Goal: Task Accomplishment & Management: Manage account settings

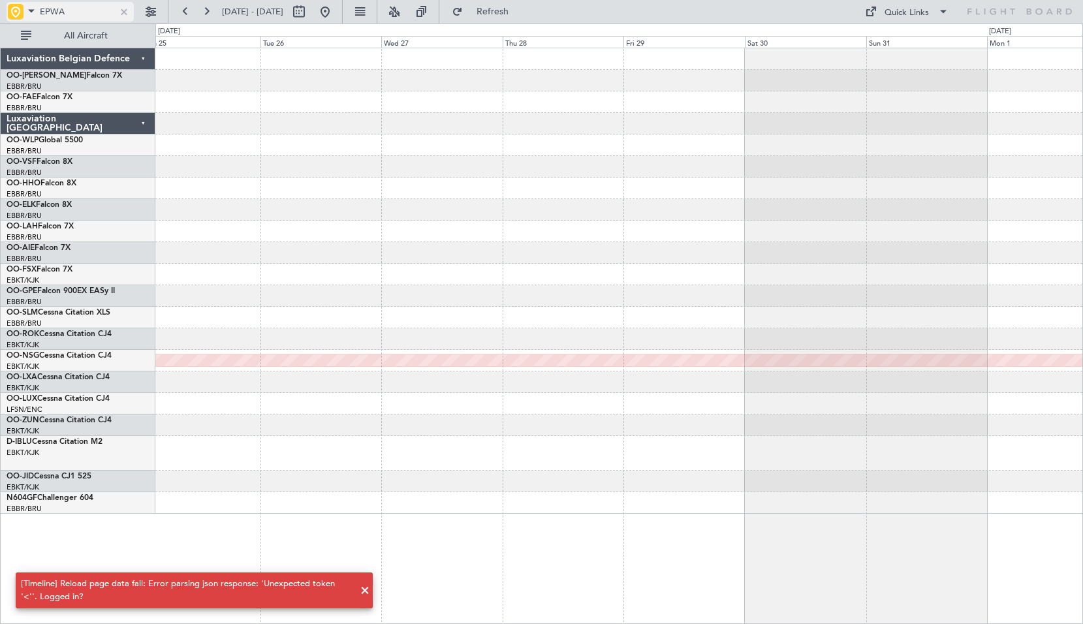
click at [125, 12] on div at bounding box center [124, 12] width 14 height 14
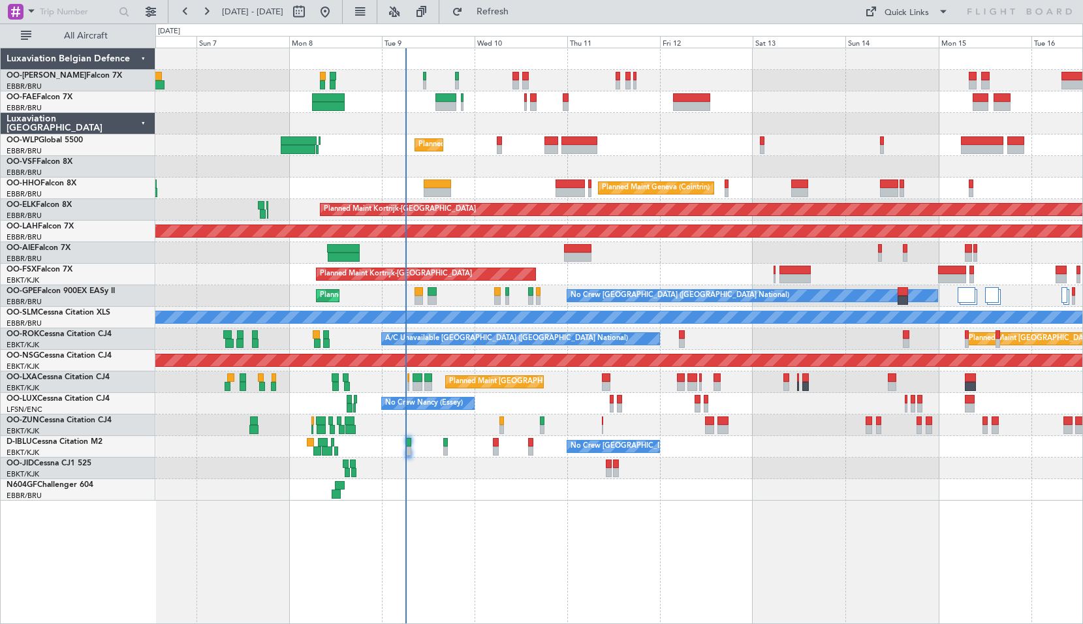
click at [516, 527] on div "Owner Melsbroek Air Base Owner Melsbroek Air Base Planned Maint Liege Planned M…" at bounding box center [619, 336] width 928 height 576
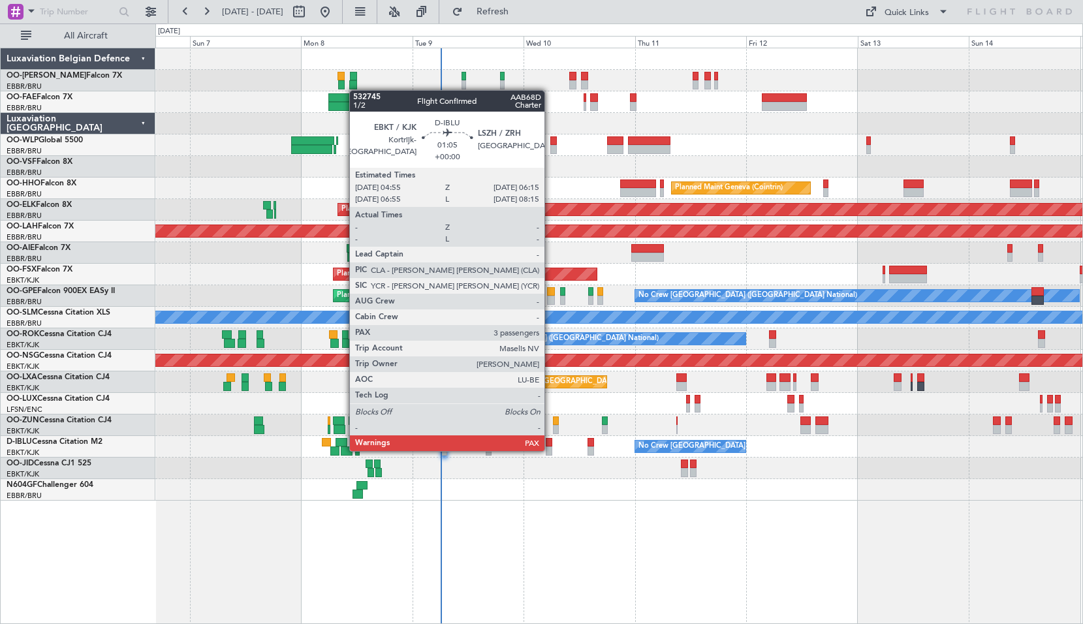
click at [550, 450] on div at bounding box center [549, 451] width 7 height 9
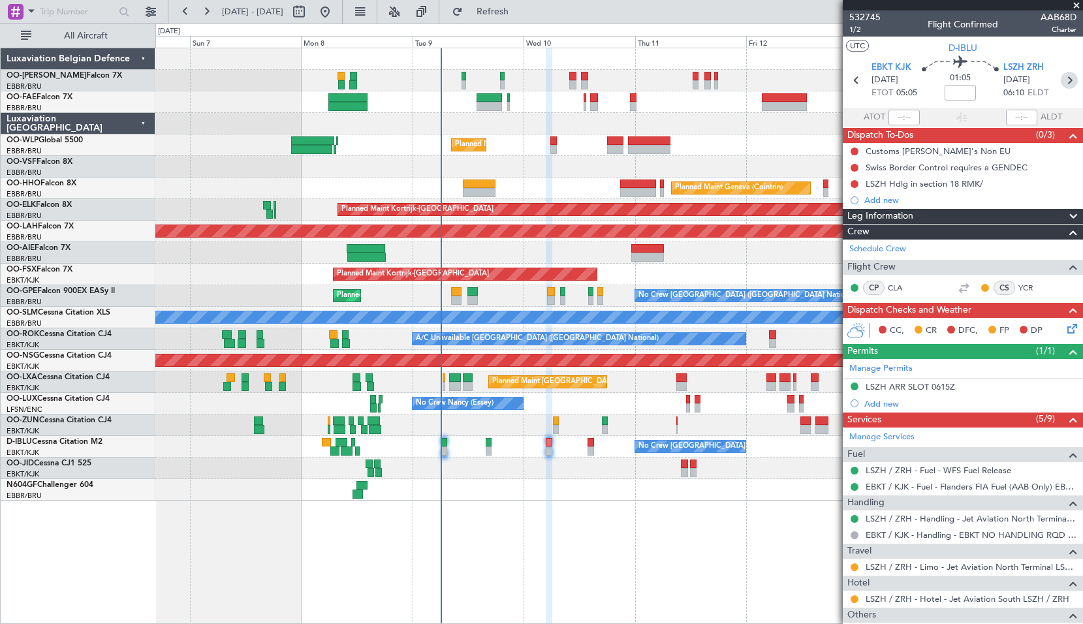
click at [1065, 81] on icon at bounding box center [1069, 80] width 17 height 17
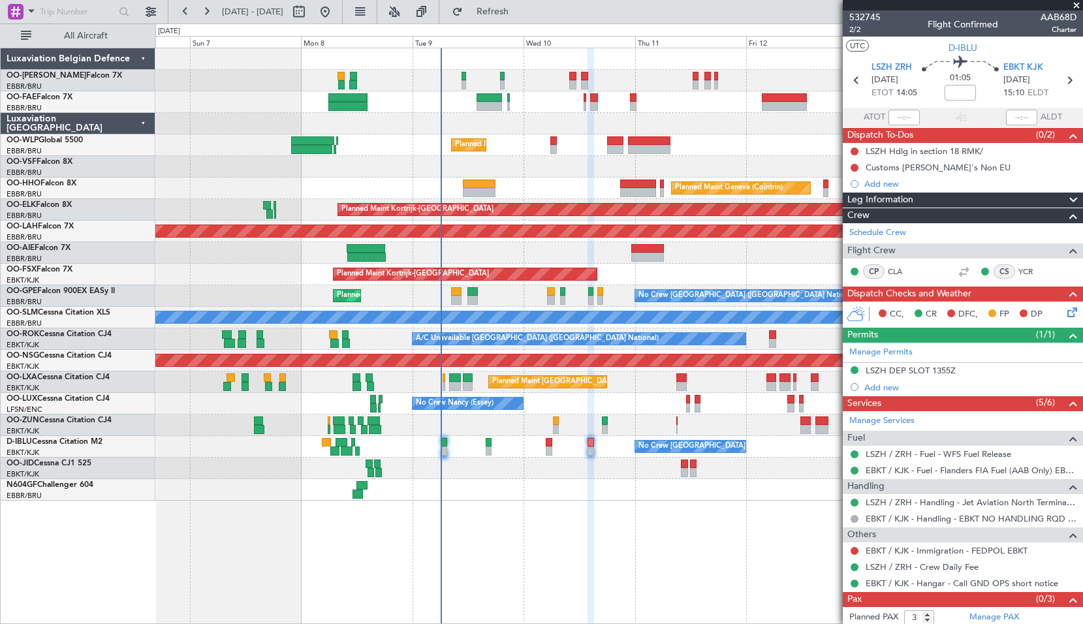
click at [1072, 5] on span at bounding box center [1076, 6] width 13 height 12
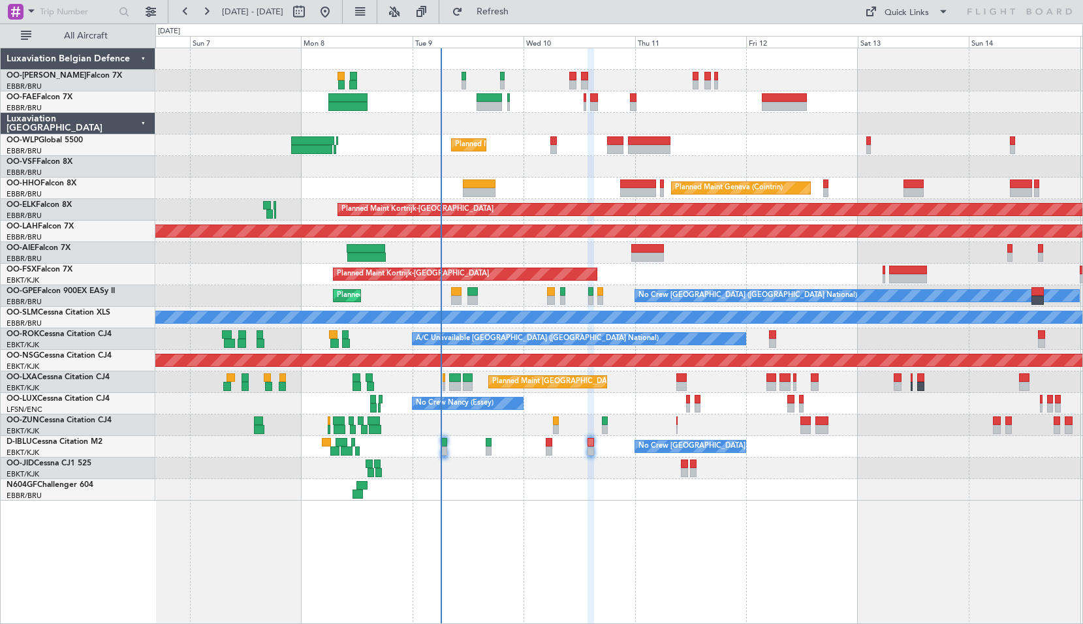
type input "0"
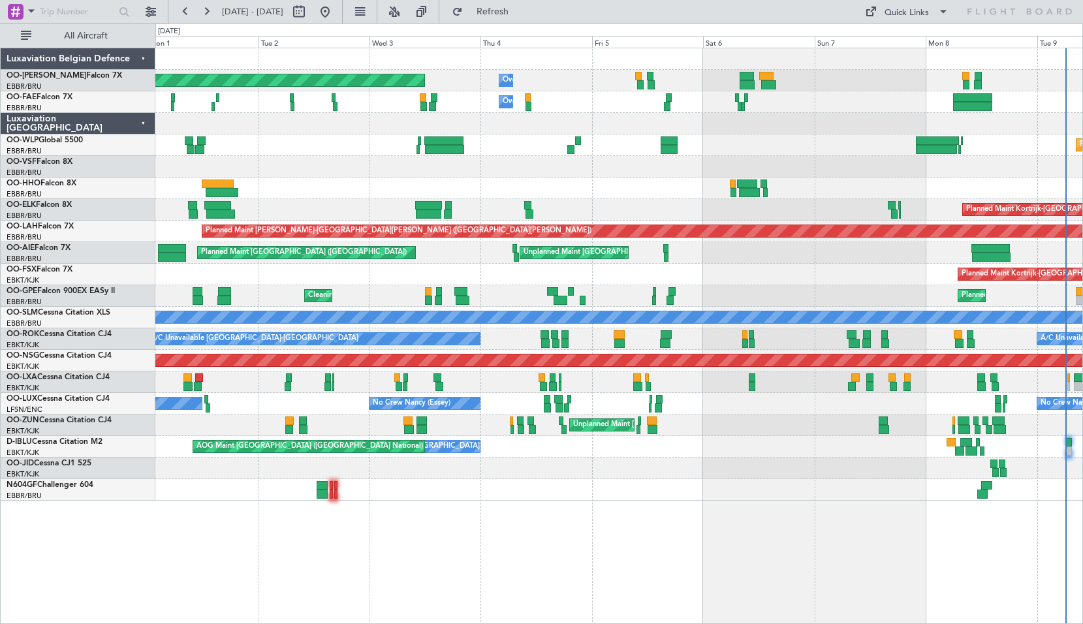
click at [858, 431] on div "Owner Melsbroek Air Base Planned Maint Brussels (Brussels National) Owner Melsb…" at bounding box center [619, 336] width 928 height 576
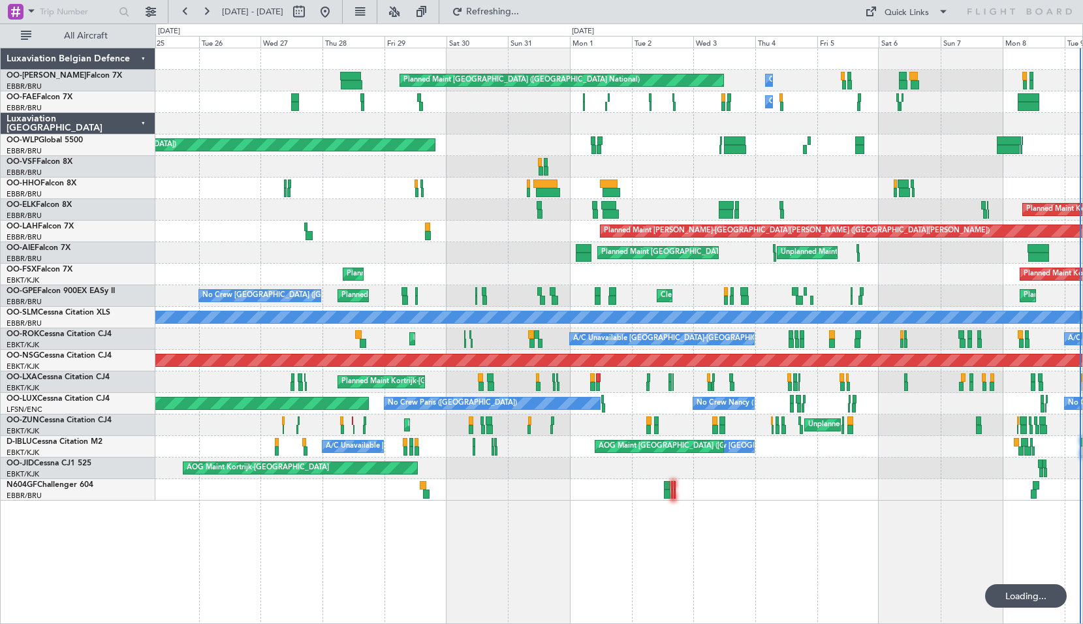
click at [749, 495] on div at bounding box center [618, 490] width 927 height 22
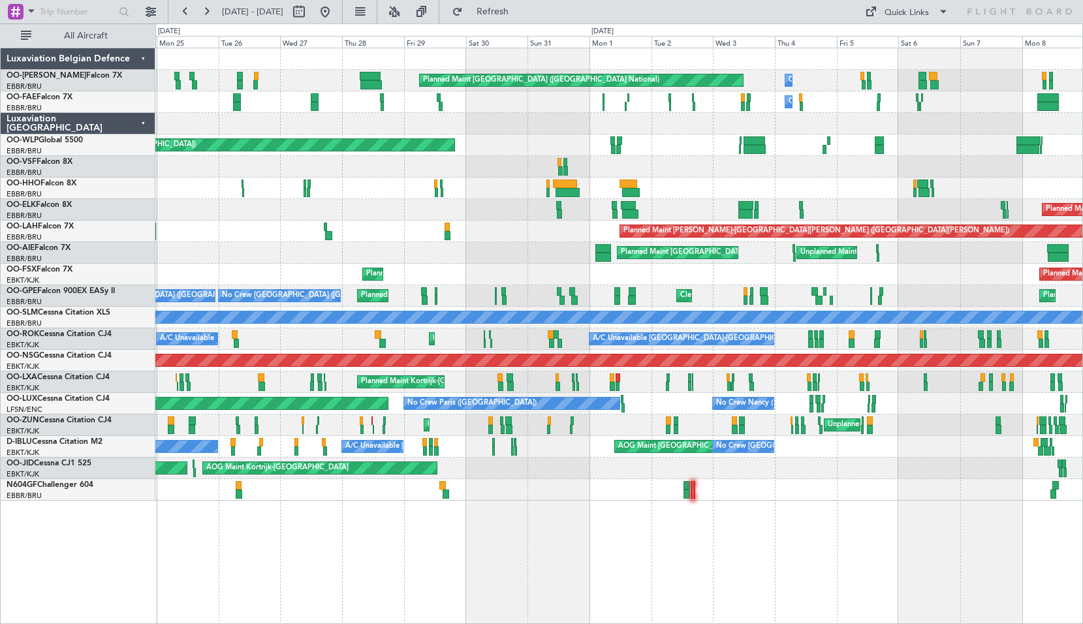
click at [259, 341] on div "Planned Maint Kortrijk-Wevelgem A/C Unavailable Kortrijk-Wevelgem A/C Unavailab…" at bounding box center [618, 339] width 927 height 22
click at [336, 10] on button at bounding box center [325, 11] width 21 height 21
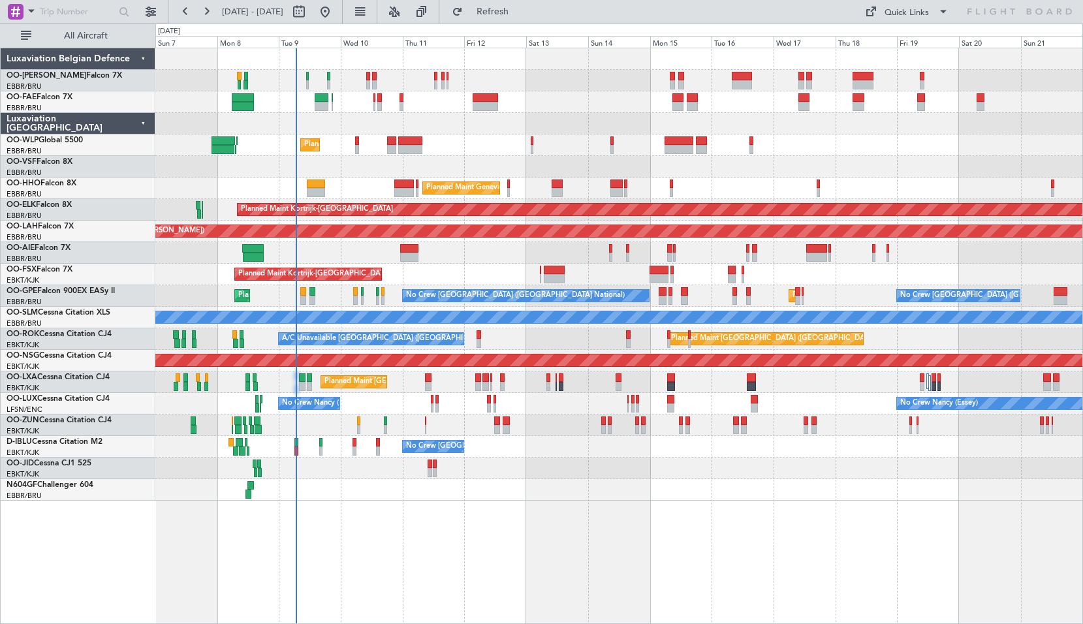
click at [431, 550] on div "Owner Melsbroek Air Base Planned Maint Brussels (Brussels National) Owner Melsb…" at bounding box center [619, 336] width 928 height 576
click at [510, 12] on span "Refresh" at bounding box center [492, 11] width 55 height 9
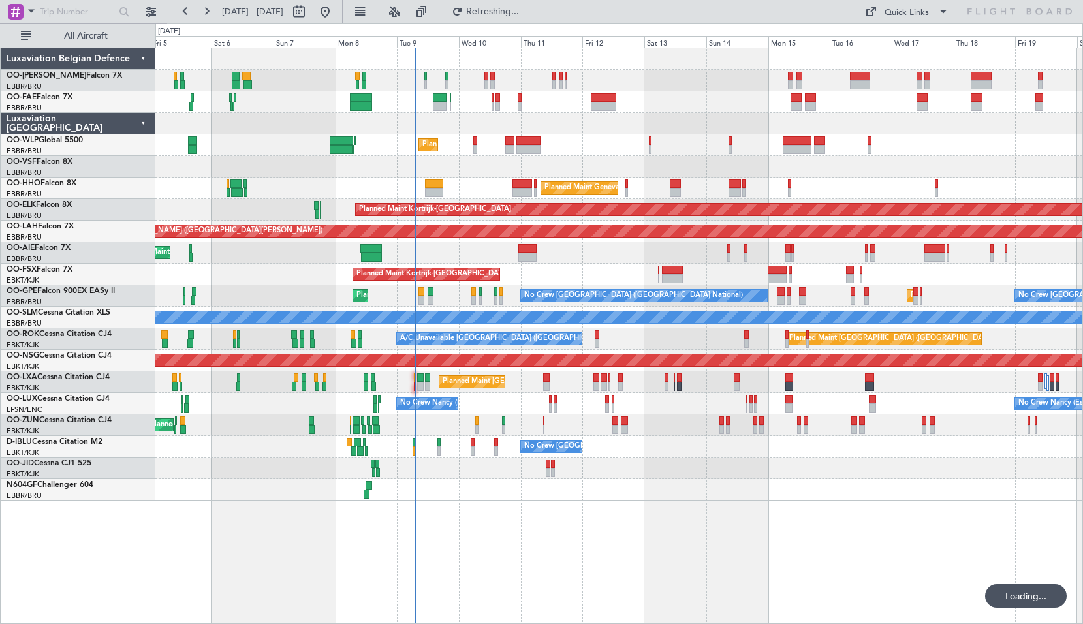
click at [573, 546] on div "Owner Melsbroek Air Base Planned Maint Brussels (Brussels National) Owner Melsb…" at bounding box center [619, 336] width 928 height 576
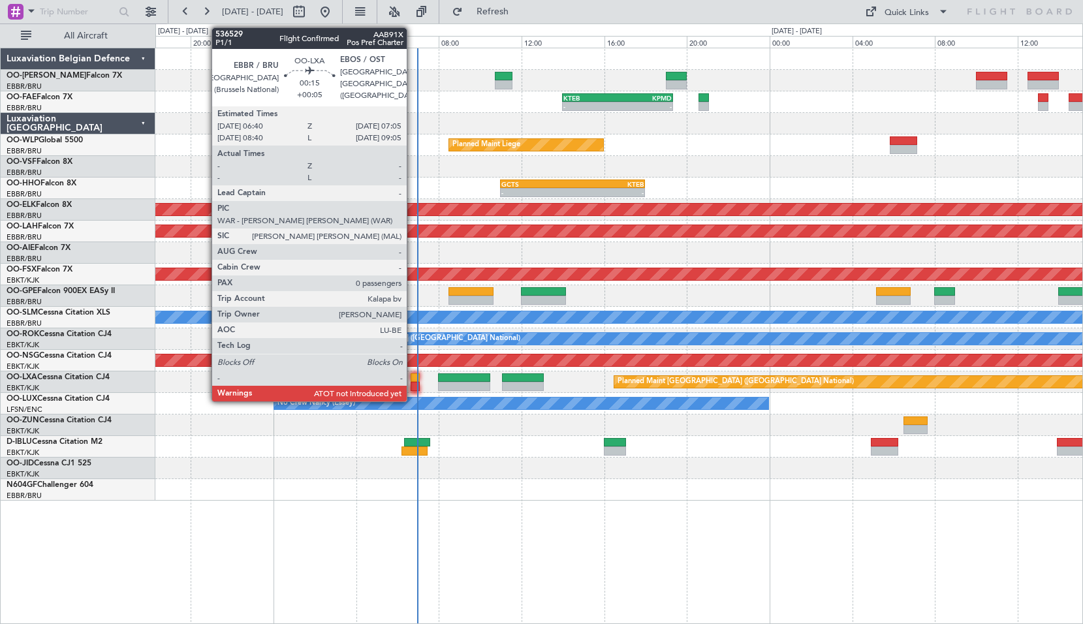
click at [413, 383] on div at bounding box center [415, 386] width 9 height 9
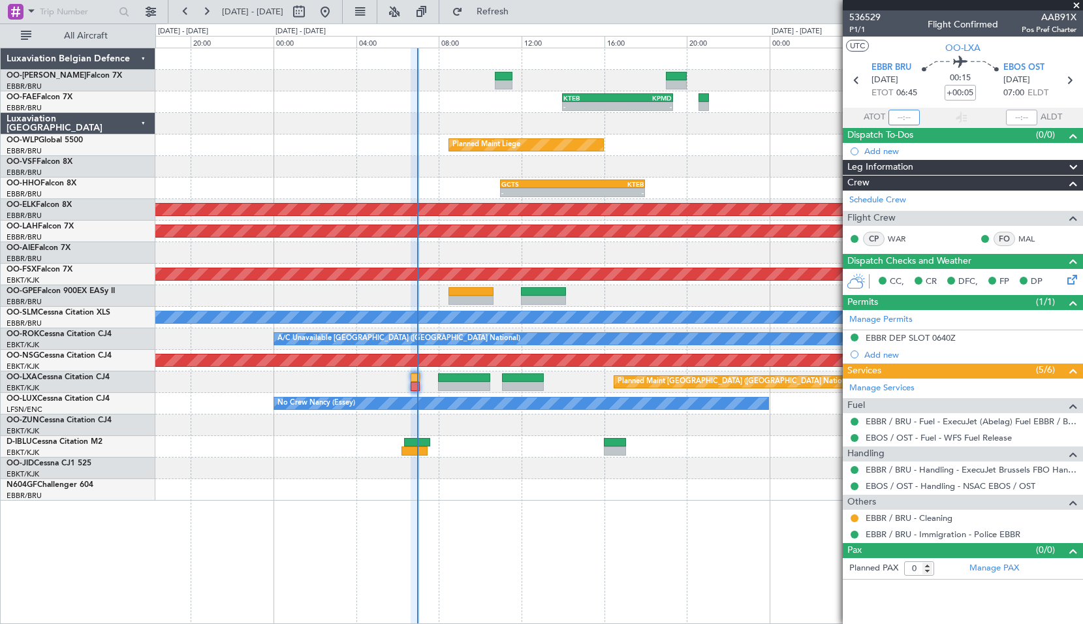
drag, startPoint x: 905, startPoint y: 118, endPoint x: 924, endPoint y: 118, distance: 18.9
click at [906, 118] on input "text" at bounding box center [903, 118] width 31 height 16
type input "06:46"
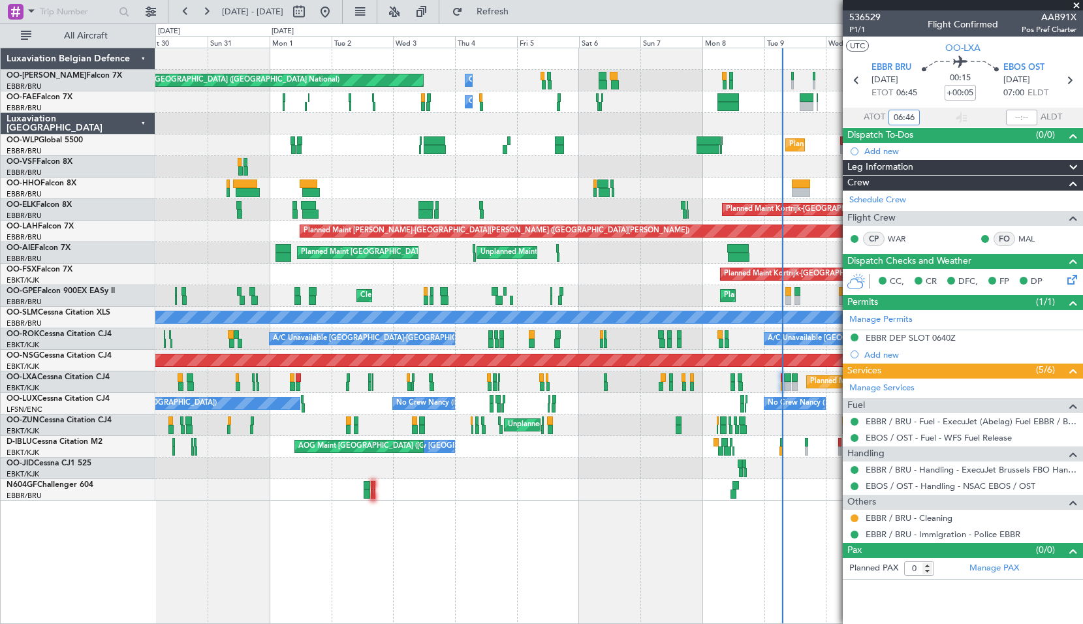
click at [591, 268] on div "Planned Maint Kortrijk-Wevelgem Planned Maint Kortrijk-Wevelgem" at bounding box center [618, 275] width 927 height 22
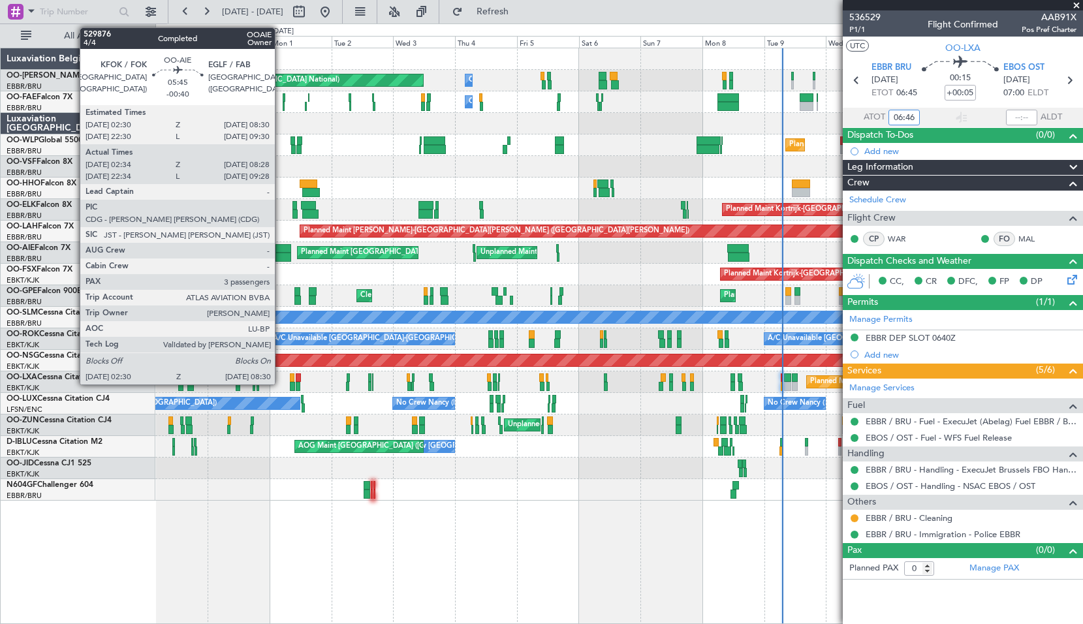
click at [281, 251] on div at bounding box center [283, 248] width 16 height 9
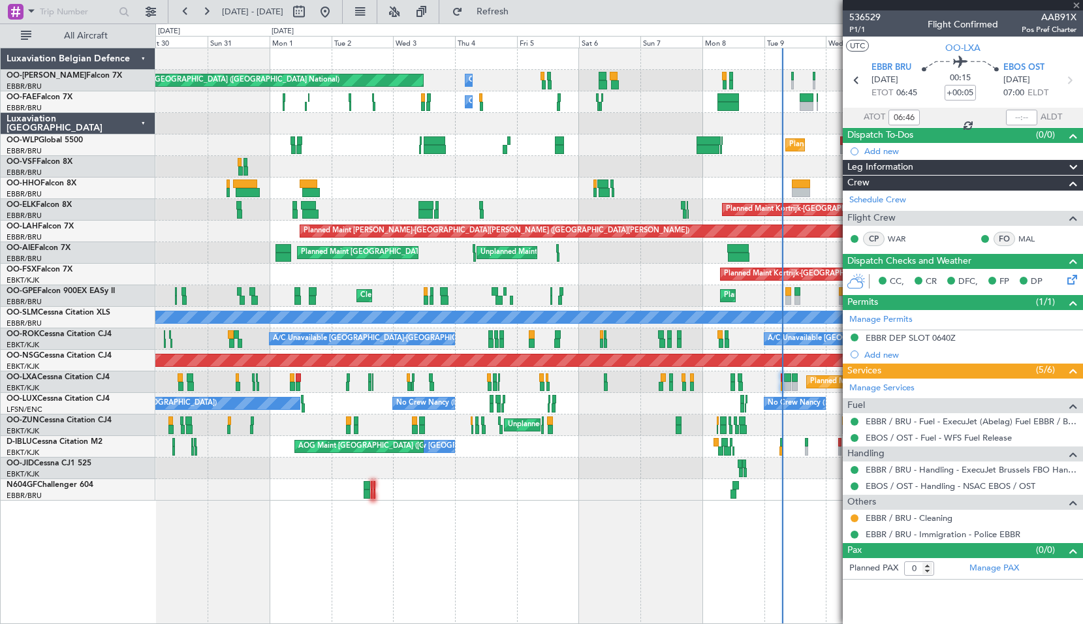
type input "-00:40"
type input "02:44"
type input "08:23"
type input "3"
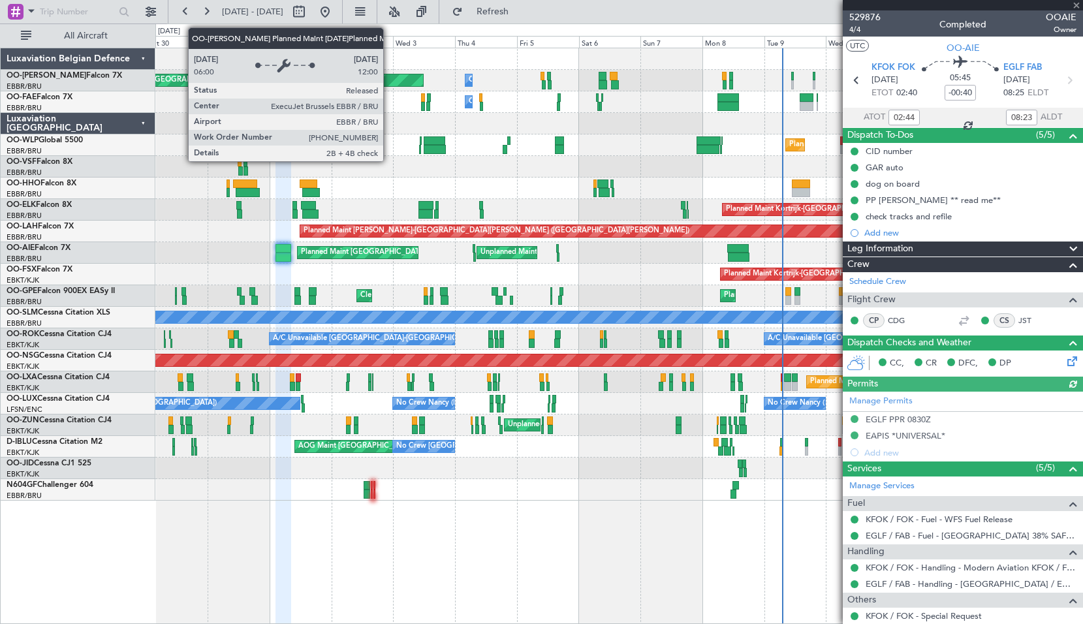
type input "22:44"
type input "09:23"
type input "02:44"
type input "08:23"
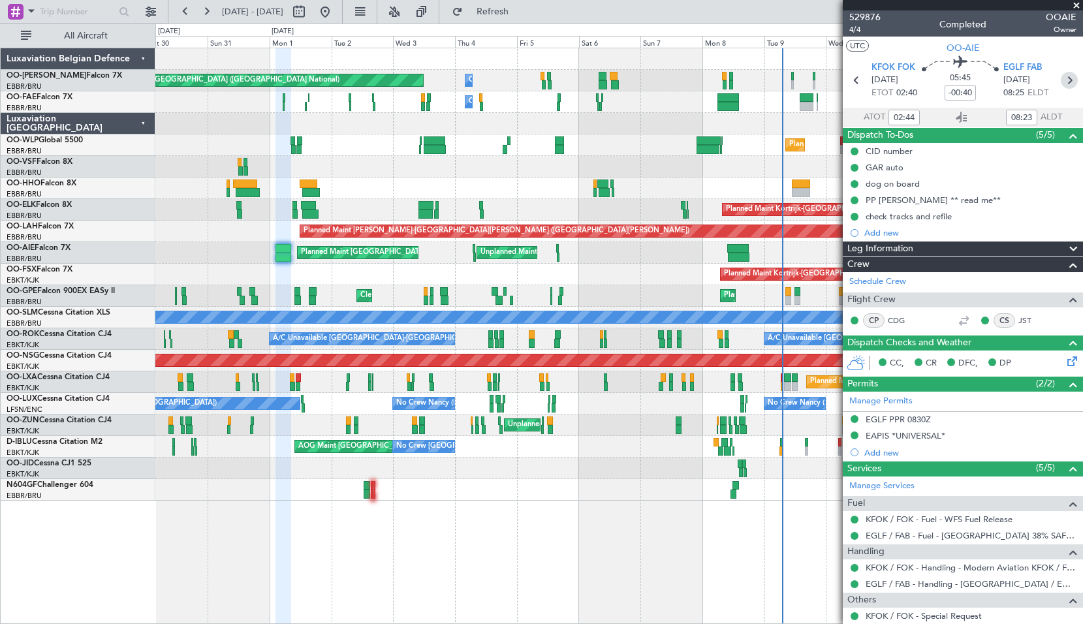
click at [1061, 79] on icon at bounding box center [1069, 80] width 17 height 17
type input "07:25"
type input "08:09"
type input "2"
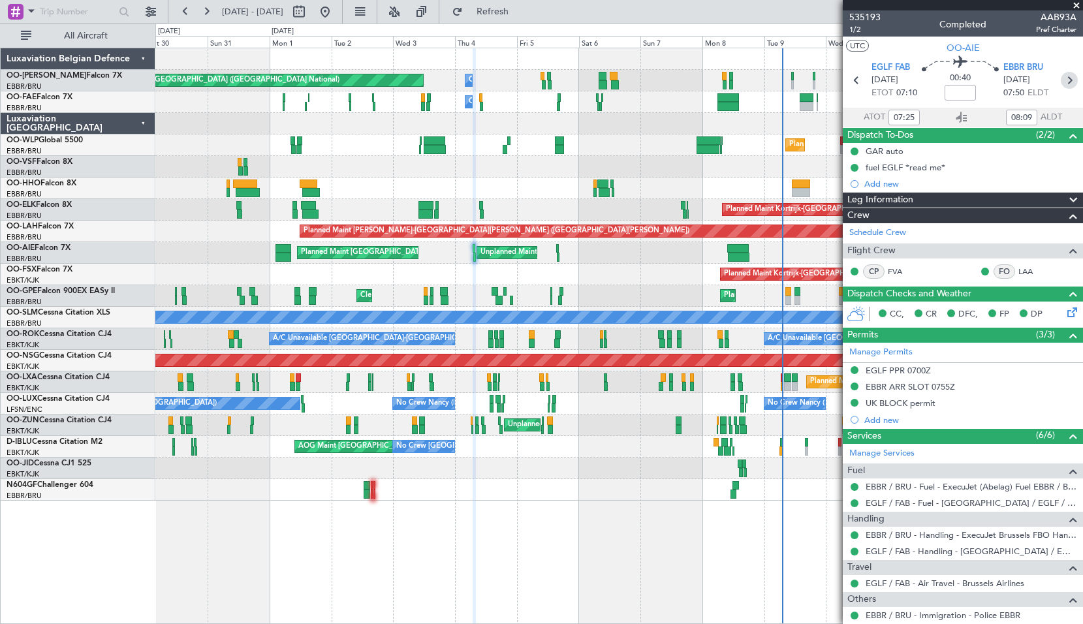
click at [1067, 79] on icon at bounding box center [1069, 80] width 17 height 17
type input "15:49"
type input "16:31"
type input "4"
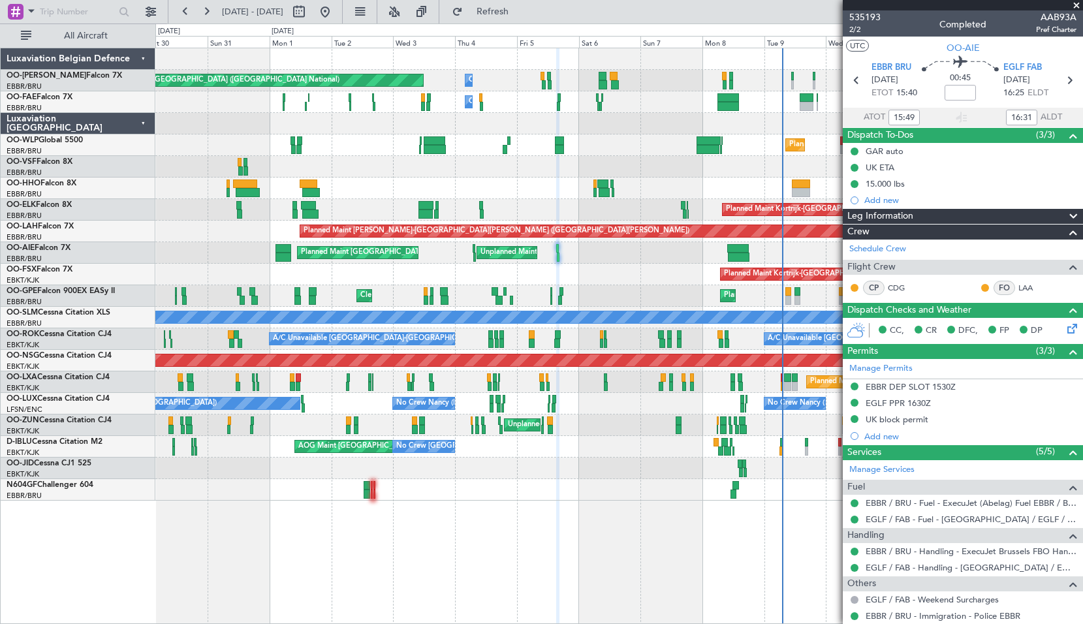
type input "17:49"
type input "17:31"
type input "15:49"
type input "16:31"
click at [853, 27] on span "2/2" at bounding box center [864, 29] width 31 height 11
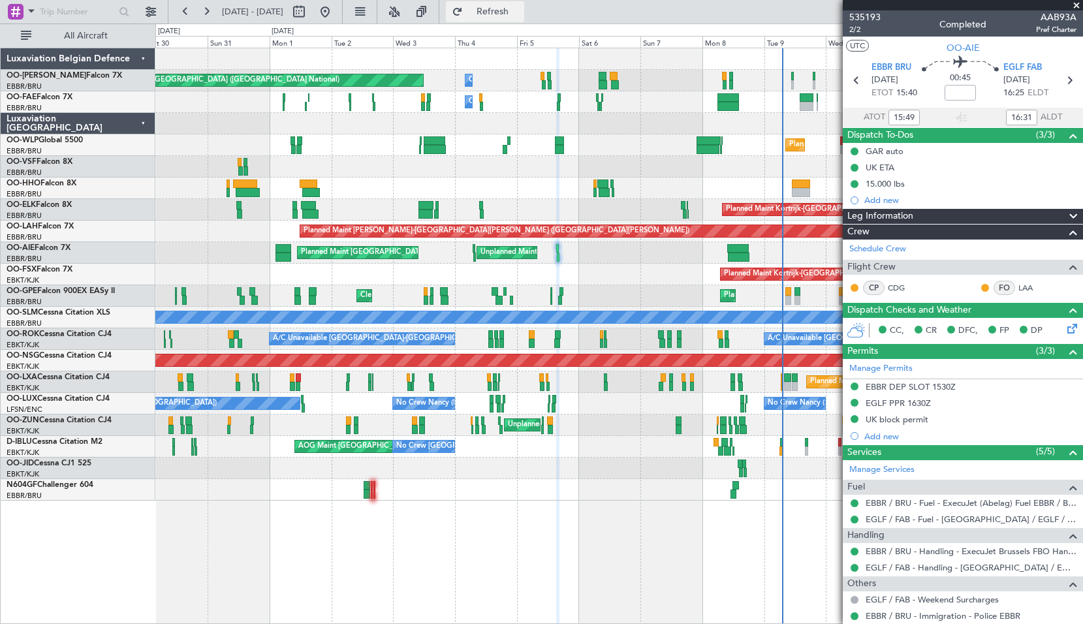
click at [518, 16] on span "Refresh" at bounding box center [492, 11] width 55 height 9
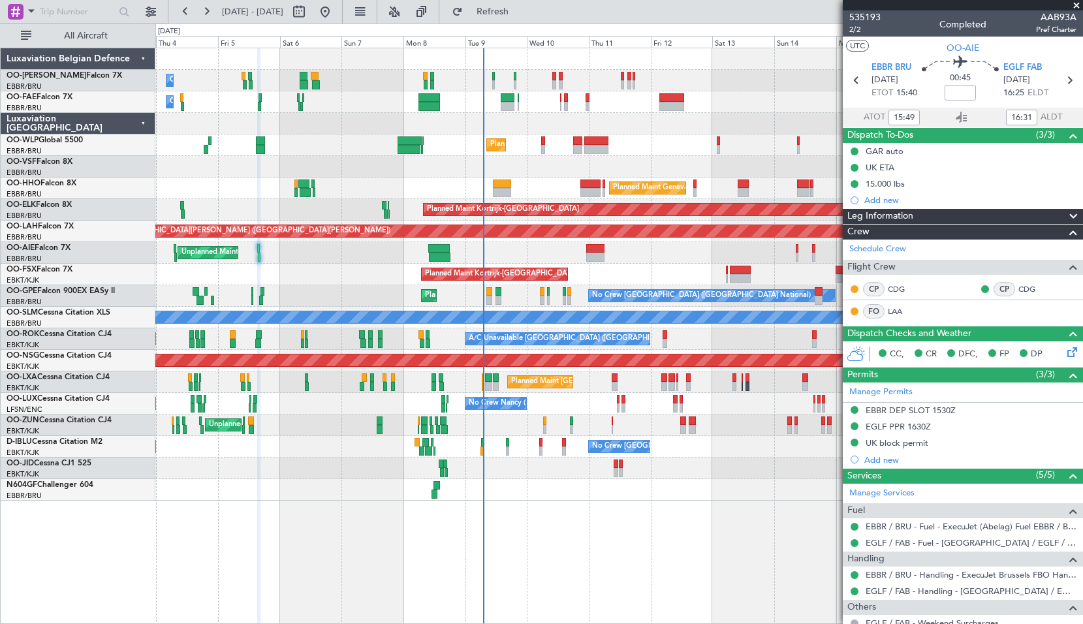
click at [281, 491] on div at bounding box center [618, 490] width 927 height 22
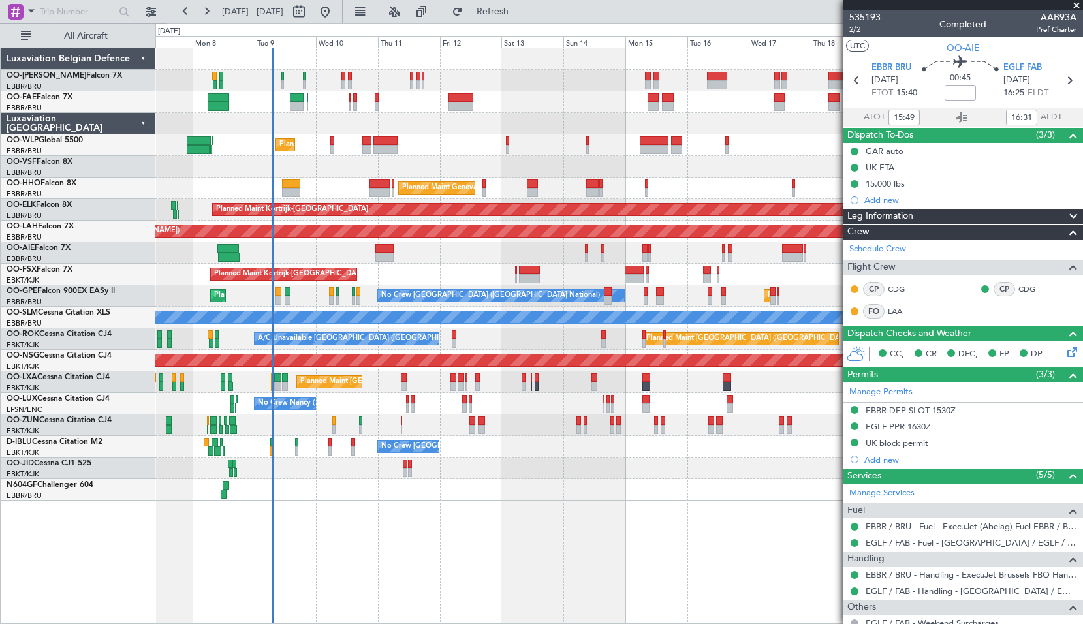
click at [520, 563] on div "Owner Melsbroek Air Base Owner Melsbroek Air Base Planned Maint Liege Planned M…" at bounding box center [619, 336] width 928 height 576
click at [520, 10] on span "Refresh" at bounding box center [492, 11] width 55 height 9
click at [25, 11] on span at bounding box center [32, 11] width 16 height 16
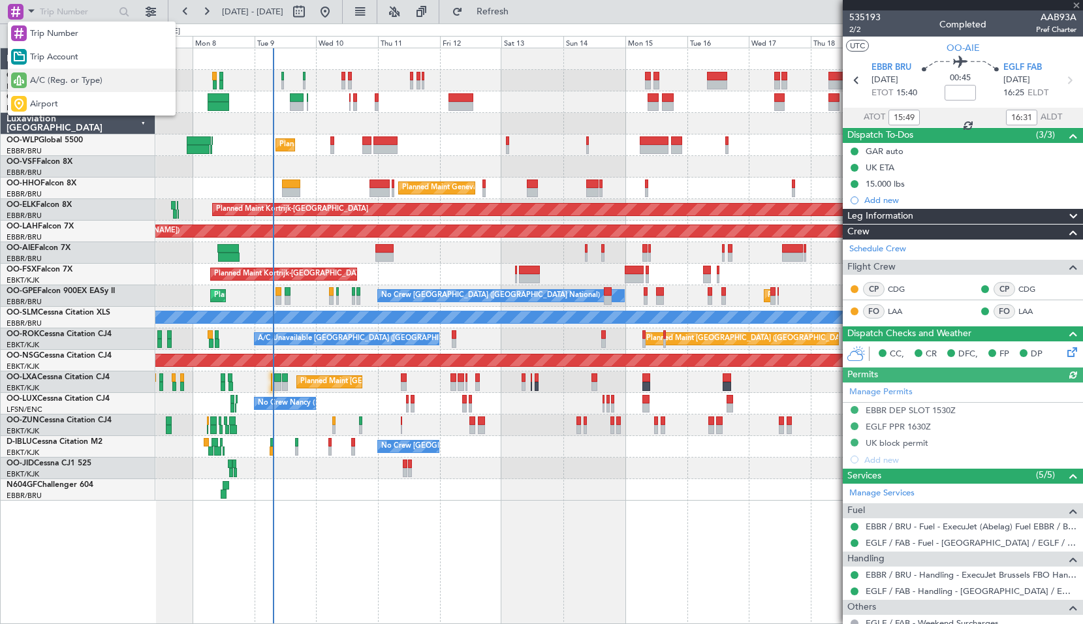
click at [55, 87] on span "A/C (Reg. or Type)" at bounding box center [66, 80] width 72 height 13
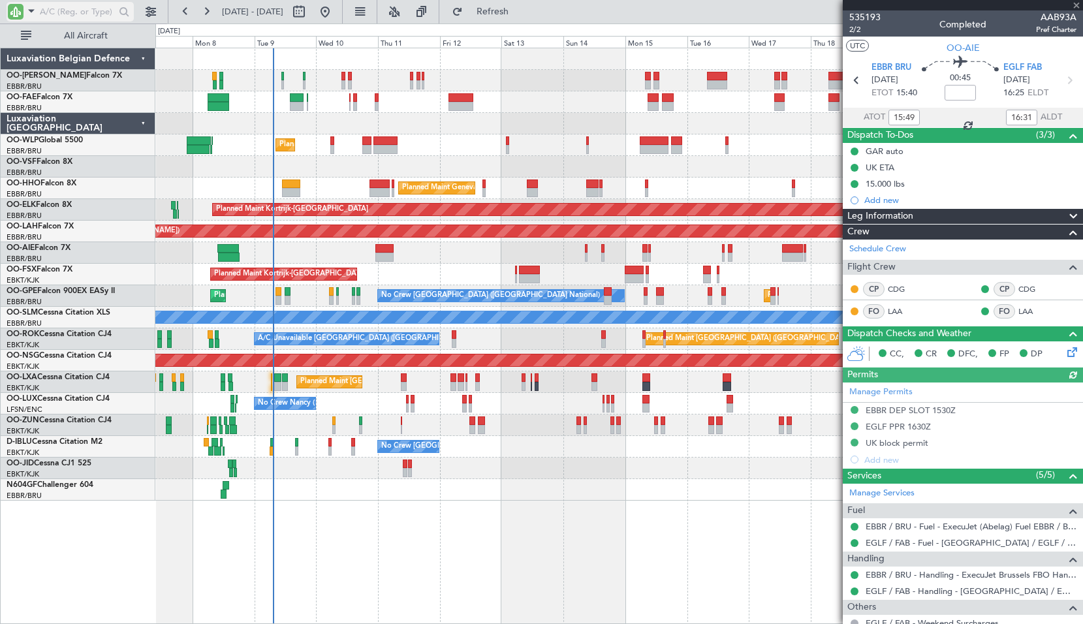
click at [61, 20] on input "text" at bounding box center [77, 12] width 75 height 20
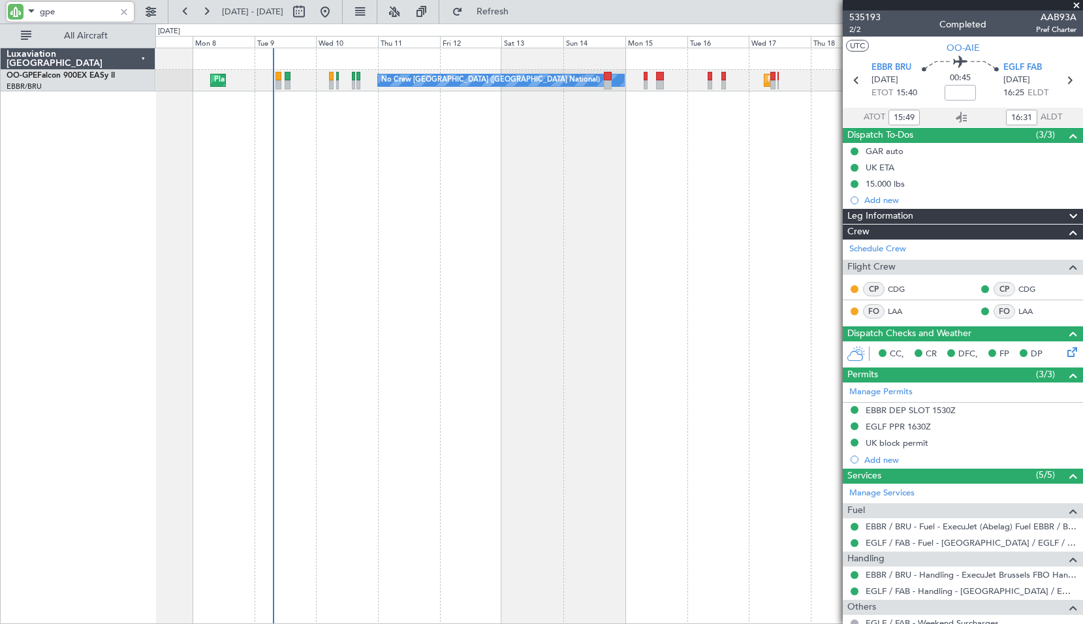
type input "gpe"
click at [129, 8] on div at bounding box center [124, 12] width 14 height 14
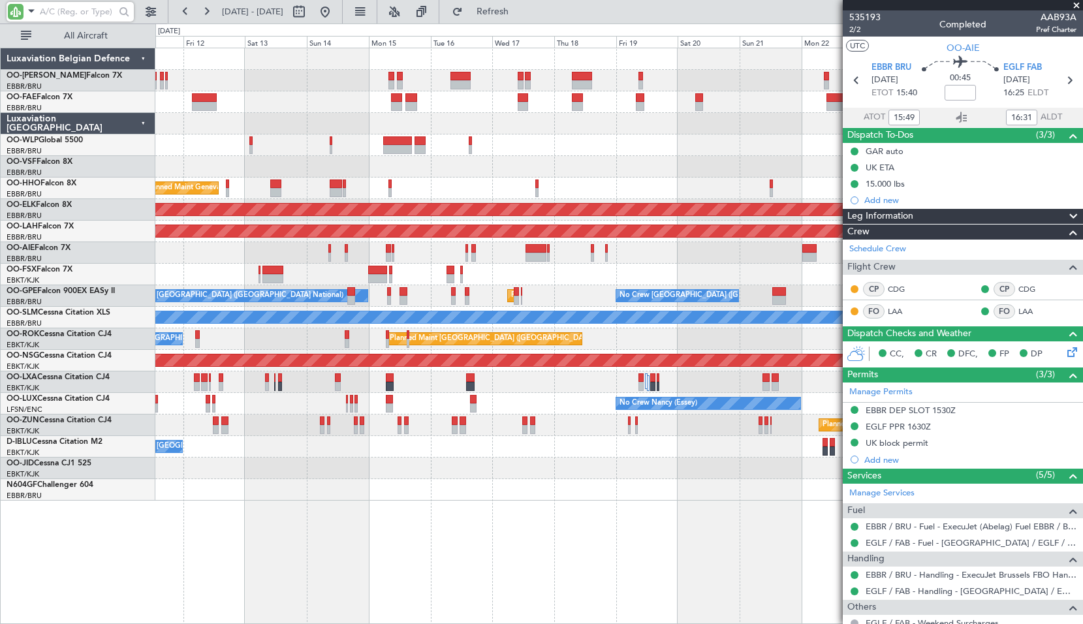
click at [494, 115] on div "Owner Melsbroek Air Base Owner Melsbroek Air Base Planned Maint Liege Planned M…" at bounding box center [618, 274] width 927 height 452
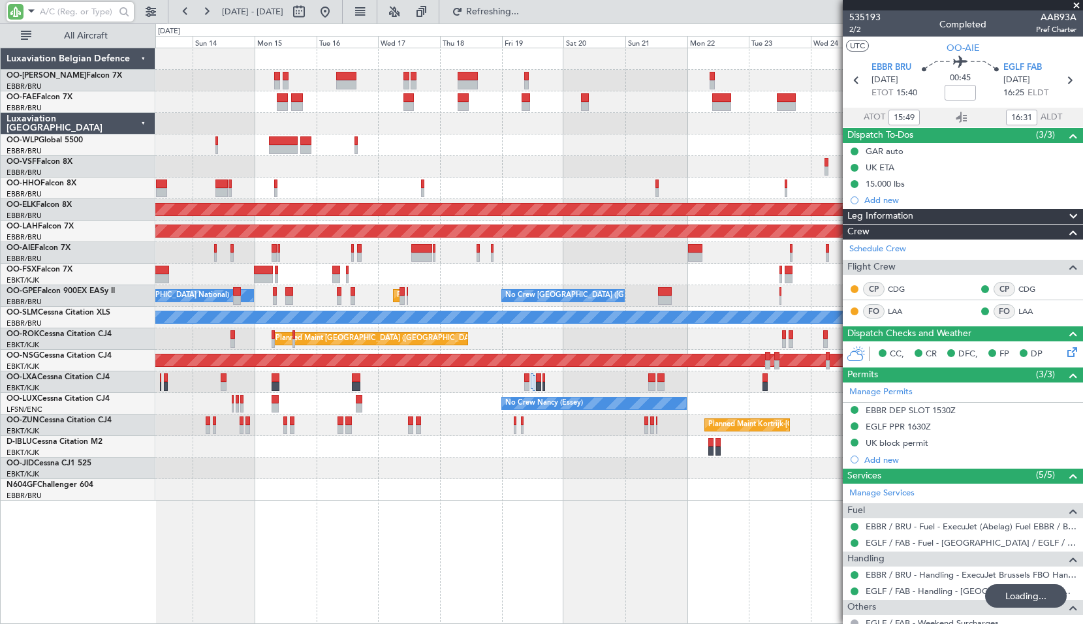
click at [497, 144] on div "Planned Maint Liege" at bounding box center [618, 145] width 927 height 22
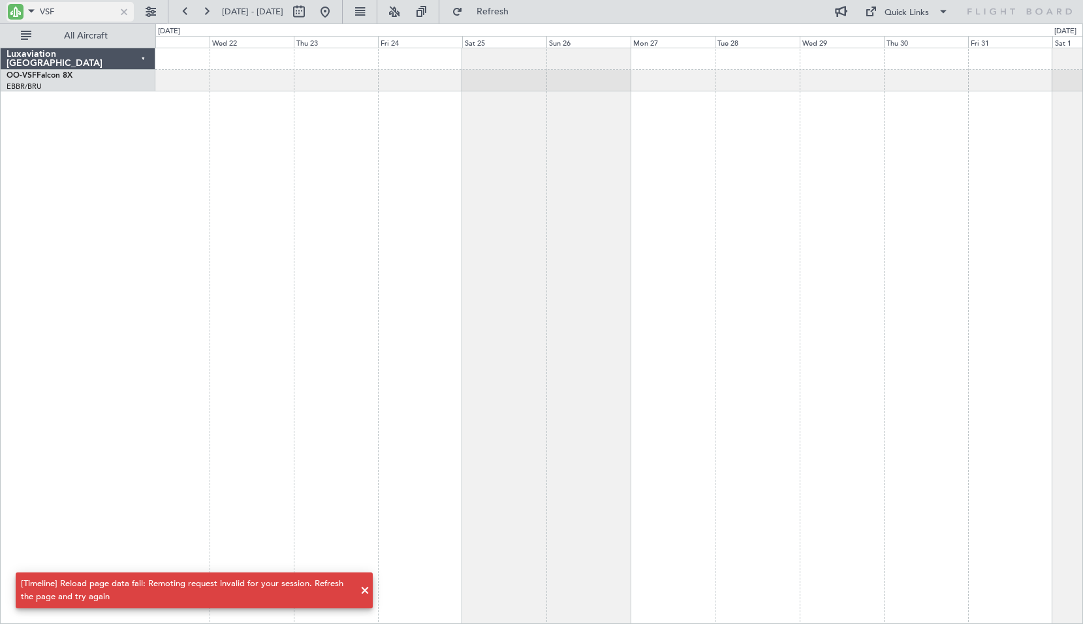
click at [123, 16] on div at bounding box center [124, 12] width 14 height 14
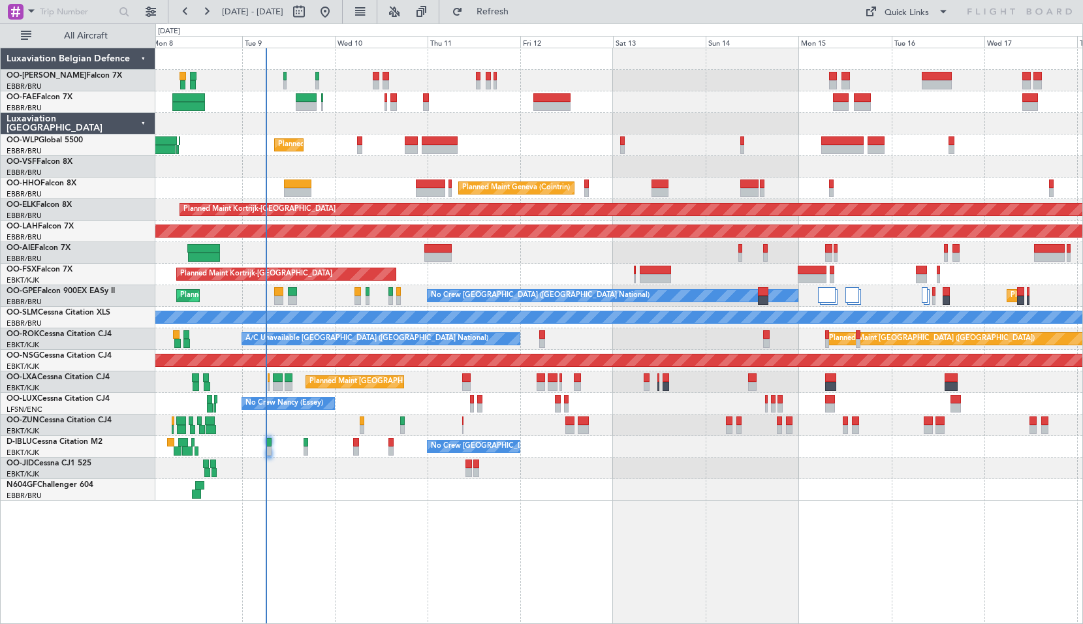
click at [352, 509] on div "Planned Maint Liege Planned Maint Geneva ([GEOGRAPHIC_DATA]) Planned Maint [GEO…" at bounding box center [619, 336] width 928 height 576
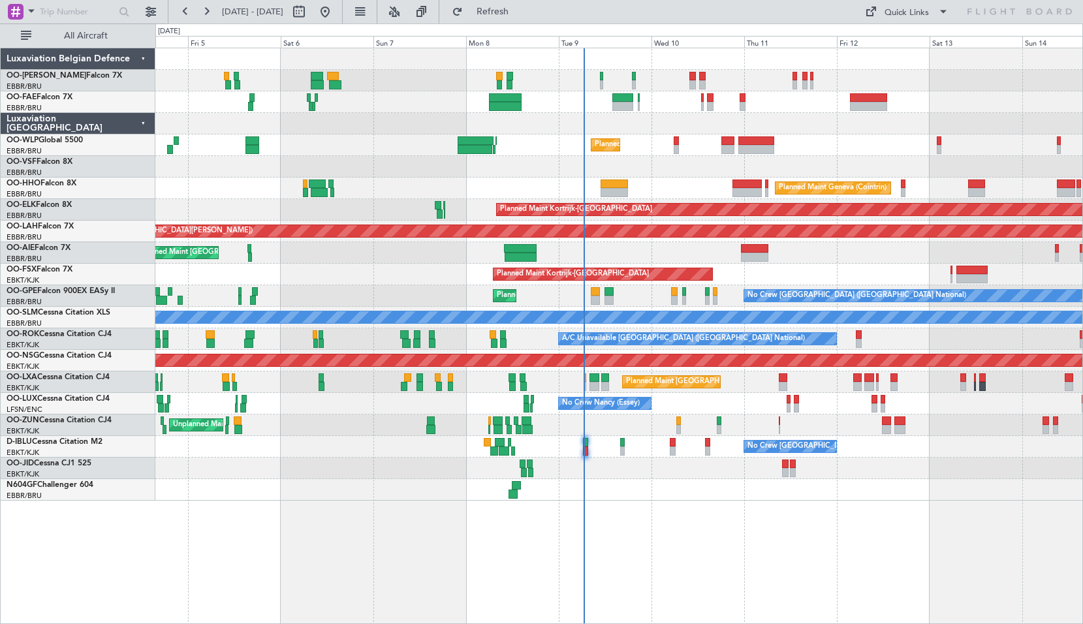
click at [1073, 494] on div at bounding box center [618, 490] width 927 height 22
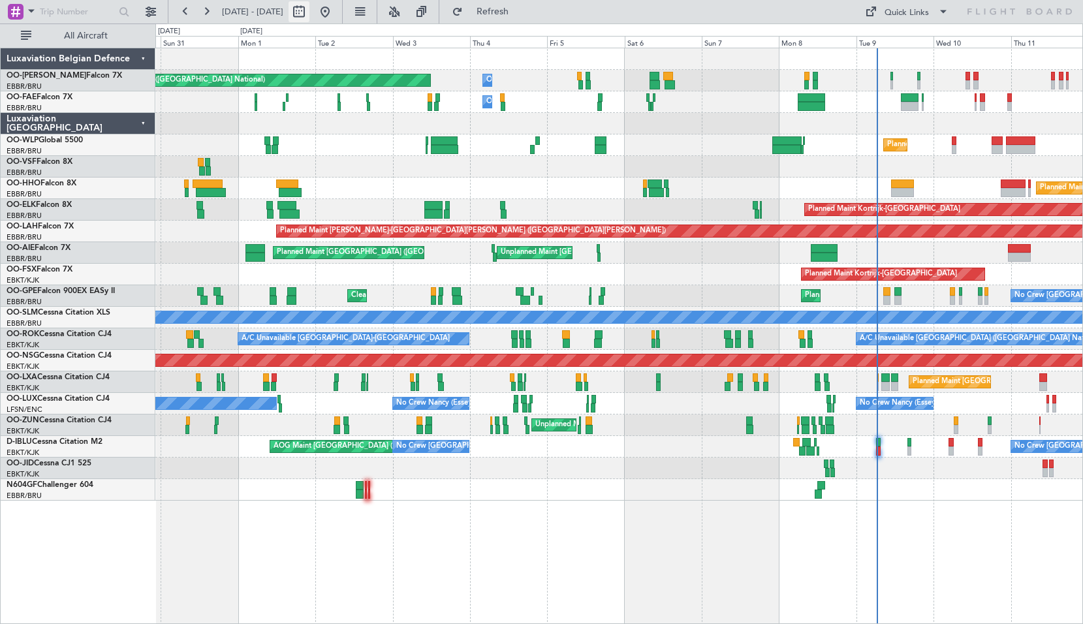
click at [309, 10] on button at bounding box center [299, 11] width 21 height 21
select select "8"
select select "2025"
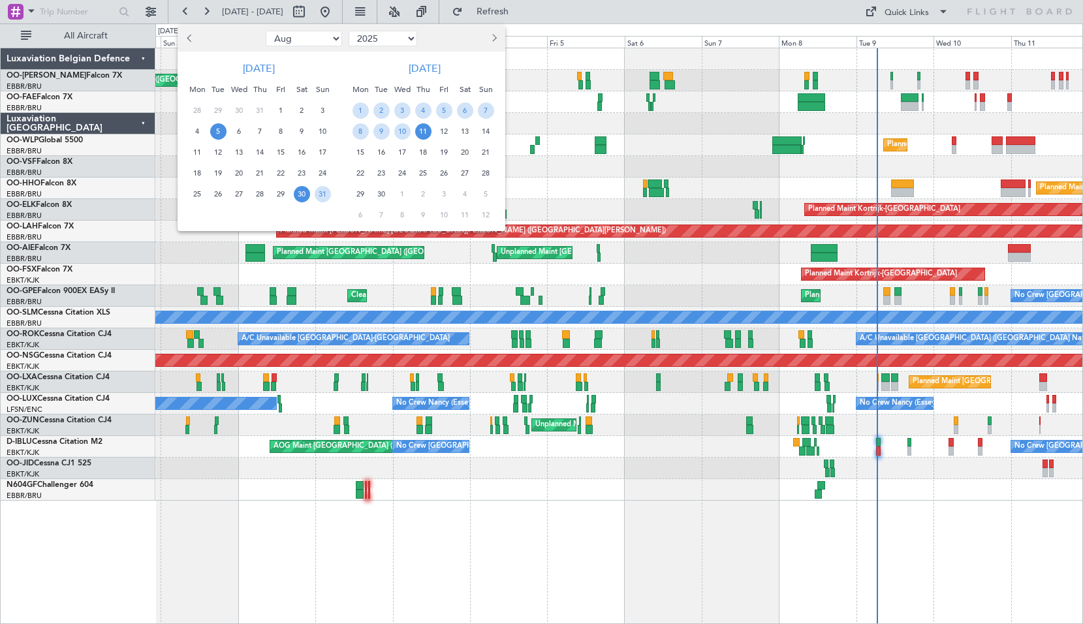
click at [219, 135] on span "5" at bounding box center [218, 131] width 16 height 16
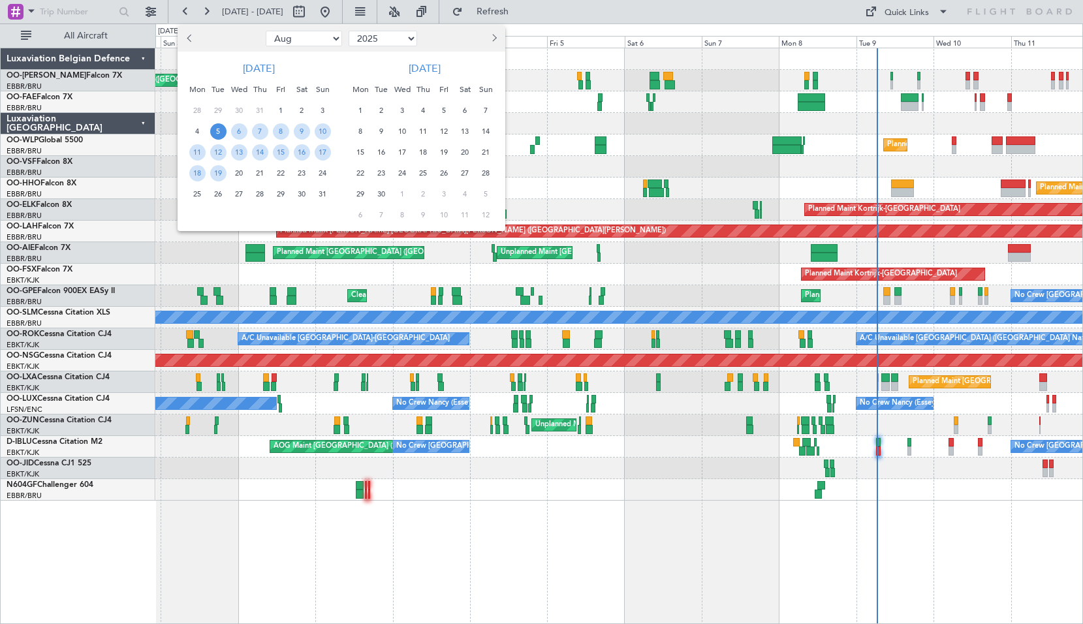
click at [219, 135] on span "5" at bounding box center [218, 131] width 16 height 16
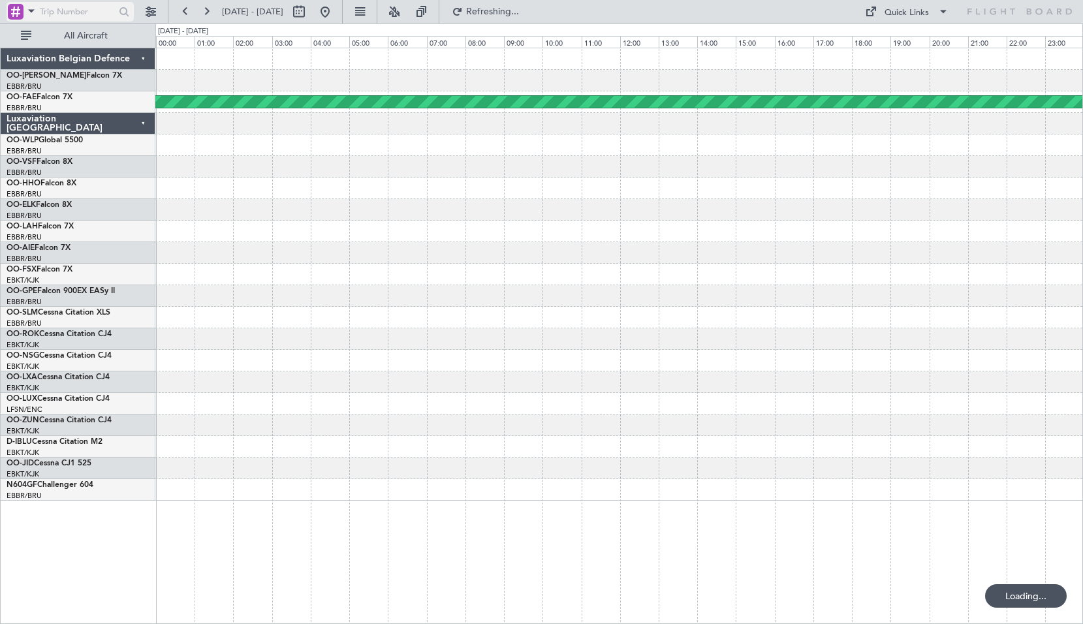
click at [25, 13] on span at bounding box center [32, 11] width 16 height 16
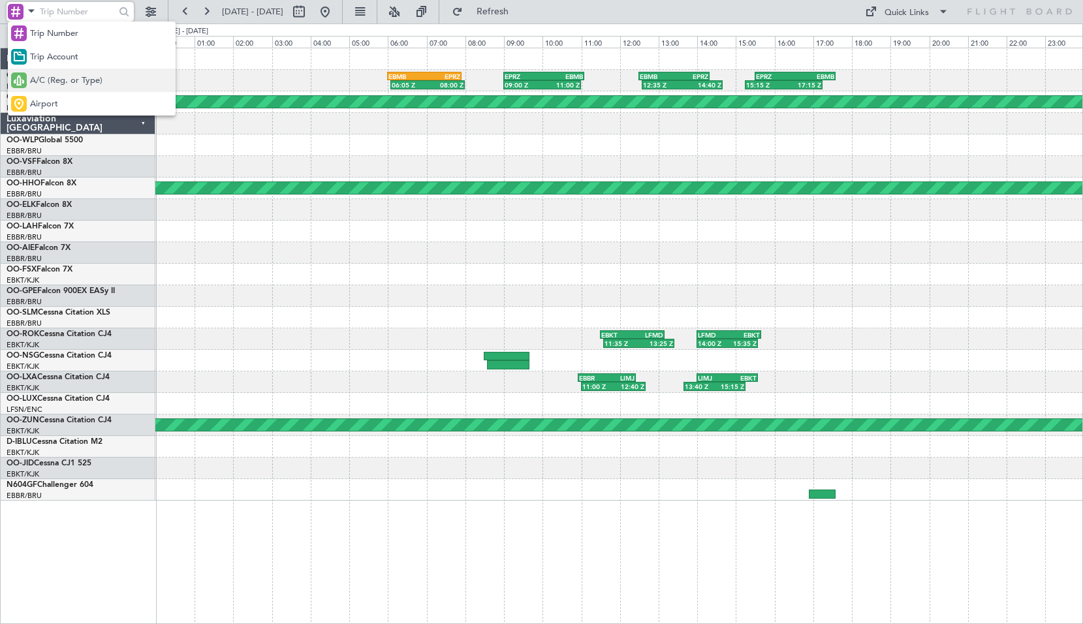
click at [55, 86] on span "A/C (Reg. or Type)" at bounding box center [66, 80] width 72 height 13
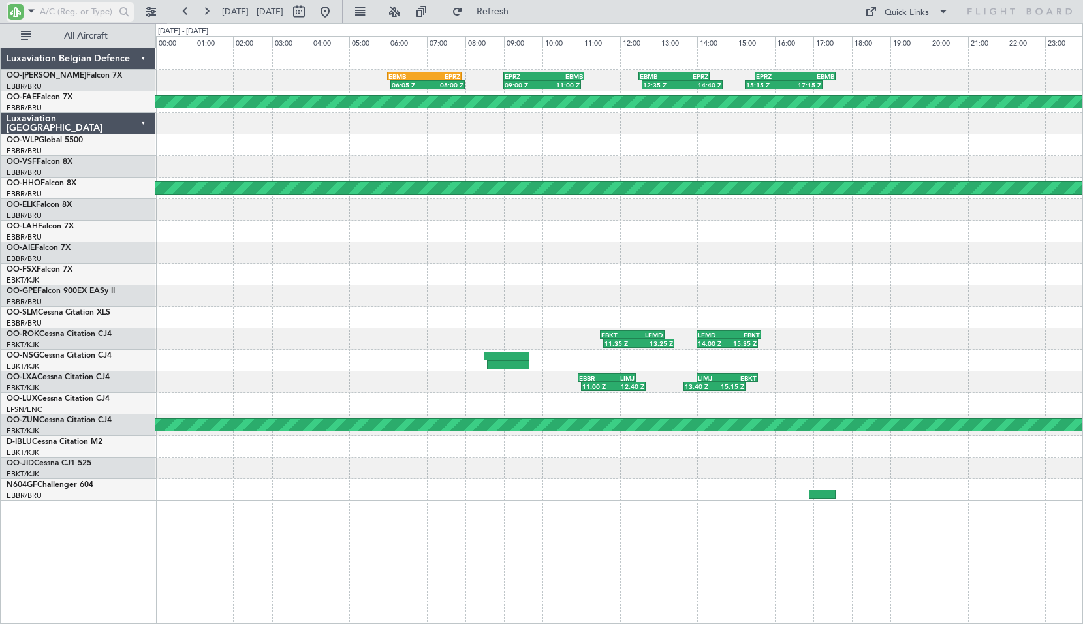
click at [52, 14] on input "text" at bounding box center [77, 12] width 75 height 20
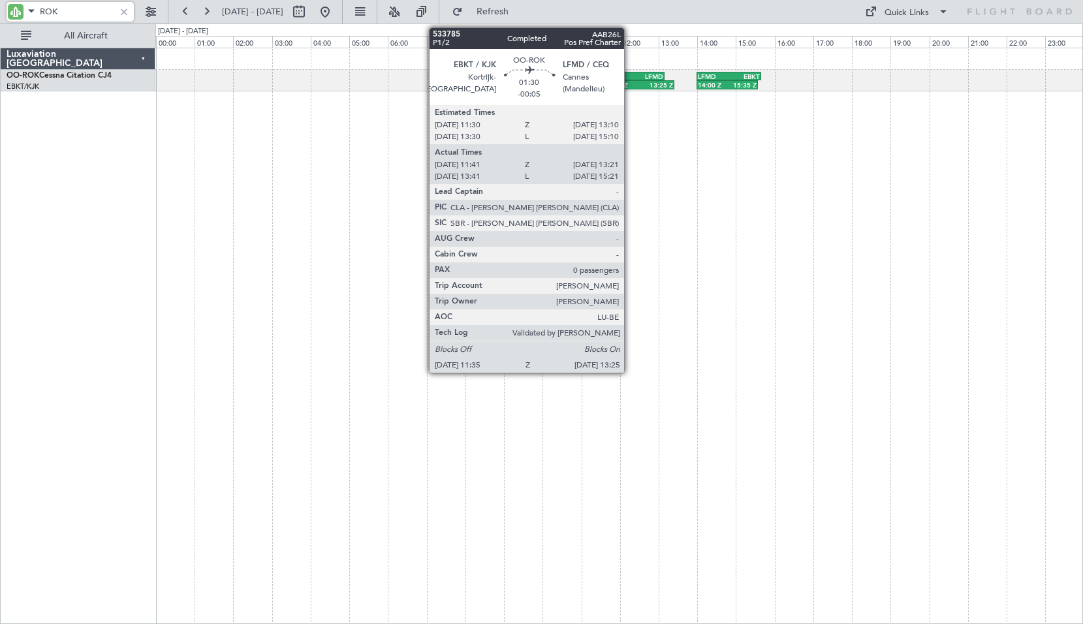
click at [630, 85] on div "11:35 Z" at bounding box center [622, 85] width 35 height 8
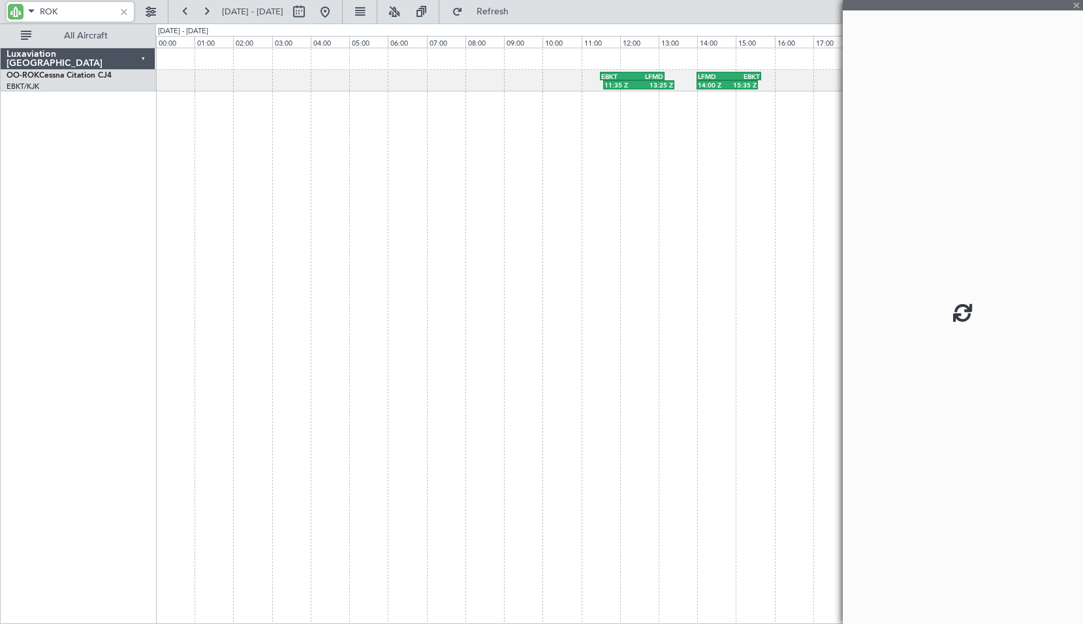
type input "ROK"
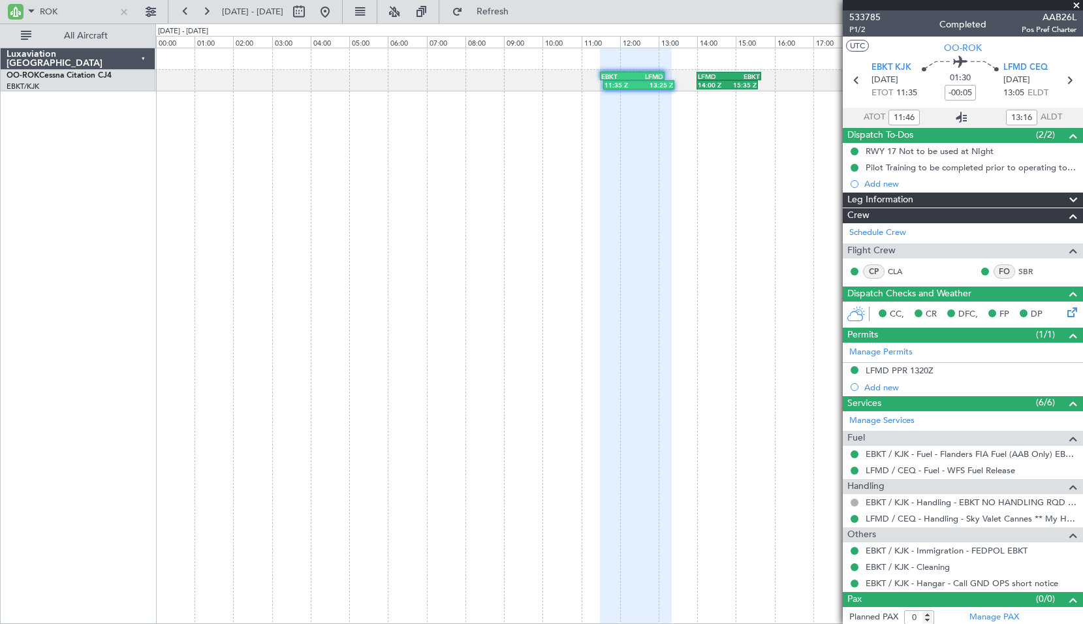
click at [954, 115] on icon at bounding box center [962, 118] width 16 height 16
click at [309, 9] on button at bounding box center [299, 11] width 21 height 21
select select "8"
select select "2025"
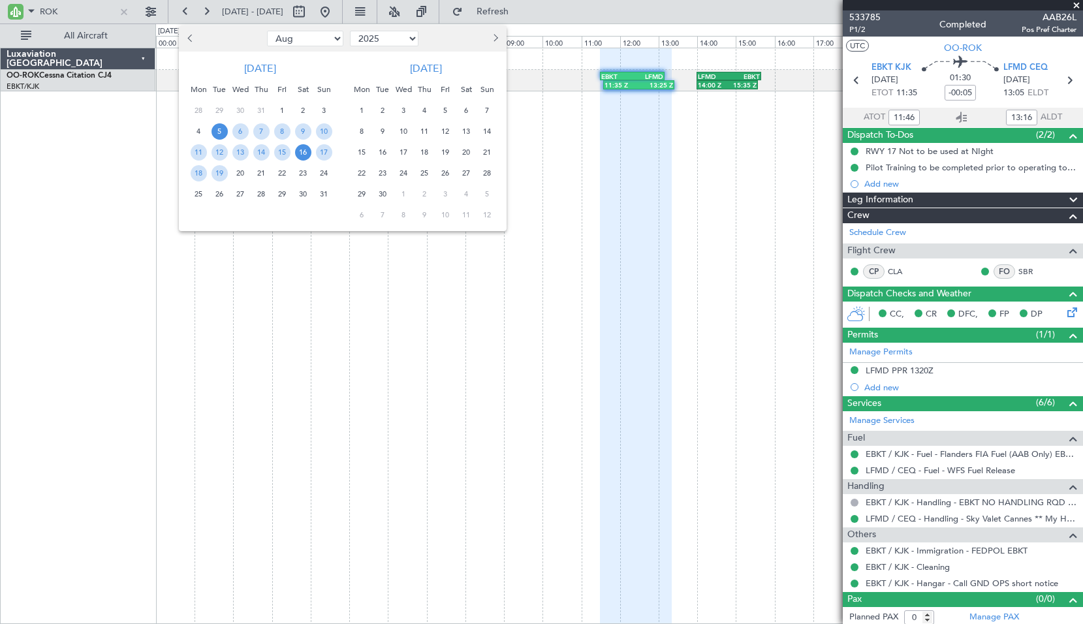
click at [302, 148] on span "16" at bounding box center [303, 152] width 16 height 16
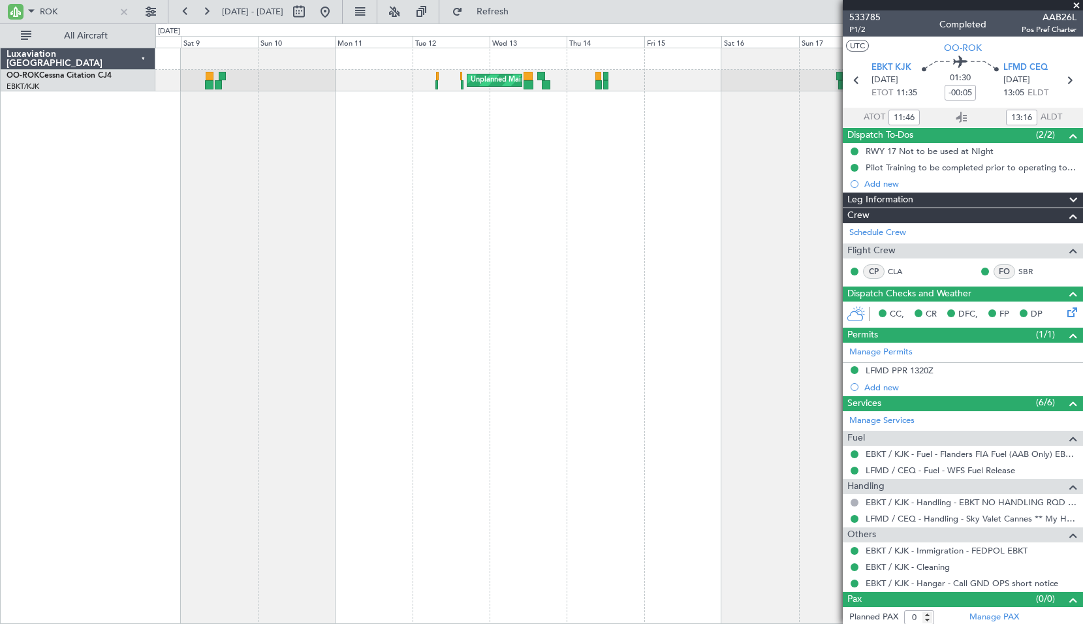
click at [494, 204] on div "Unplanned Maint Kortrijk-Wevelgem" at bounding box center [619, 336] width 928 height 576
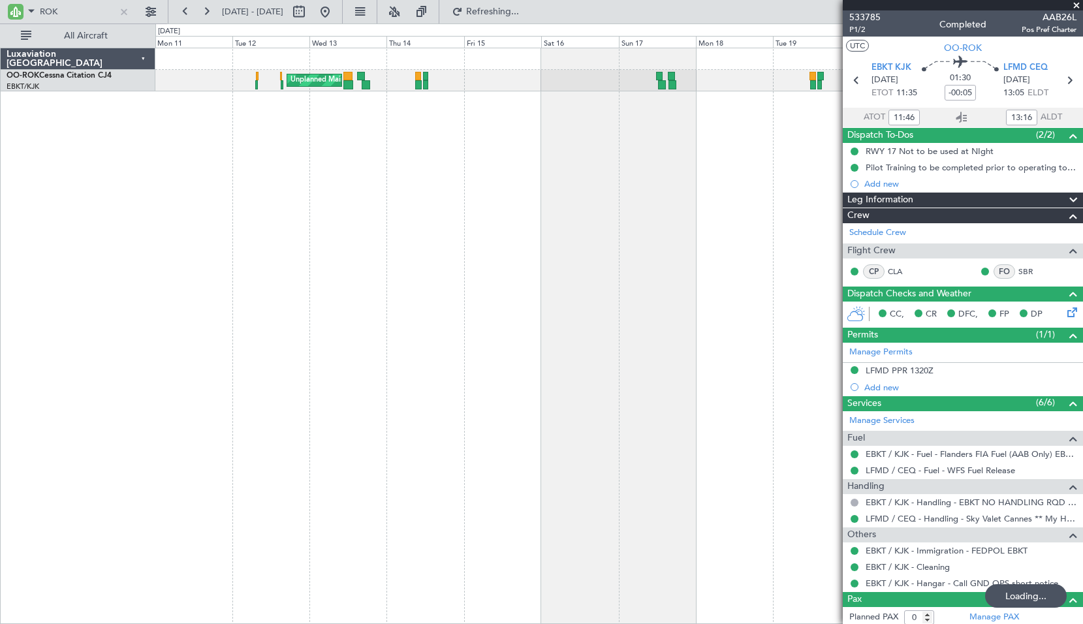
click at [336, 258] on div "Unplanned Maint Kortrijk-Wevelgem" at bounding box center [619, 336] width 928 height 576
click at [67, 14] on input "ROK" at bounding box center [77, 12] width 75 height 20
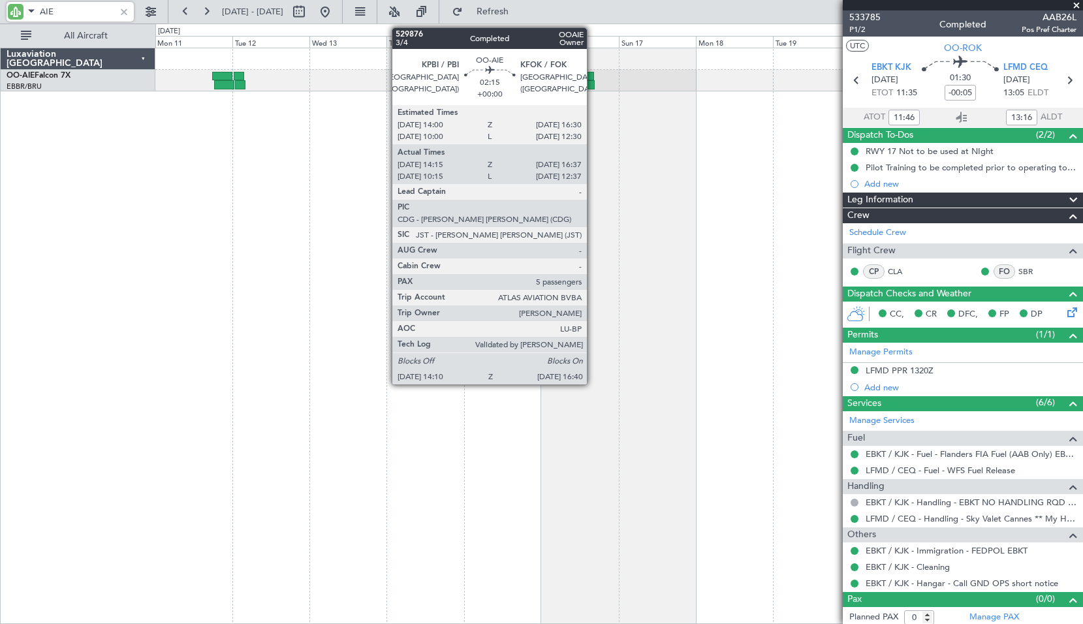
click at [592, 84] on div at bounding box center [590, 84] width 8 height 9
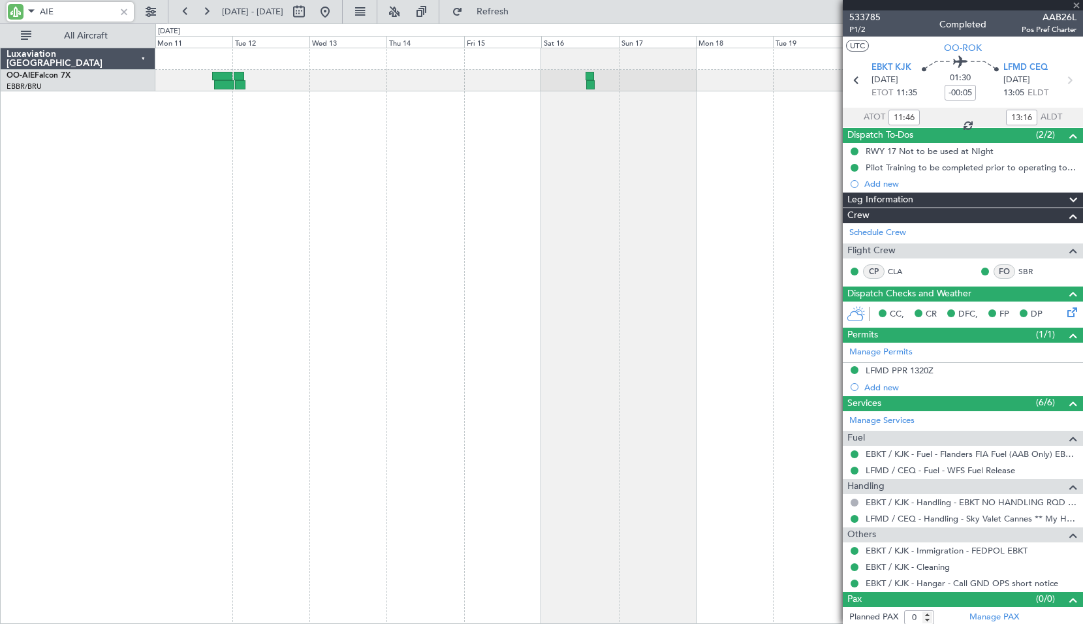
type input "AIE"
type input "14:25"
type input "16:32"
type input "5"
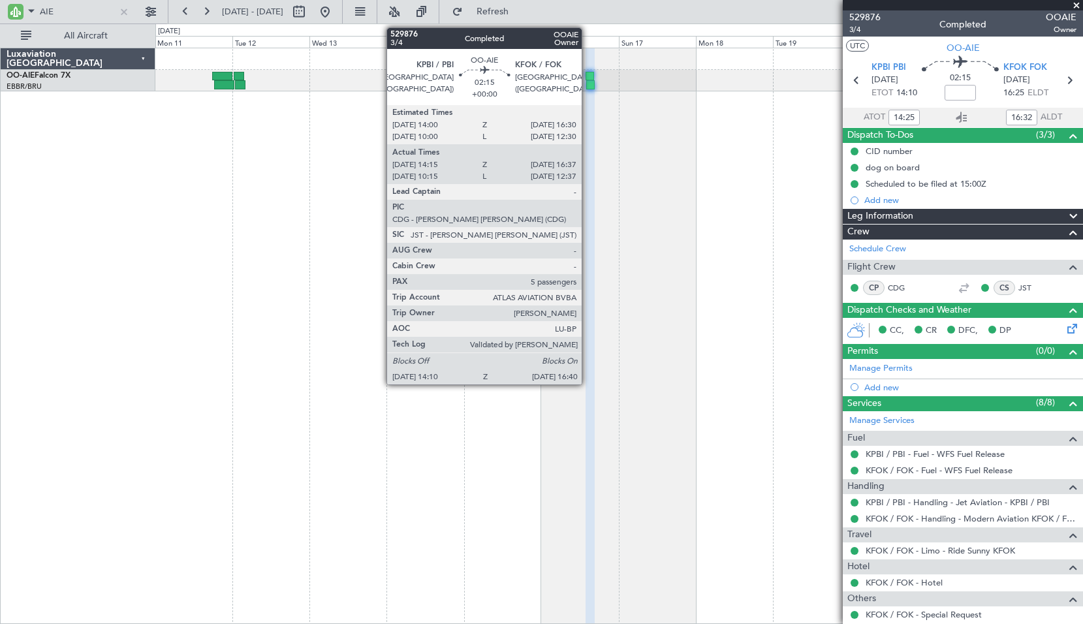
click at [588, 84] on div at bounding box center [590, 84] width 8 height 9
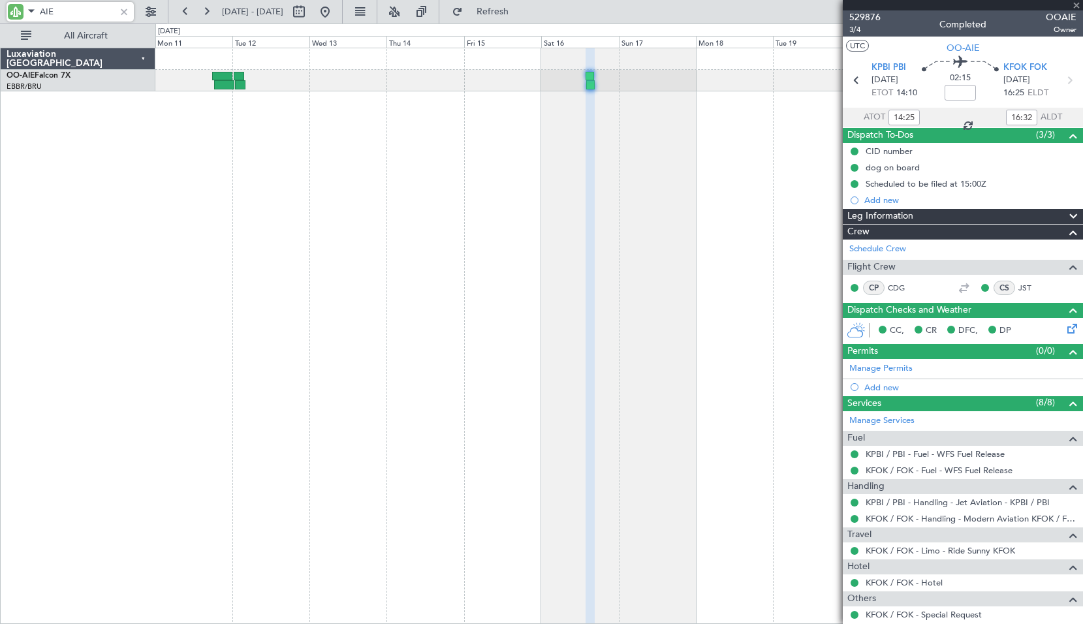
click at [618, 146] on div at bounding box center [619, 336] width 928 height 576
click at [958, 116] on icon at bounding box center [962, 118] width 16 height 16
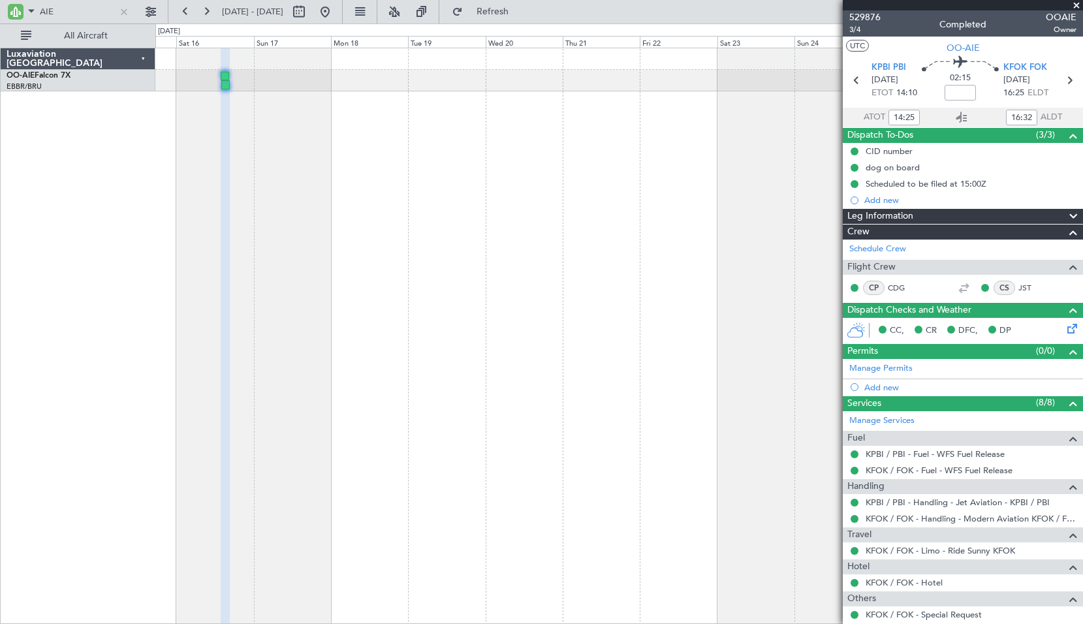
click at [329, 250] on div at bounding box center [619, 336] width 928 height 576
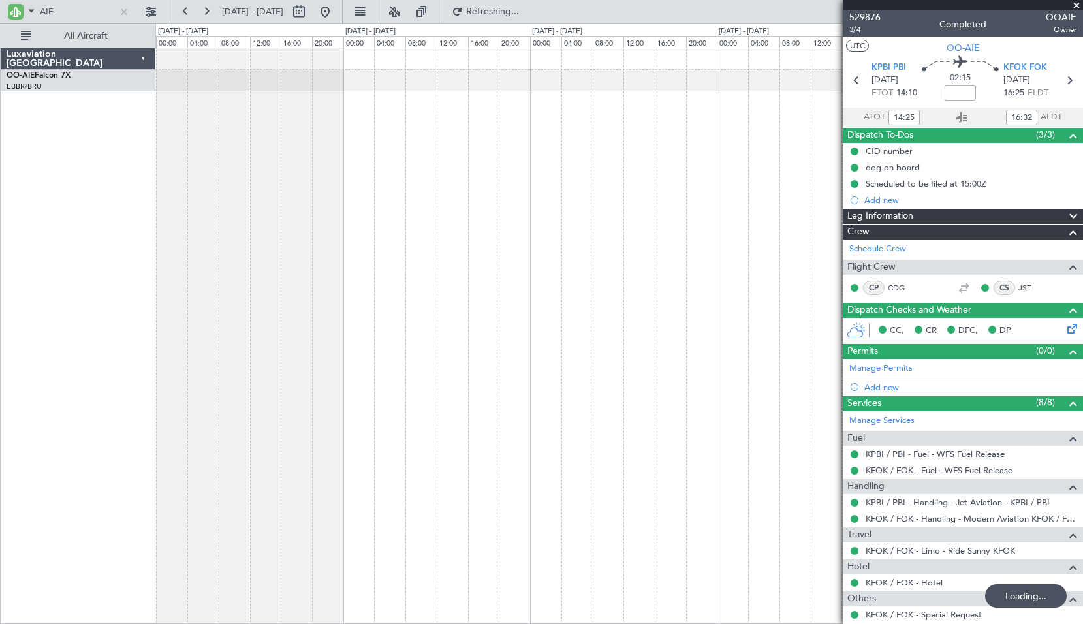
click at [341, 236] on div at bounding box center [619, 336] width 928 height 576
click at [69, 11] on input "AIE" at bounding box center [77, 12] width 75 height 20
type input "ELK"
click at [472, 133] on div at bounding box center [619, 336] width 928 height 576
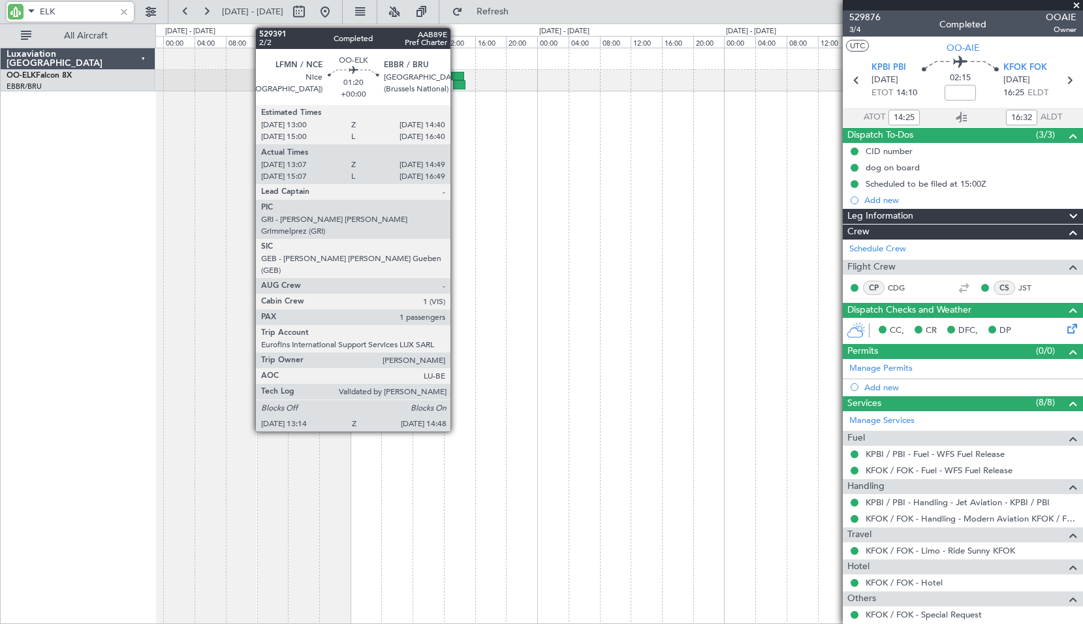
click at [457, 80] on div at bounding box center [457, 76] width 13 height 9
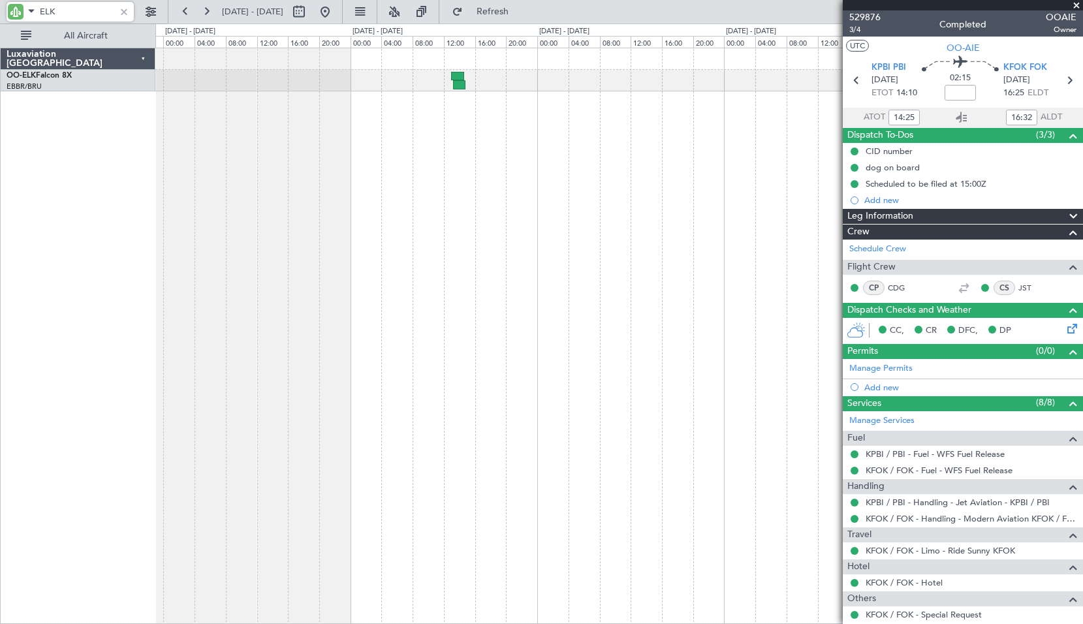
click at [508, 172] on div at bounding box center [619, 336] width 928 height 576
type input "13:22"
type input "14:44"
type input "1"
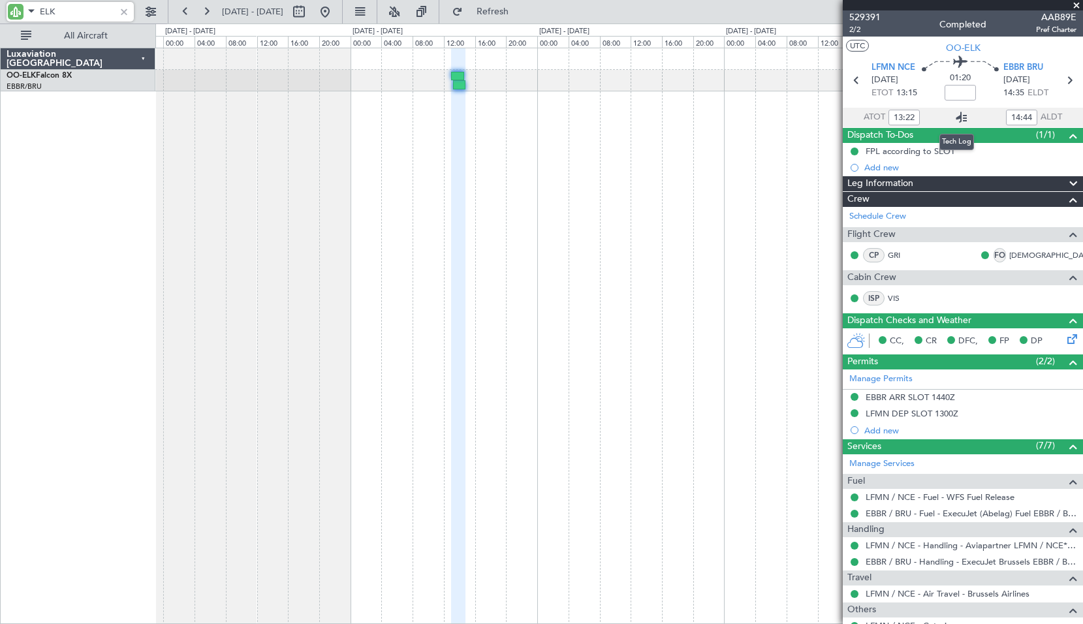
click at [959, 111] on icon at bounding box center [962, 118] width 16 height 16
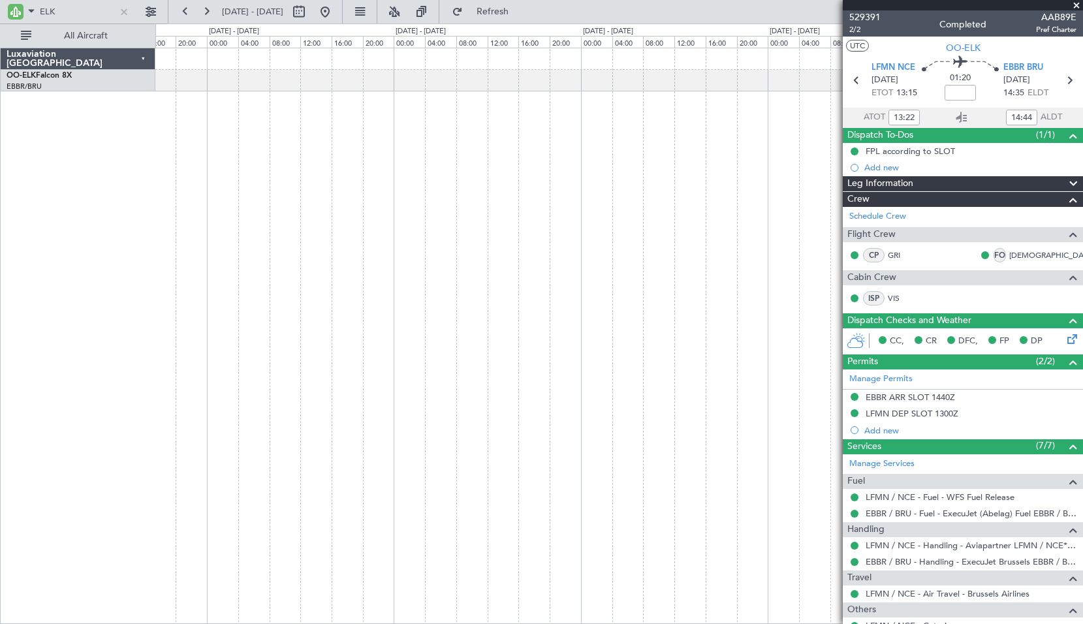
click at [236, 223] on div at bounding box center [619, 336] width 928 height 576
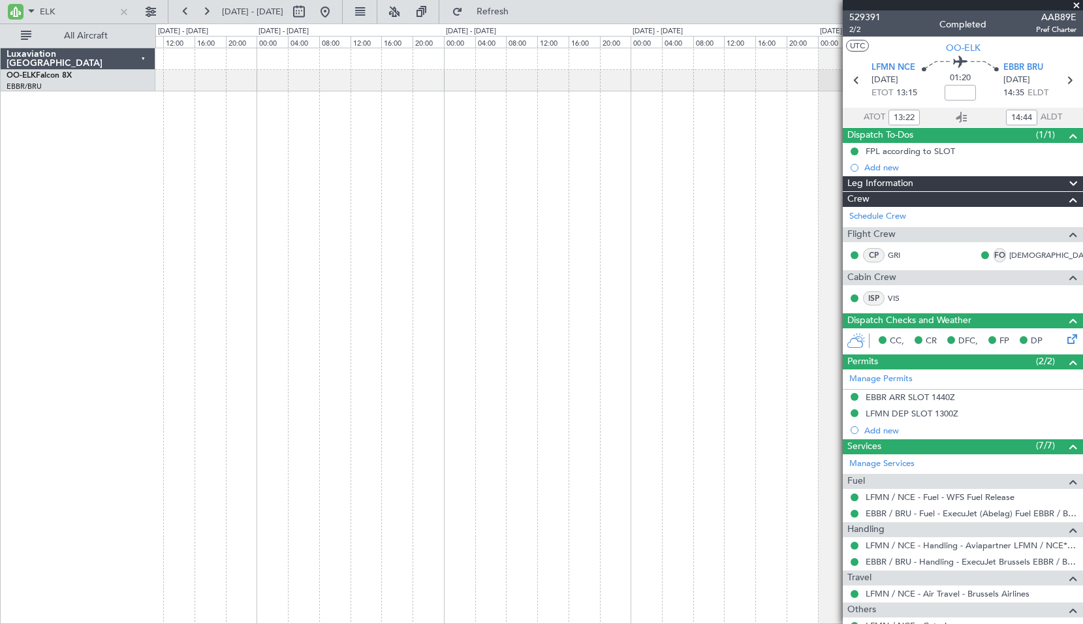
click at [339, 253] on div at bounding box center [619, 336] width 928 height 576
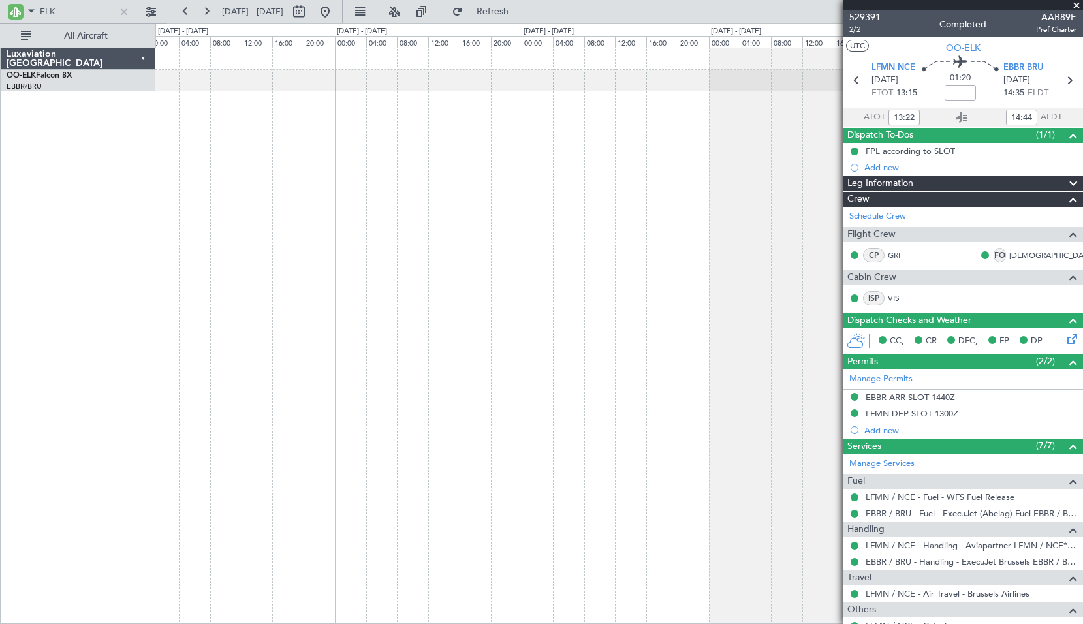
click at [419, 236] on div at bounding box center [619, 336] width 928 height 576
click at [99, 12] on input "ELK" at bounding box center [77, 12] width 75 height 20
type input "FSX"
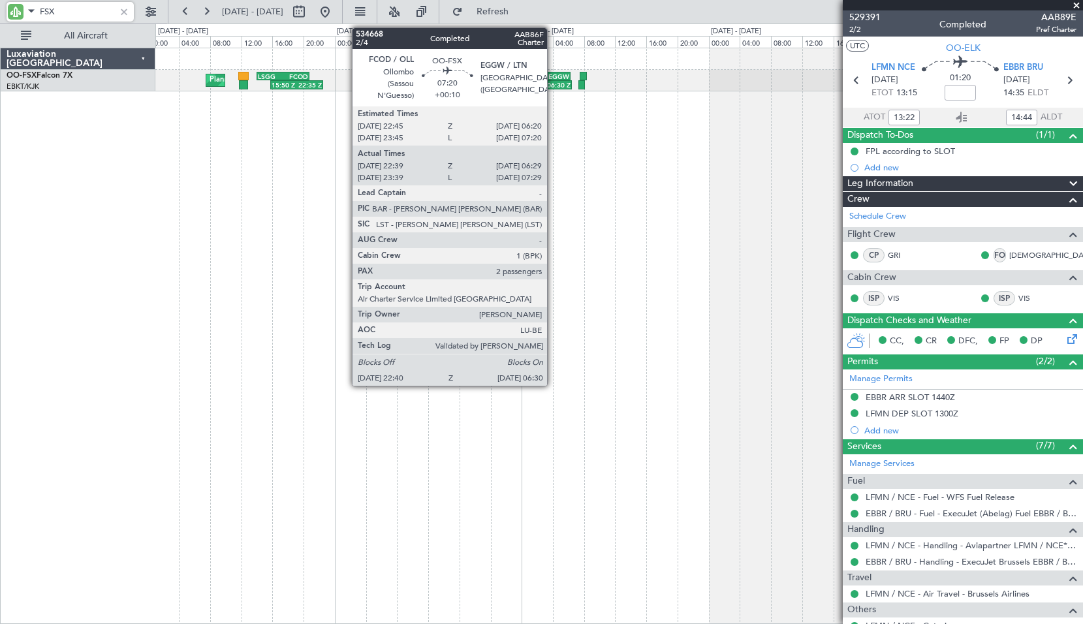
click at [553, 87] on div "06:30 Z" at bounding box center [555, 85] width 29 height 8
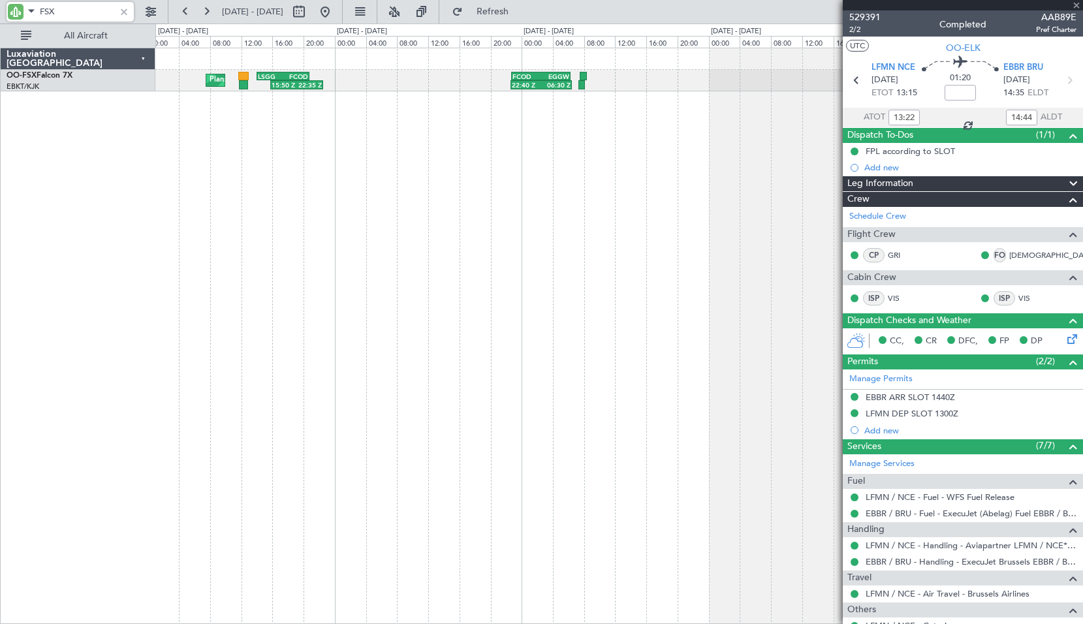
click at [564, 136] on div "Planned Maint Kortrijk-Wevelgem 15:50 Z 22:35 Z LSGG 14:00 Z FCOD 20:45 Z 22:40…" at bounding box center [619, 336] width 928 height 576
type input "+00:10"
type input "22:49"
type input "06:24"
type input "2"
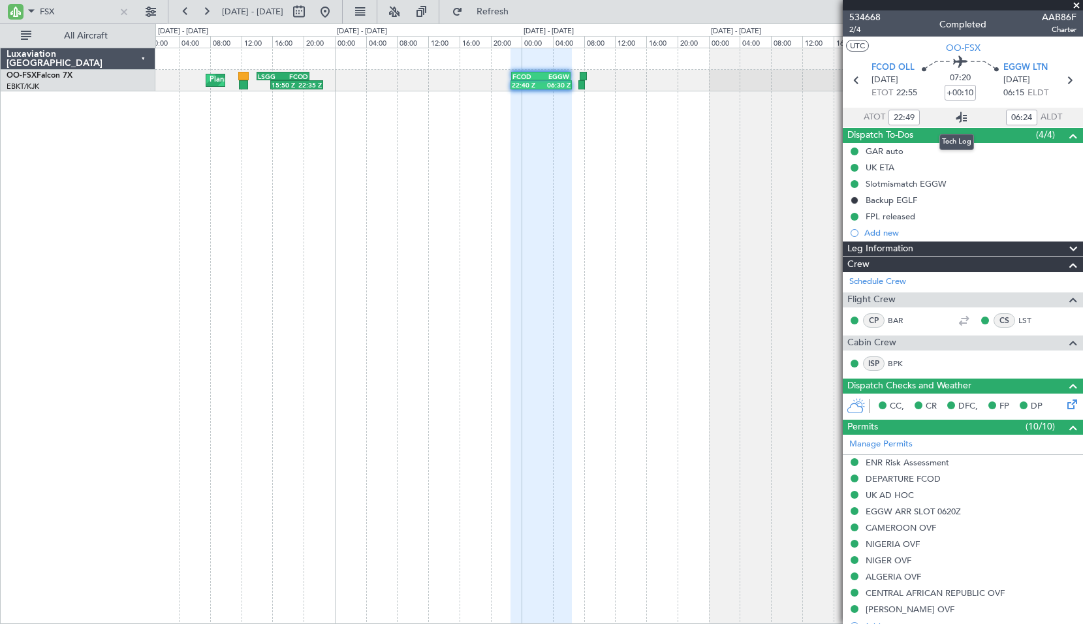
click at [958, 113] on icon at bounding box center [962, 118] width 16 height 16
click at [520, 16] on span "Refresh" at bounding box center [492, 11] width 55 height 9
click at [629, 152] on div "Planned Maint Kortrijk-Wevelgem 15:50 Z 22:35 Z LSGG 14:00 Z FCOD 20:45 Z 22:40…" at bounding box center [619, 336] width 928 height 576
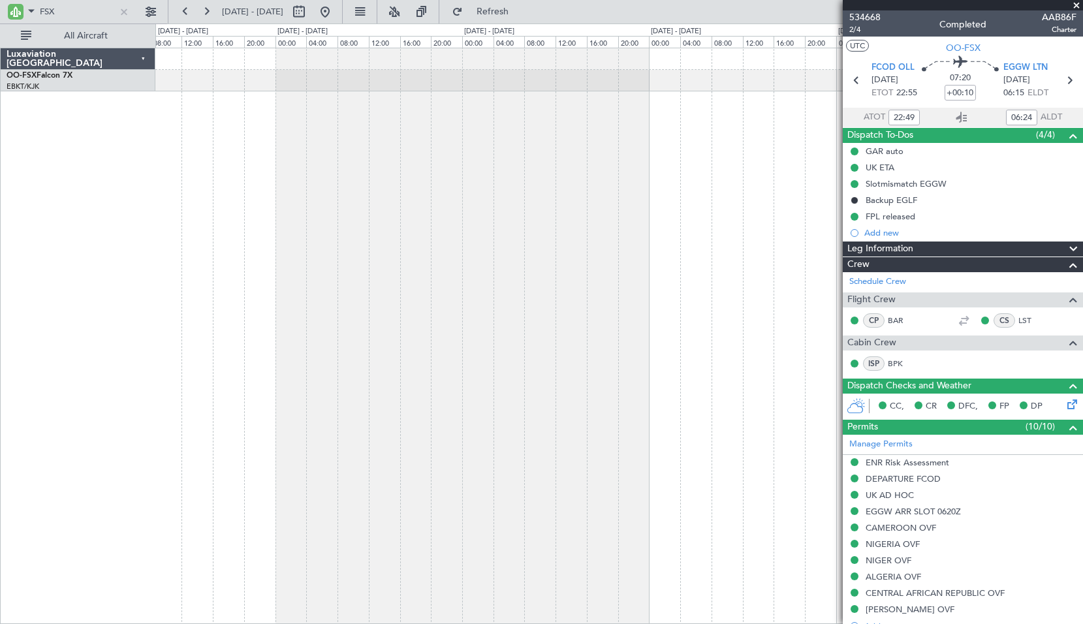
click at [259, 307] on div "FCOD 22:45 Z EGGW 06:20 Z 22:40 Z 06:30 Z Planned Maint Kortrijk-Wevelgem" at bounding box center [619, 336] width 928 height 576
click at [97, 7] on input "FSX" at bounding box center [77, 12] width 75 height 20
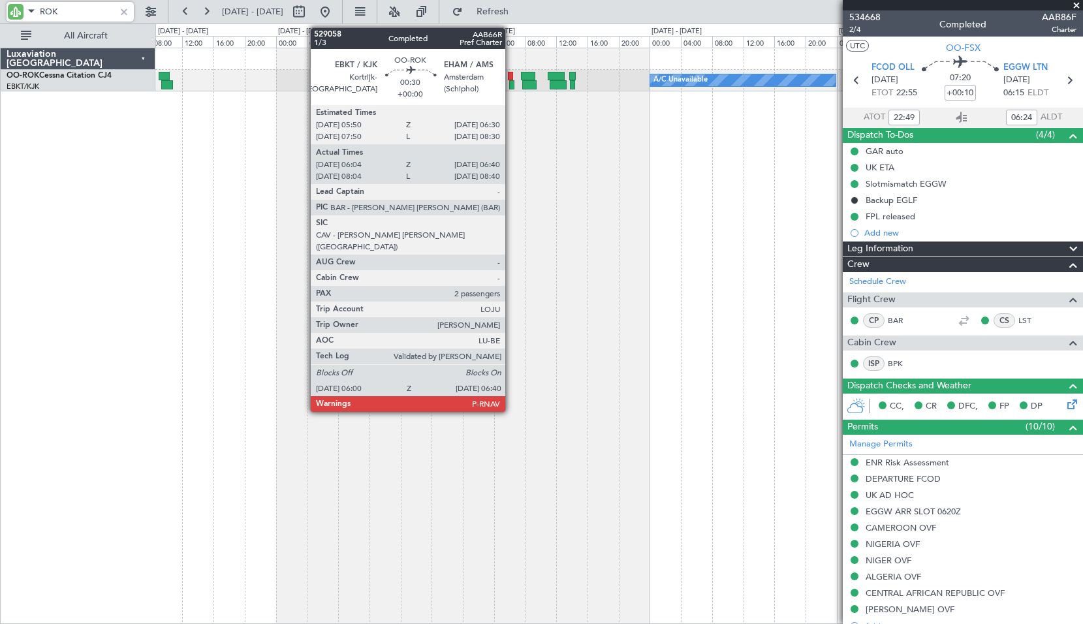
click at [511, 76] on div at bounding box center [510, 76] width 5 height 9
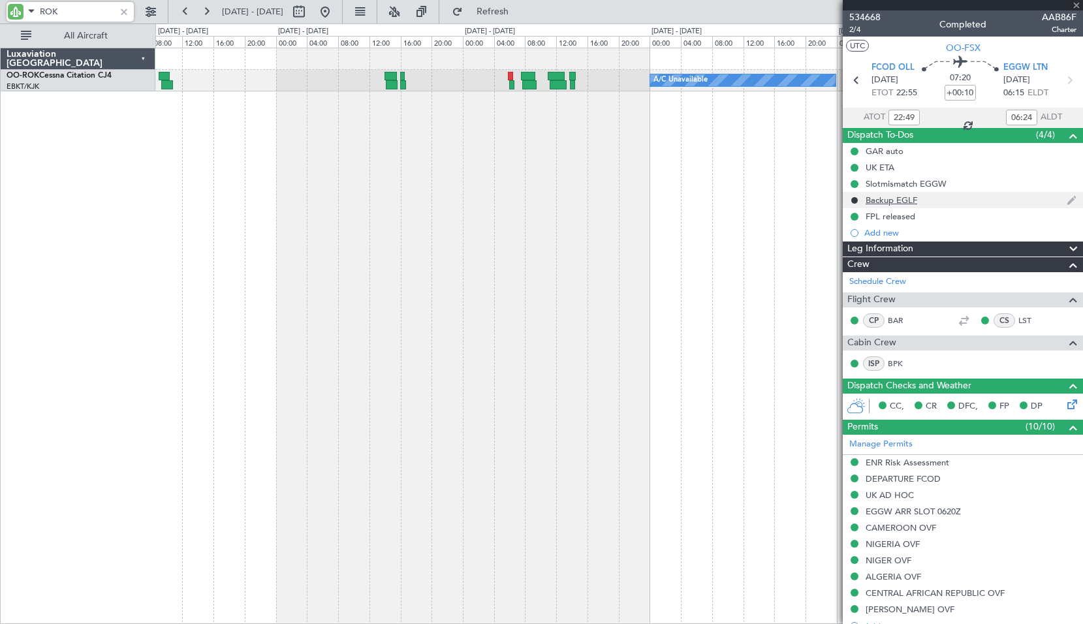
type input "ROK"
type input "06:09"
type input "06:35"
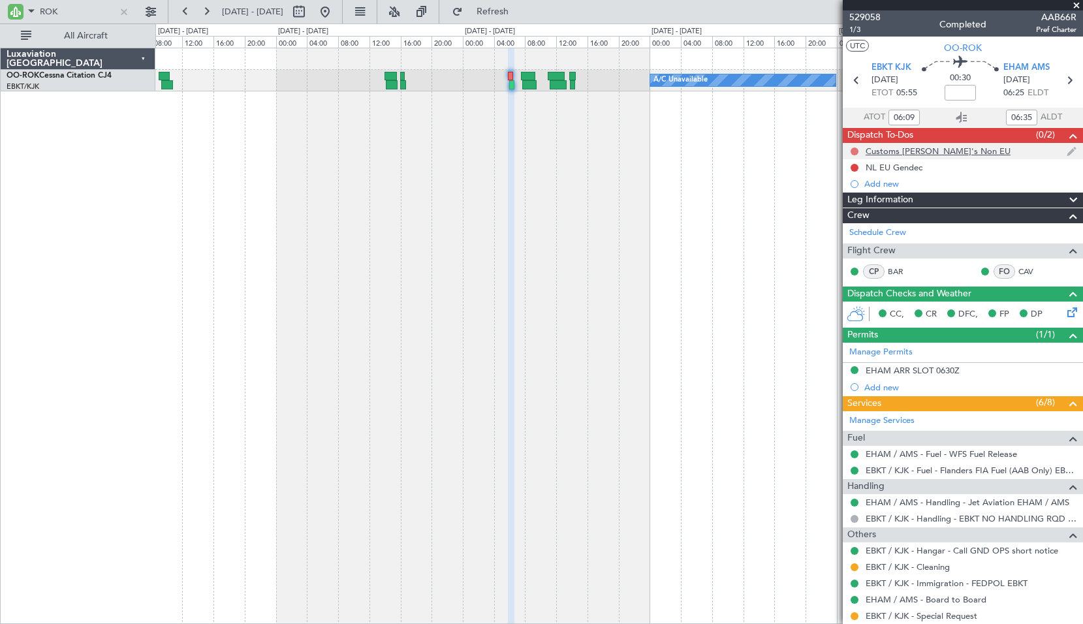
click at [853, 149] on button at bounding box center [855, 152] width 8 height 8
click at [852, 211] on span "Completed" at bounding box center [860, 208] width 43 height 13
click at [854, 170] on button at bounding box center [855, 168] width 8 height 8
click at [866, 224] on span "Completed" at bounding box center [860, 225] width 43 height 13
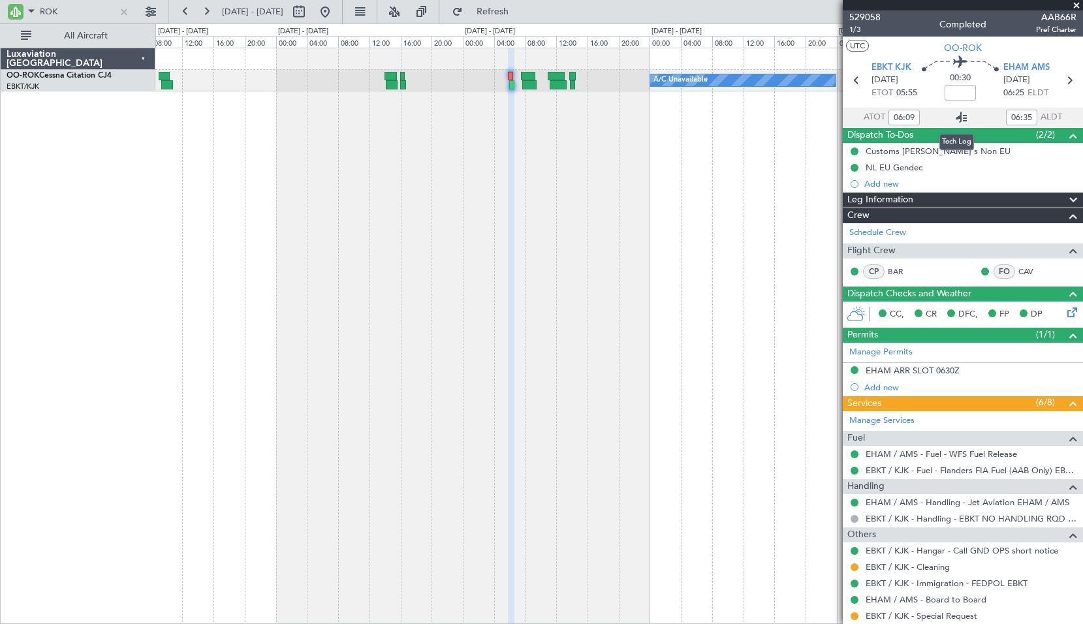
click at [954, 116] on icon at bounding box center [962, 118] width 16 height 16
click at [71, 18] on input "ROK" at bounding box center [77, 12] width 75 height 20
click at [72, 18] on input "ROK" at bounding box center [77, 12] width 75 height 20
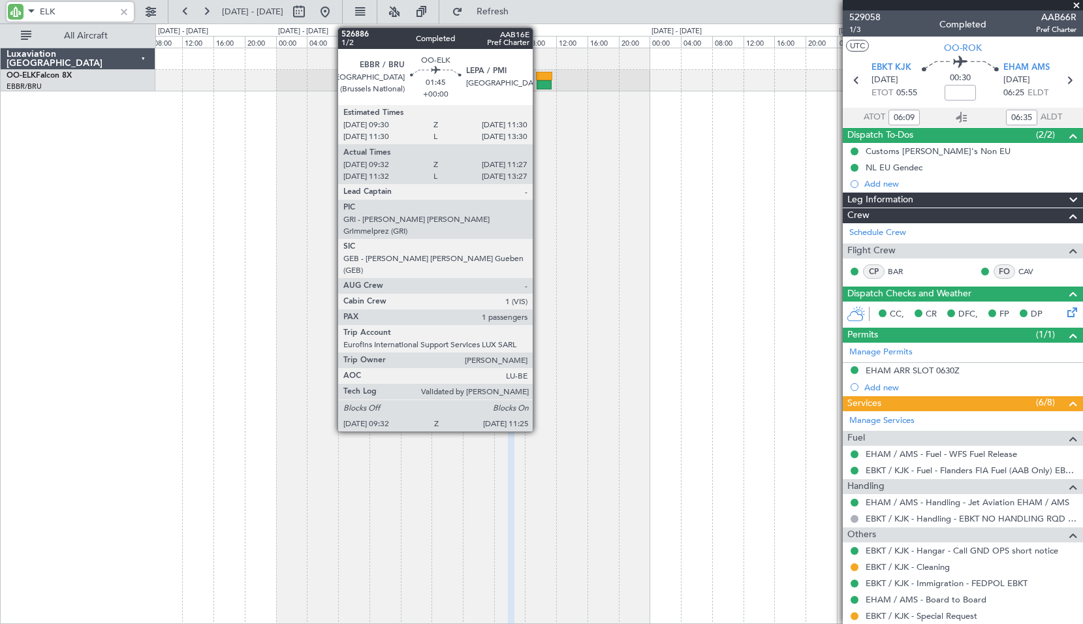
click at [539, 80] on div at bounding box center [544, 84] width 15 height 9
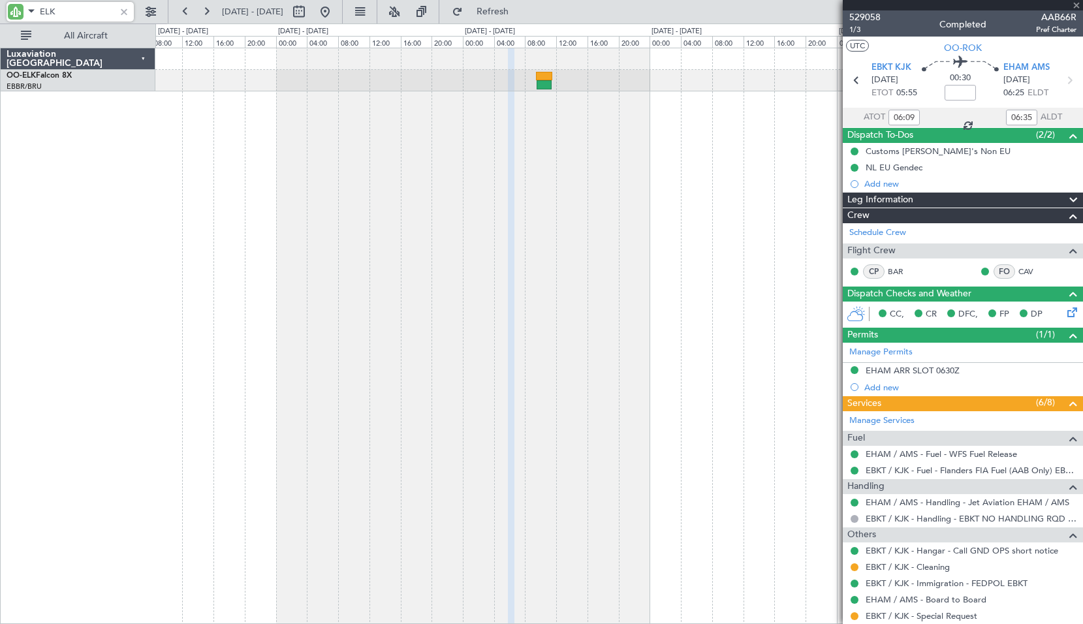
type input "ELK"
type input "09:42"
type input "11:22"
type input "1"
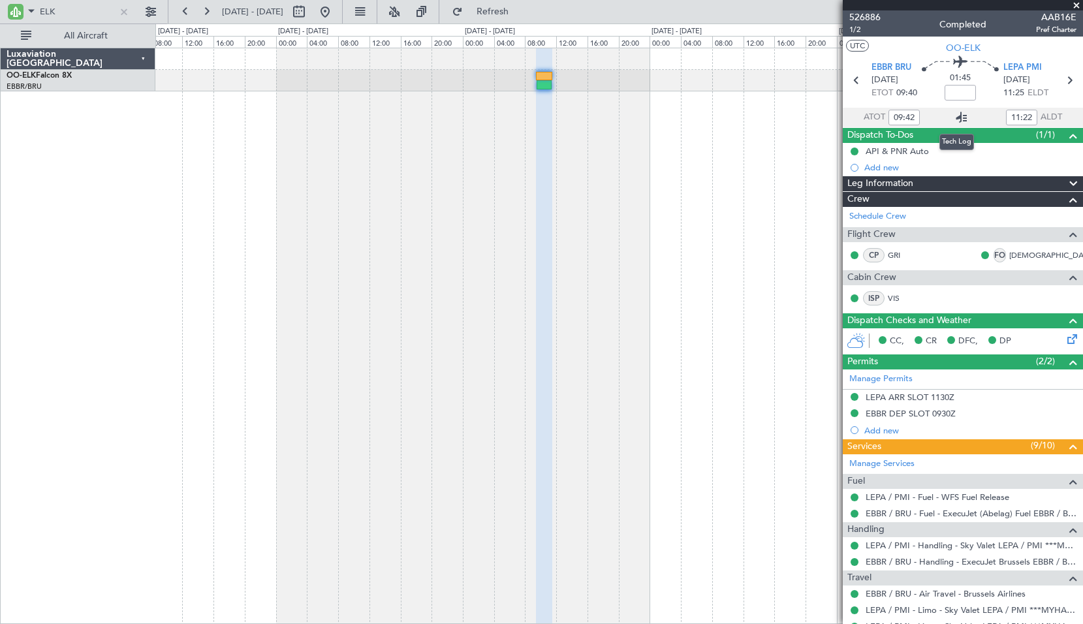
click at [958, 114] on icon at bounding box center [962, 118] width 16 height 16
click at [69, 7] on input "ELK" at bounding box center [77, 12] width 75 height 20
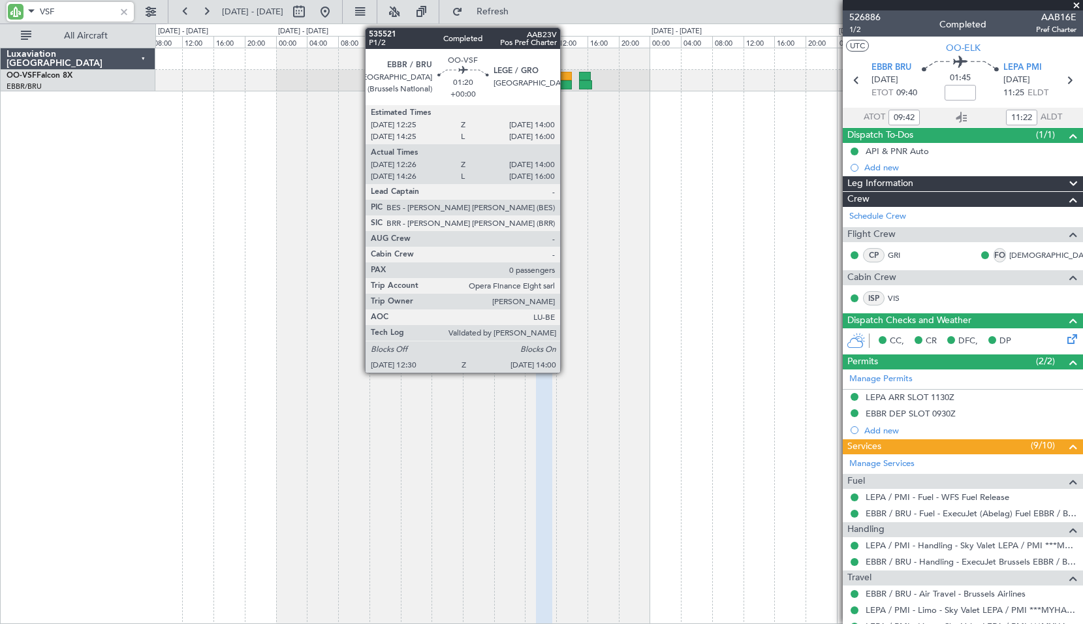
click at [566, 77] on div at bounding box center [565, 76] width 12 height 9
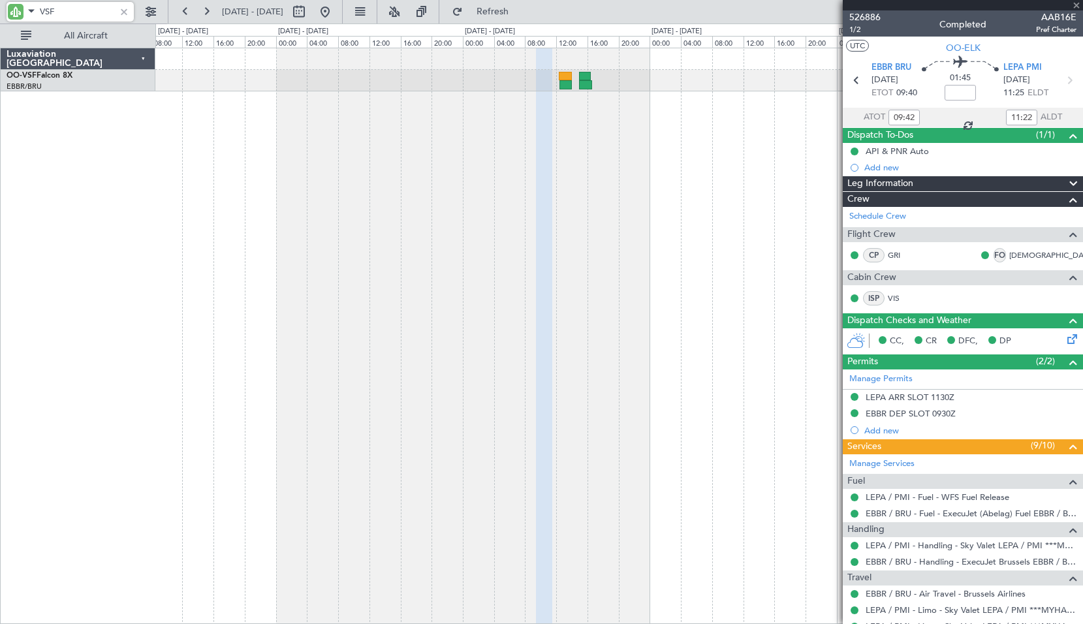
type input "VSF"
type input "12:36"
type input "13:55"
type input "0"
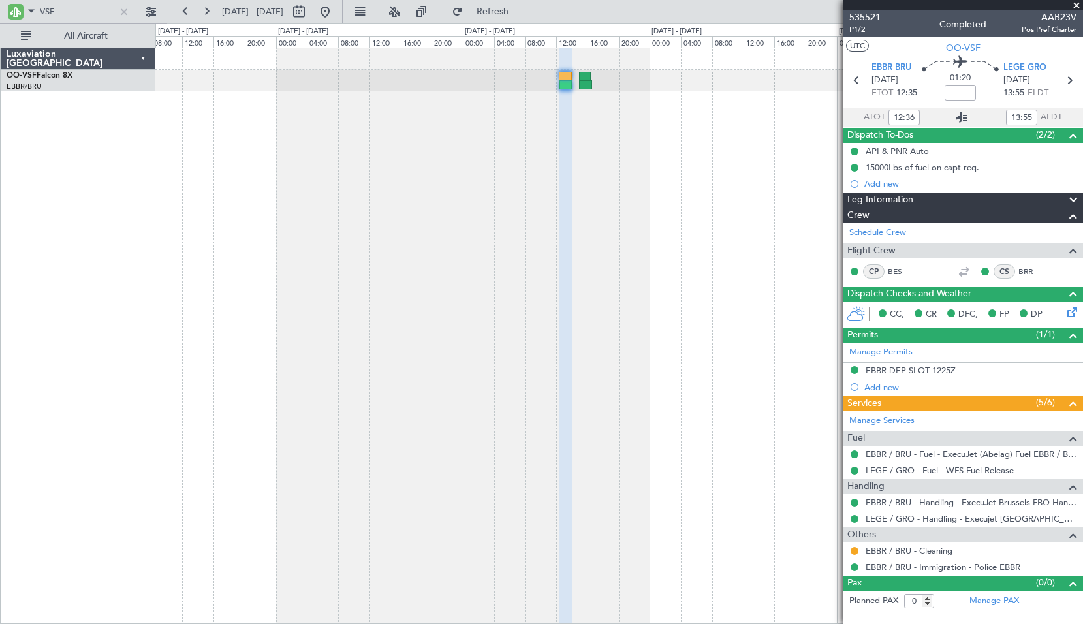
click at [962, 118] on icon at bounding box center [962, 118] width 16 height 16
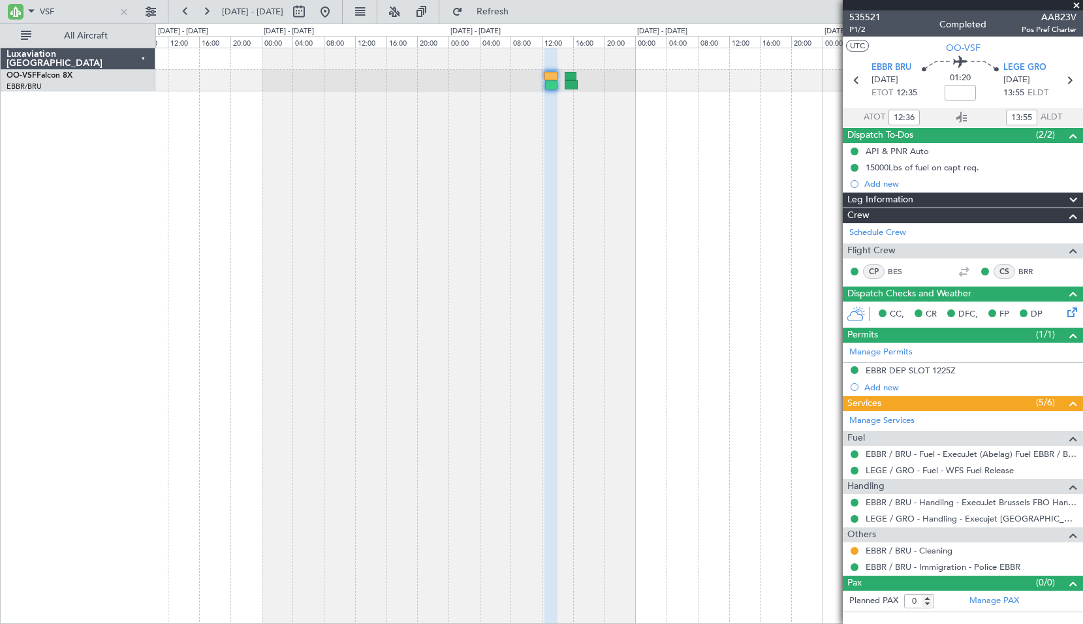
click at [467, 315] on div at bounding box center [619, 336] width 928 height 576
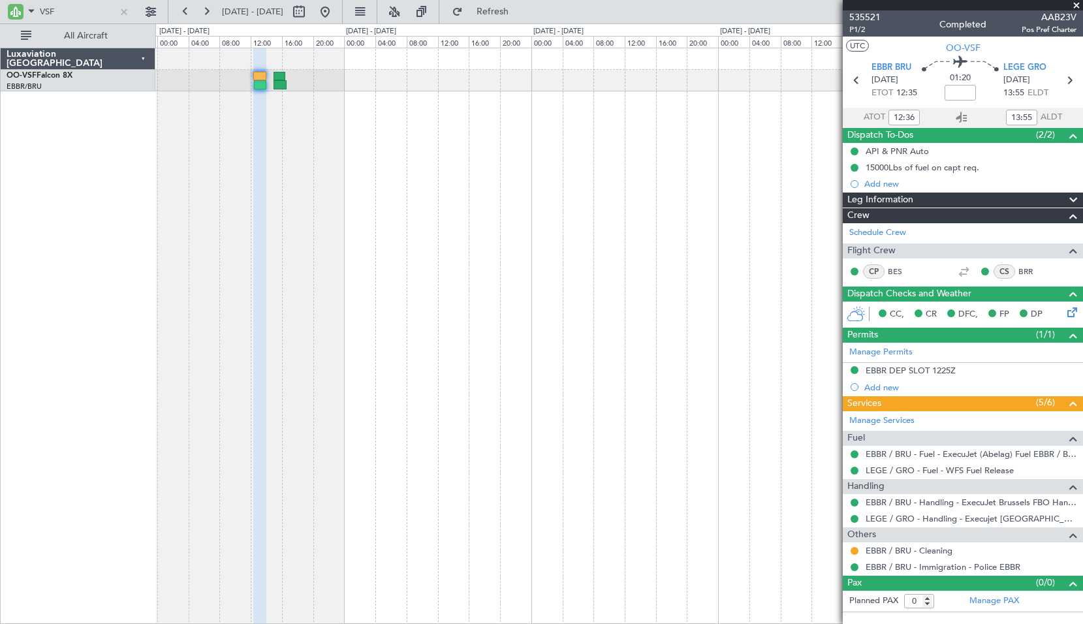
click at [395, 368] on div at bounding box center [619, 336] width 928 height 576
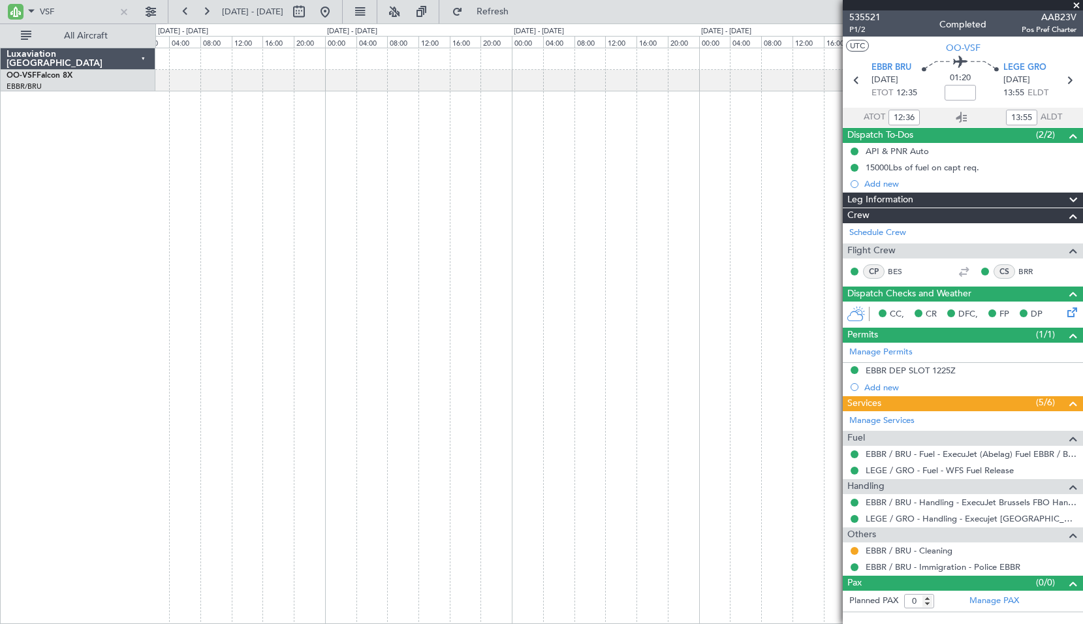
click at [501, 337] on div at bounding box center [619, 336] width 928 height 576
click at [502, 340] on div at bounding box center [619, 336] width 928 height 576
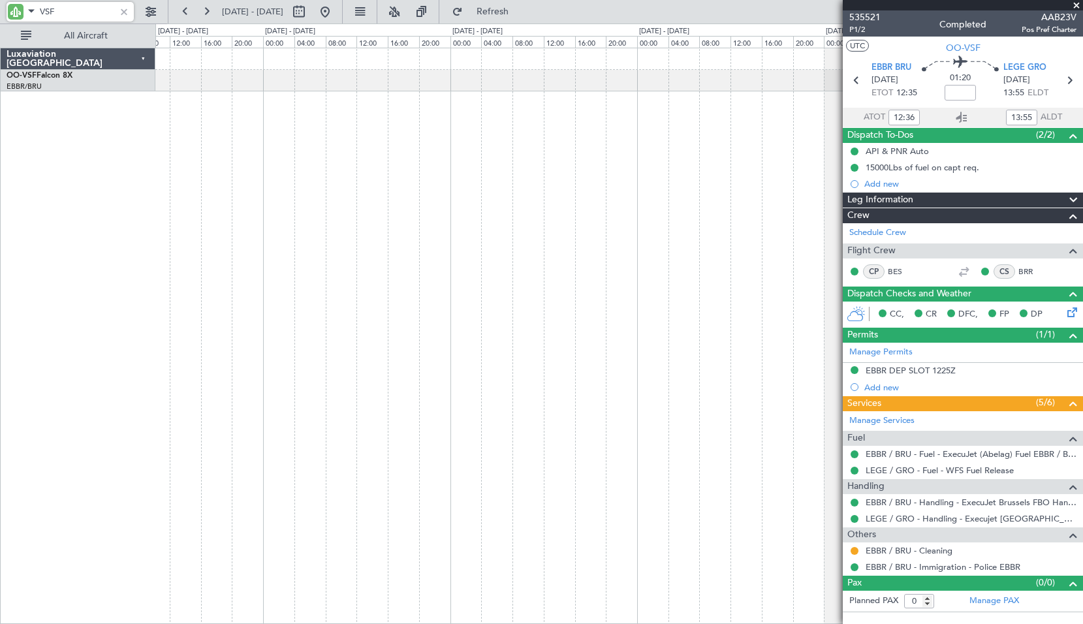
click at [74, 17] on input "VSF" at bounding box center [77, 12] width 75 height 20
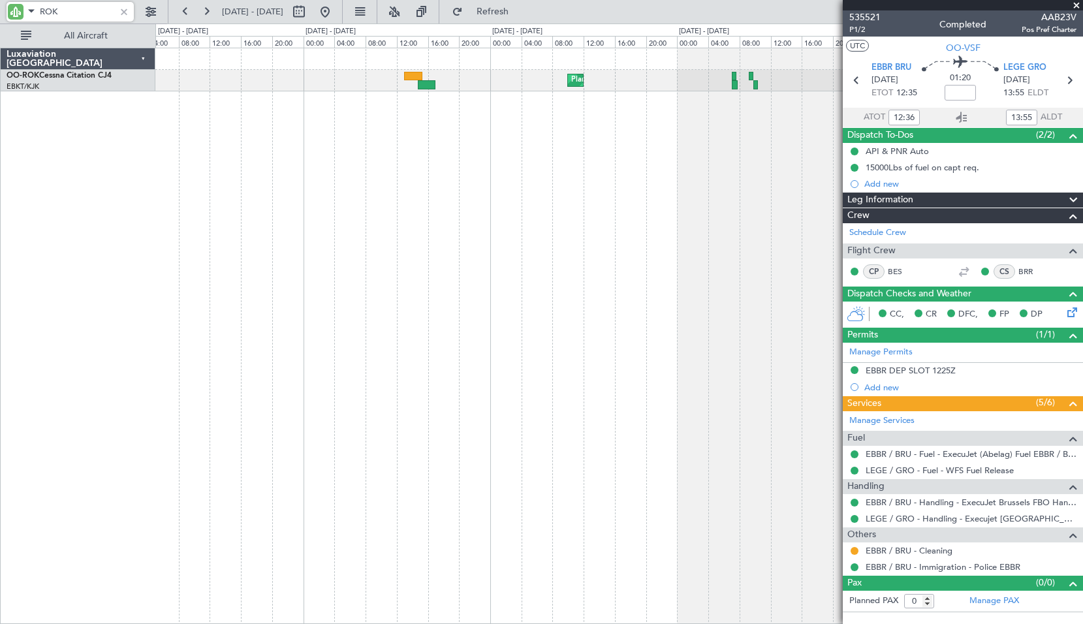
click at [403, 205] on div "Planned Maint Kortrijk-Wevelgem A/C Unavailable Kortrijk-Wevelgem A/C Unavailab…" at bounding box center [619, 336] width 928 height 576
click at [467, 237] on div "Planned Maint Kortrijk-Wevelgem A/C Unavailable Kortrijk-Wevelgem A/C Unavailab…" at bounding box center [619, 336] width 928 height 576
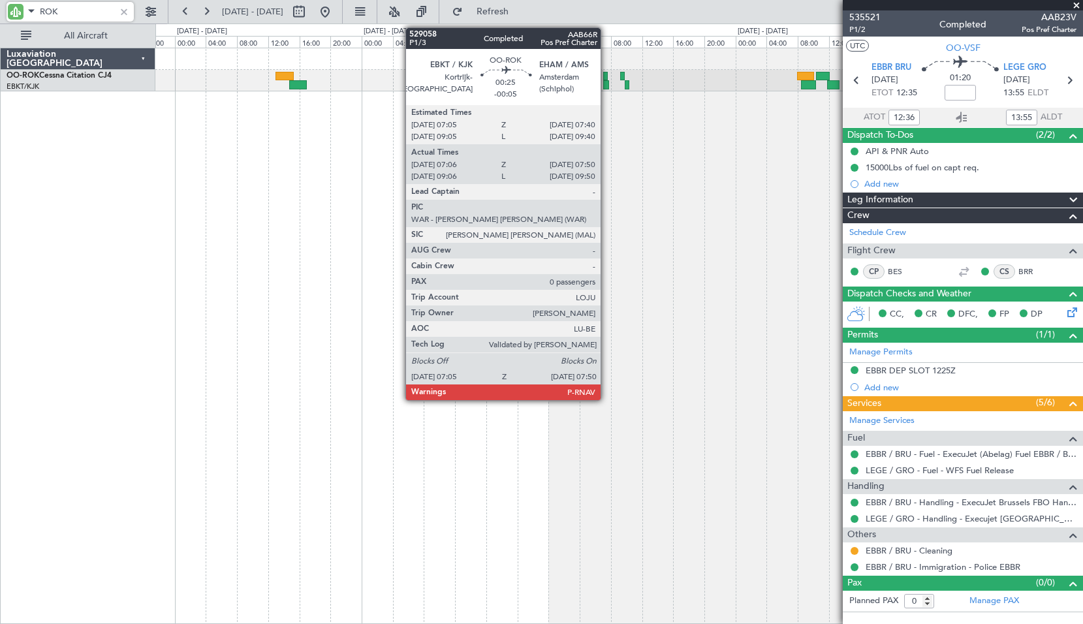
click at [606, 83] on div at bounding box center [606, 84] width 6 height 9
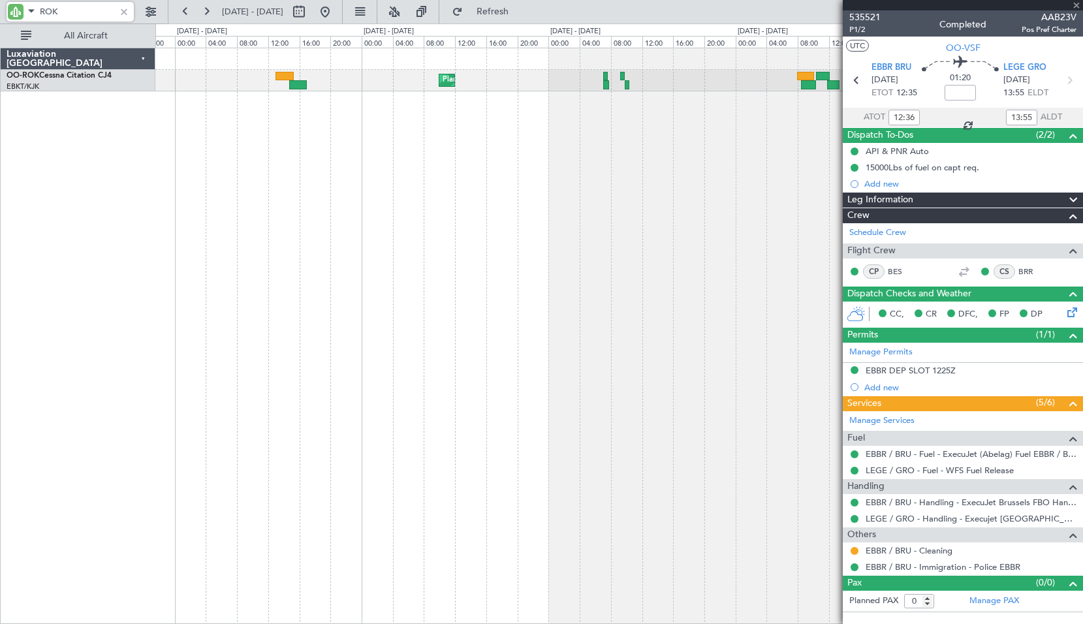
type input "ROK"
type input "-00:05"
type input "07:11"
type input "07:45"
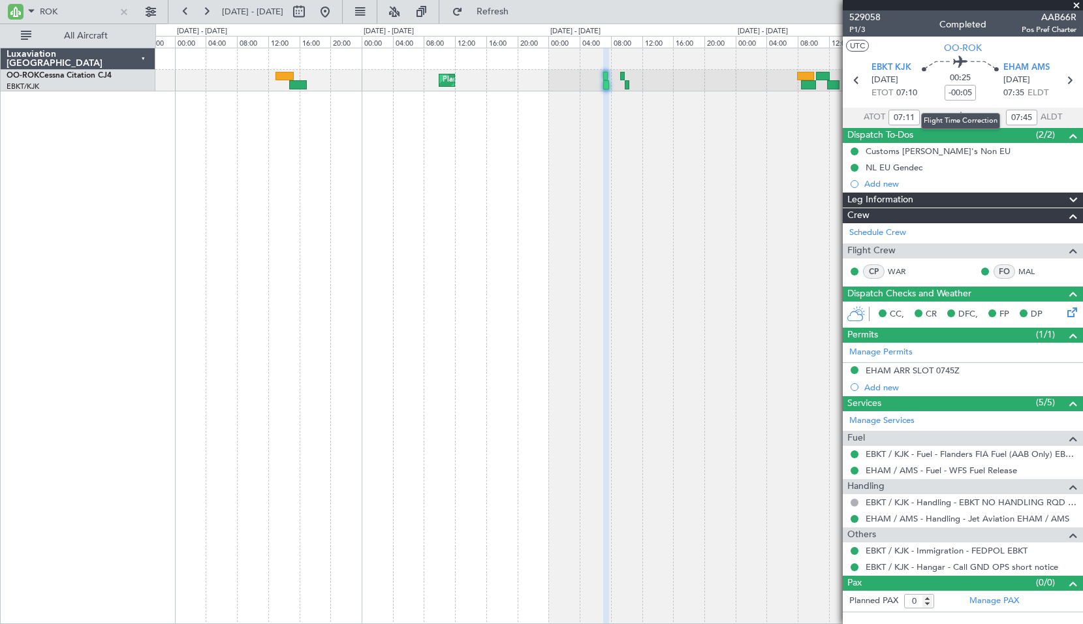
click at [963, 118] on div "Flight Time Correction" at bounding box center [960, 121] width 79 height 16
click at [964, 111] on icon at bounding box center [962, 118] width 16 height 16
click at [515, 19] on button "Refresh" at bounding box center [485, 11] width 78 height 21
click at [634, 172] on div "Planned Maint Kortrijk-Wevelgem A/C Unavailable Kortrijk-Wevelgem" at bounding box center [619, 336] width 928 height 576
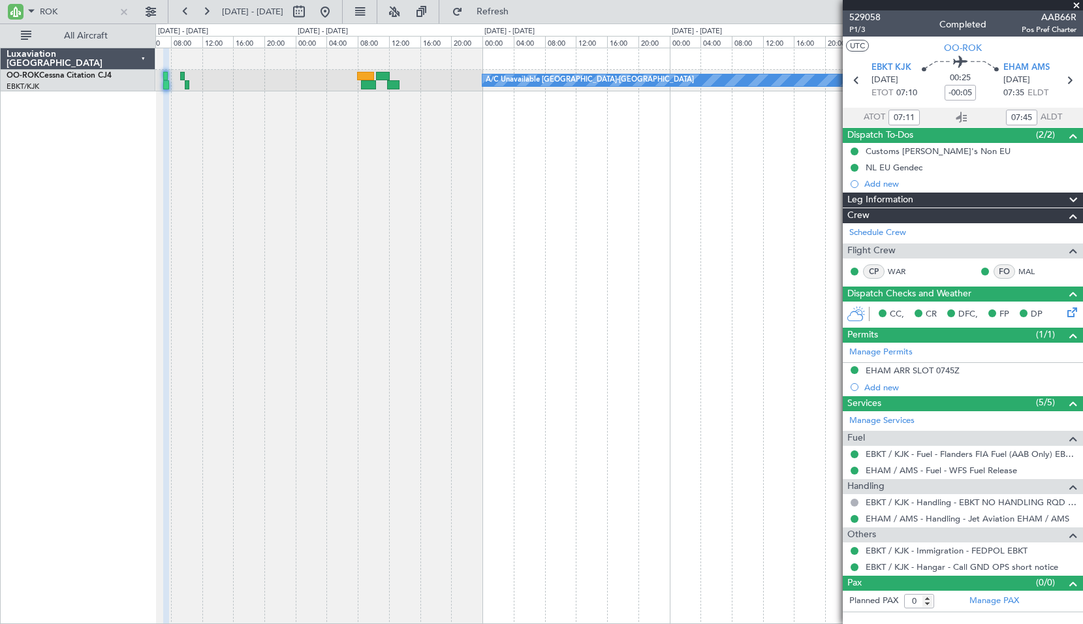
click at [333, 217] on div "A/C Unavailable Kortrijk-Wevelgem Planned Maint Kortrijk-Wevelgem" at bounding box center [619, 336] width 928 height 576
click at [65, 16] on input "ROK" at bounding box center [77, 12] width 75 height 20
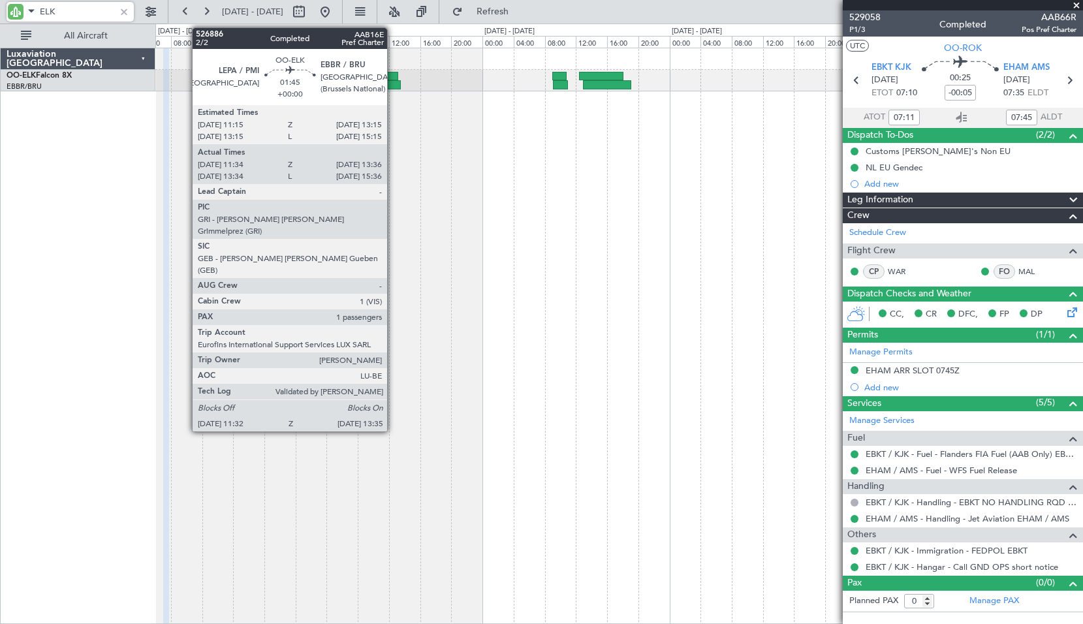
click at [393, 79] on div at bounding box center [391, 76] width 16 height 9
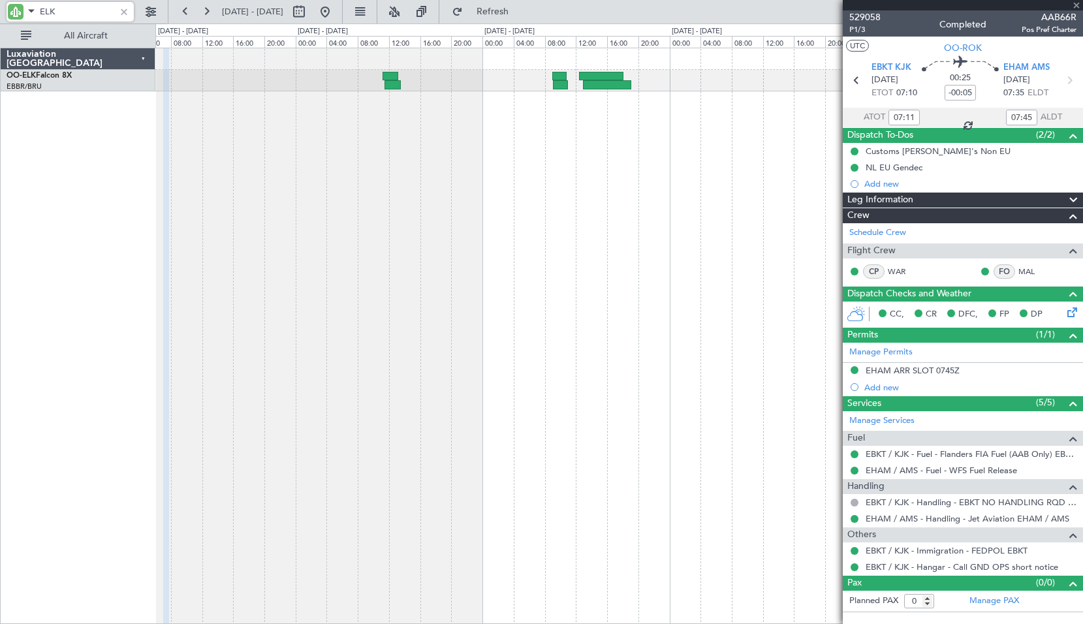
type input "ELK"
type input "11:44"
type input "13:31"
type input "1"
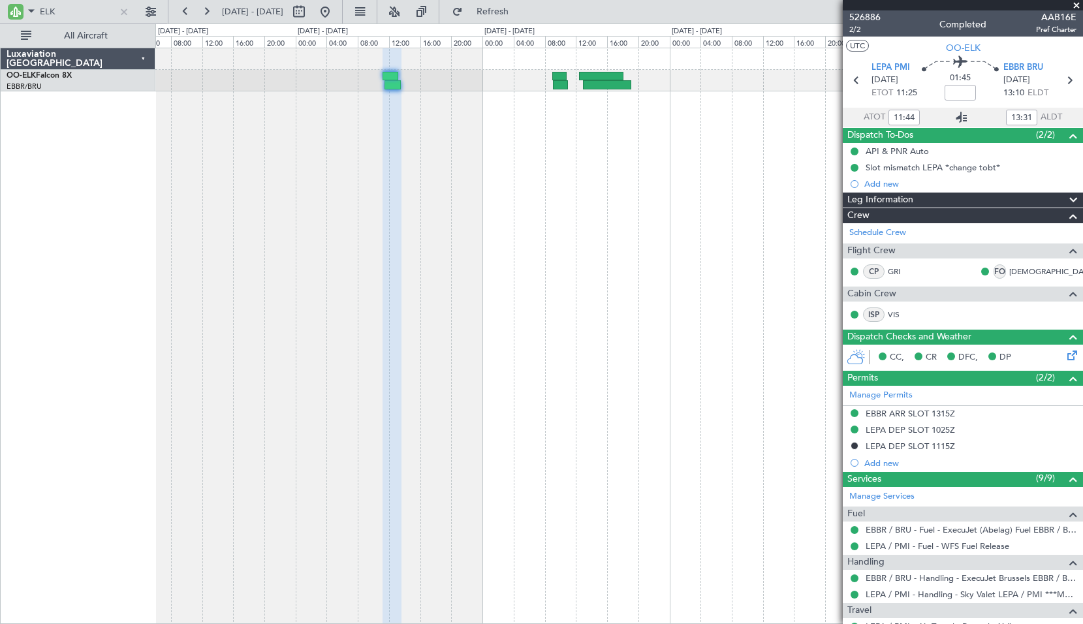
click at [957, 116] on icon at bounding box center [962, 118] width 16 height 16
click at [69, 12] on input "ELK" at bounding box center [77, 12] width 75 height 20
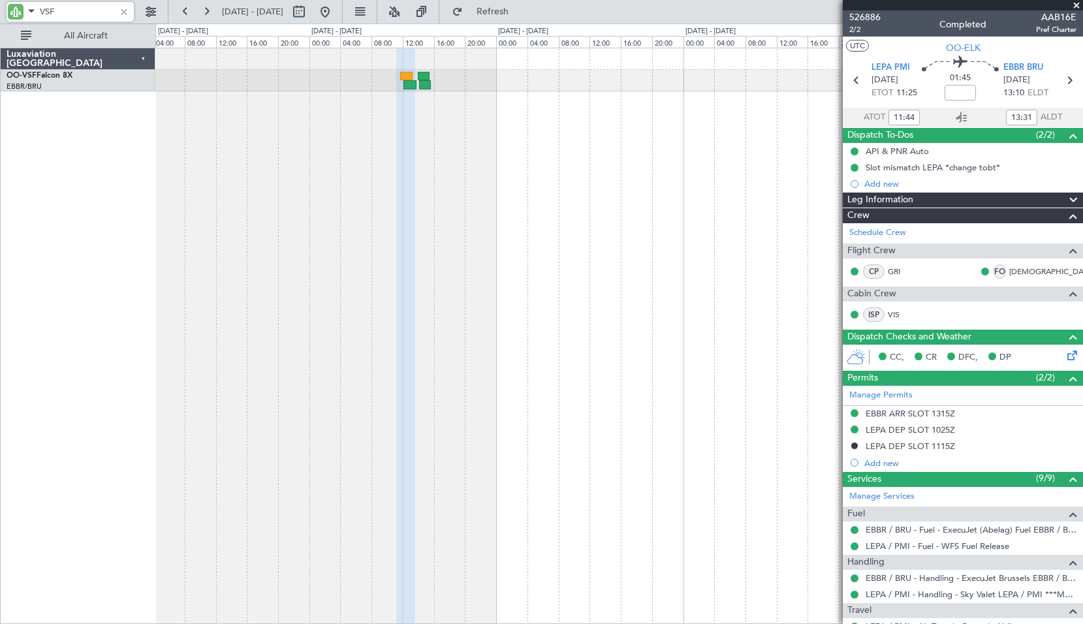
click at [658, 181] on div at bounding box center [619, 336] width 928 height 576
type input "VSF"
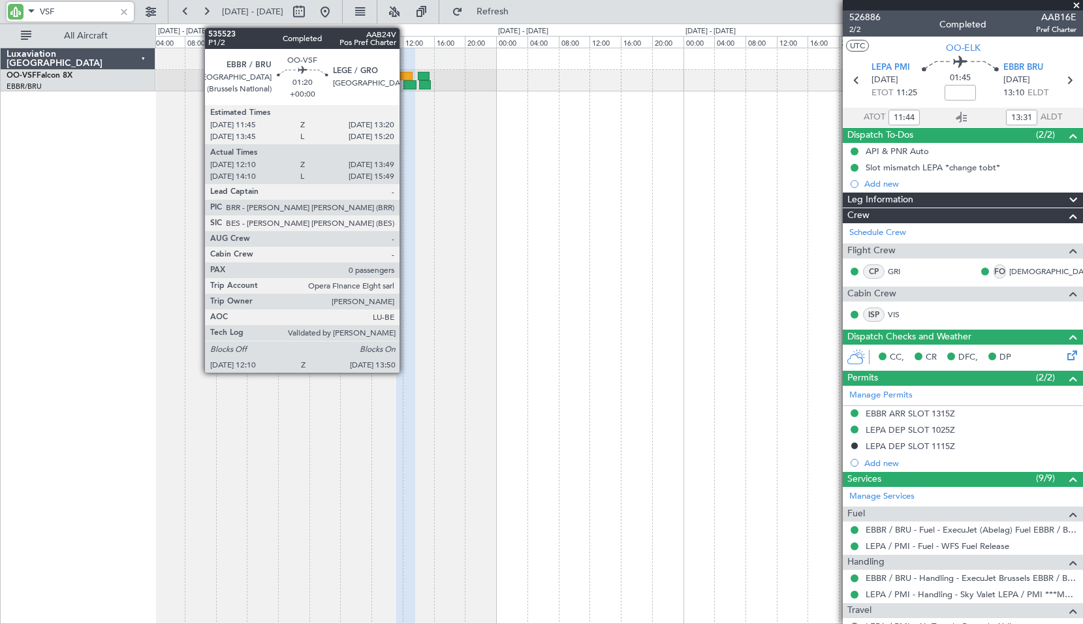
click at [405, 85] on div at bounding box center [409, 84] width 13 height 9
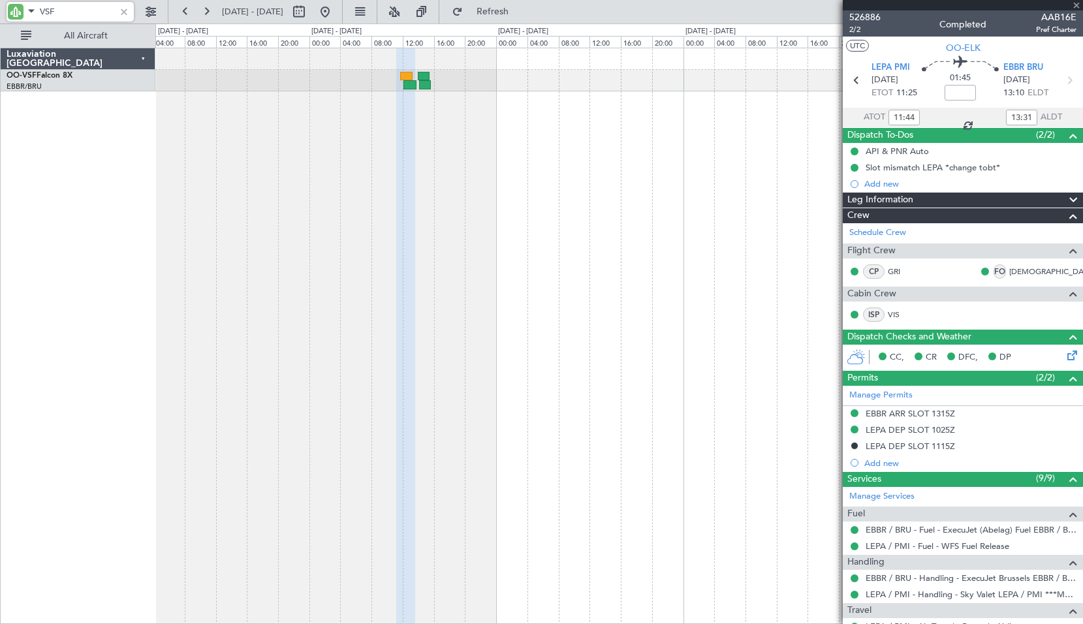
type input "12:20"
type input "13:44"
type input "0"
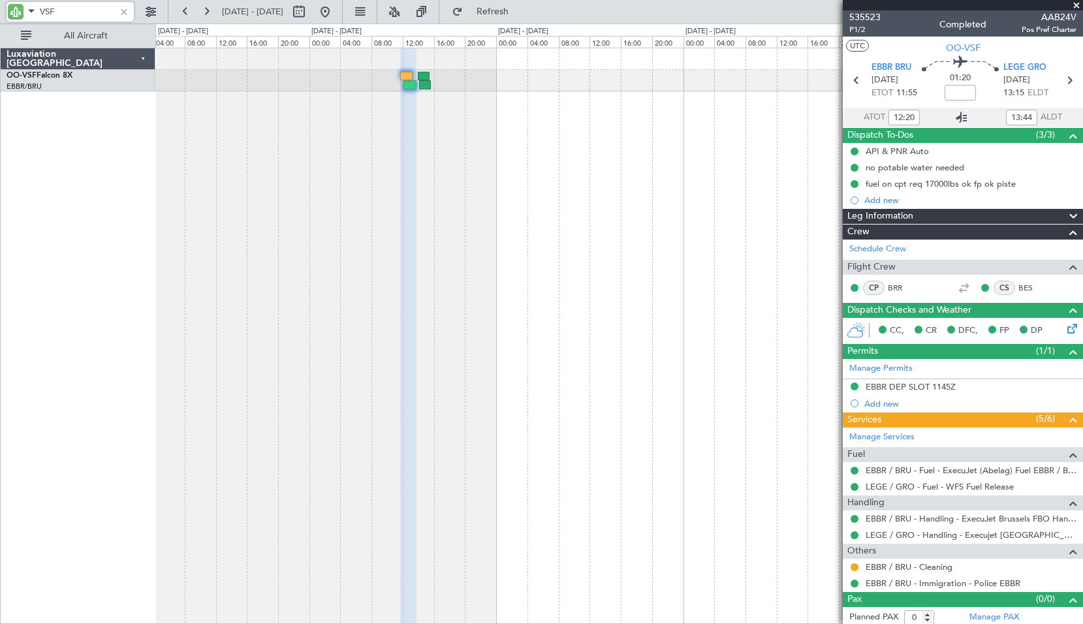
click at [956, 118] on icon at bounding box center [962, 118] width 16 height 16
click at [524, 5] on button "Refresh" at bounding box center [485, 11] width 78 height 21
click at [122, 10] on div at bounding box center [124, 12] width 14 height 14
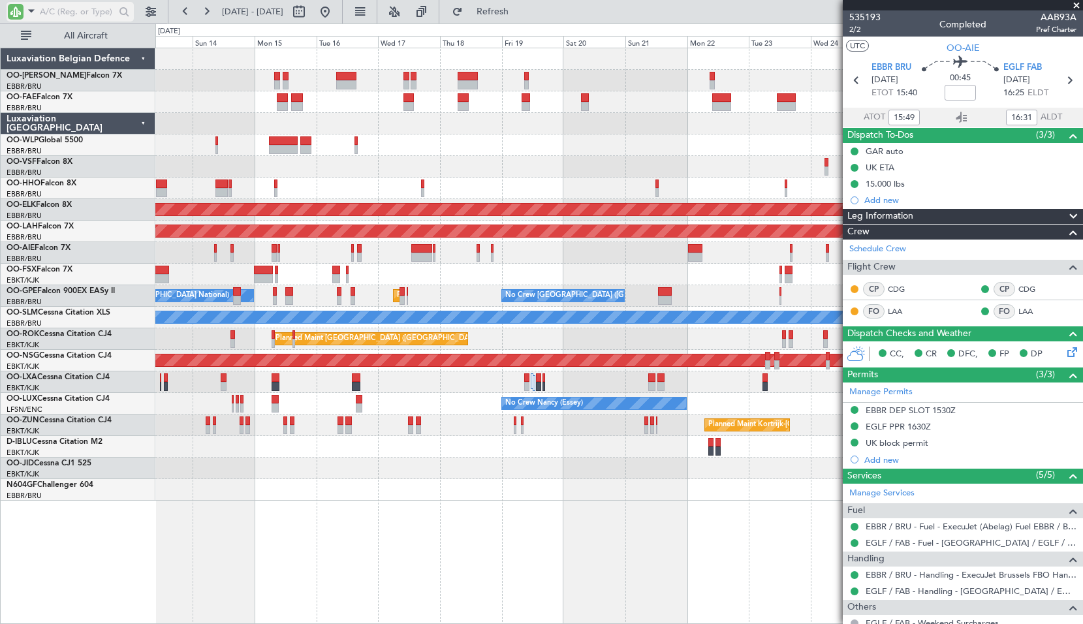
click at [34, 11] on span at bounding box center [32, 11] width 16 height 16
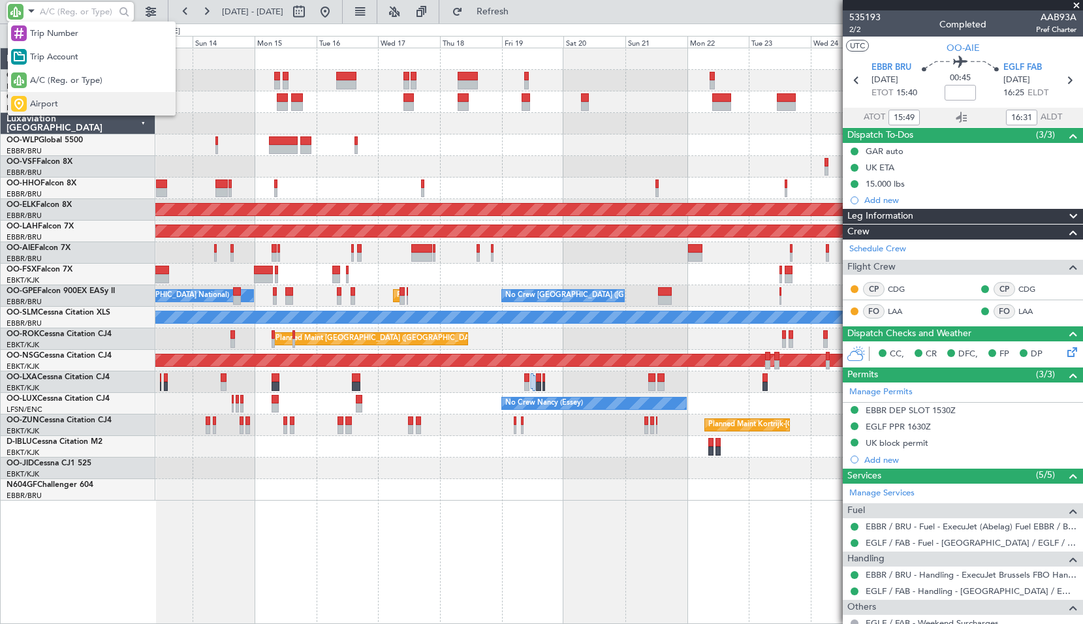
click at [70, 104] on div "Airport" at bounding box center [92, 104] width 168 height 24
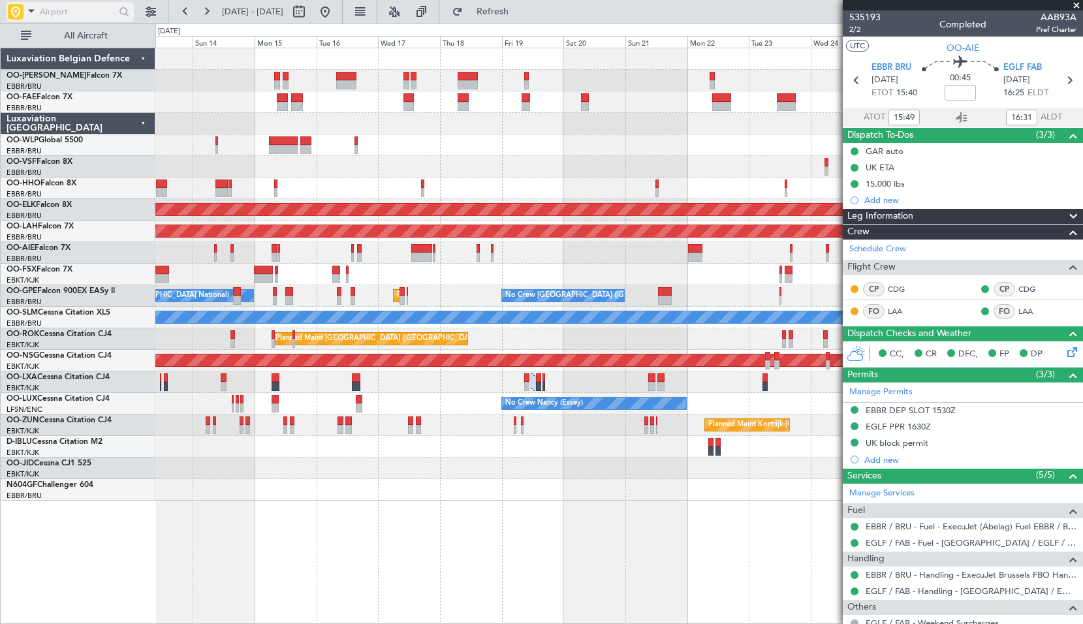
click at [54, 12] on input "text" at bounding box center [77, 12] width 75 height 20
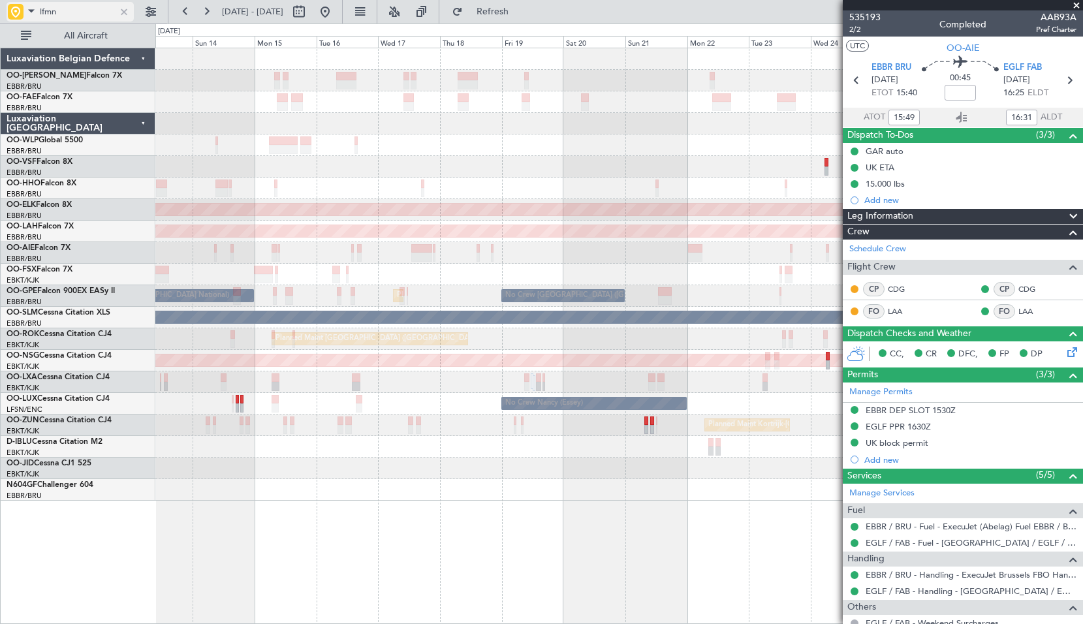
click at [68, 16] on input "lfmn" at bounding box center [77, 12] width 75 height 20
click at [69, 16] on input "lfmn" at bounding box center [77, 12] width 75 height 20
type input "liml"
click at [125, 12] on div at bounding box center [124, 12] width 14 height 14
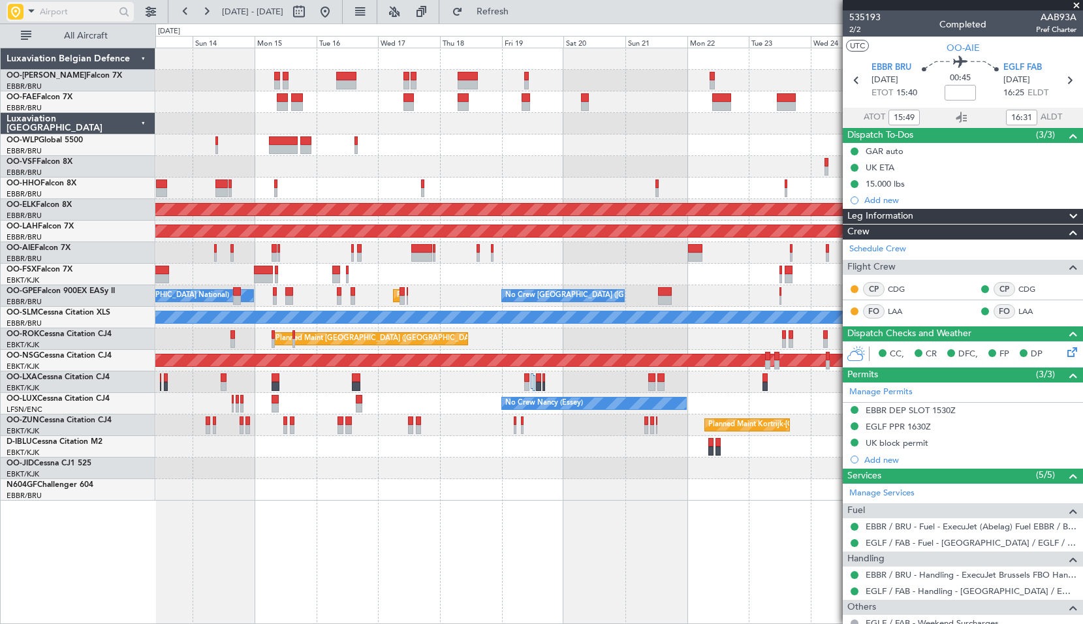
click at [31, 14] on span at bounding box center [32, 11] width 16 height 16
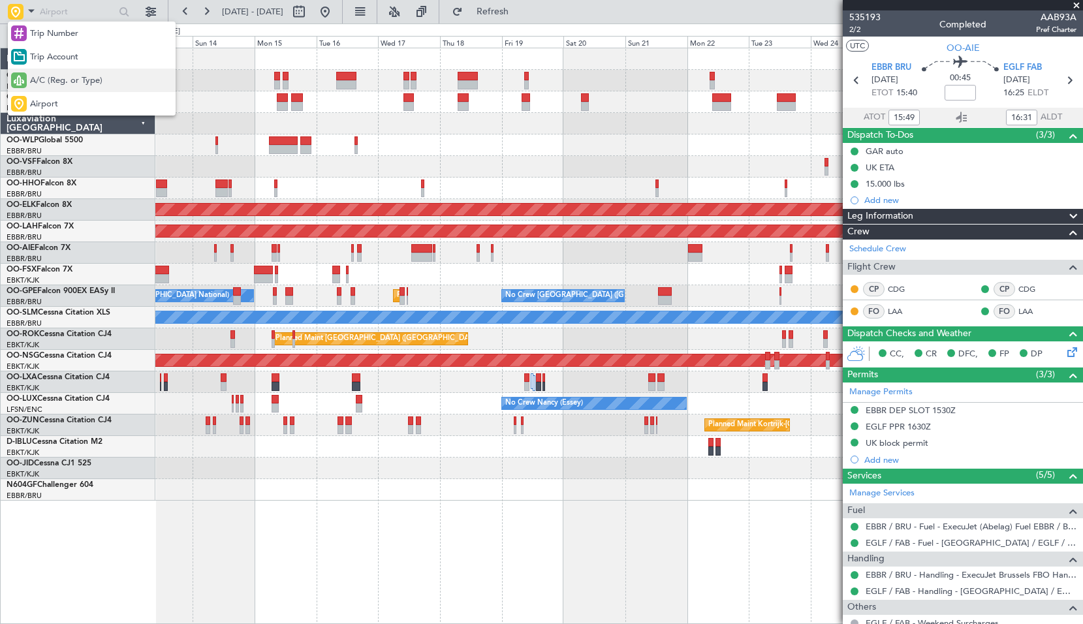
click at [50, 86] on span "A/C (Reg. or Type)" at bounding box center [66, 80] width 72 height 13
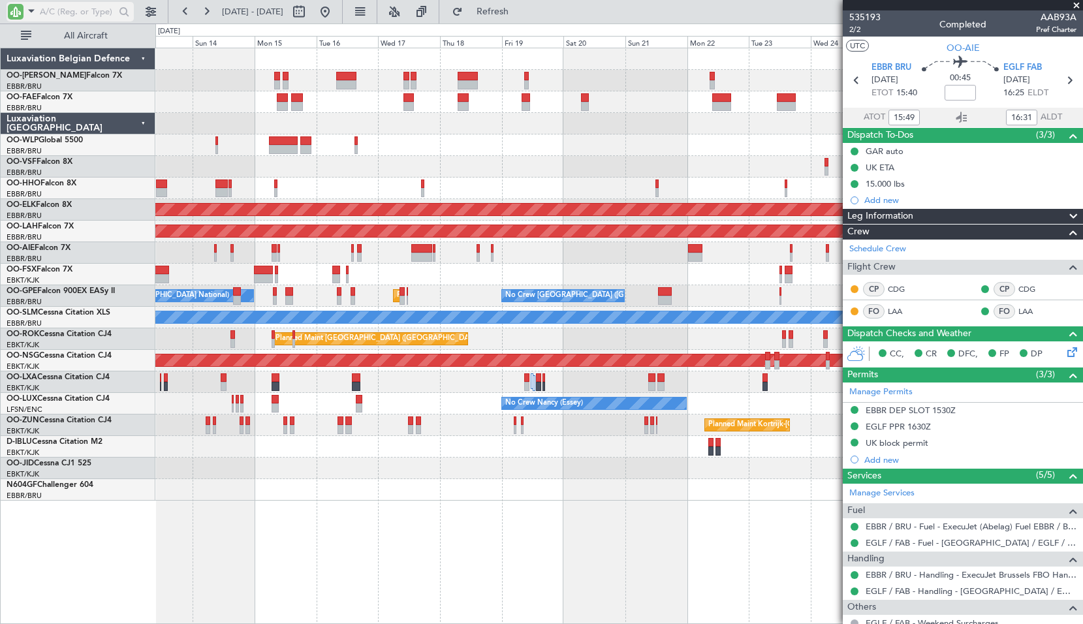
click at [28, 10] on span at bounding box center [32, 11] width 16 height 16
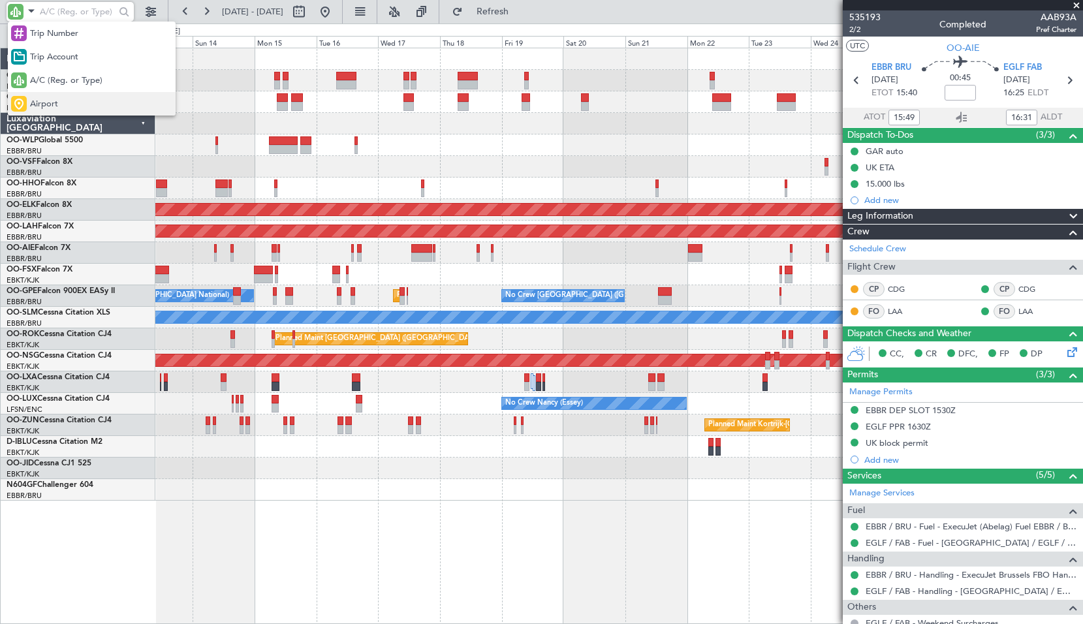
click at [58, 95] on div "Airport" at bounding box center [92, 104] width 168 height 24
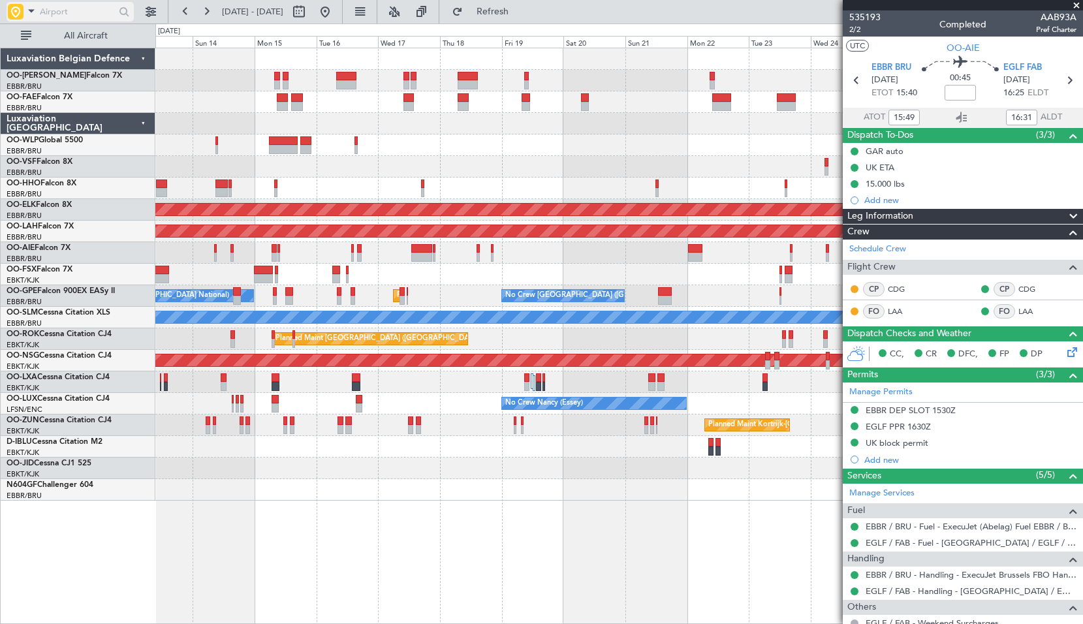
click at [65, 16] on input "text" at bounding box center [77, 12] width 75 height 20
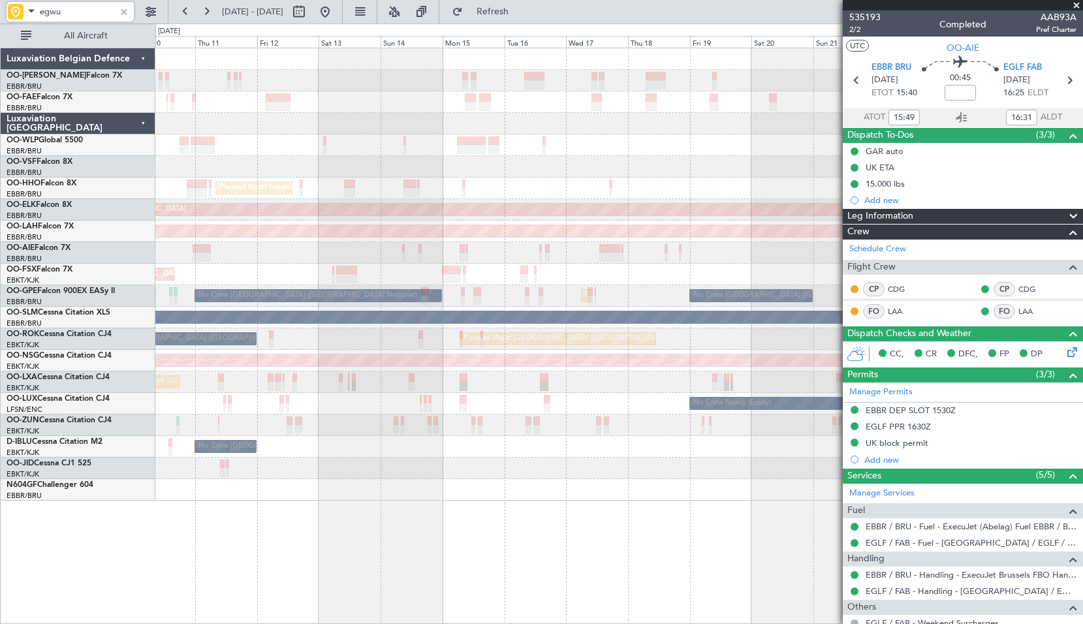
type input "egwu"
click at [123, 12] on div at bounding box center [124, 12] width 14 height 14
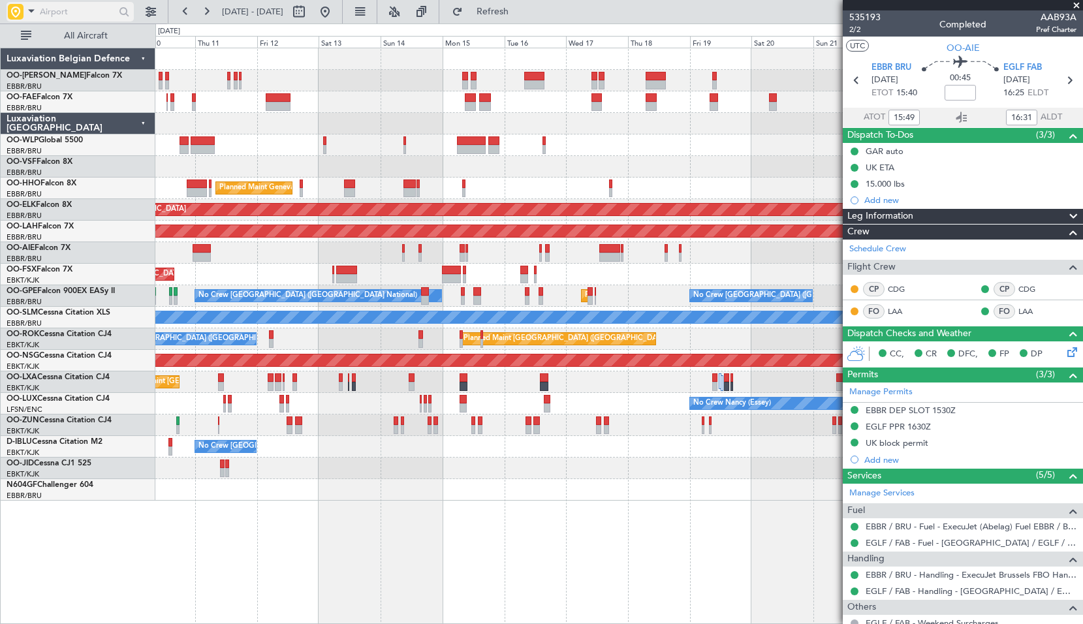
click at [24, 16] on span at bounding box center [32, 11] width 16 height 16
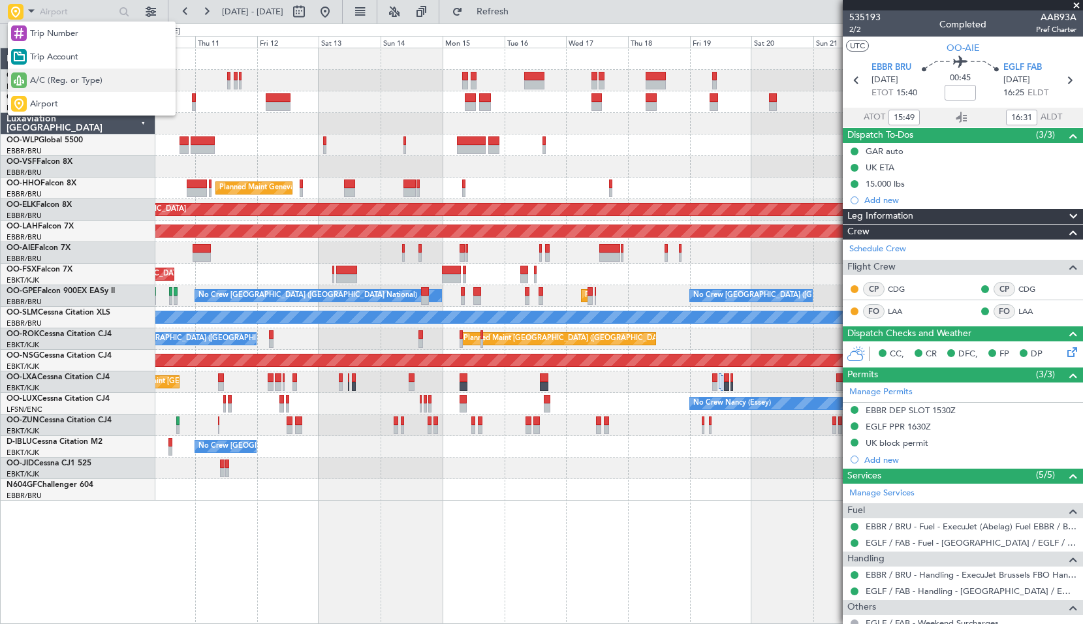
click at [63, 81] on span "A/C (Reg. or Type)" at bounding box center [66, 80] width 72 height 13
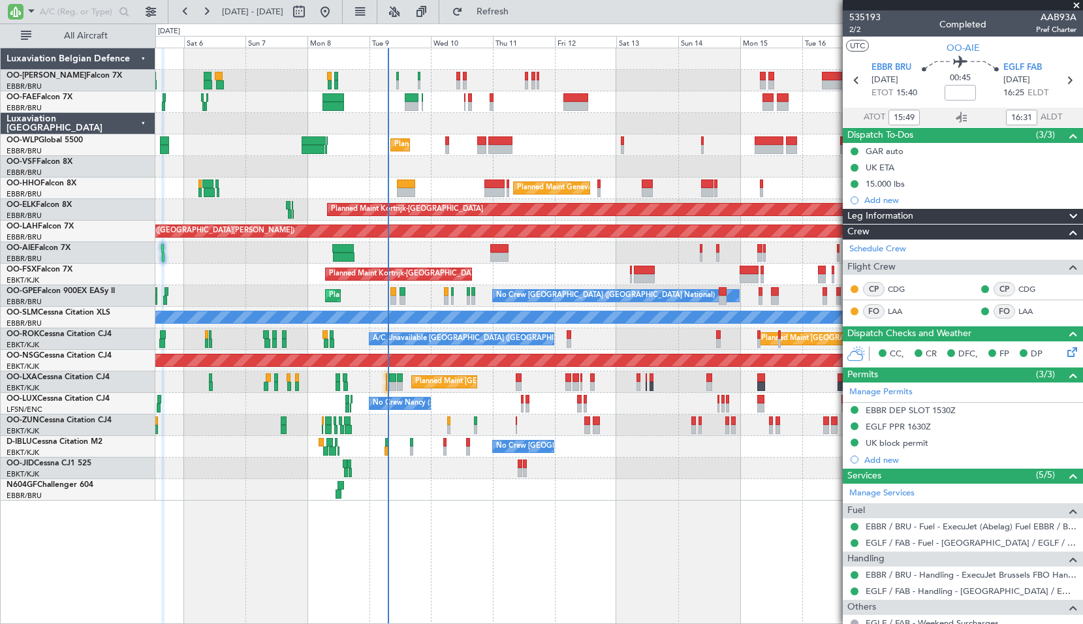
click at [607, 505] on div "Owner Melsbroek Air Base Planned Maint Brussels (Brussels National) Owner Melsb…" at bounding box center [619, 336] width 928 height 576
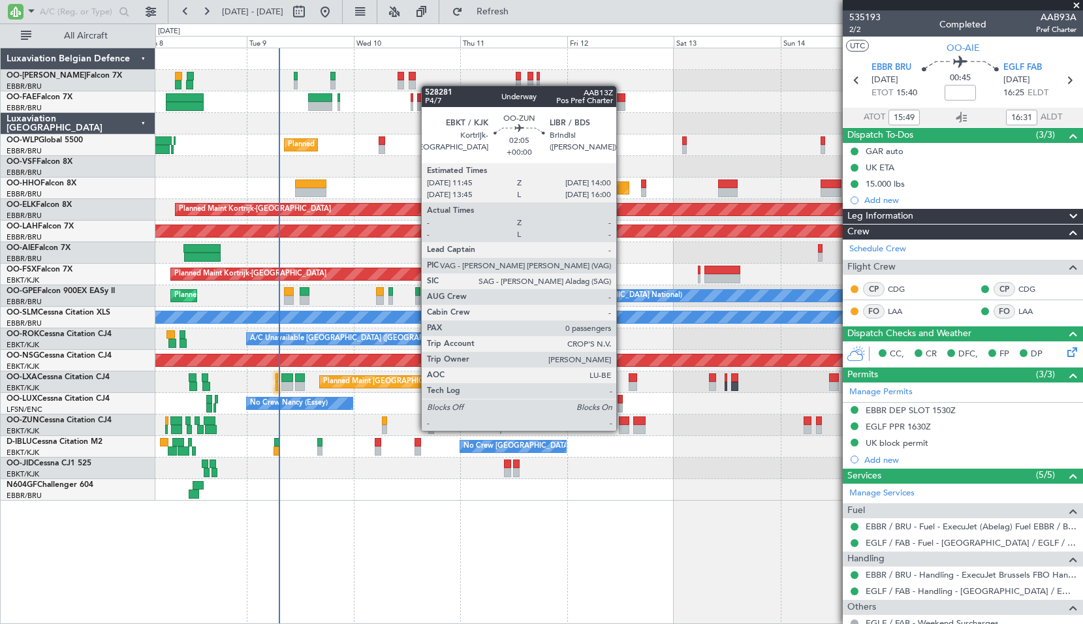
click at [622, 430] on div at bounding box center [624, 429] width 10 height 9
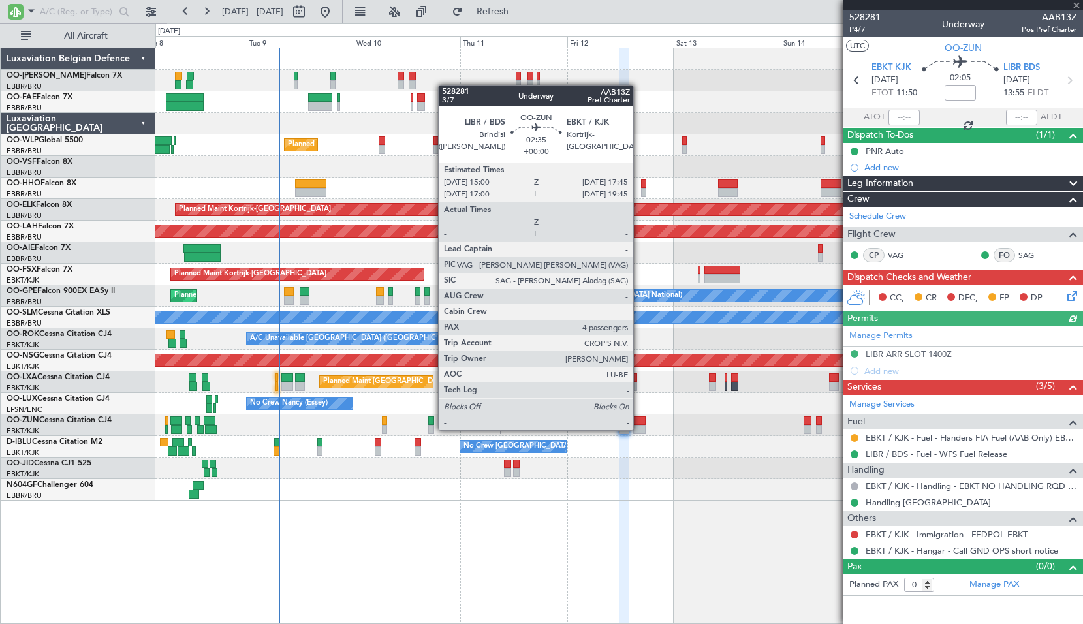
click at [639, 429] on div at bounding box center [639, 429] width 12 height 9
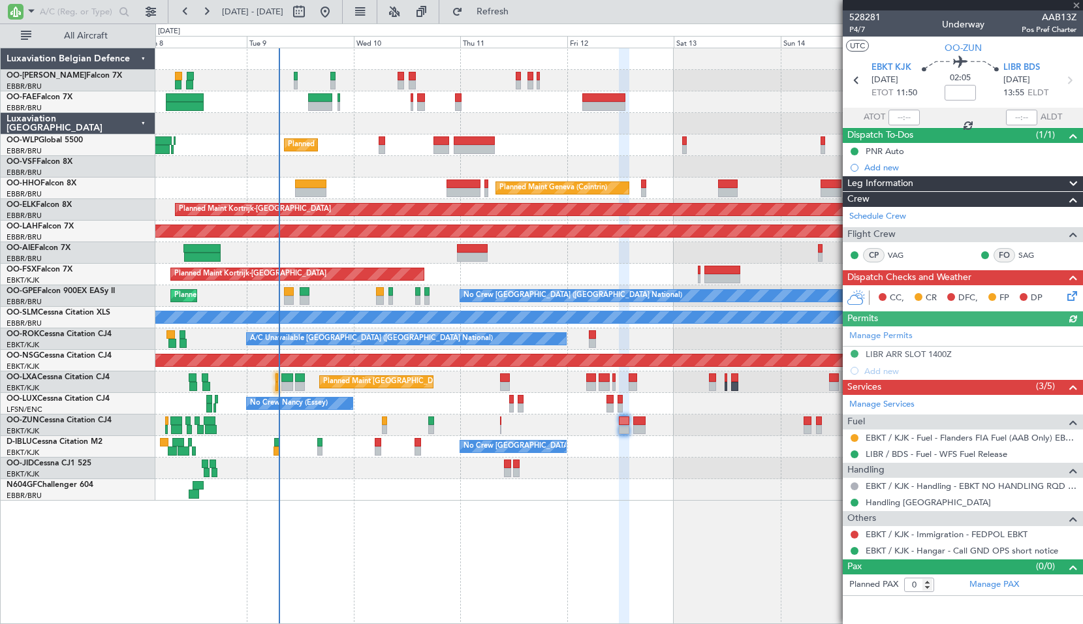
click at [635, 470] on div at bounding box center [618, 469] width 927 height 22
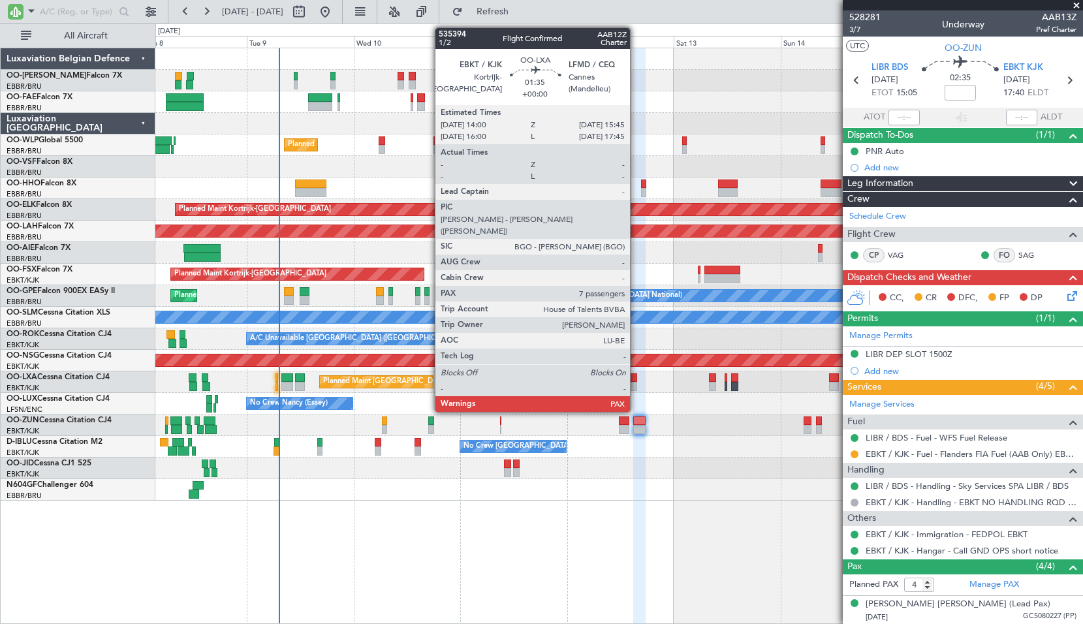
click at [636, 380] on div at bounding box center [633, 377] width 8 height 9
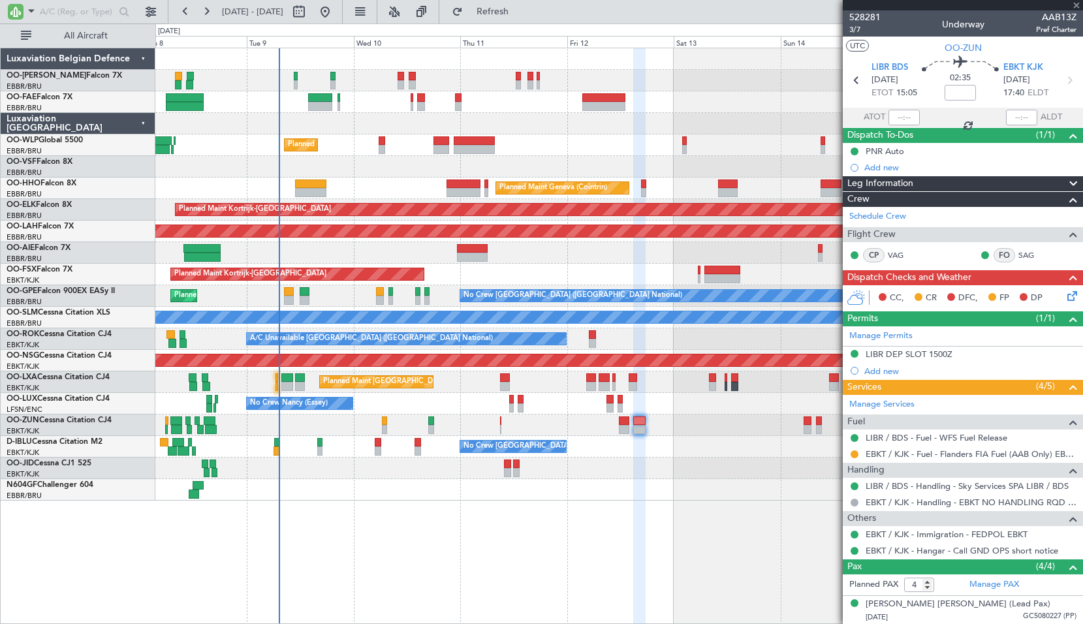
click at [649, 400] on div "No Crew Nancy (Essey) No Crew Nancy (Essey)" at bounding box center [618, 404] width 927 height 22
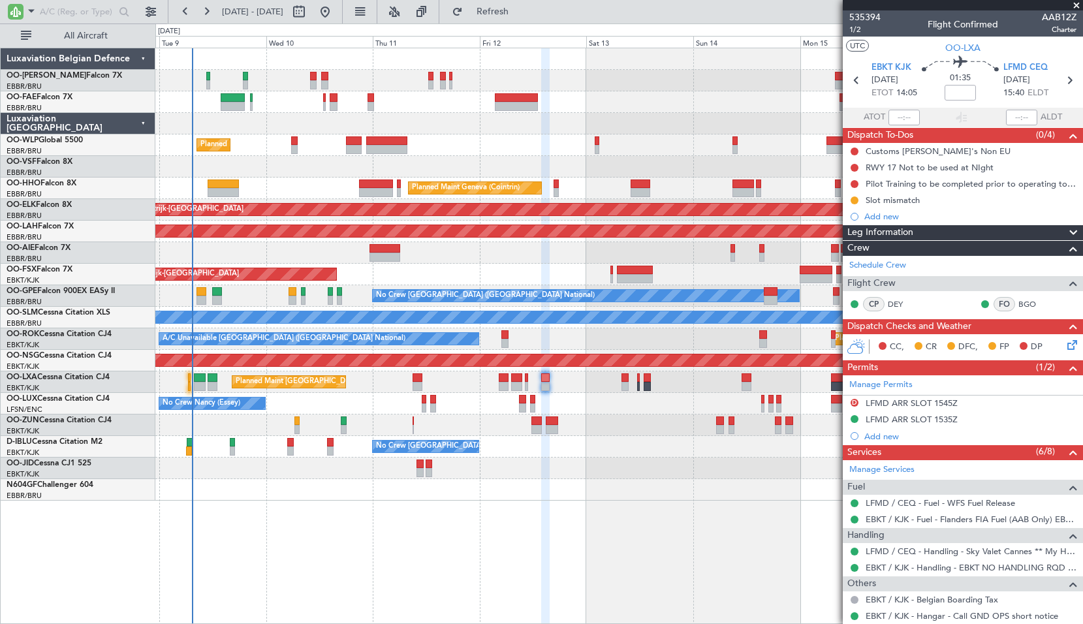
click at [641, 480] on div "Planned Maint Liege Planned Maint Geneva (Cointrin) Planned Maint Kortrijk-Weve…" at bounding box center [618, 274] width 927 height 452
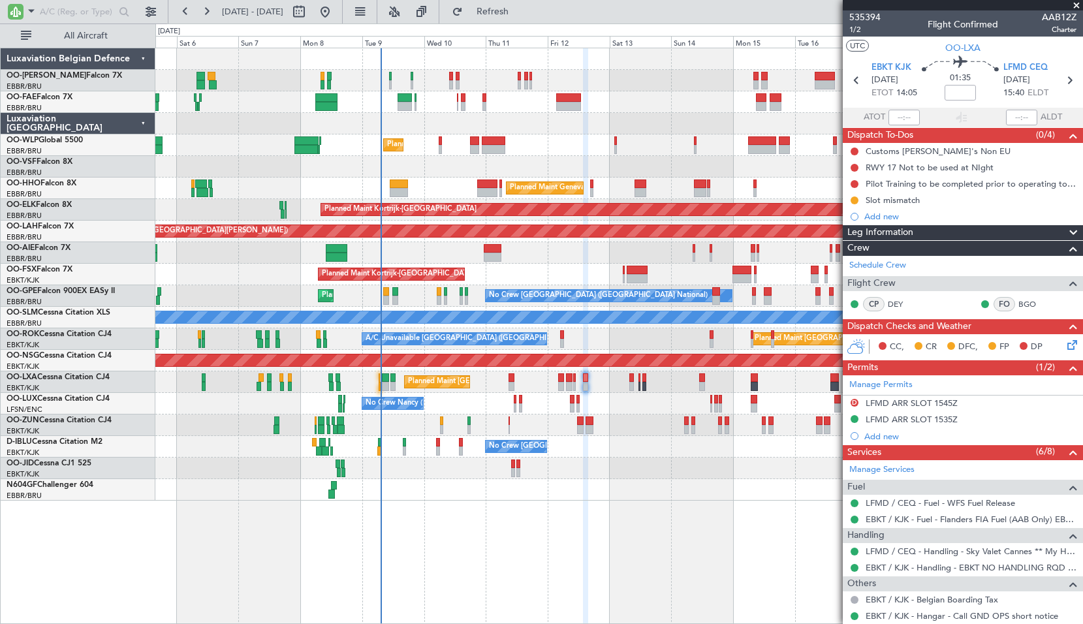
click at [1077, 7] on span at bounding box center [1076, 6] width 13 height 12
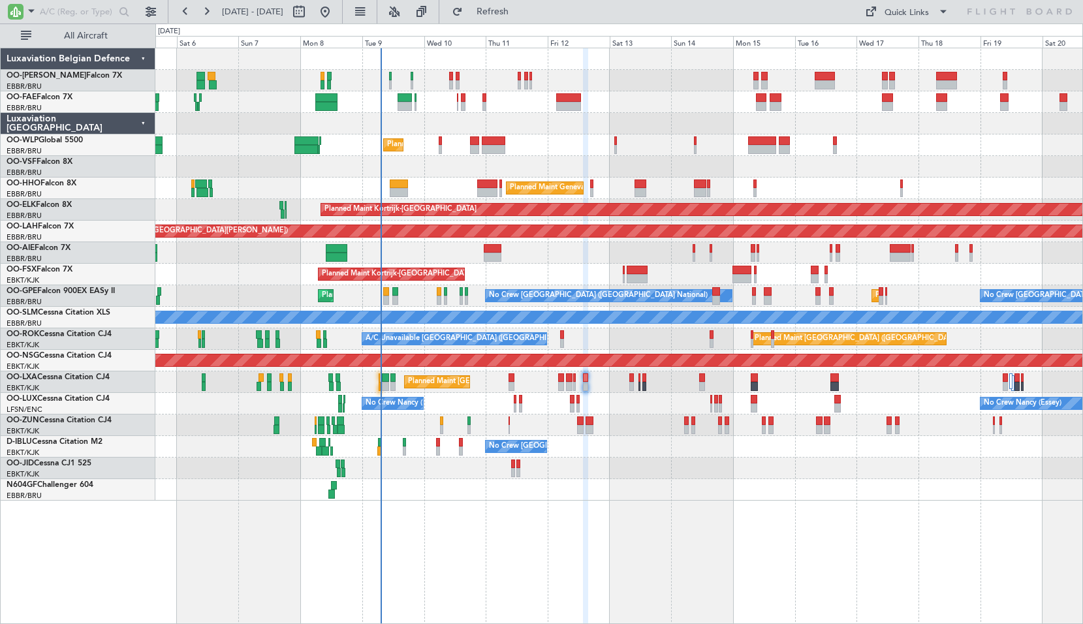
type input "0"
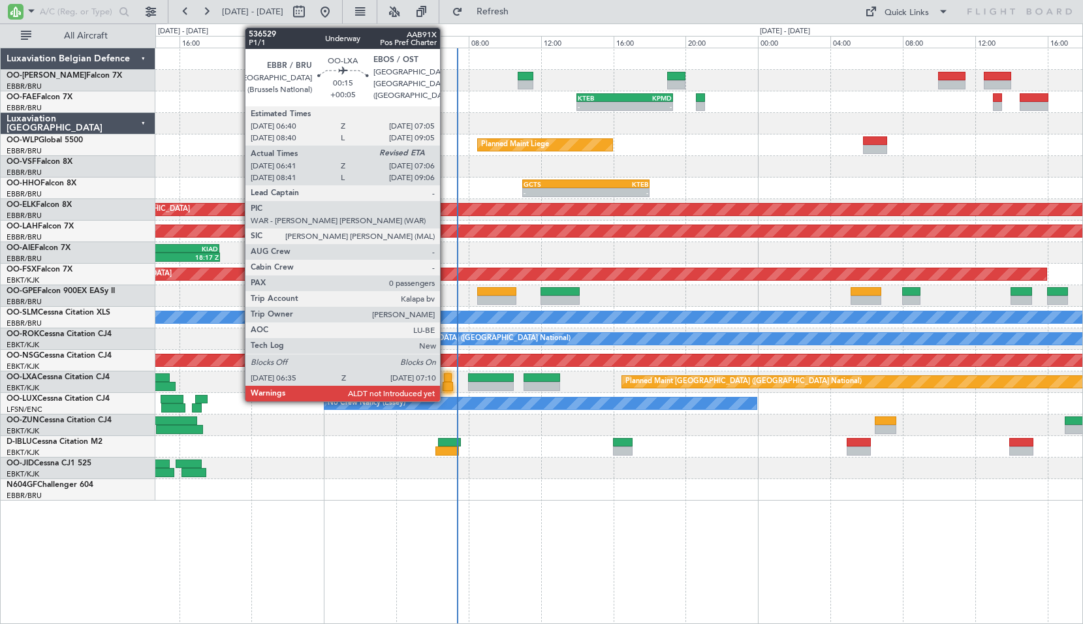
click at [446, 384] on div at bounding box center [448, 386] width 11 height 9
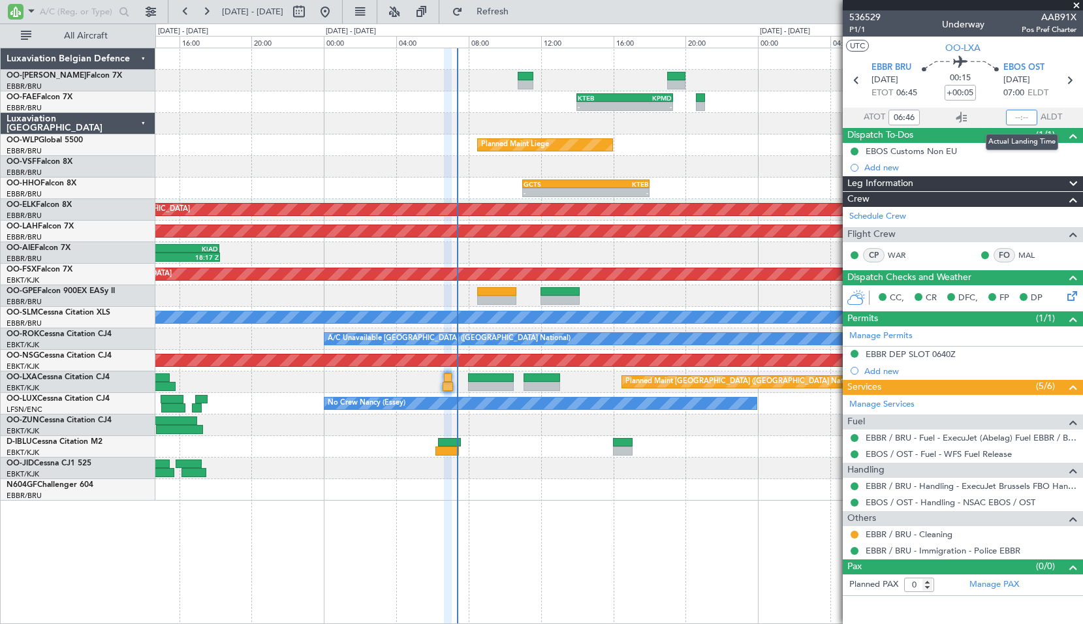
click at [1025, 122] on input "text" at bounding box center [1021, 118] width 31 height 16
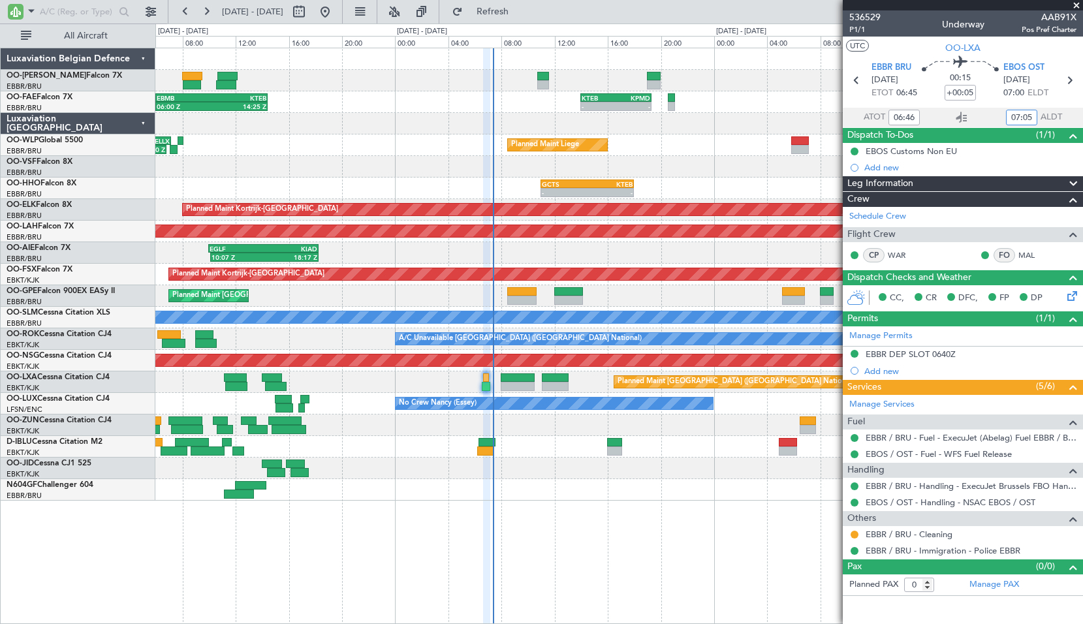
type input "07:05"
click at [1072, 7] on span at bounding box center [1076, 6] width 13 height 12
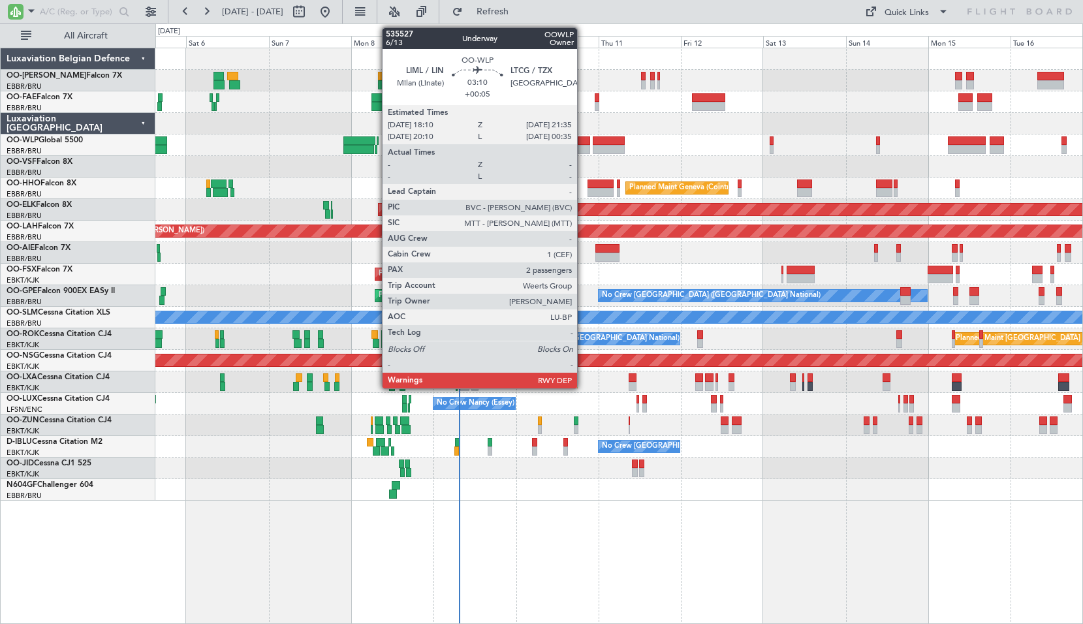
click at [583, 144] on div at bounding box center [584, 140] width 12 height 9
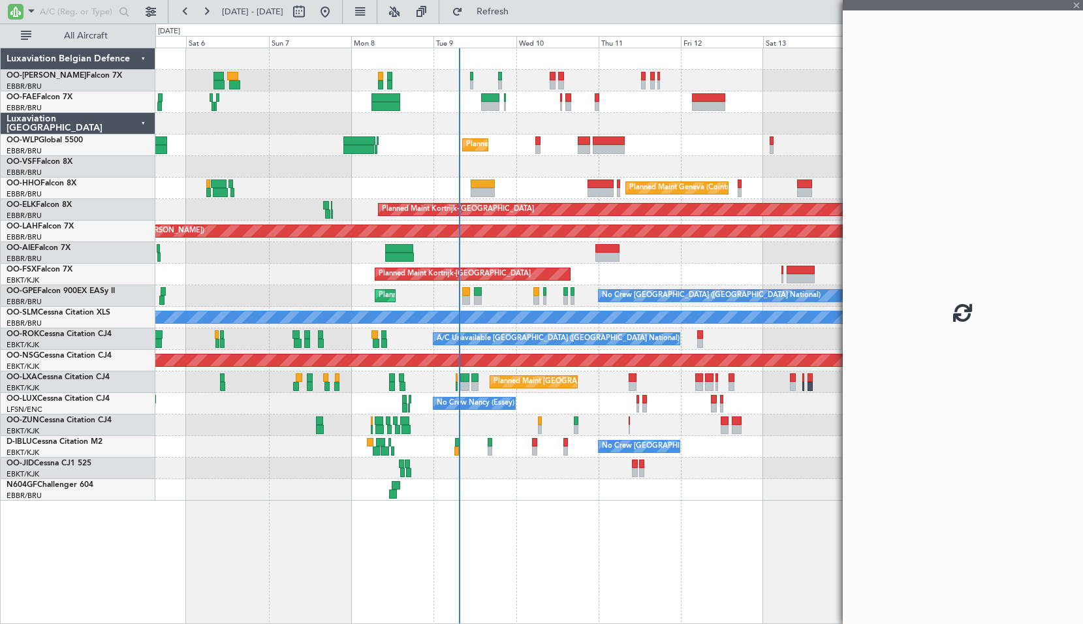
click at [681, 139] on div "Planned Maint Liege" at bounding box center [618, 145] width 927 height 22
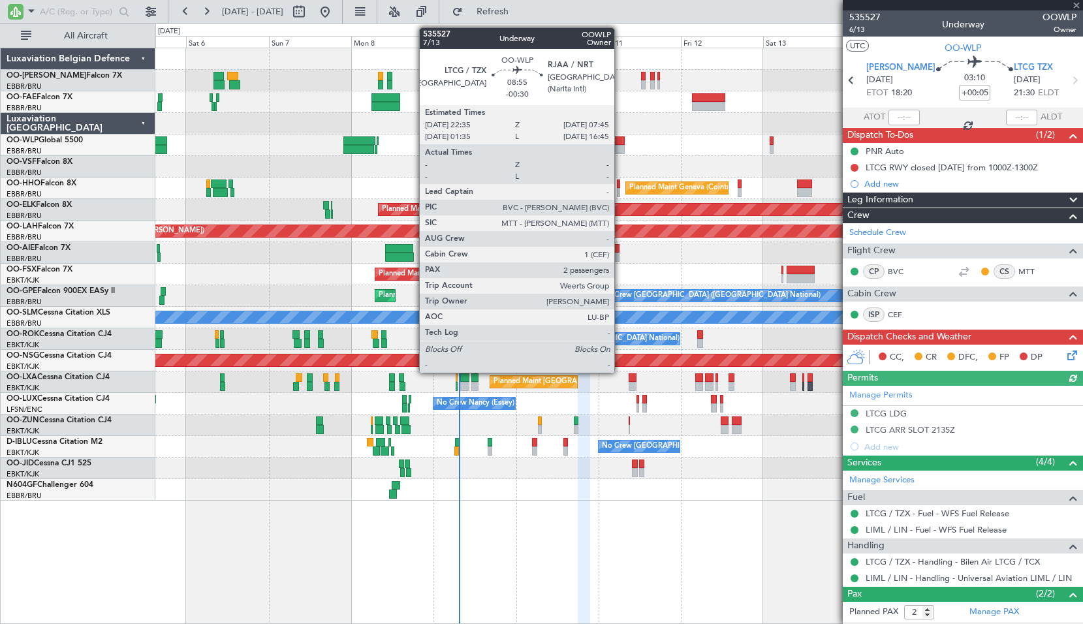
click at [620, 139] on div at bounding box center [609, 140] width 32 height 9
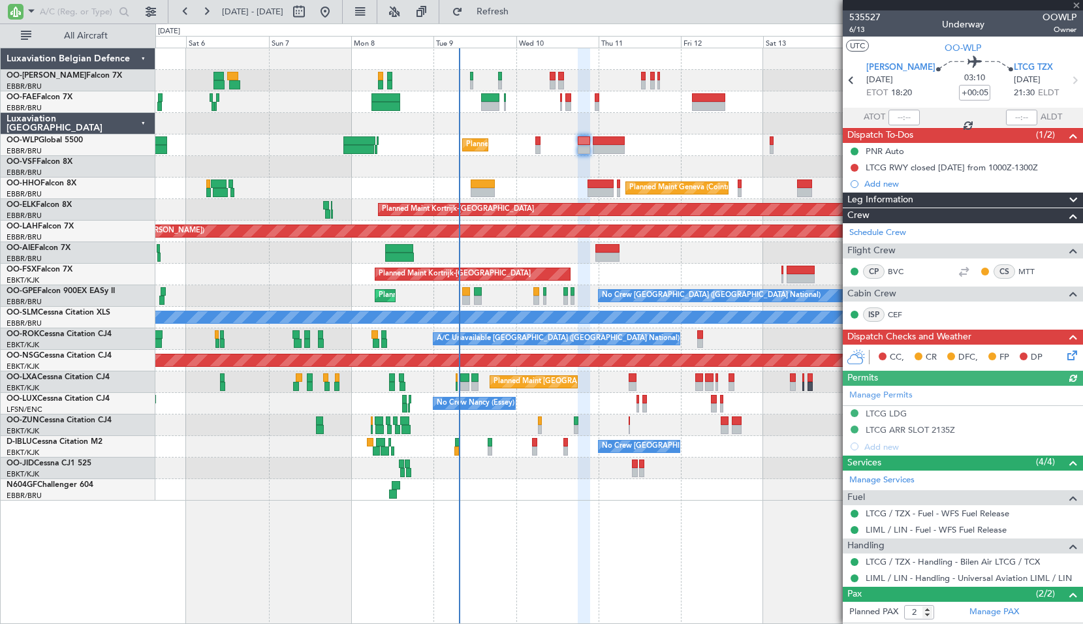
click at [671, 142] on div "Planned Maint Liege" at bounding box center [618, 145] width 927 height 22
type input "-00:30"
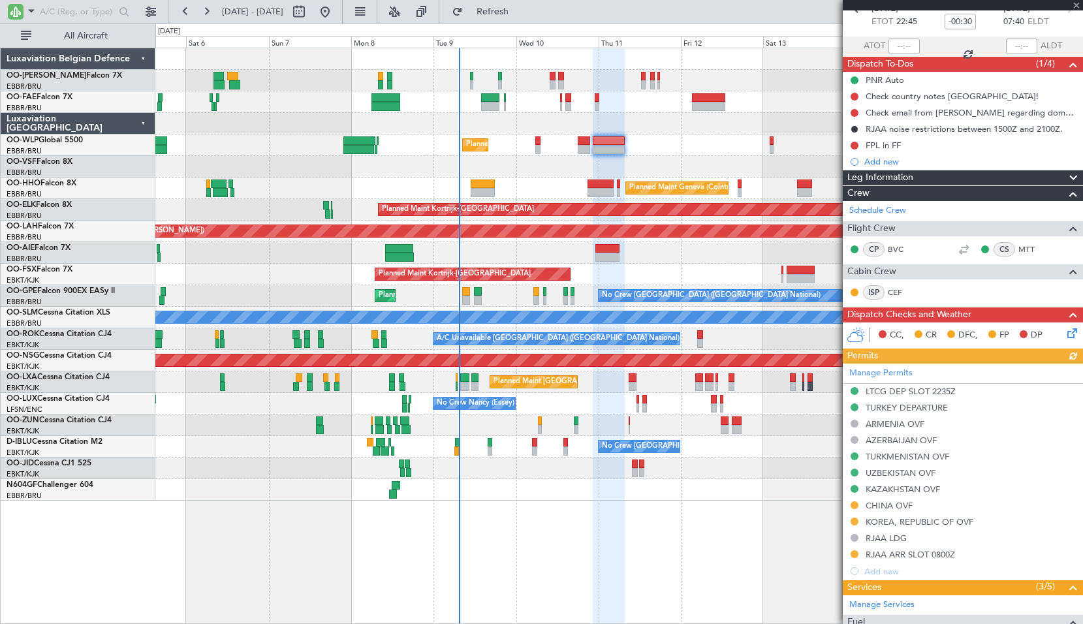
scroll to position [196, 0]
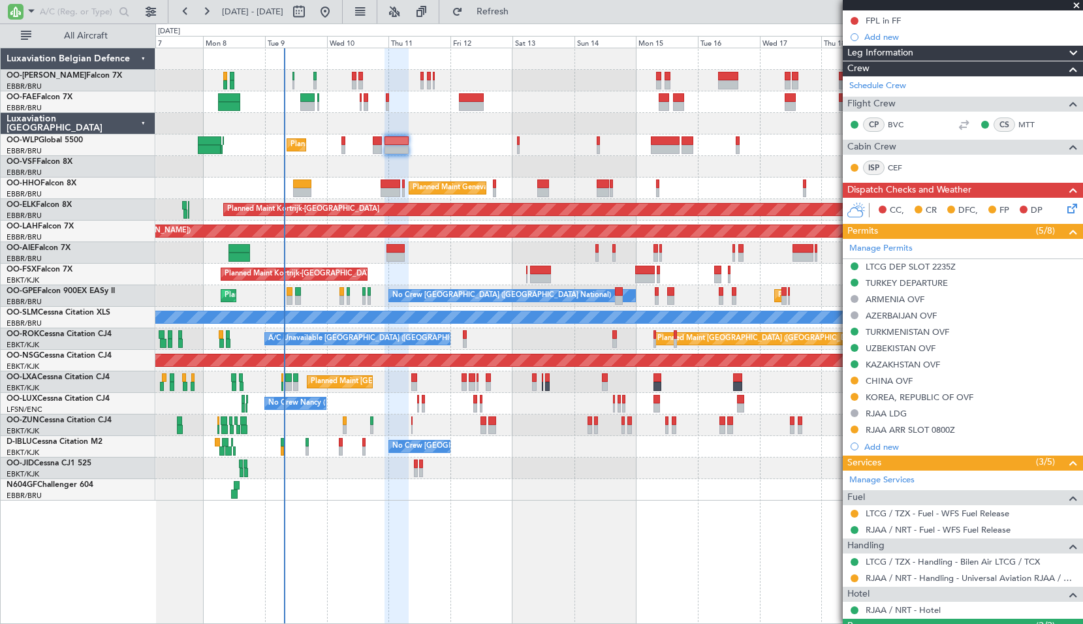
click at [438, 283] on div "Planned Maint Kortrijk-[GEOGRAPHIC_DATA]" at bounding box center [618, 275] width 927 height 22
click at [1079, 3] on span at bounding box center [1076, 6] width 13 height 12
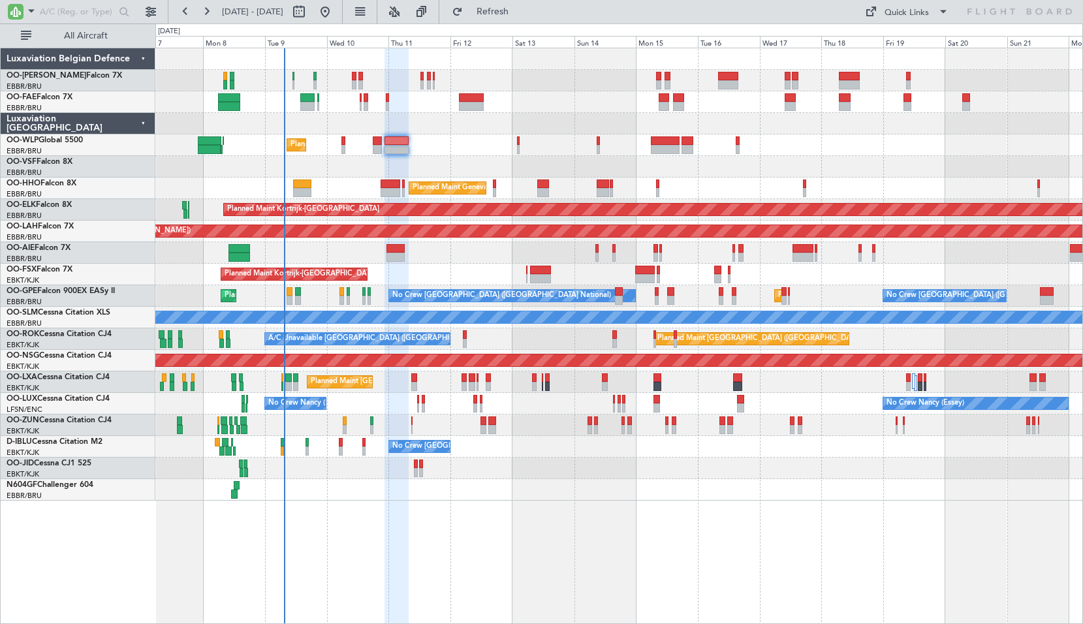
type input "0"
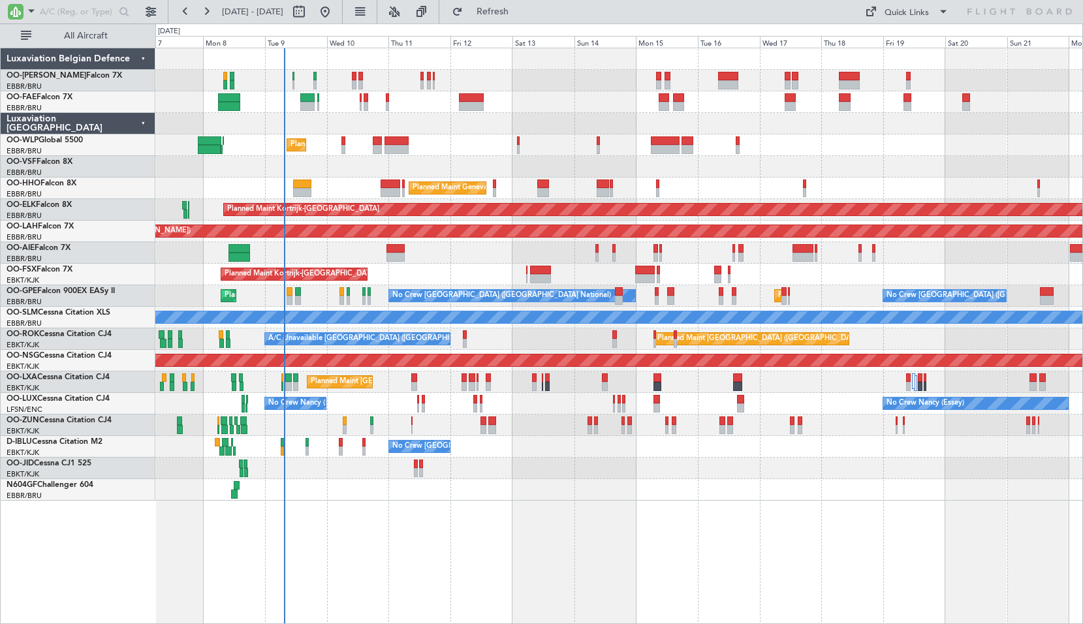
scroll to position [0, 0]
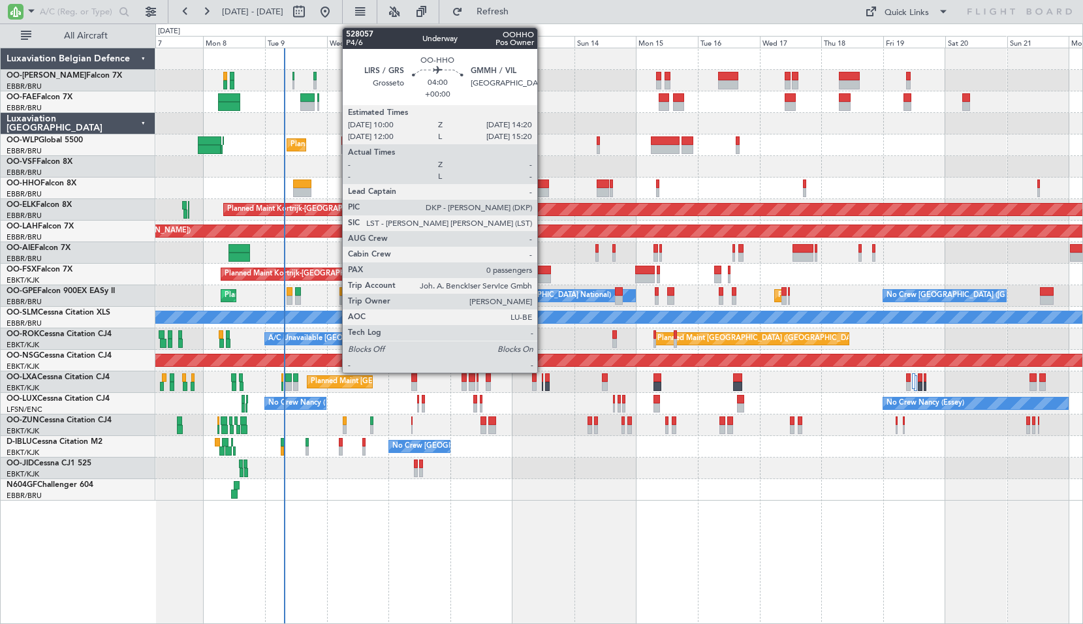
click at [543, 189] on div at bounding box center [543, 192] width 12 height 9
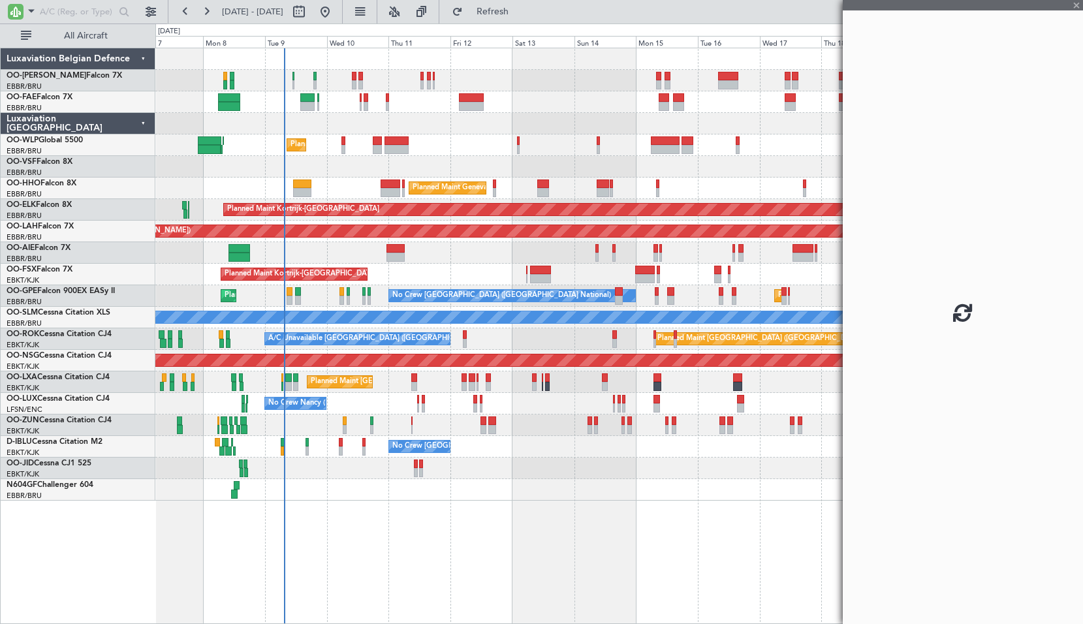
click at [567, 153] on div "Planned Maint Liege" at bounding box center [618, 145] width 927 height 22
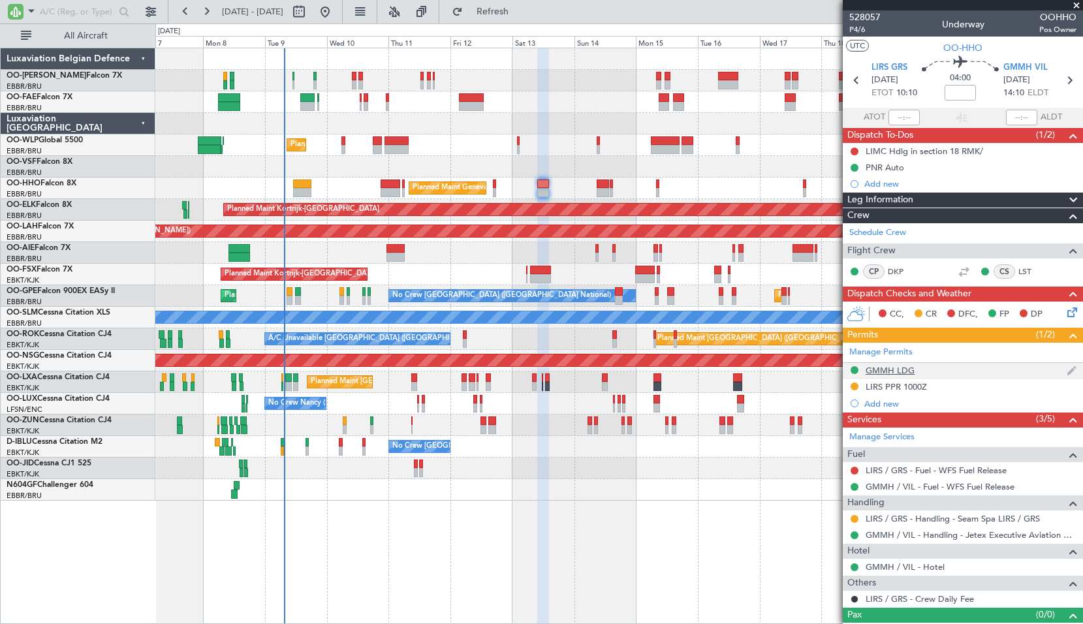
click at [885, 370] on div "GMMH LDG" at bounding box center [890, 370] width 49 height 11
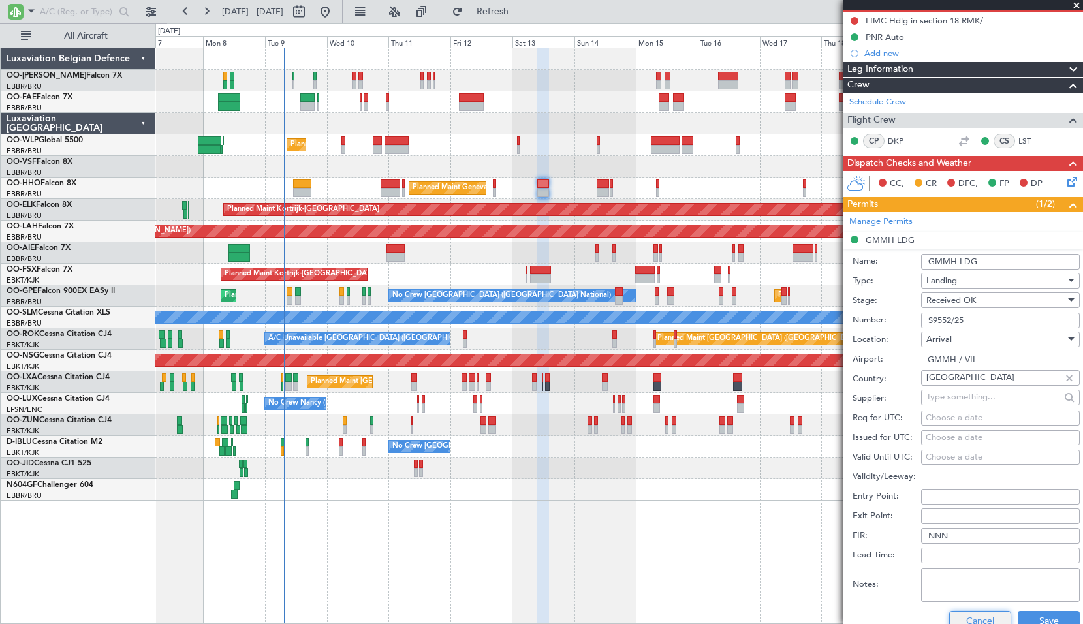
click at [975, 612] on button "Cancel" at bounding box center [980, 621] width 62 height 21
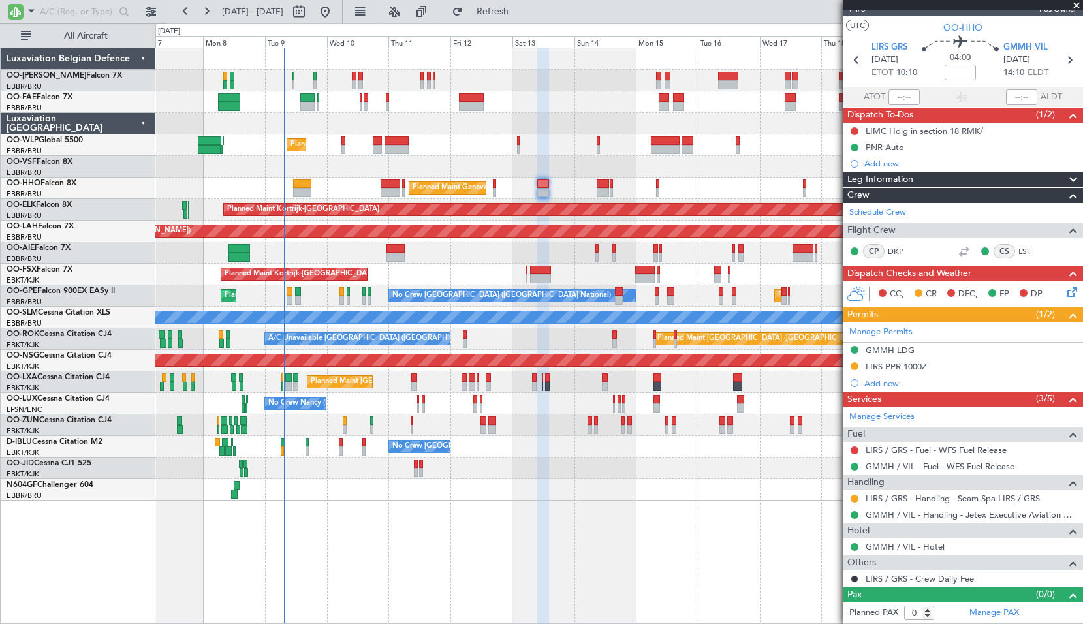
scroll to position [20, 0]
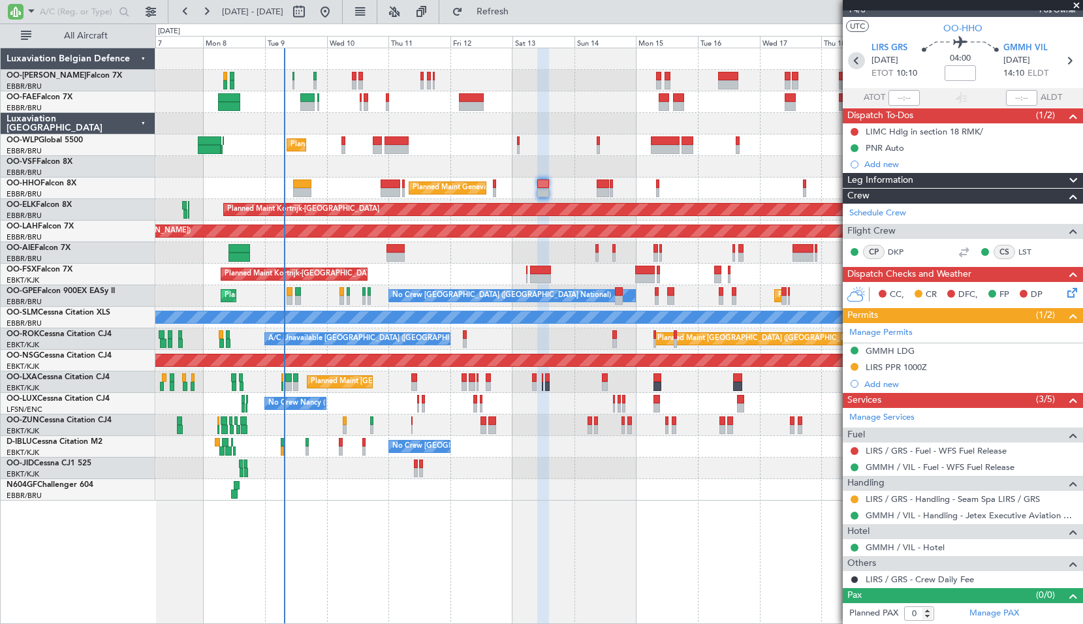
click at [856, 60] on icon at bounding box center [856, 60] width 17 height 17
type input "-00:10"
type input "1"
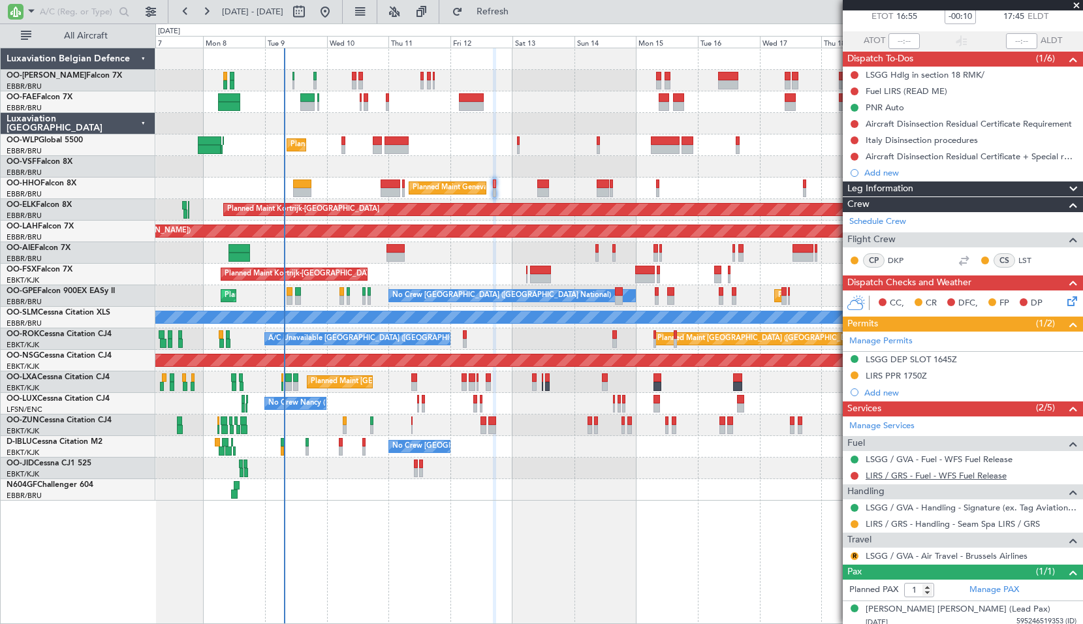
scroll to position [82, 0]
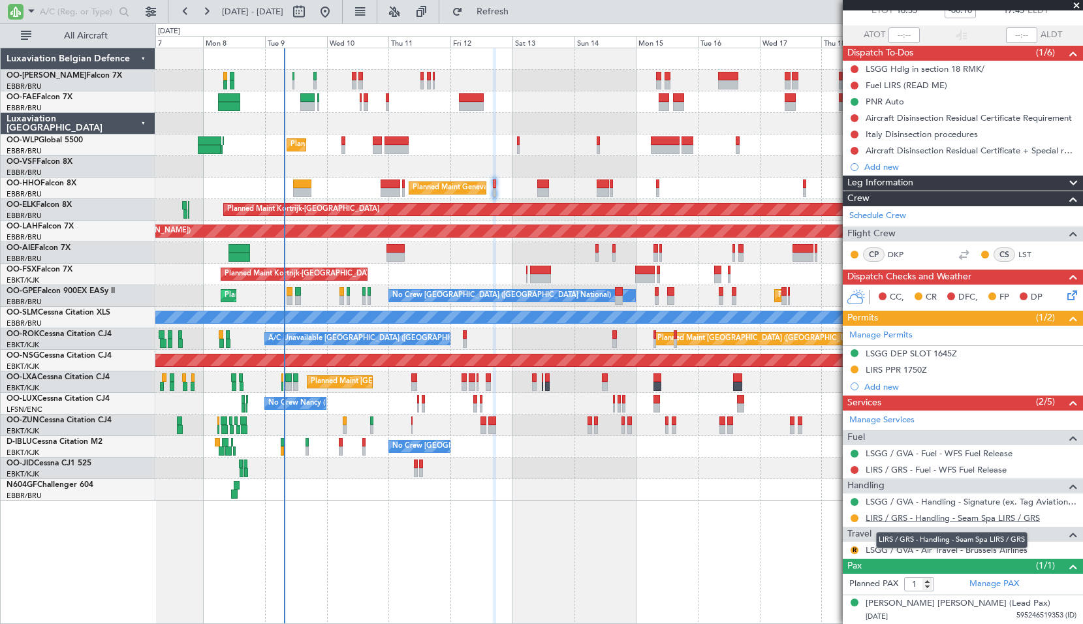
click at [969, 518] on link "LIRS / GRS - Handling - Seam Spa LIRS / GRS" at bounding box center [953, 517] width 174 height 11
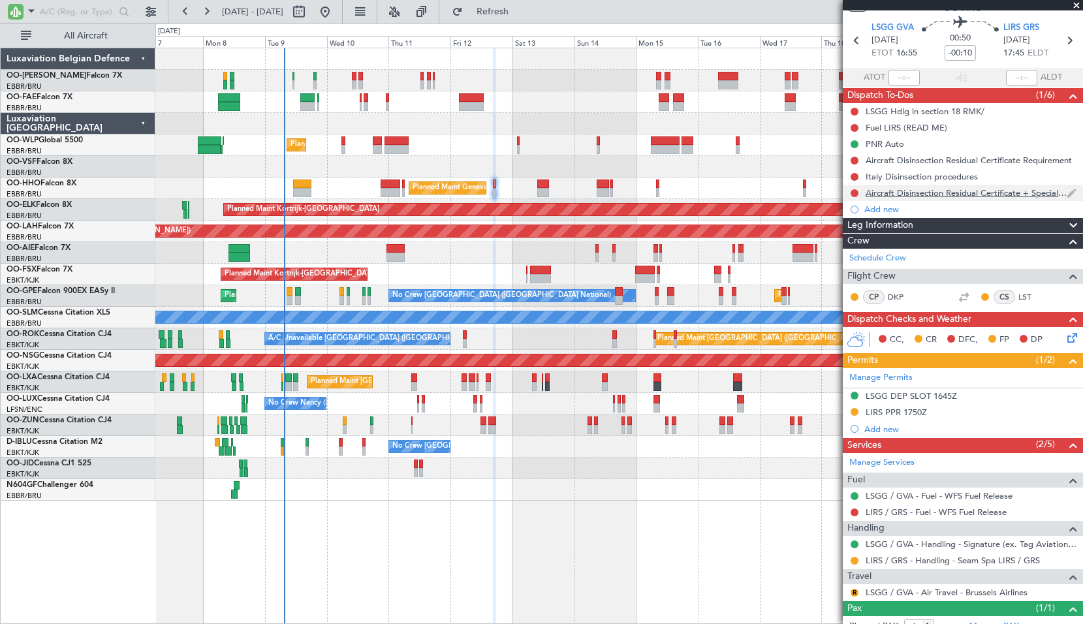
scroll to position [0, 0]
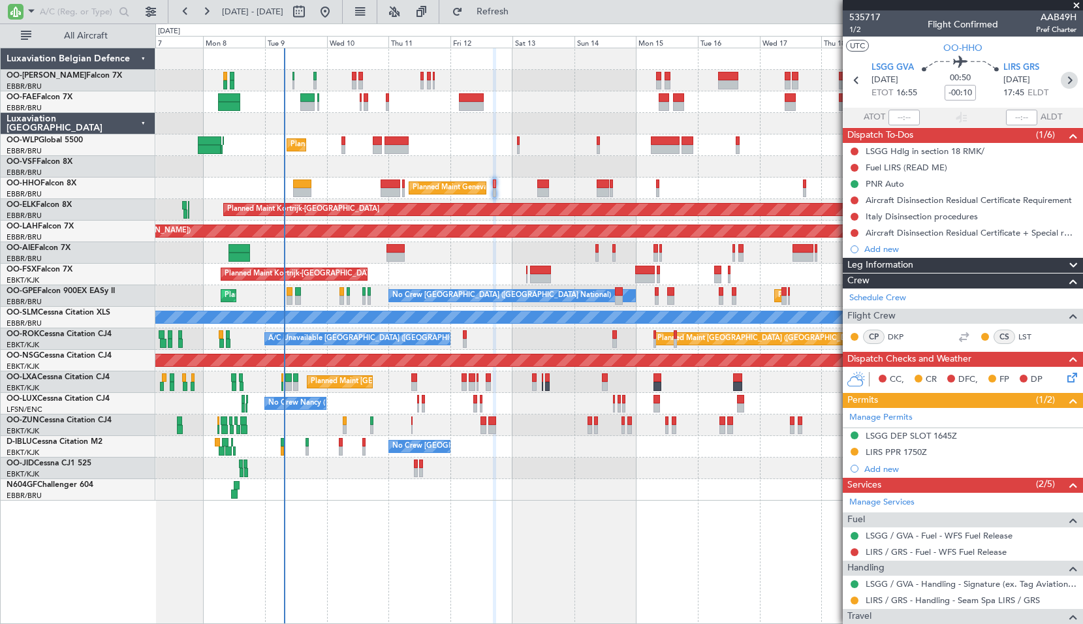
click at [1063, 78] on icon at bounding box center [1069, 80] width 17 height 17
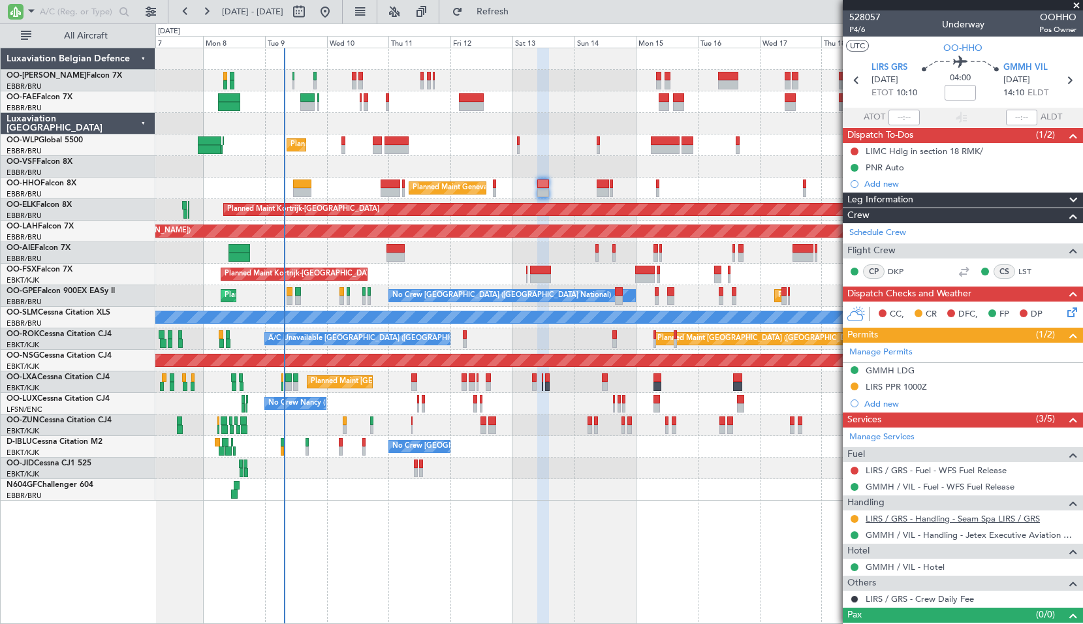
click at [1019, 520] on link "LIRS / GRS - Handling - Seam Spa LIRS / GRS" at bounding box center [953, 518] width 174 height 11
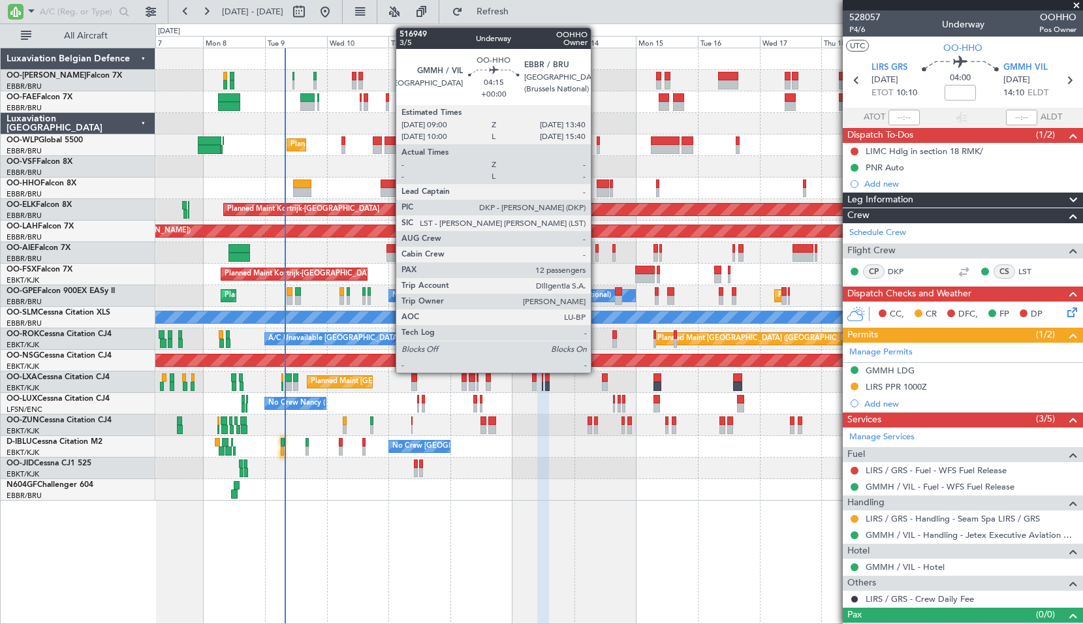
click at [597, 192] on div at bounding box center [603, 192] width 12 height 9
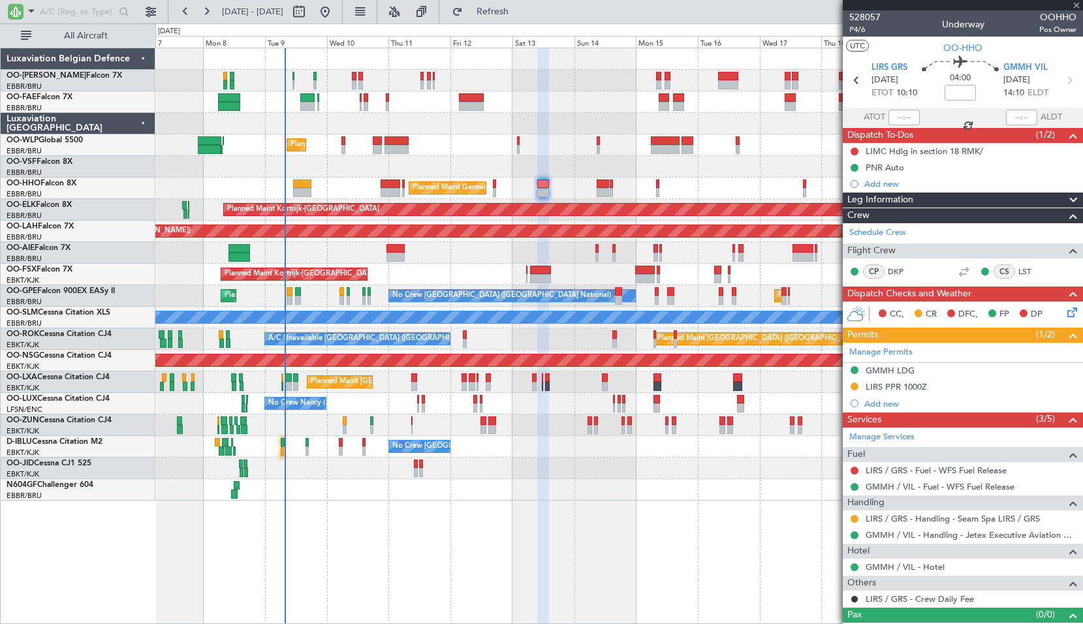
click at [706, 183] on div "Planned Maint Geneva (Cointrin)" at bounding box center [618, 189] width 927 height 22
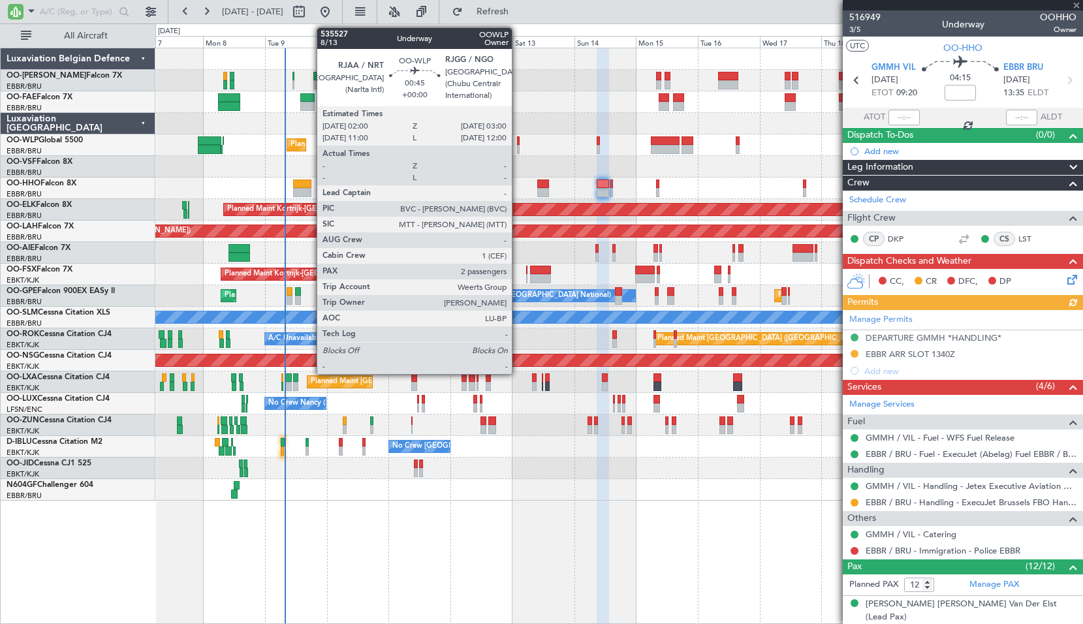
click at [518, 142] on div at bounding box center [518, 140] width 3 height 9
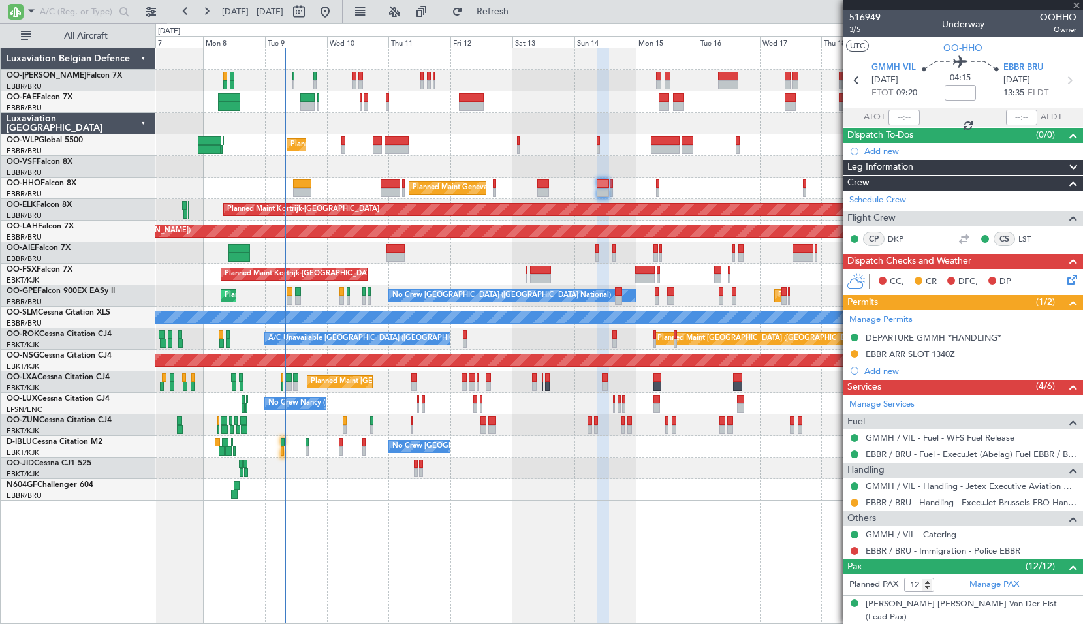
type input "2"
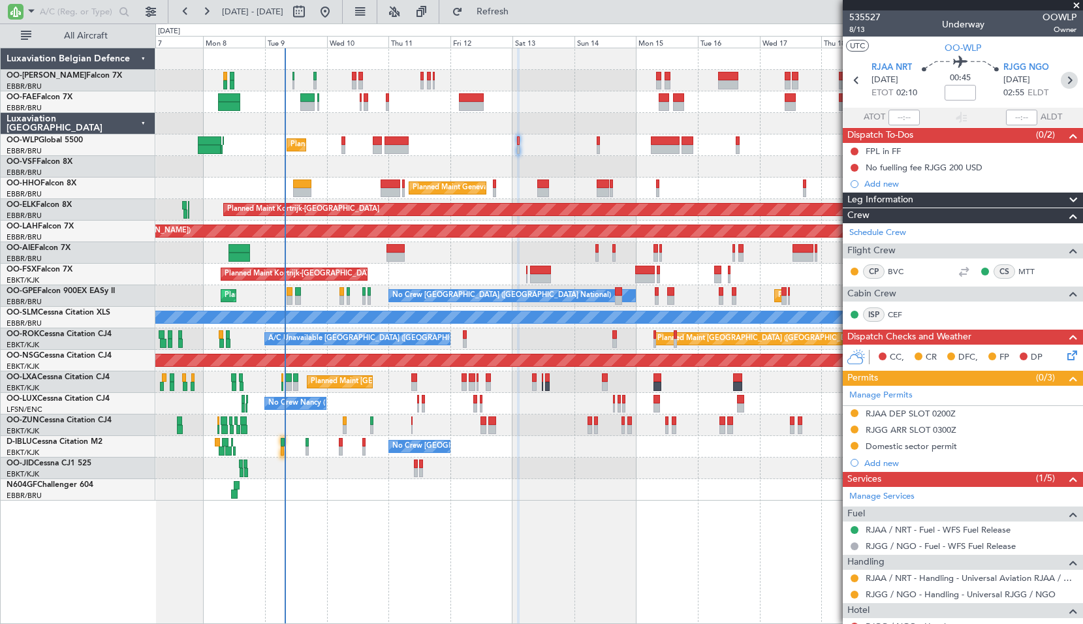
click at [1062, 78] on icon at bounding box center [1069, 80] width 17 height 17
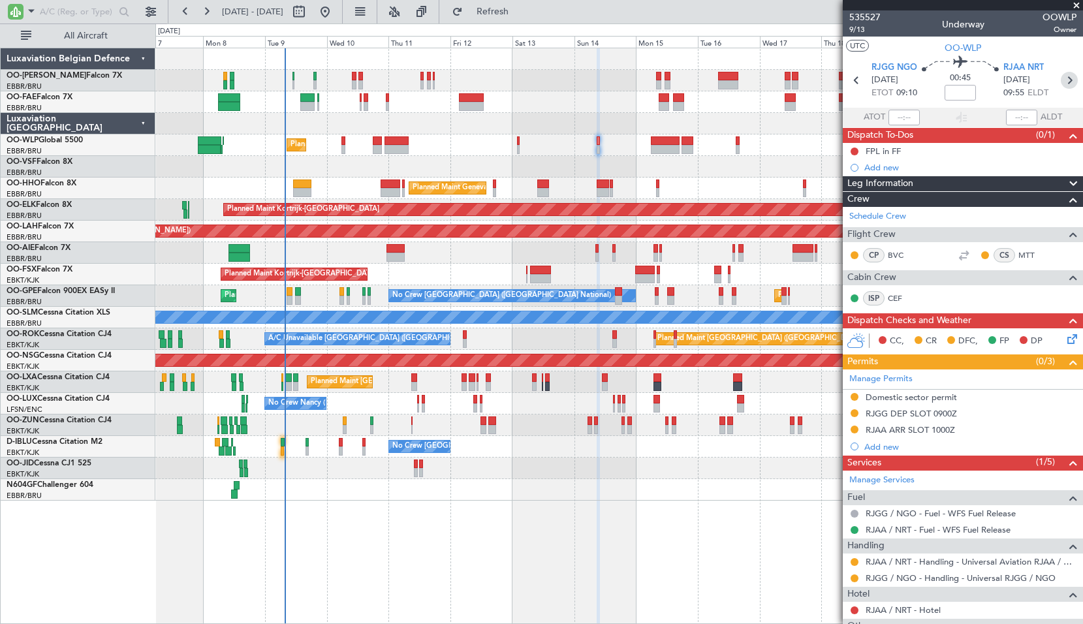
click at [1061, 84] on icon at bounding box center [1069, 80] width 17 height 17
type input "+02:05"
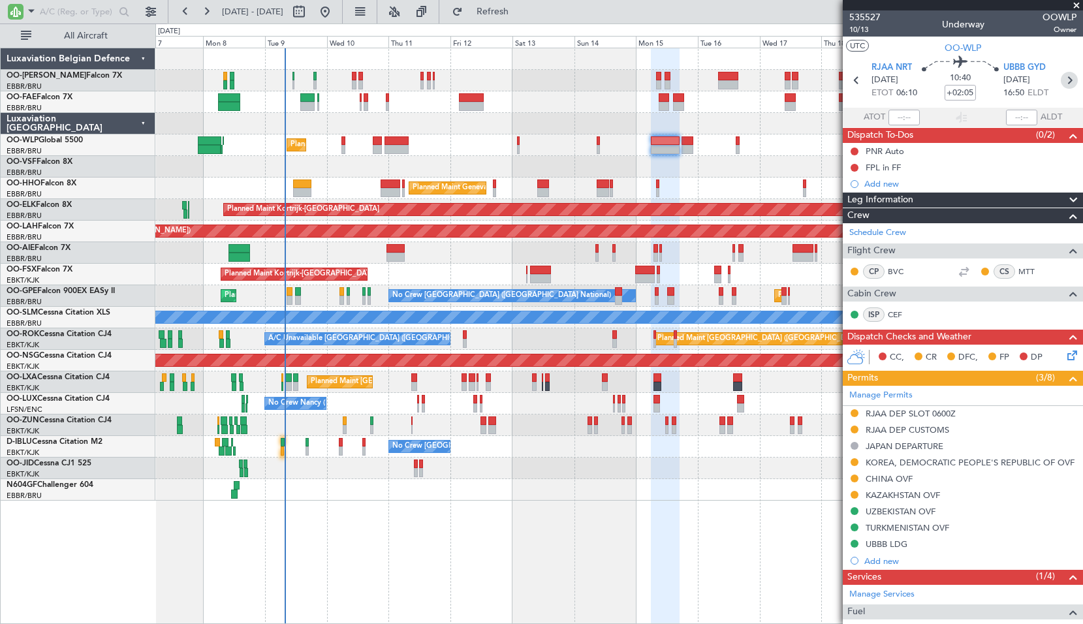
click at [1061, 78] on icon at bounding box center [1069, 80] width 17 height 17
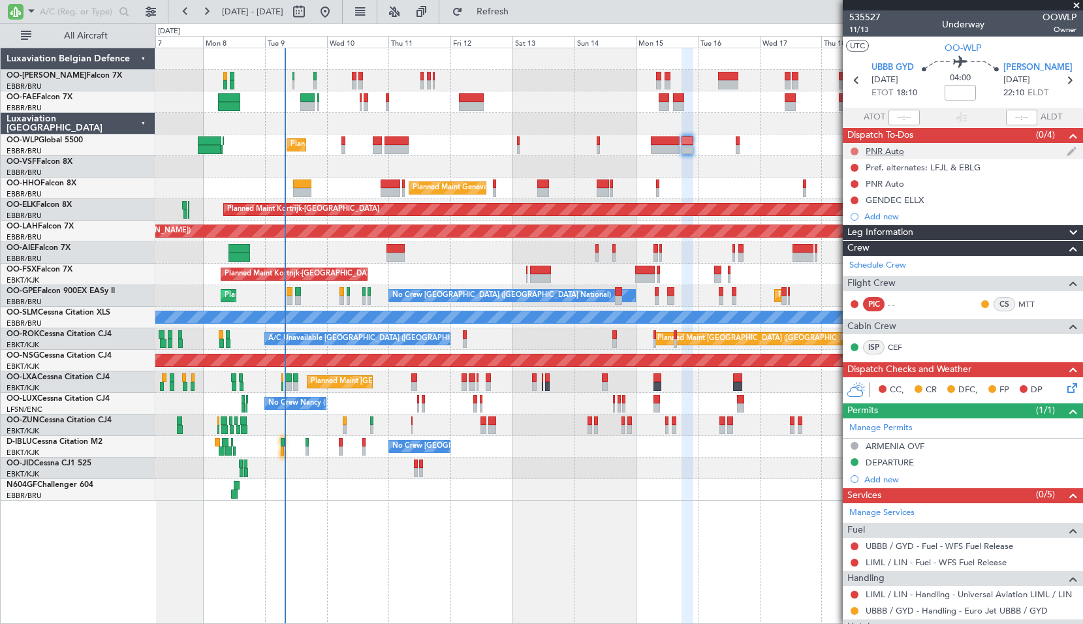
click at [856, 150] on button at bounding box center [855, 152] width 8 height 8
click at [856, 209] on span "Completed" at bounding box center [860, 208] width 43 height 13
click at [853, 185] on button at bounding box center [855, 184] width 8 height 8
click at [857, 238] on span "Completed" at bounding box center [860, 241] width 43 height 13
click at [1009, 65] on span "LIML LIN" at bounding box center [1037, 67] width 69 height 13
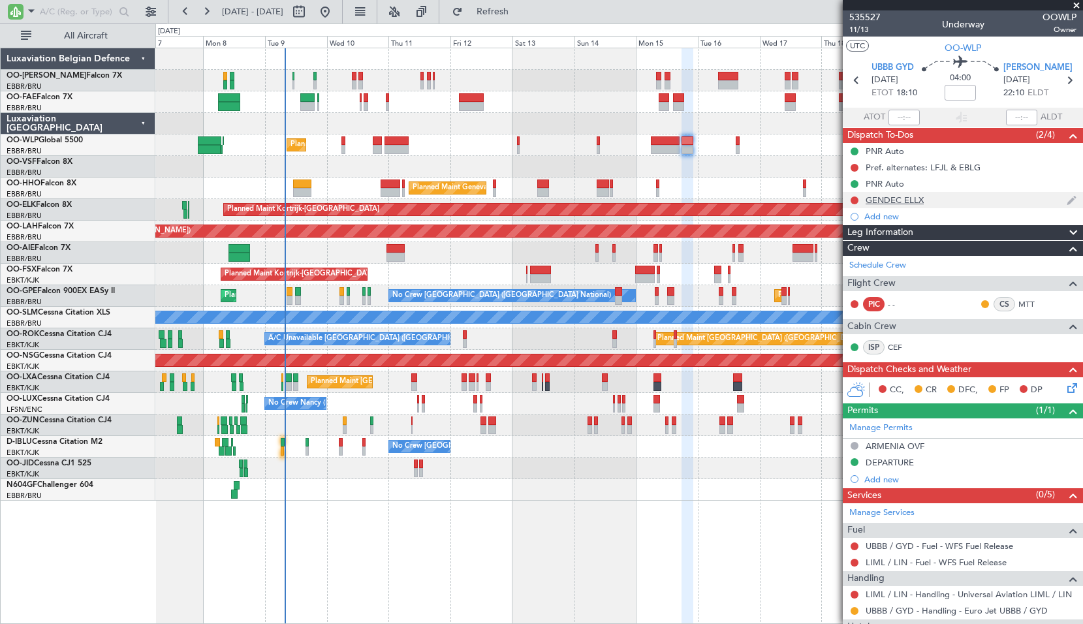
click at [900, 203] on div "GENDEC ELLX" at bounding box center [895, 200] width 58 height 11
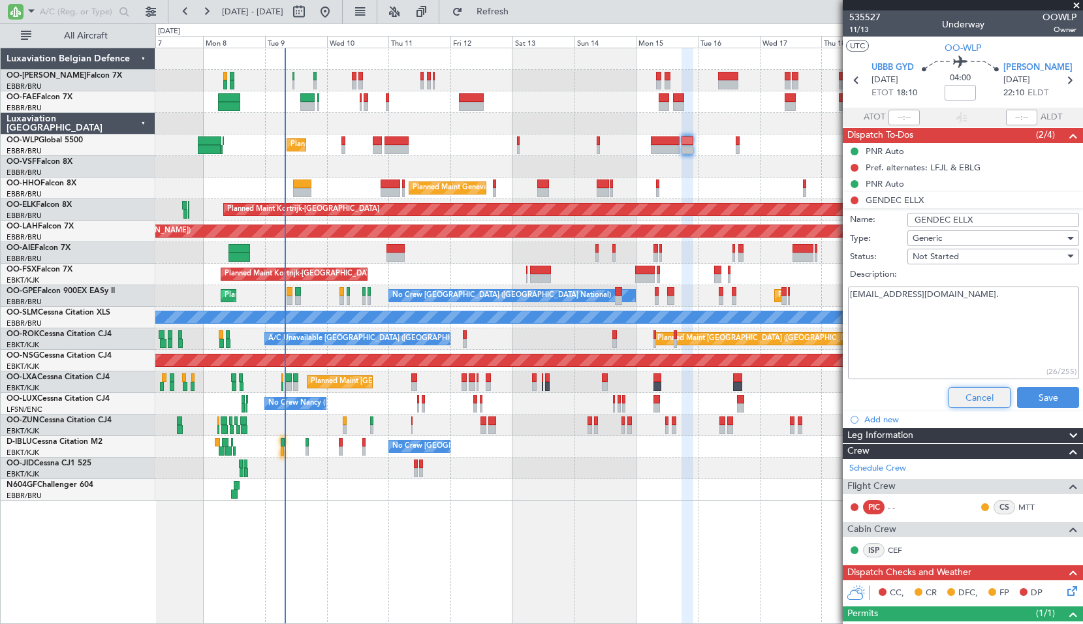
click at [973, 395] on button "Cancel" at bounding box center [980, 397] width 62 height 21
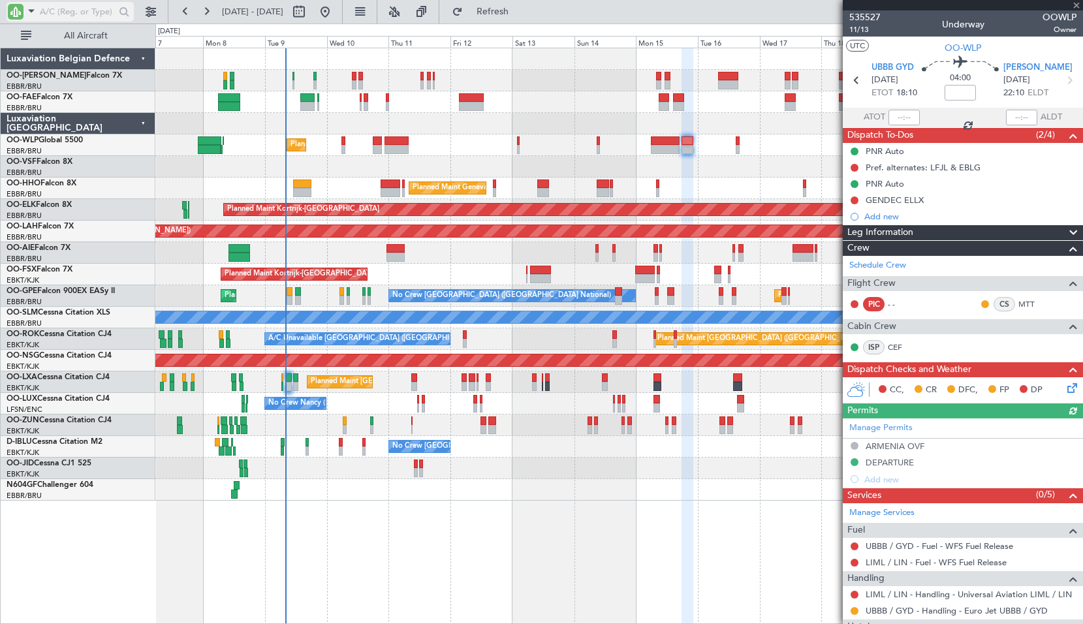
click at [32, 10] on span at bounding box center [32, 11] width 16 height 16
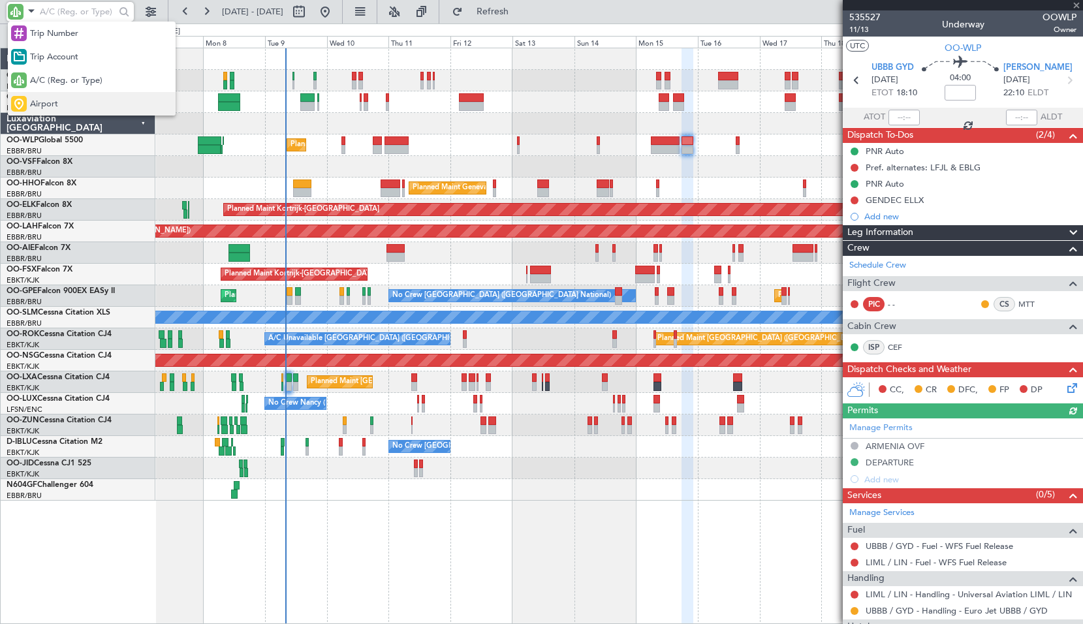
click at [50, 101] on span "Airport" at bounding box center [44, 104] width 28 height 13
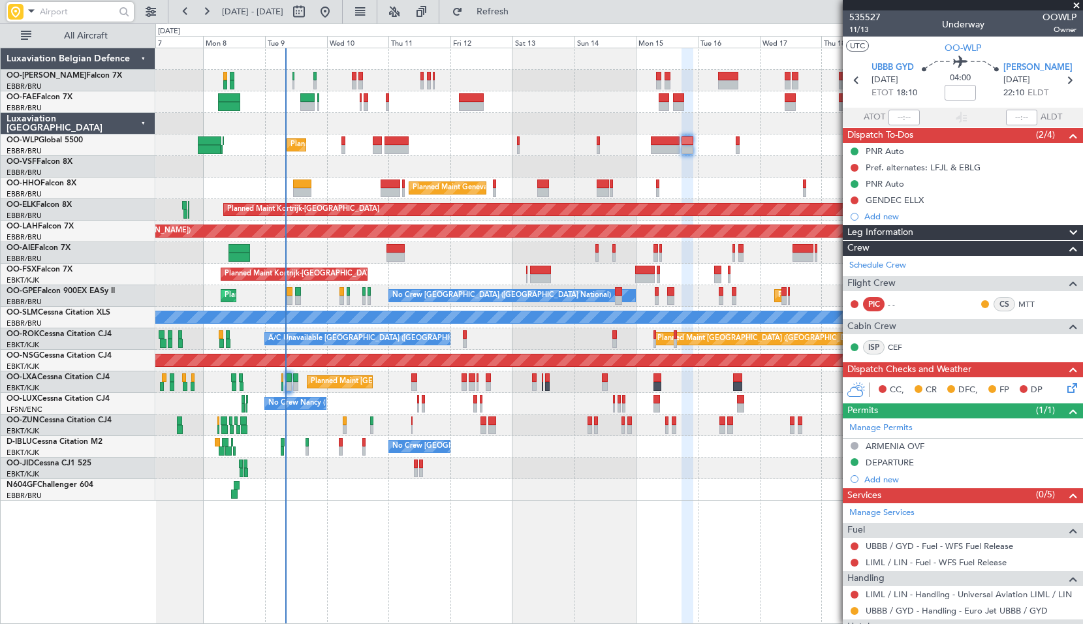
click at [70, 5] on input "text" at bounding box center [77, 12] width 75 height 20
type input "ellx"
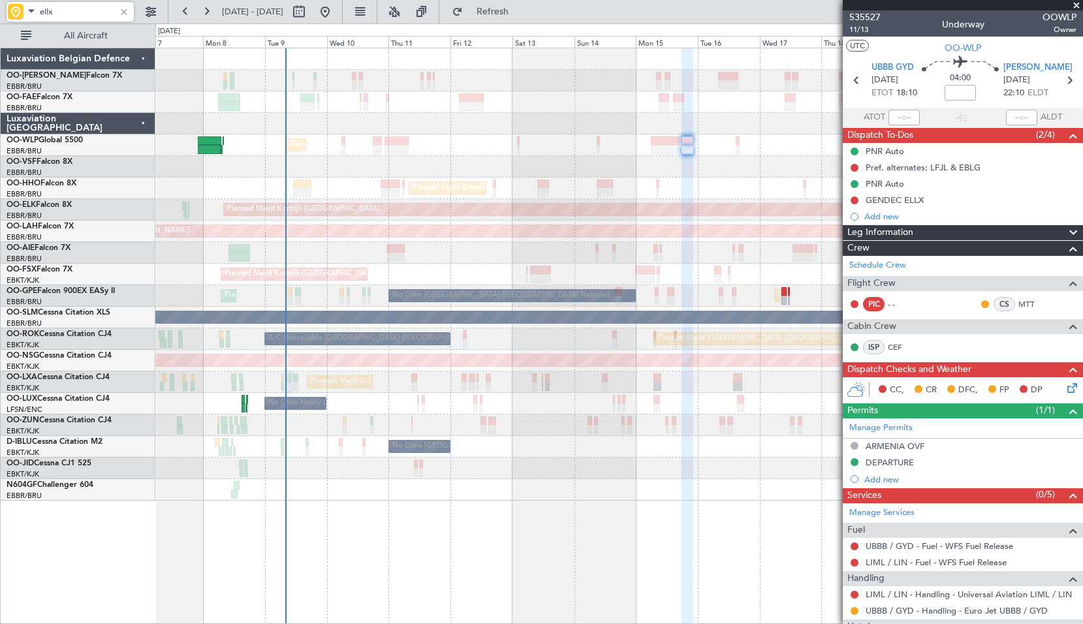
type input "ellx"
click at [1078, 4] on span at bounding box center [1076, 6] width 13 height 12
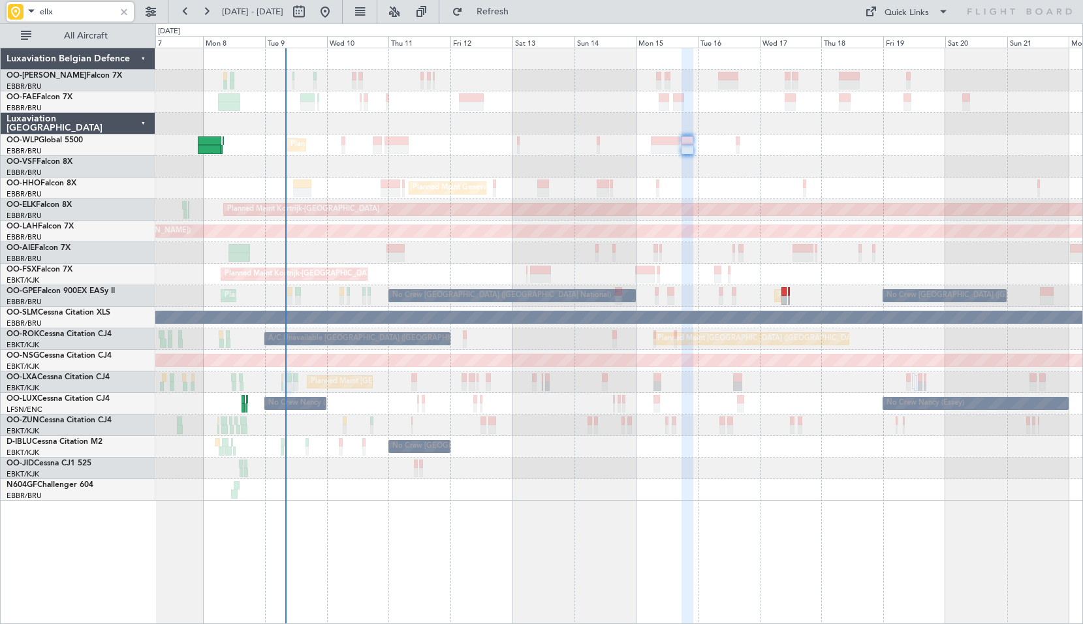
type input "0"
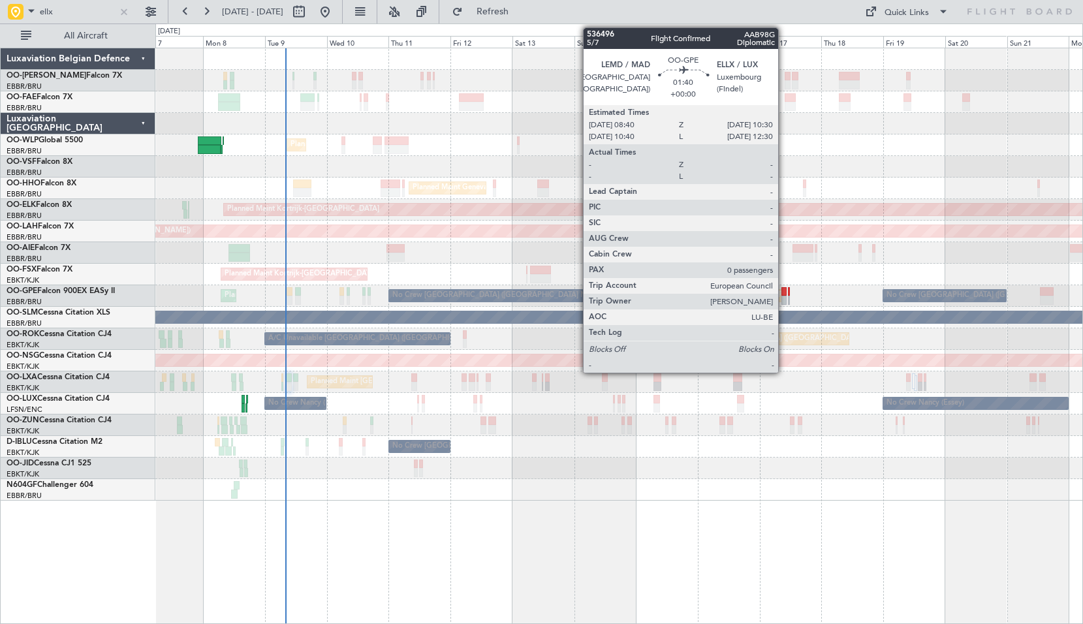
click at [784, 295] on div at bounding box center [783, 291] width 5 height 9
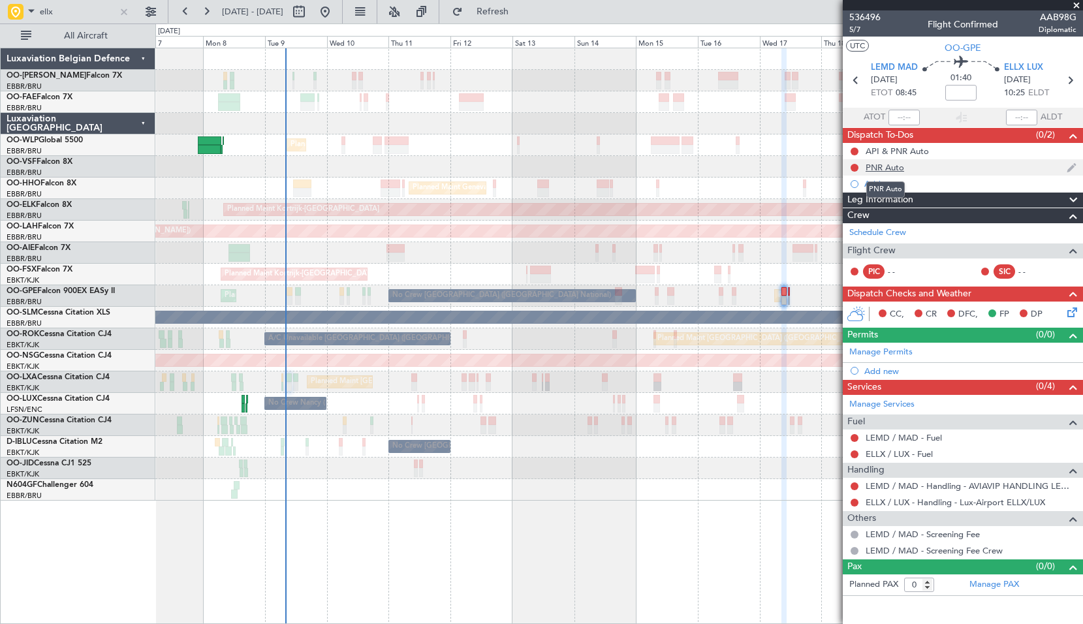
click at [885, 166] on div "PNR Auto" at bounding box center [885, 167] width 39 height 11
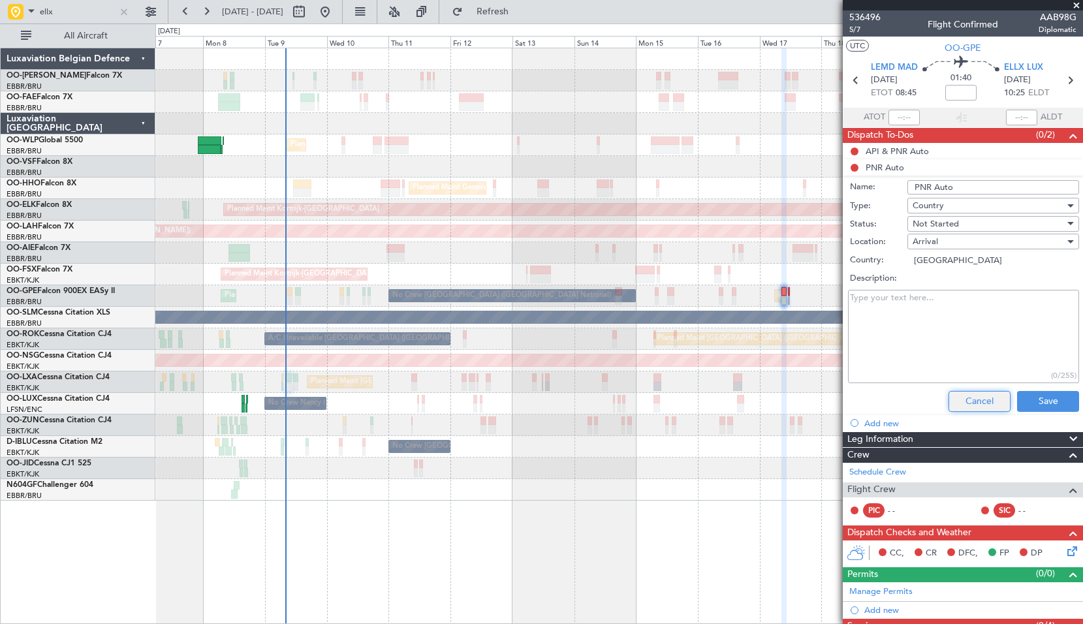
click at [966, 396] on button "Cancel" at bounding box center [980, 401] width 62 height 21
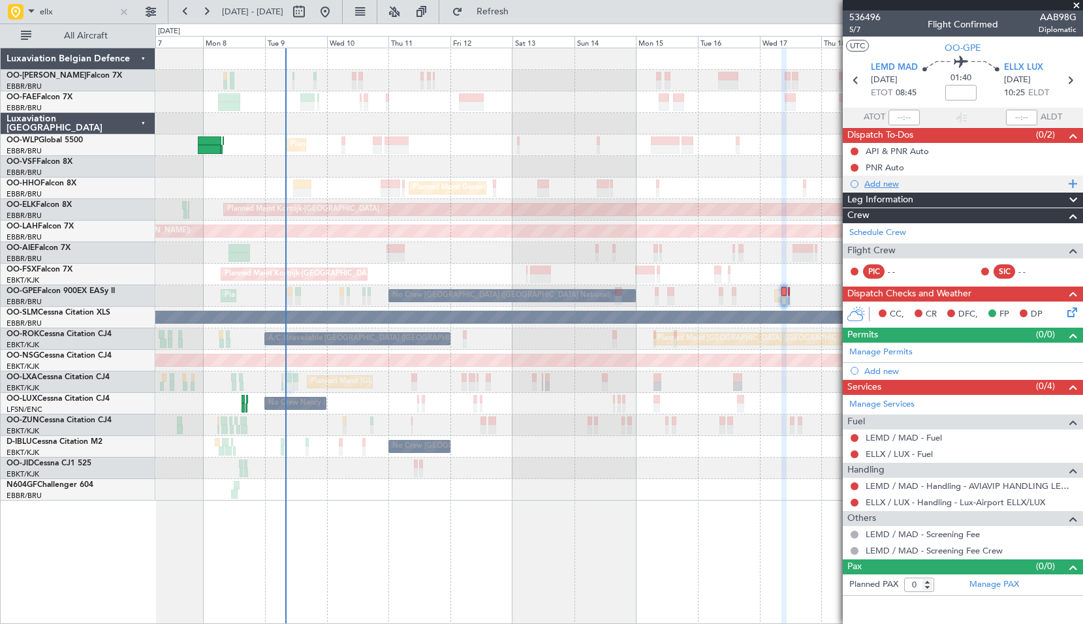
click at [881, 187] on div "Add new" at bounding box center [964, 183] width 200 height 11
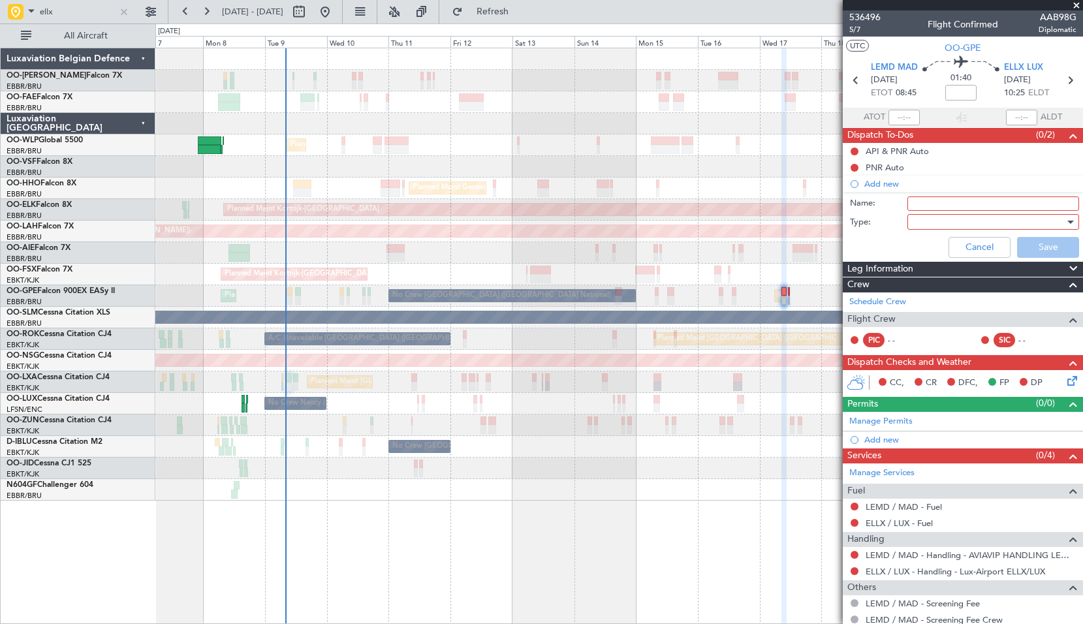
click at [939, 208] on input "Name:" at bounding box center [993, 204] width 172 height 14
type input "ELLX Gen-Dec"
click at [1004, 217] on div at bounding box center [989, 222] width 152 height 20
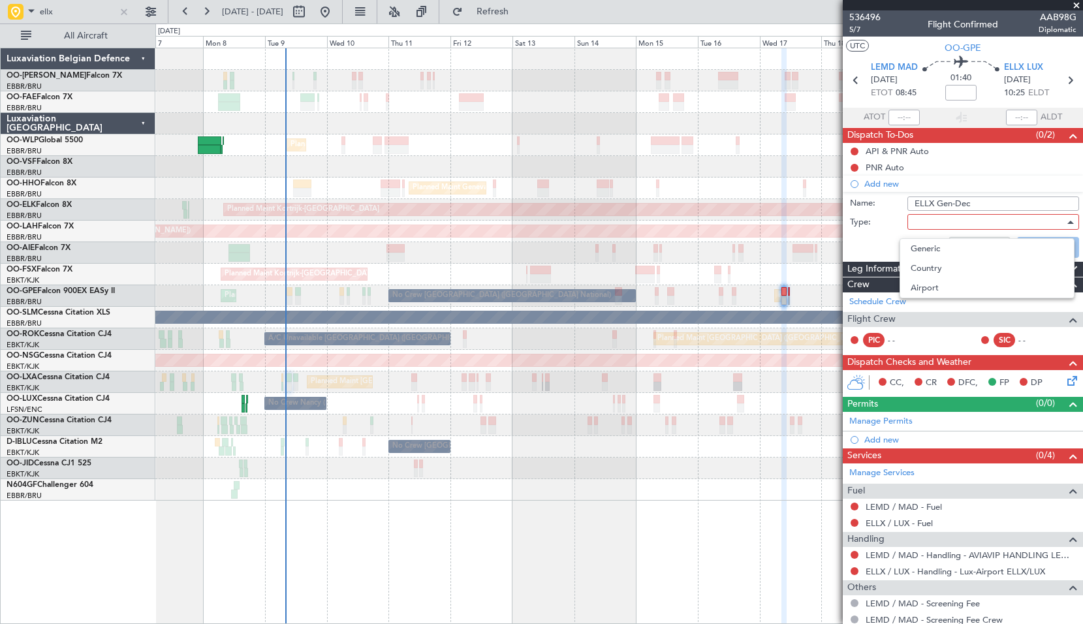
click at [964, 255] on span "Generic" at bounding box center [987, 249] width 153 height 20
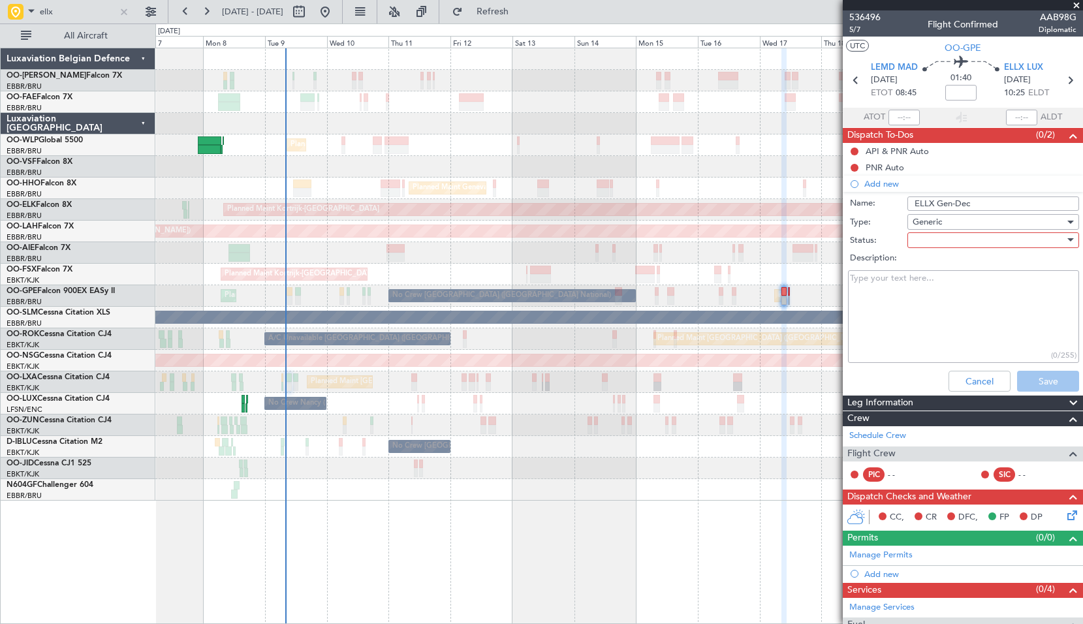
click at [957, 242] on div at bounding box center [989, 240] width 152 height 20
click at [947, 263] on span "Not Started" at bounding box center [987, 267] width 153 height 20
click at [943, 302] on textarea "Description:" at bounding box center [963, 316] width 231 height 93
paste textarea "EU regulations in force in Luxembourg, handling & parking can only be confirmed…"
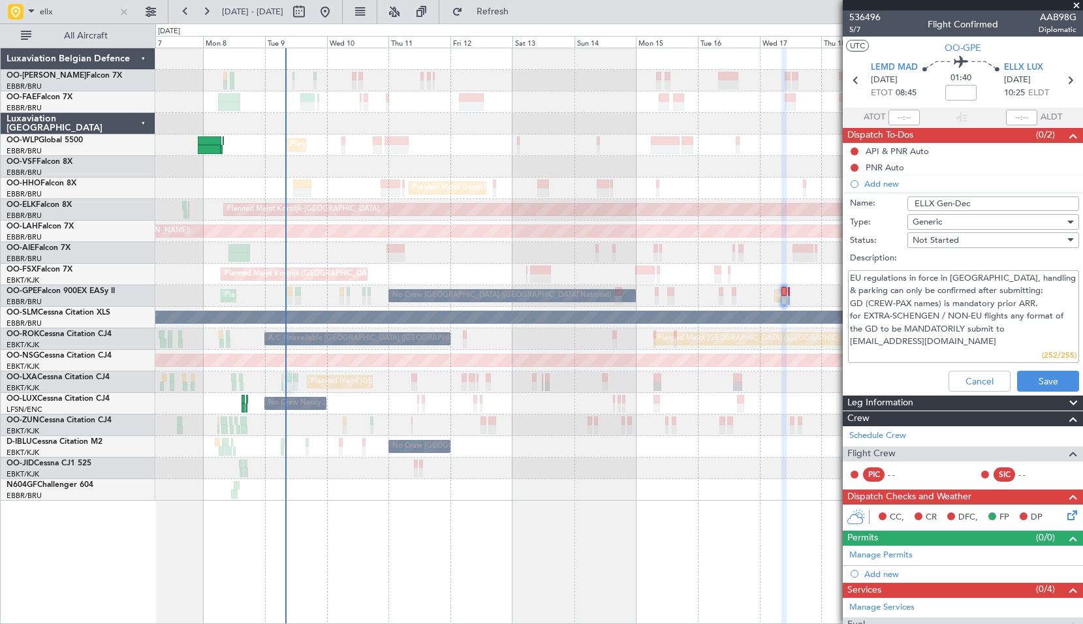
type textarea "EU regulations in force in Luxembourg, handling & parking can only be confirmed…"
click at [1016, 197] on input "ELLX Gen-Dec" at bounding box center [993, 204] width 172 height 14
type input "ELLX Gen-Dec *Read Me*"
click at [1054, 379] on button "Save" at bounding box center [1048, 381] width 62 height 21
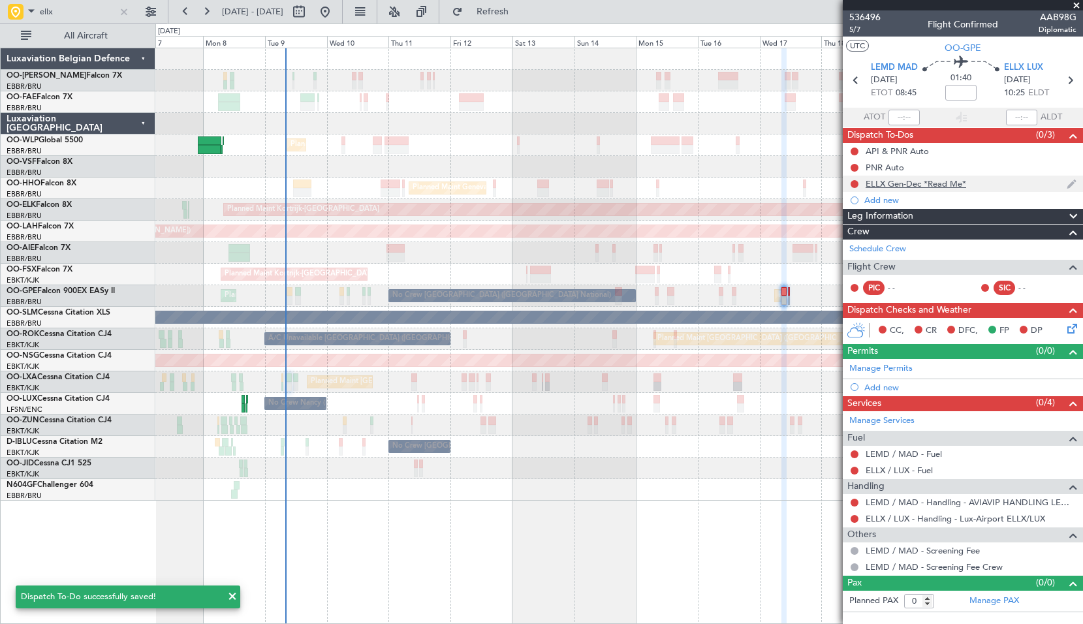
click at [902, 183] on div "ELLX Gen-Dec *Read Me*" at bounding box center [916, 183] width 101 height 11
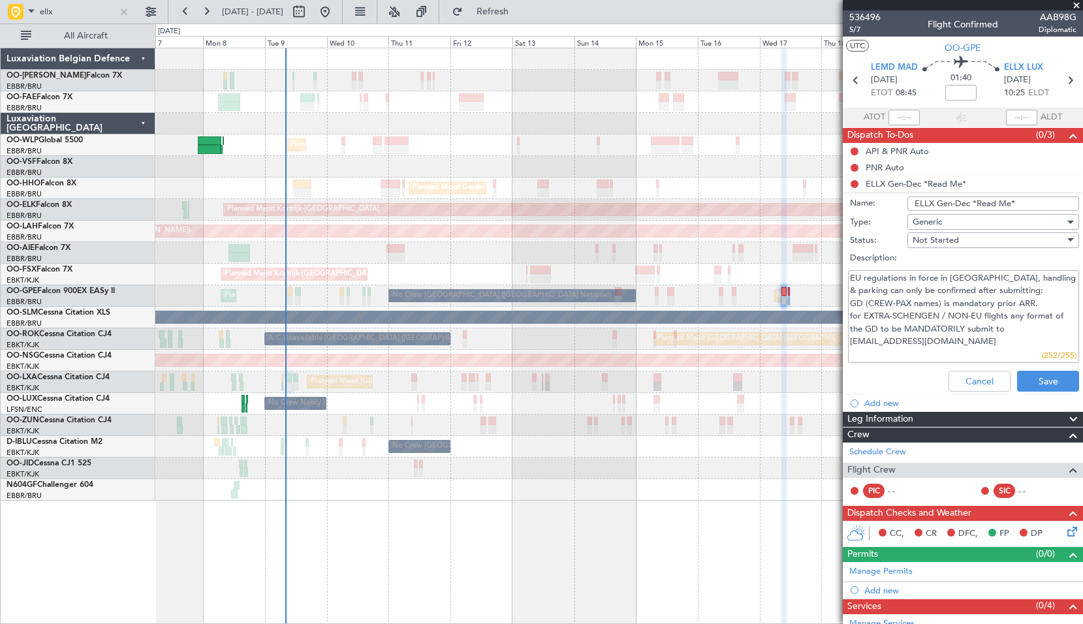
drag, startPoint x: 934, startPoint y: 198, endPoint x: 994, endPoint y: 205, distance: 59.8
click at [932, 198] on input "ELLX Gen-Dec *Read Me*" at bounding box center [993, 204] width 172 height 14
type input "ELLX arrival Gen-Dec *Read Me*"
click at [1032, 381] on button "Save" at bounding box center [1048, 381] width 62 height 21
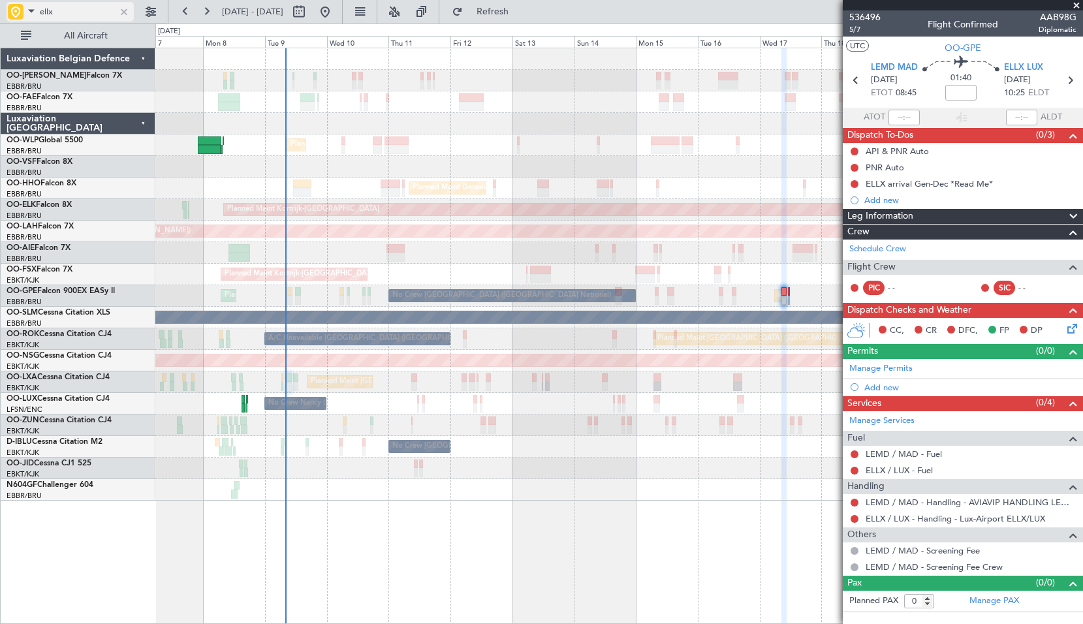
click at [121, 12] on div at bounding box center [124, 12] width 14 height 14
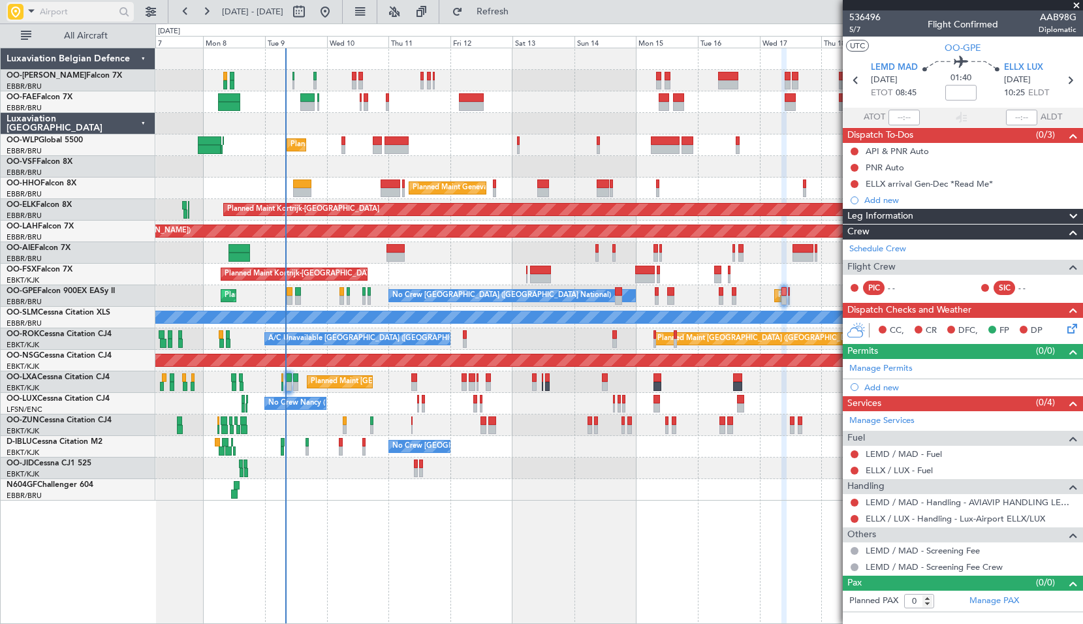
click at [27, 11] on span at bounding box center [32, 11] width 16 height 16
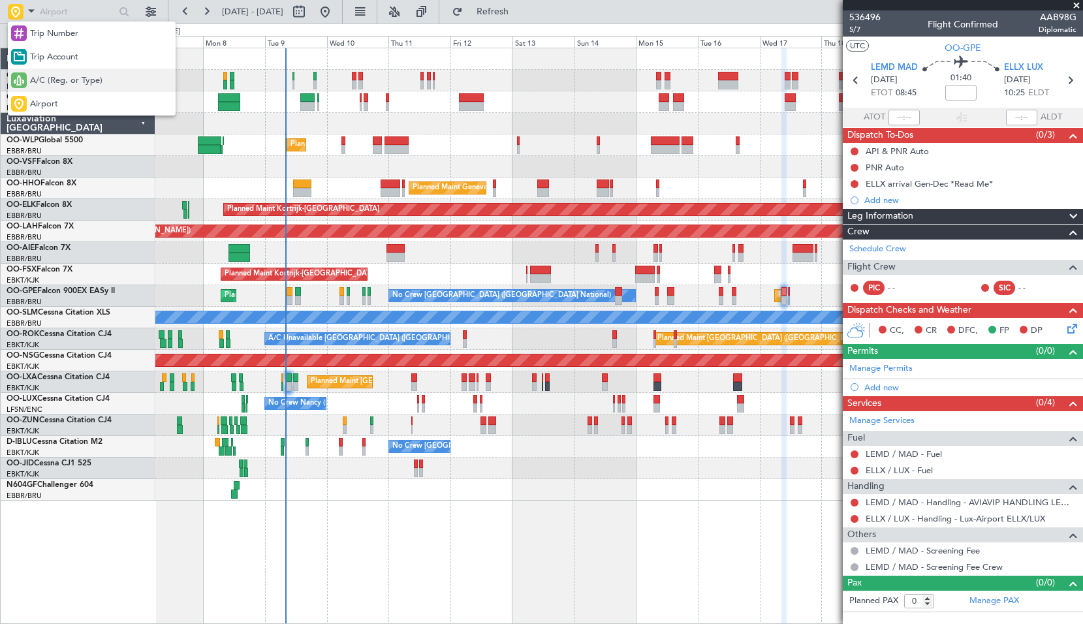
click at [54, 88] on div "A/C (Reg. or Type)" at bounding box center [92, 81] width 168 height 24
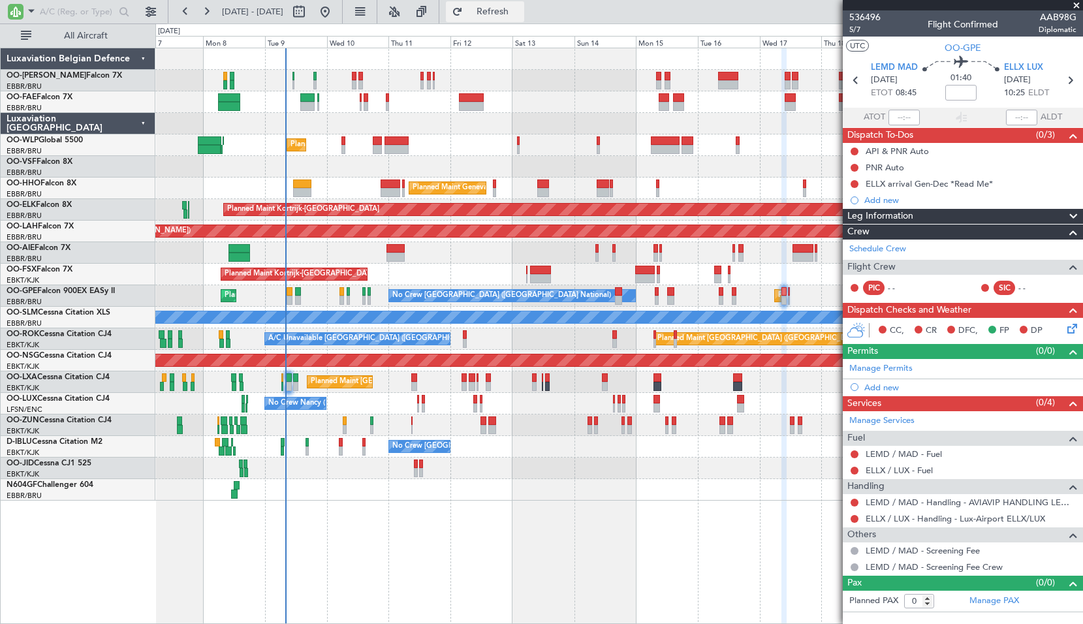
click at [517, 18] on button "Refresh" at bounding box center [485, 11] width 78 height 21
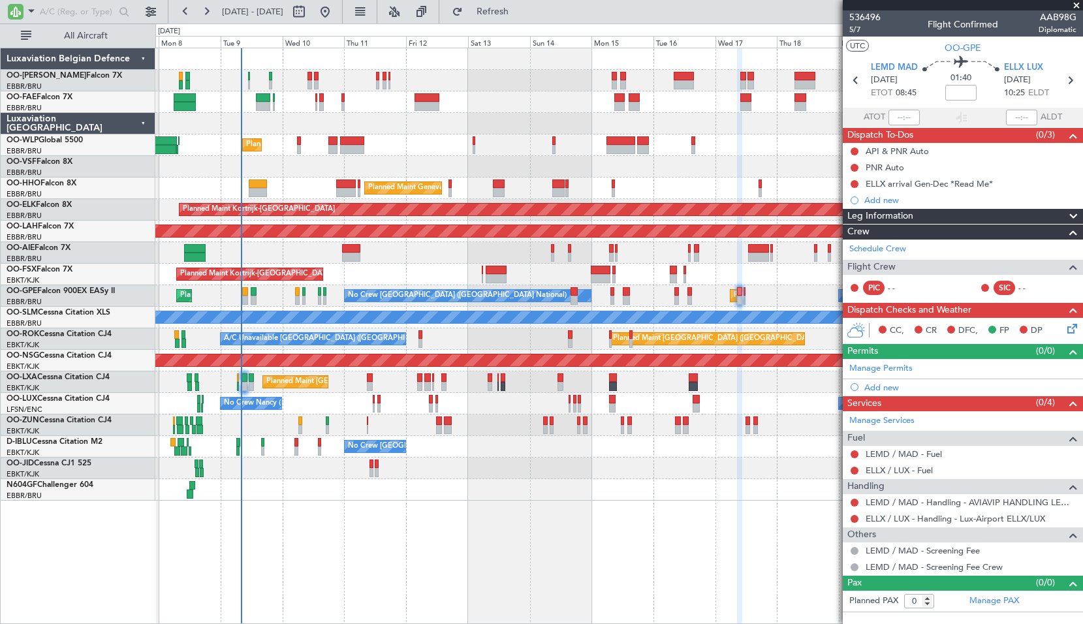
click at [362, 533] on div "Owner Melsbroek Air Base Owner Melsbroek Air Base Planned Maint Liege Planned M…" at bounding box center [619, 336] width 928 height 576
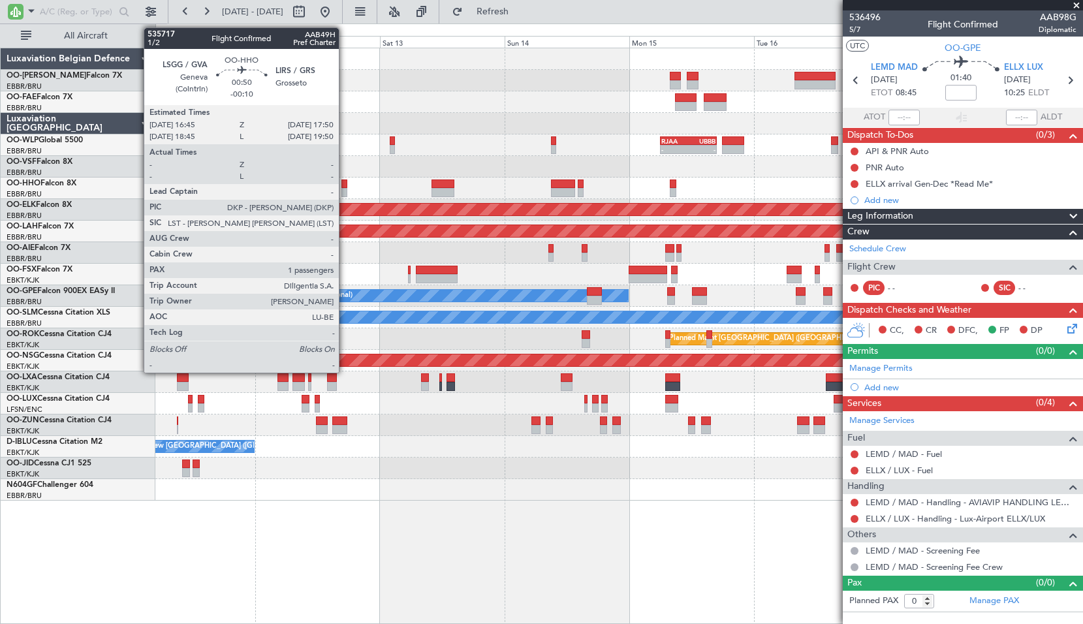
click at [345, 184] on div at bounding box center [344, 184] width 6 height 9
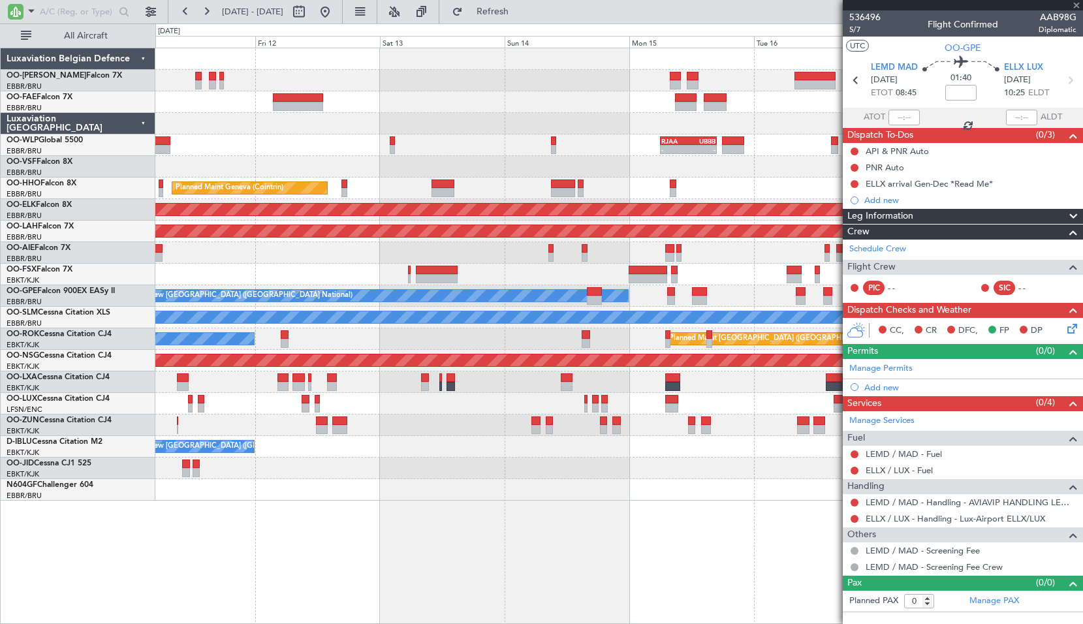
type input "-00:10"
type input "1"
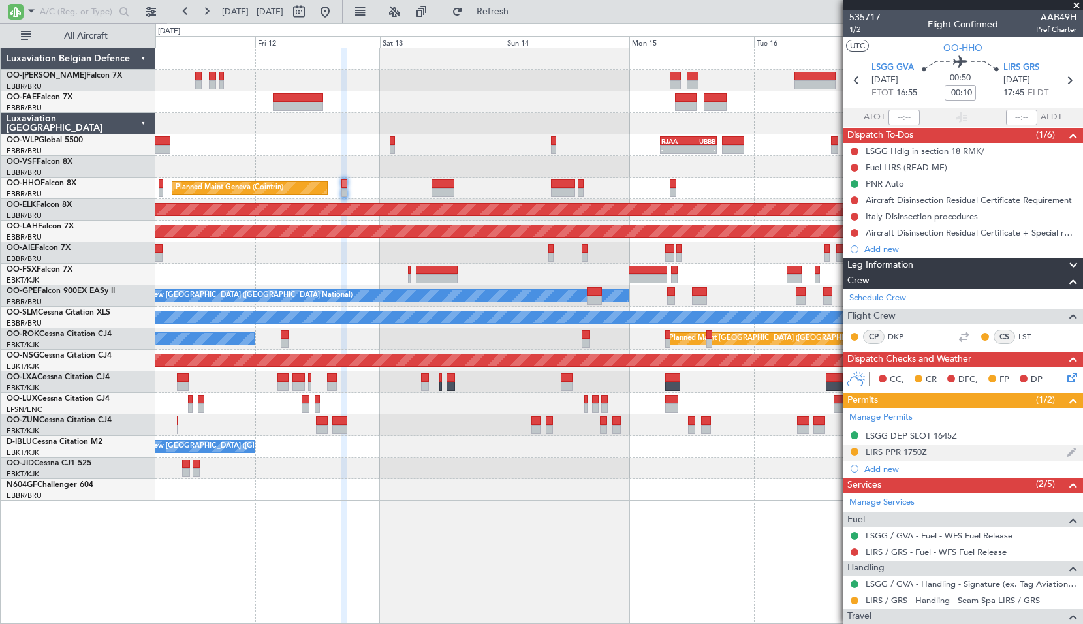
click at [894, 458] on div "LIRS PPR 1750Z" at bounding box center [963, 453] width 240 height 16
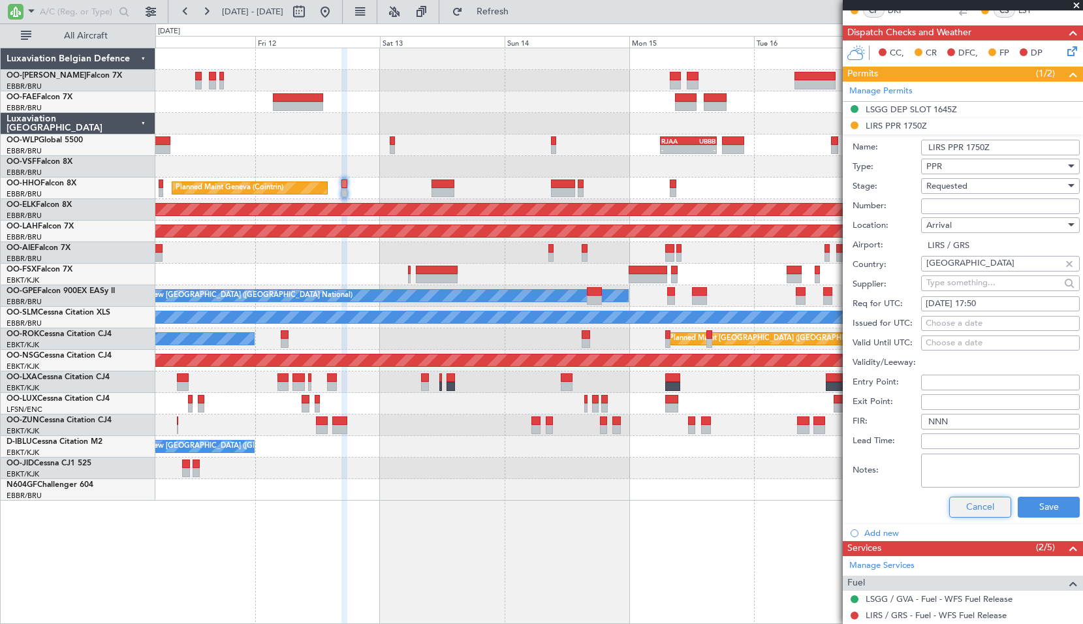
click at [971, 501] on button "Cancel" at bounding box center [980, 507] width 62 height 21
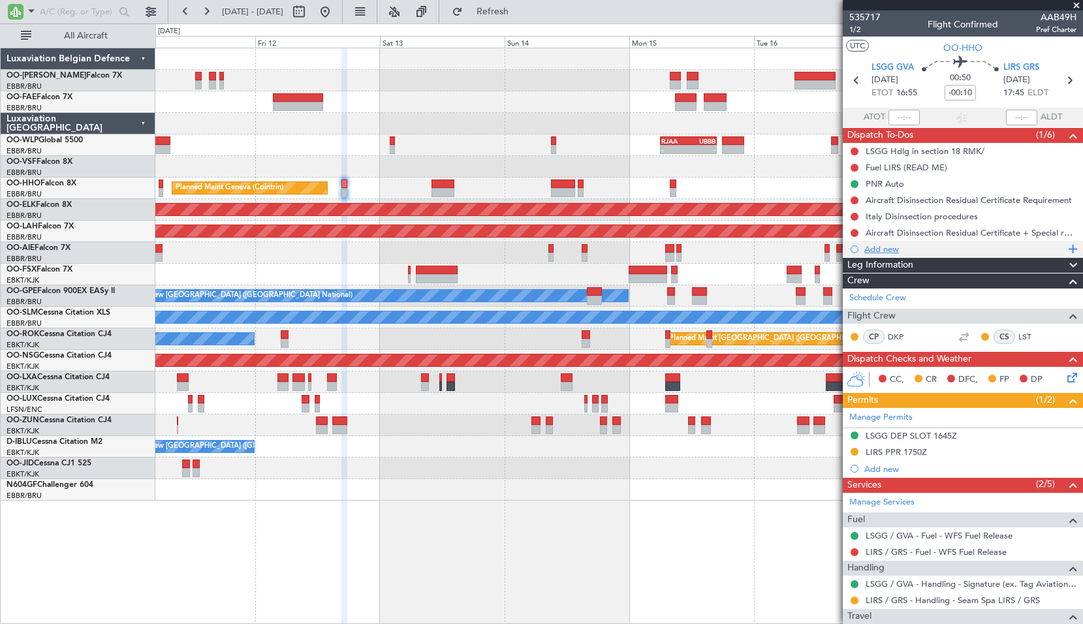
click at [898, 247] on div "Add new" at bounding box center [964, 249] width 200 height 11
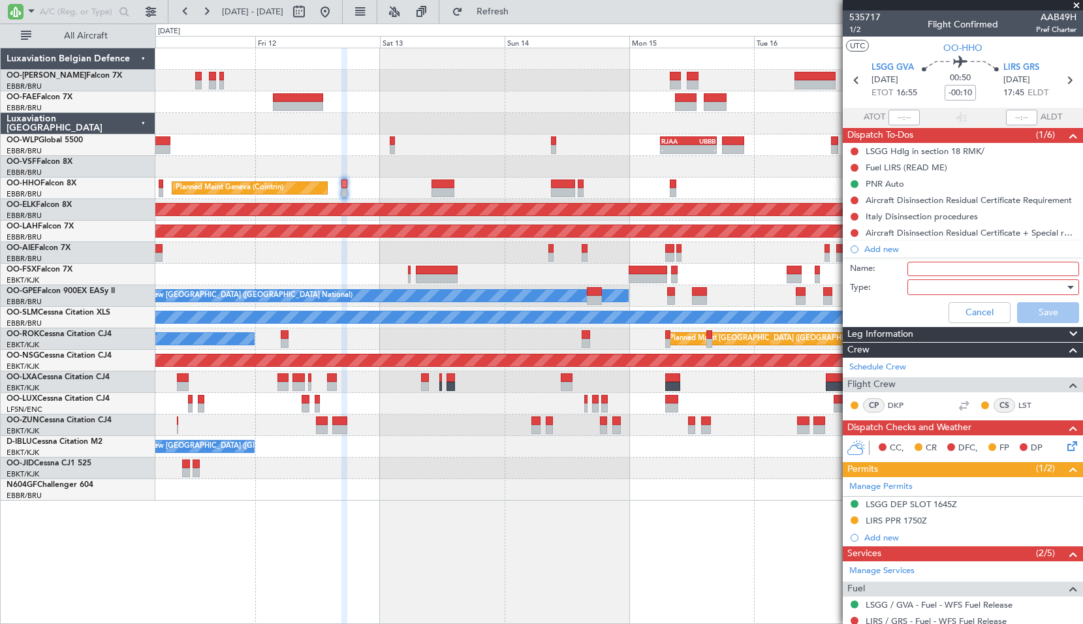
click at [933, 274] on input "Name:" at bounding box center [993, 269] width 172 height 14
paste input "17:57Z"
type input "LIRS Close at 17:57Z"
click at [975, 289] on div at bounding box center [989, 287] width 152 height 20
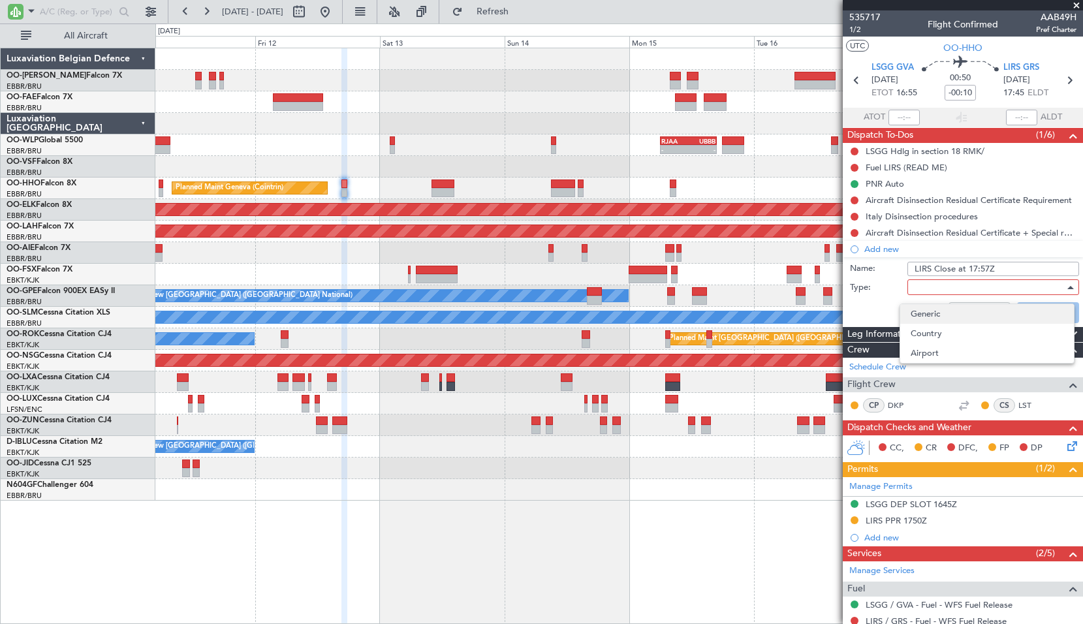
click at [969, 312] on span "Generic" at bounding box center [987, 314] width 153 height 20
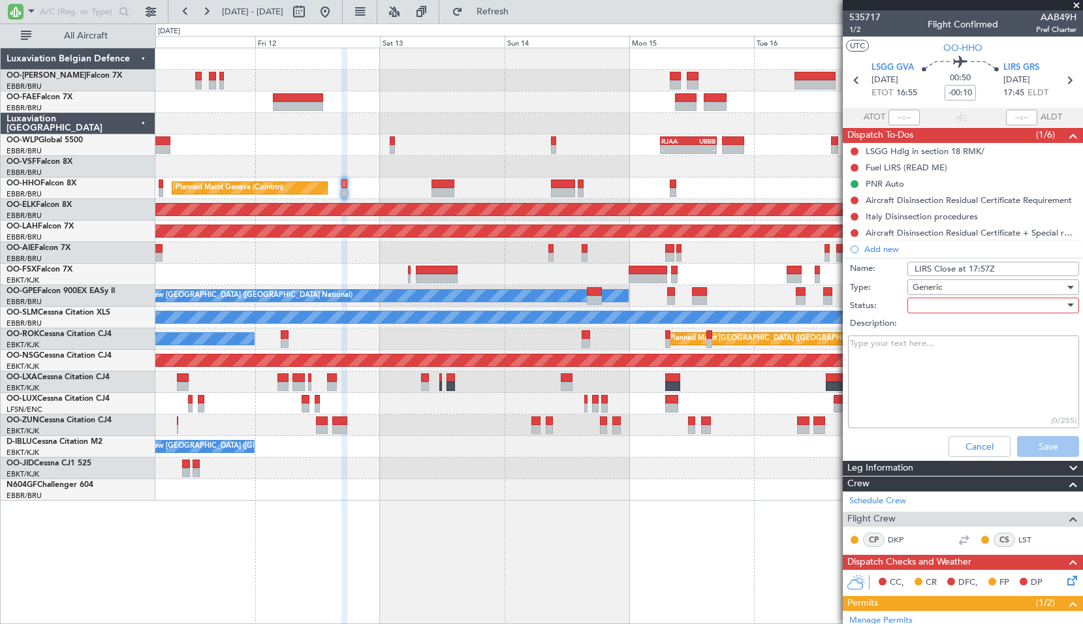
click at [963, 304] on div at bounding box center [989, 306] width 152 height 20
click at [947, 327] on span "Not Started" at bounding box center [987, 332] width 153 height 20
click at [1032, 442] on button "Save" at bounding box center [1048, 446] width 62 height 21
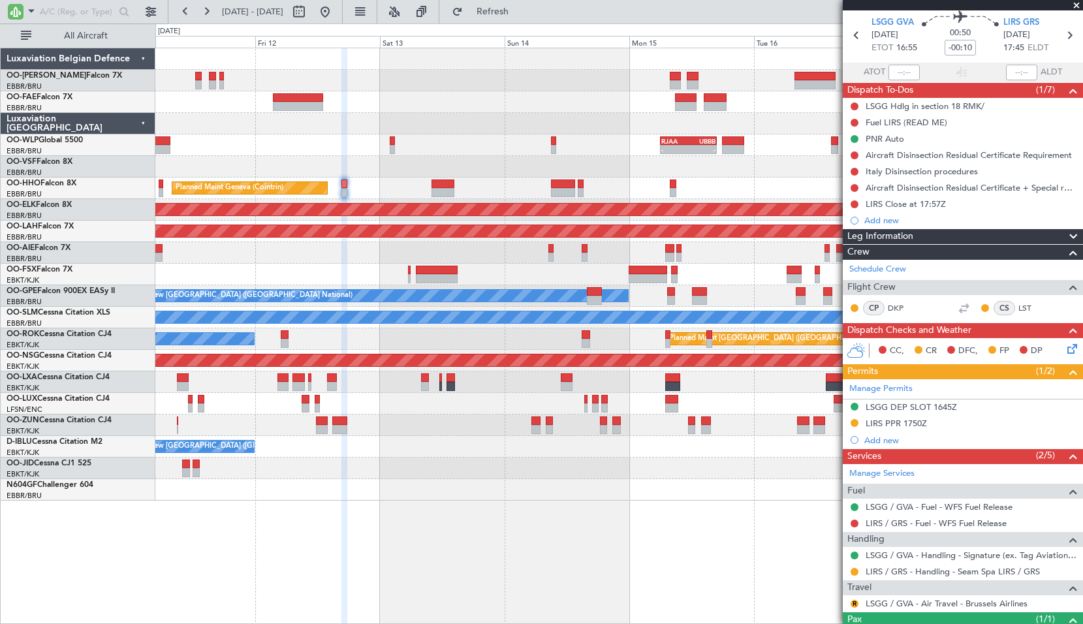
scroll to position [99, 0]
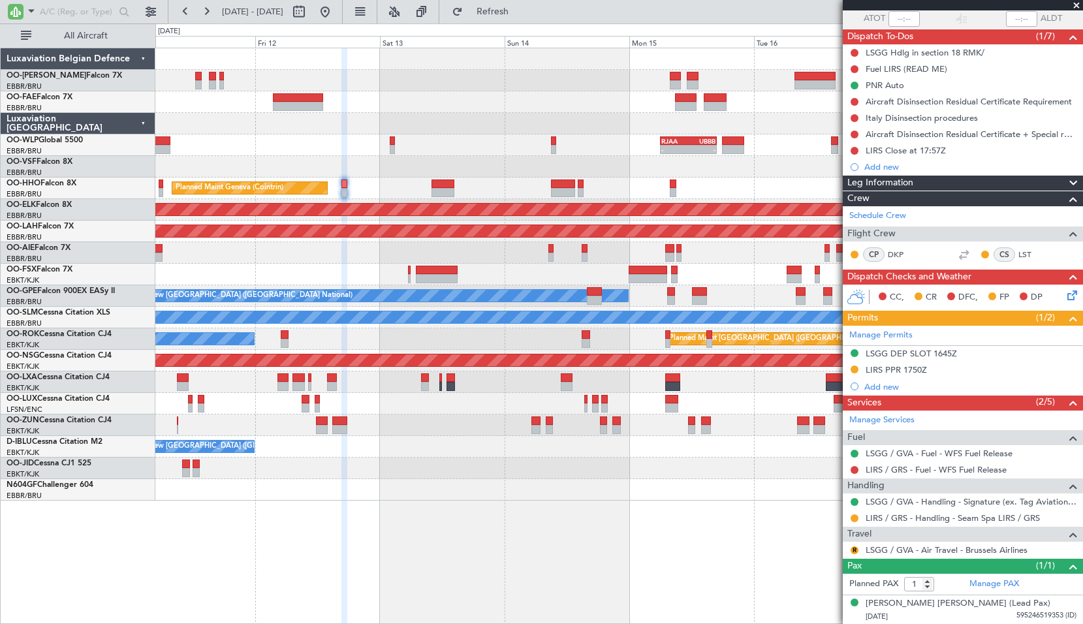
click at [852, 522] on mat-tooltip-component "Requested" at bounding box center [854, 539] width 59 height 35
click at [859, 515] on div at bounding box center [854, 518] width 10 height 10
click at [855, 517] on button at bounding box center [855, 518] width 8 height 8
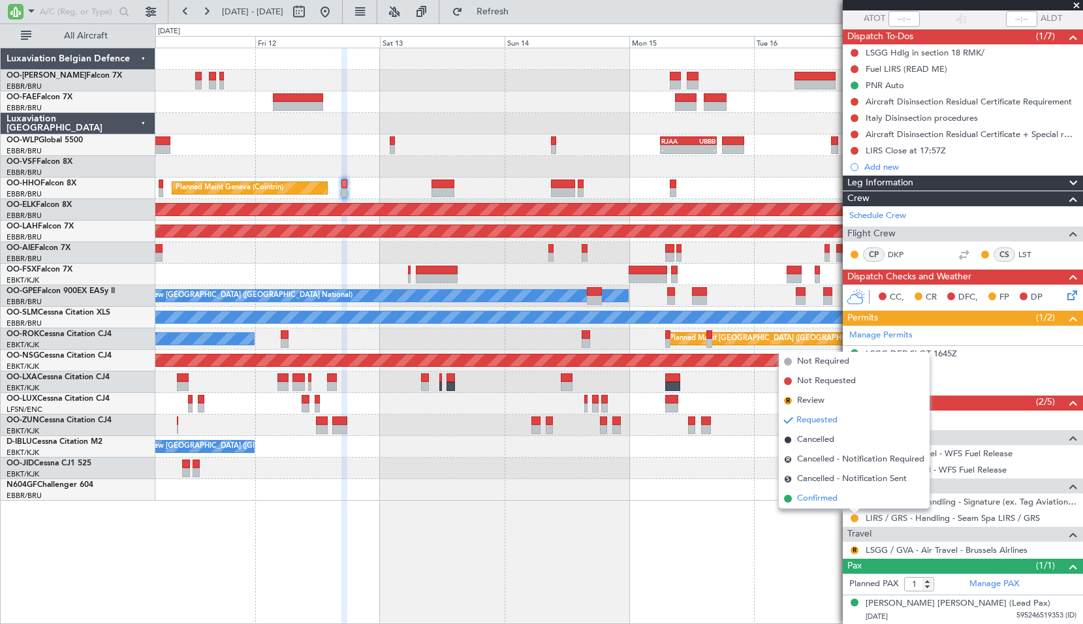
click at [837, 492] on li "Confirmed" at bounding box center [854, 499] width 151 height 20
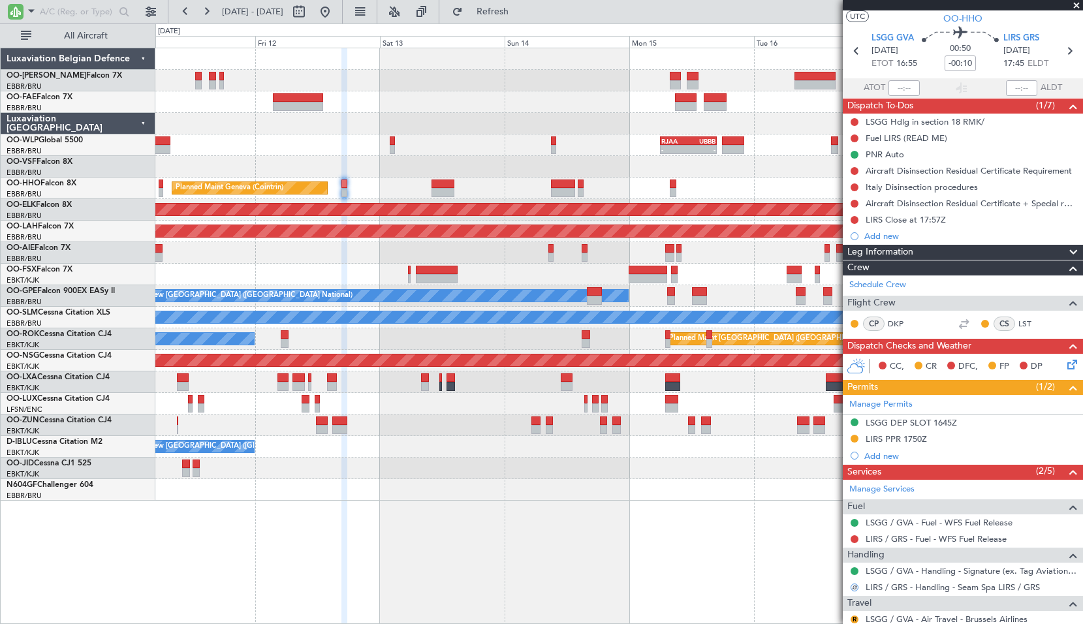
scroll to position [0, 0]
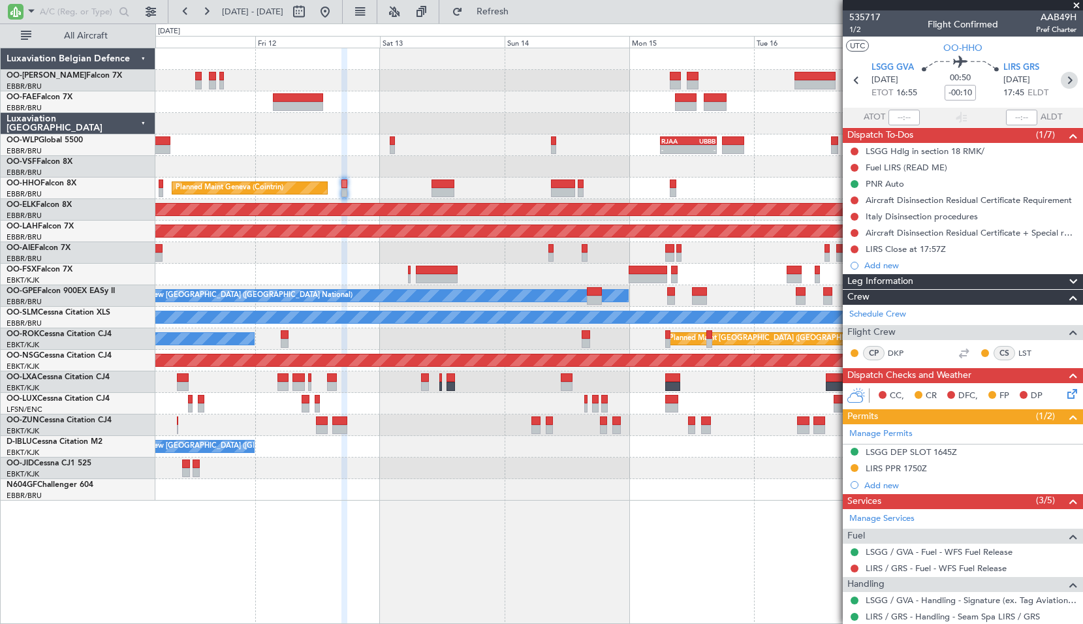
click at [1067, 76] on icon at bounding box center [1069, 80] width 17 height 17
type input "0"
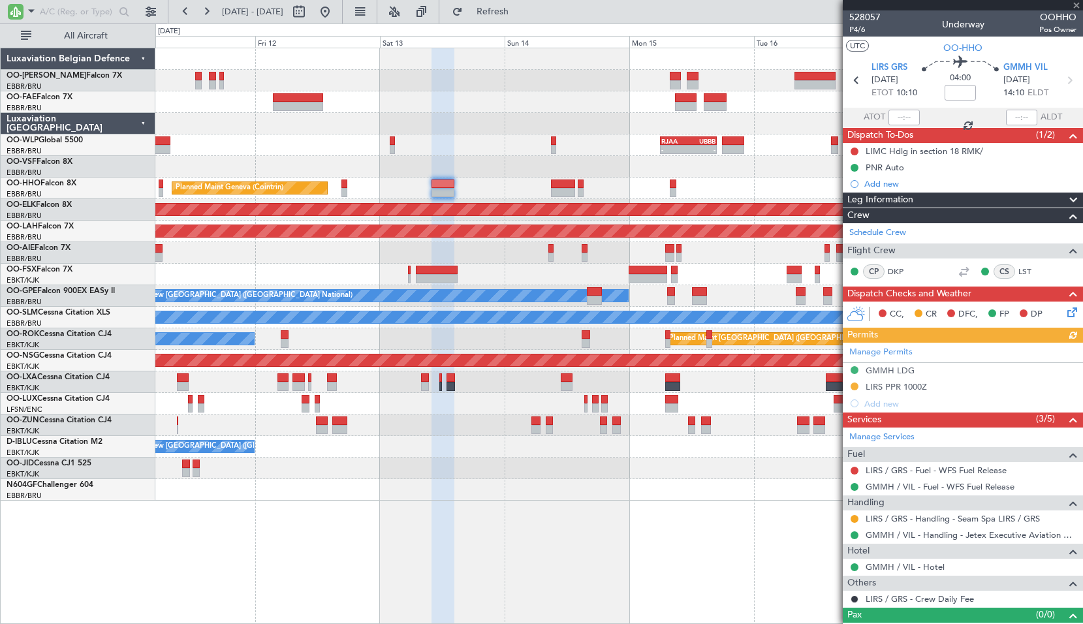
scroll to position [20, 0]
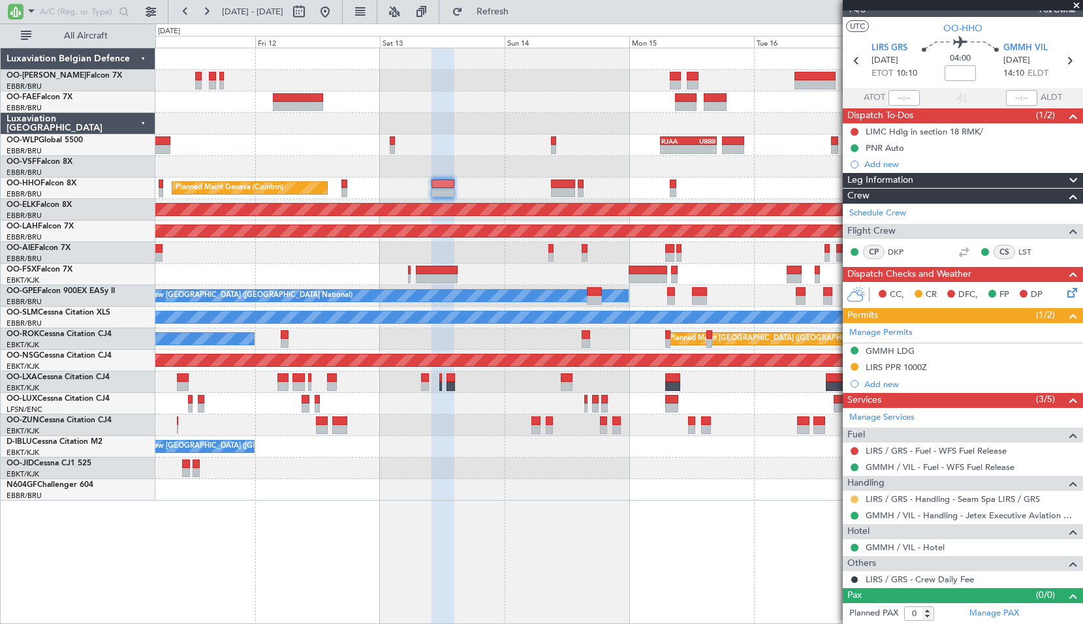
click at [853, 495] on button at bounding box center [855, 499] width 8 height 8
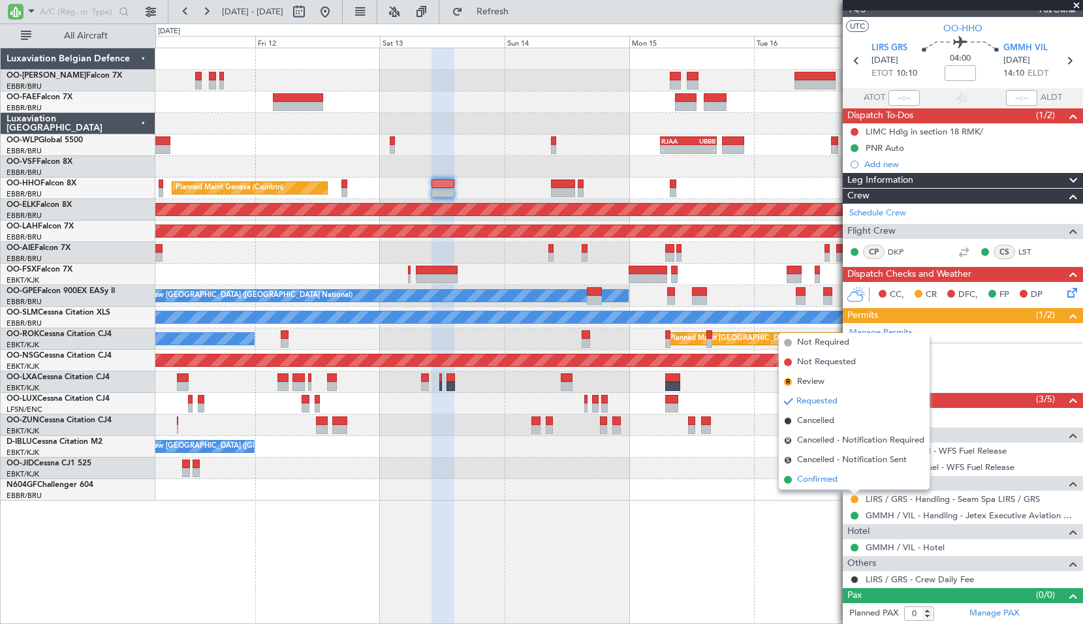
click at [839, 478] on li "Confirmed" at bounding box center [854, 480] width 151 height 20
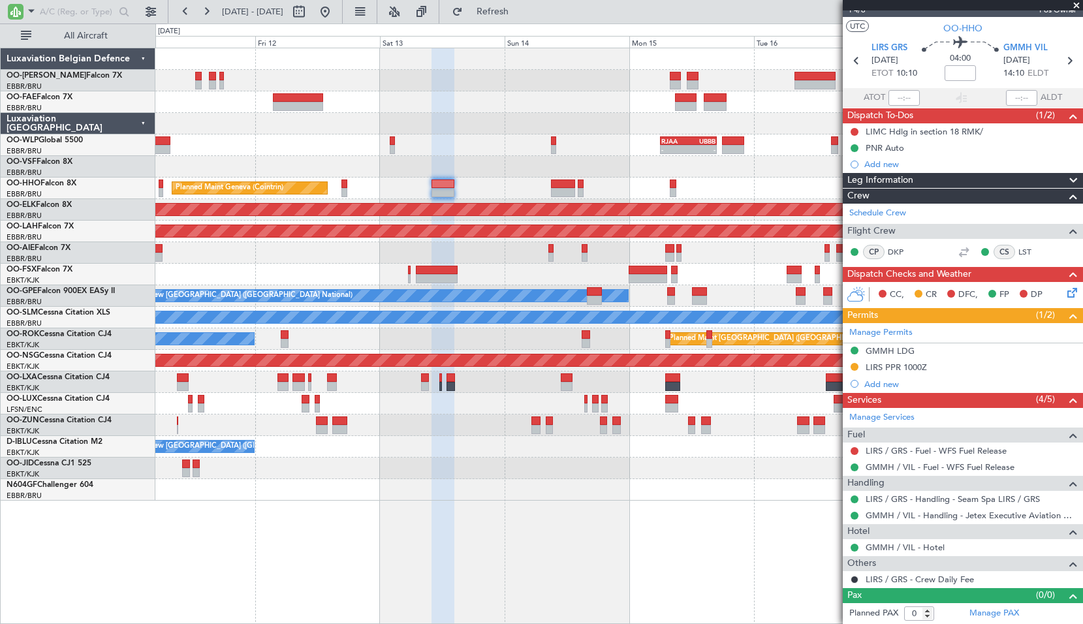
click at [1073, 3] on span at bounding box center [1076, 6] width 13 height 12
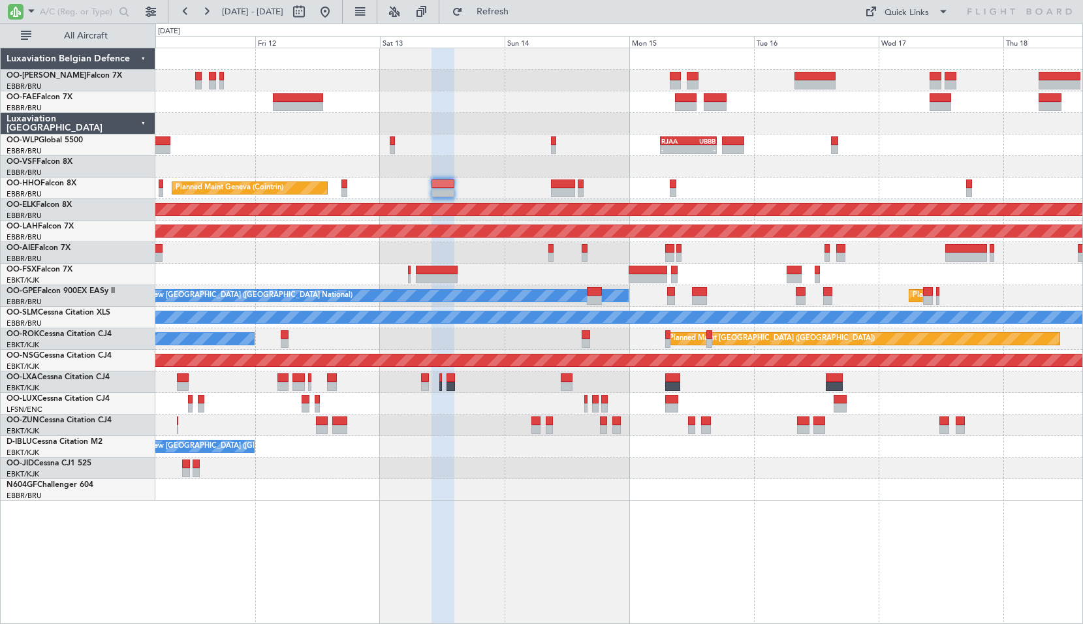
scroll to position [0, 0]
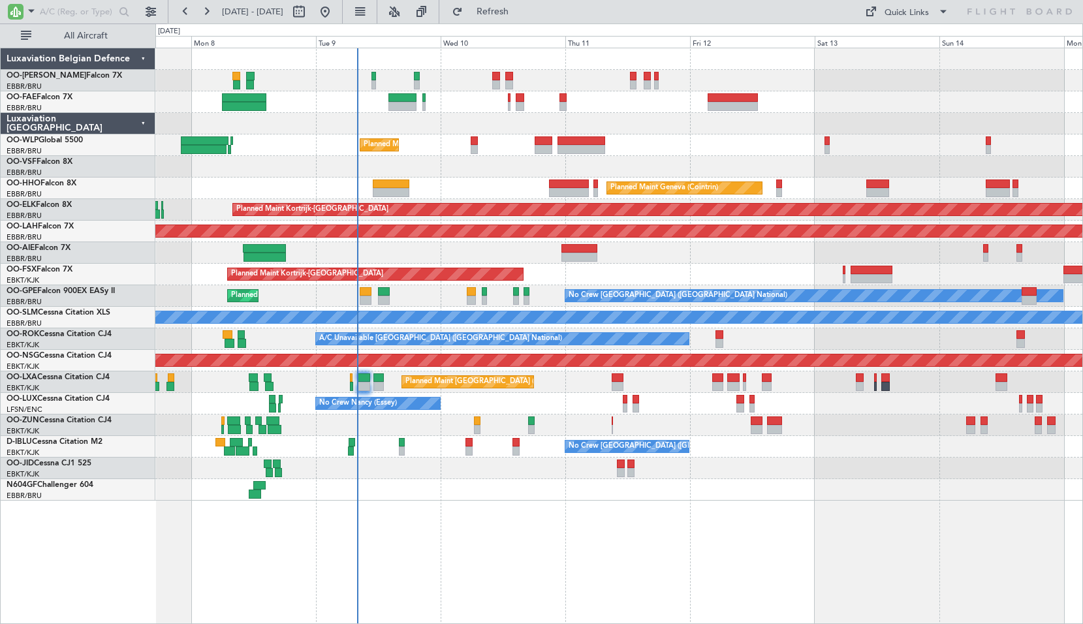
click at [691, 283] on div "Planned Maint Liege - - RJAA 06:00 Z UBBB 16:55 Z Planned Maint Geneva (Cointri…" at bounding box center [618, 274] width 927 height 452
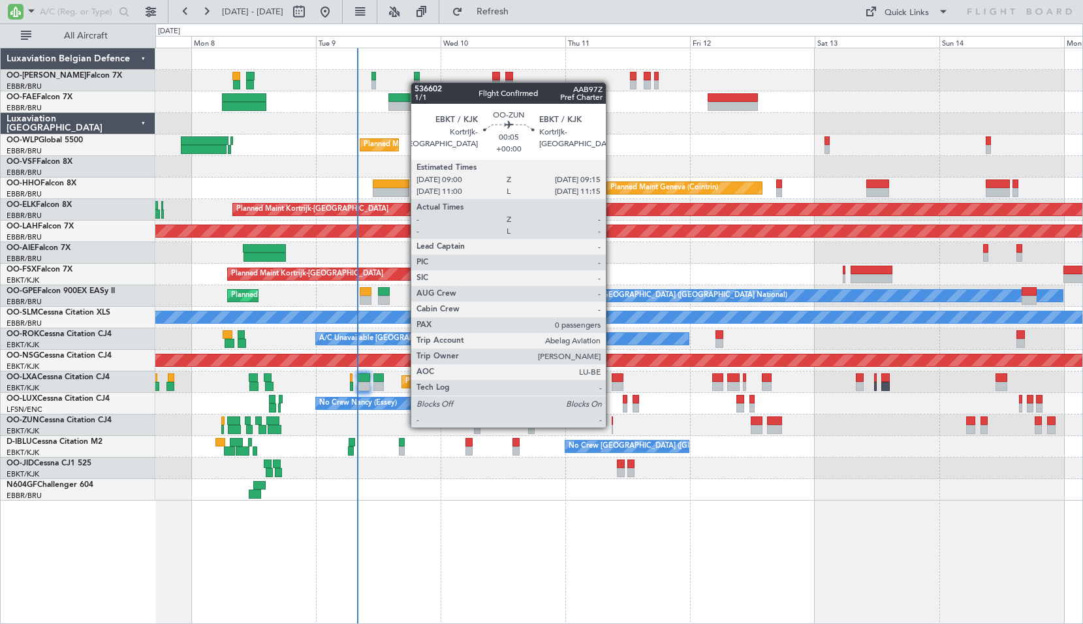
click at [612, 426] on div at bounding box center [612, 429] width 1 height 9
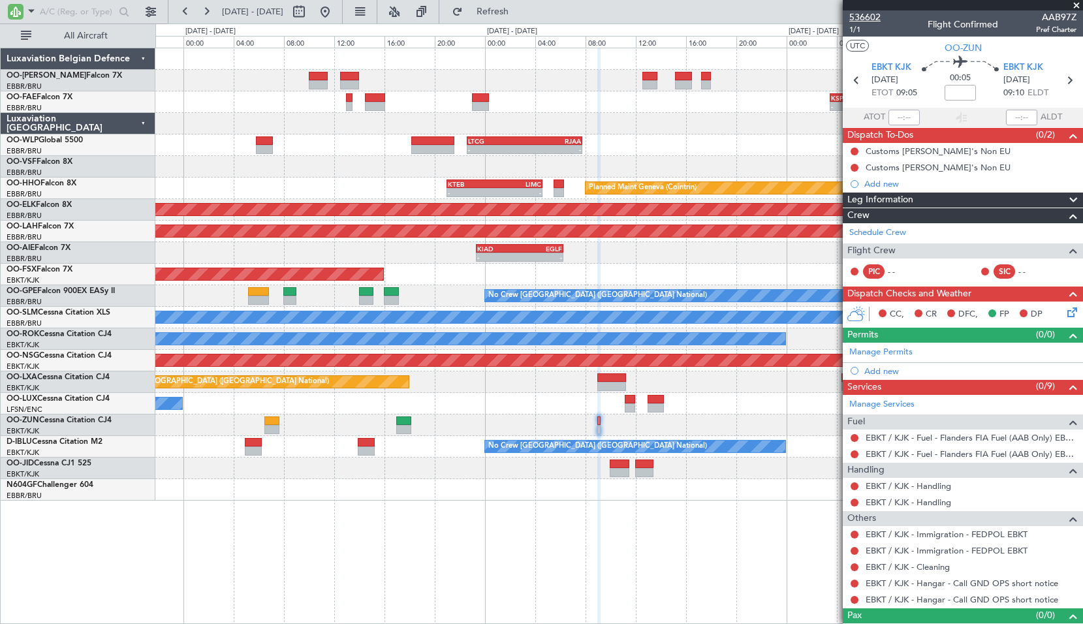
click at [862, 24] on span "536602" at bounding box center [864, 17] width 31 height 14
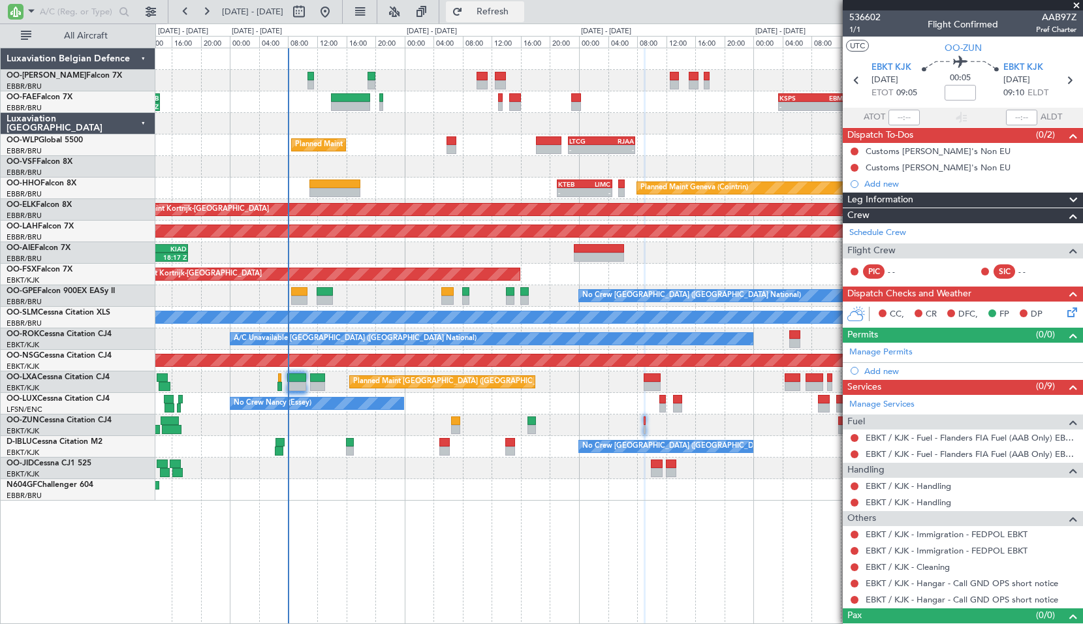
click at [520, 16] on span "Refresh" at bounding box center [492, 11] width 55 height 9
click at [1077, 10] on span at bounding box center [1076, 6] width 13 height 12
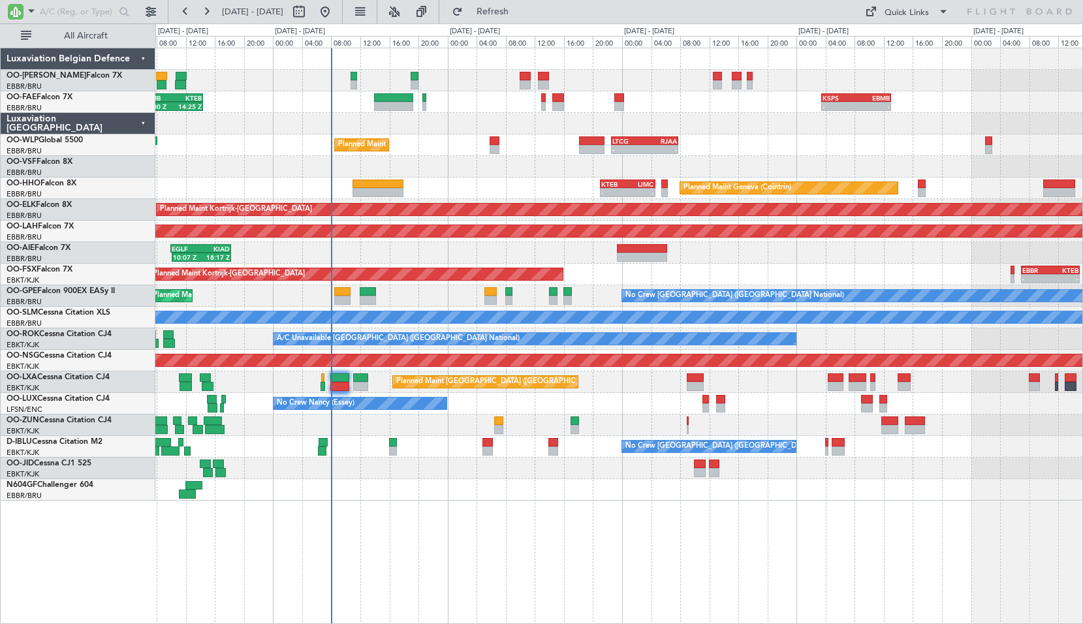
click at [420, 182] on div "06:00 Z 14:25 Z EBMB 06:00 Z KTEB 14:25 Z - - KSPS 03:30 Z EBMB 13:05 Z Planned…" at bounding box center [618, 274] width 927 height 452
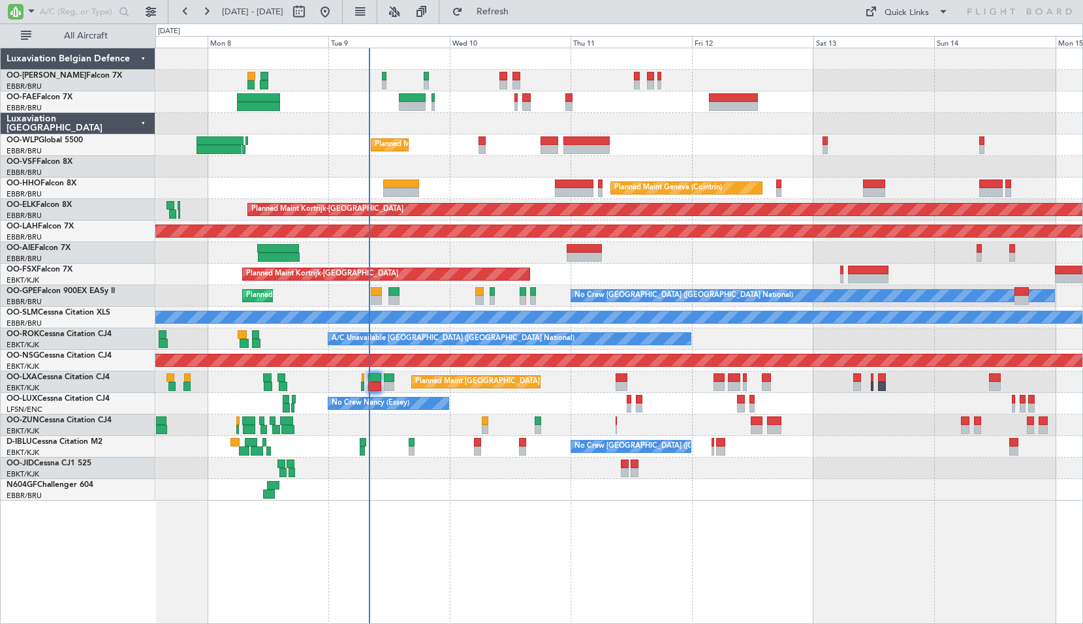
click at [743, 278] on div "Planned Maint Kortrijk-Wevelgem" at bounding box center [618, 275] width 927 height 22
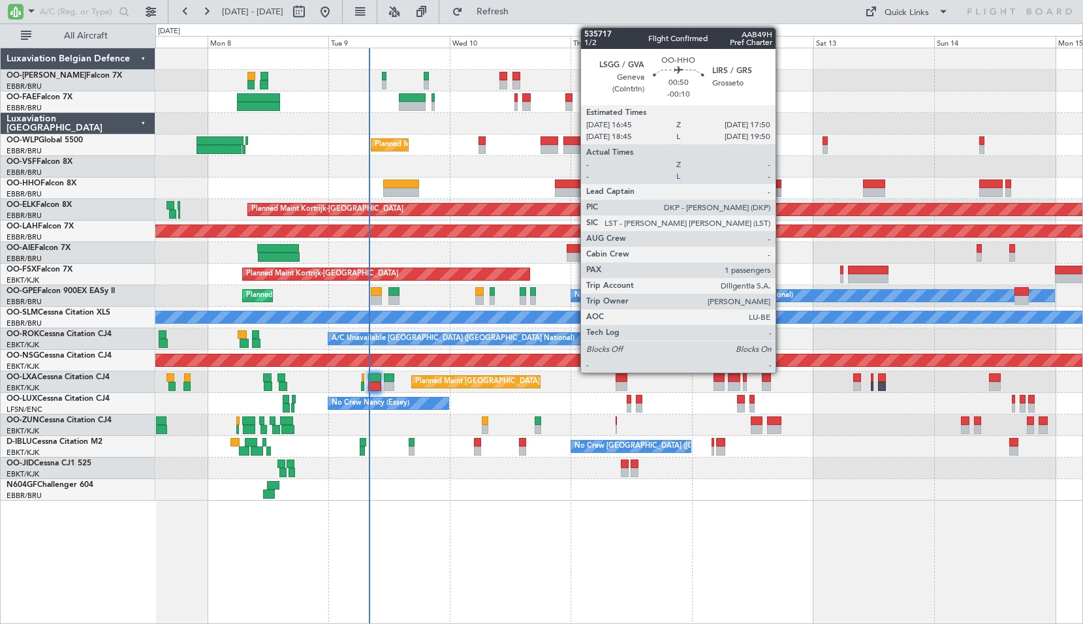
click at [781, 189] on div at bounding box center [779, 192] width 6 height 9
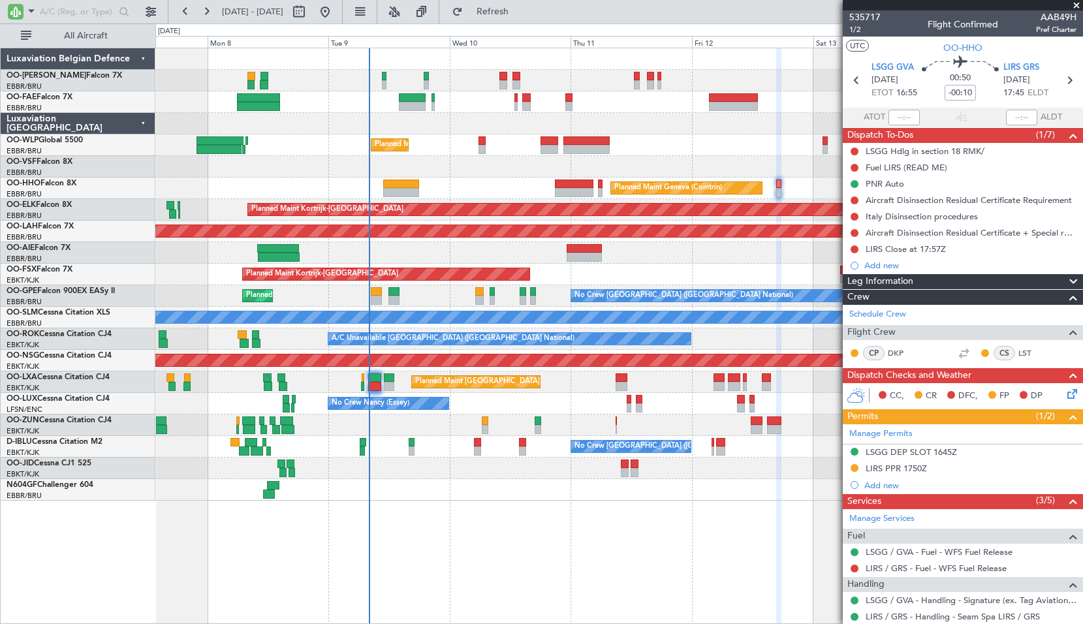
click at [480, 446] on div at bounding box center [477, 442] width 7 height 9
click at [495, 475] on div at bounding box center [618, 469] width 927 height 22
type input "3"
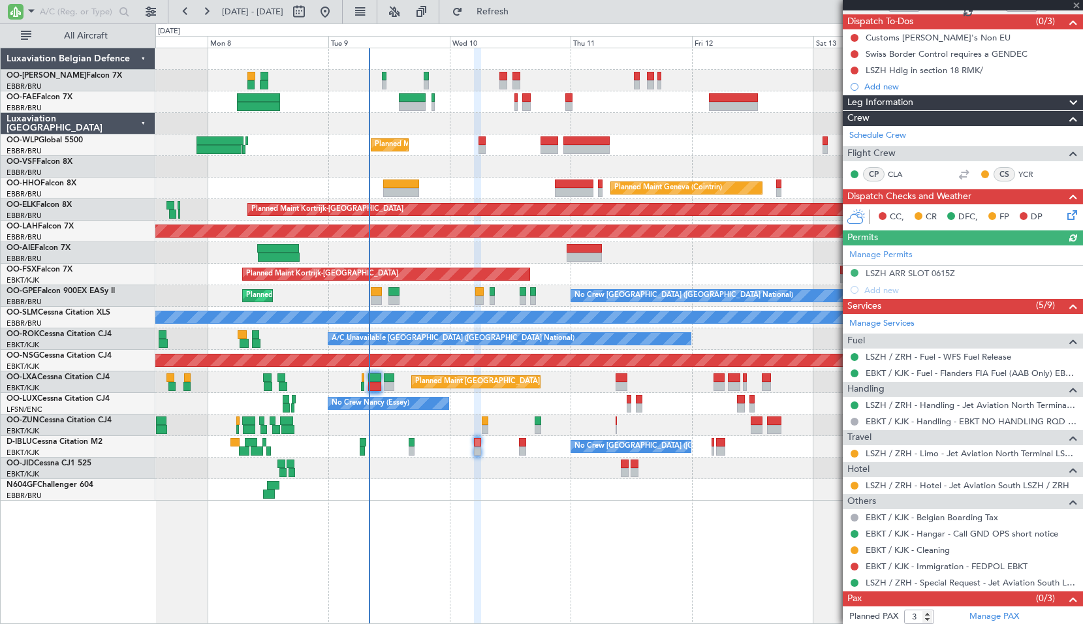
scroll to position [131, 0]
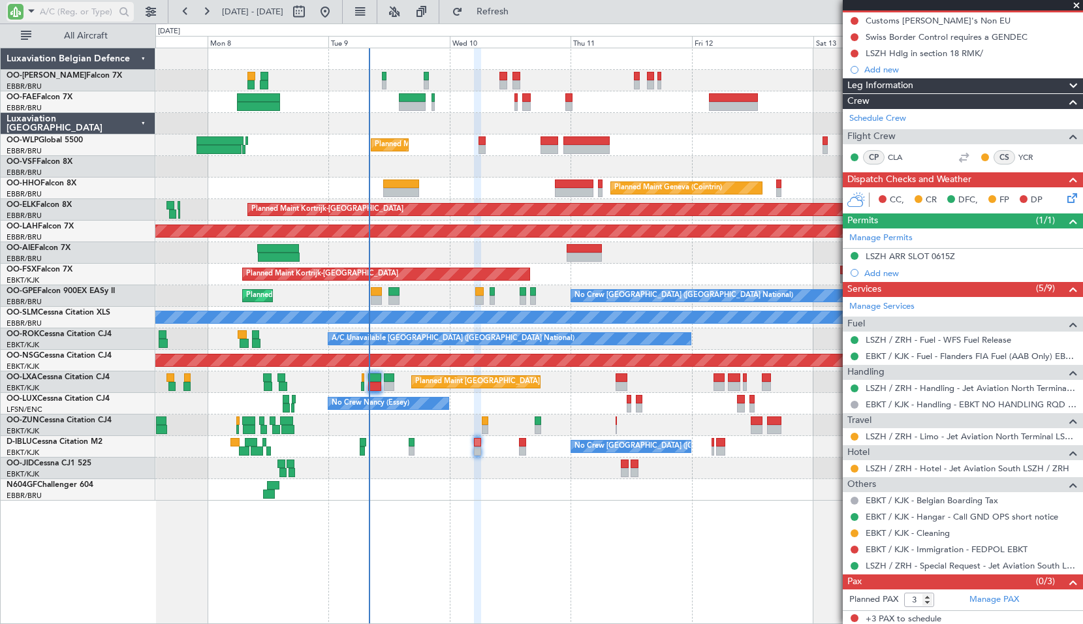
click at [24, 16] on span at bounding box center [32, 11] width 16 height 16
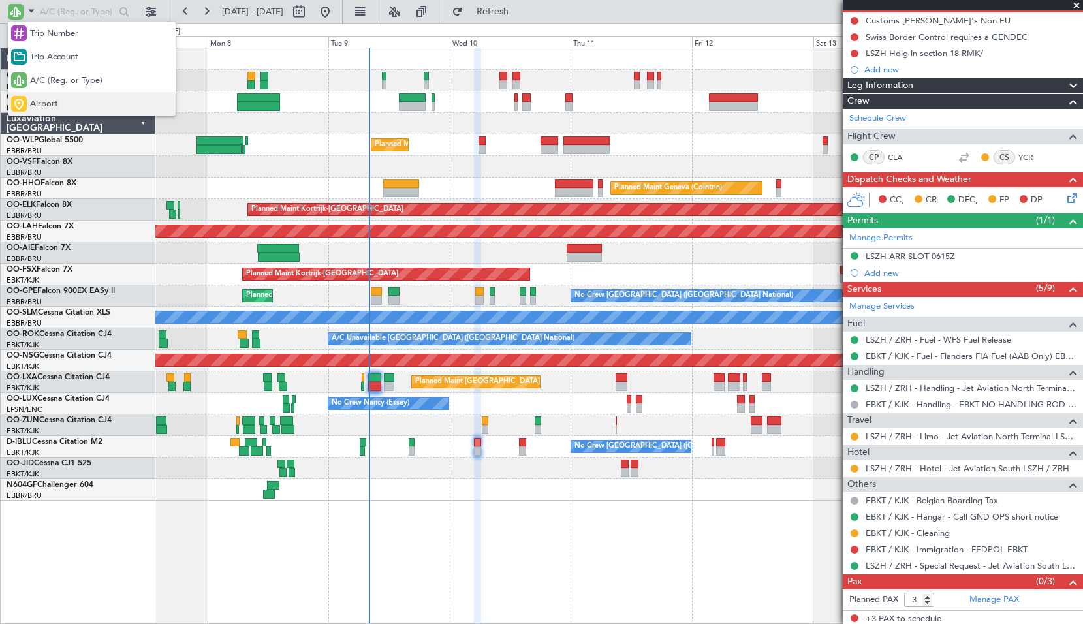
click at [52, 105] on span "Airport" at bounding box center [44, 104] width 28 height 13
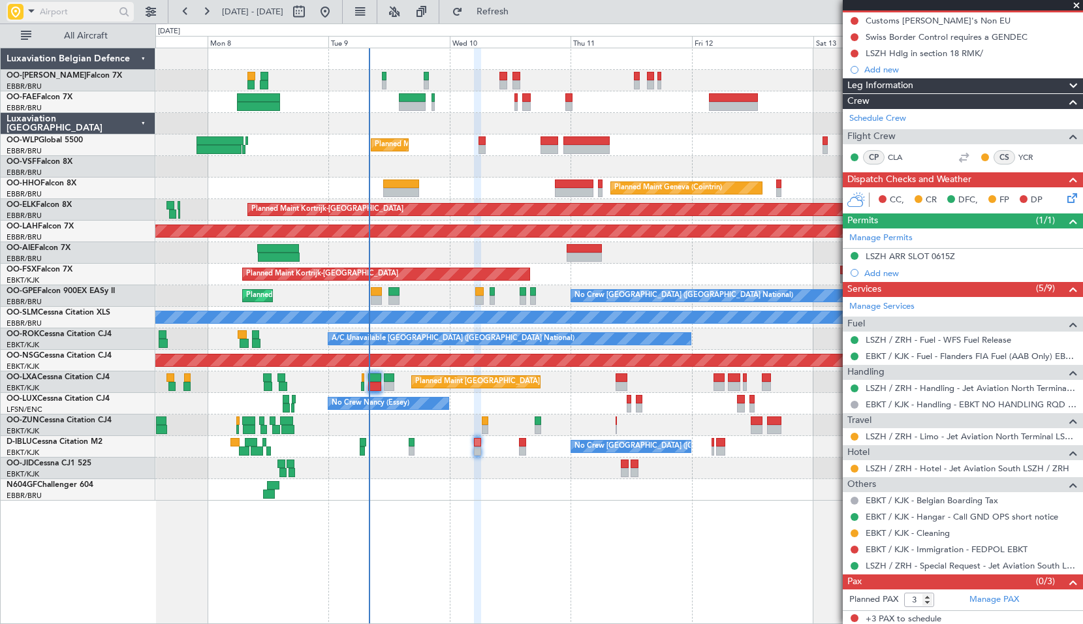
click at [59, 16] on input "text" at bounding box center [77, 12] width 75 height 20
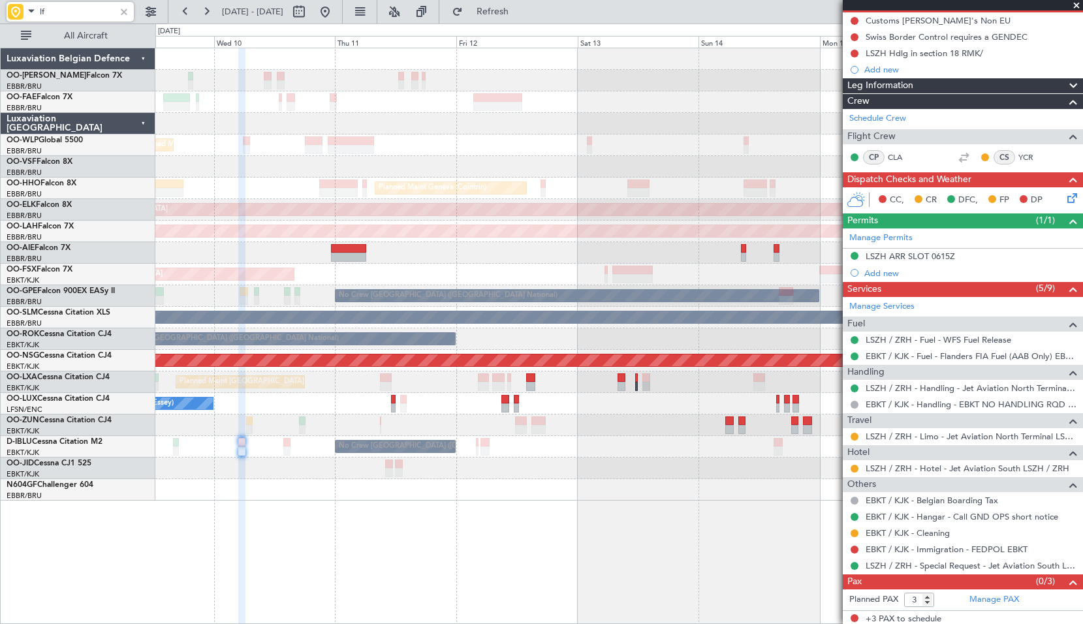
click at [508, 272] on div "Planned Maint Kortrijk-Wevelgem" at bounding box center [618, 275] width 927 height 22
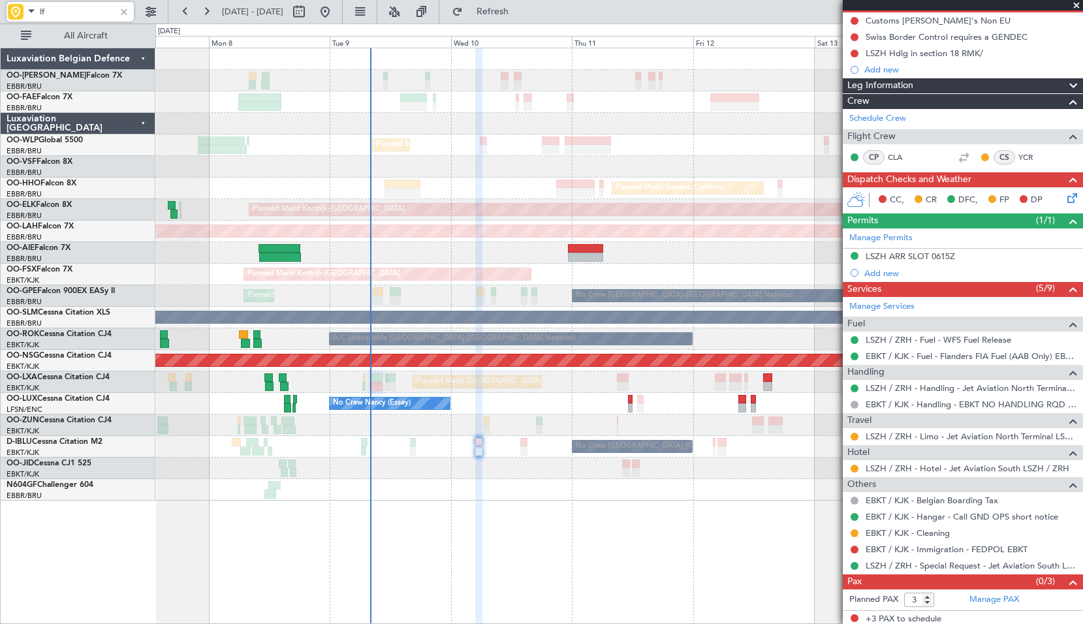
click at [571, 537] on div "Planned Maint Liege - - RJAA 06:00 Z UBBB 16:55 Z Planned Maint Geneva (Cointri…" at bounding box center [619, 336] width 928 height 576
click at [68, 13] on input "lf" at bounding box center [77, 12] width 75 height 20
click at [67, 11] on input "lf" at bounding box center [77, 12] width 75 height 20
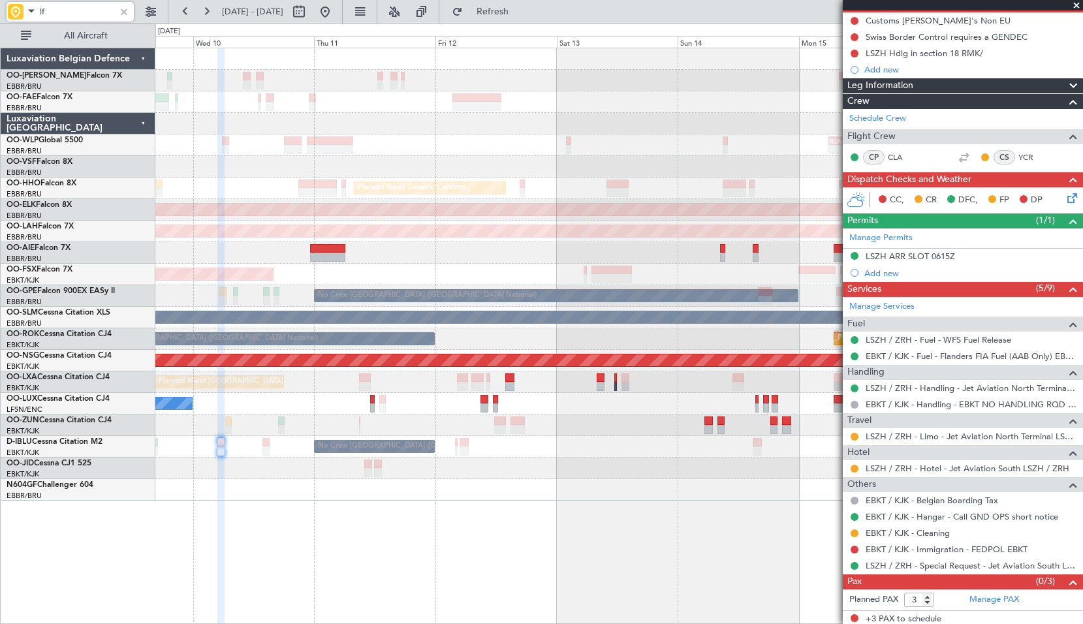
click at [487, 153] on div "- - RJAA 06:00 Z UBBB 16:55 Z Planned Maint Liege Planned Maint Geneva (Cointri…" at bounding box center [618, 274] width 927 height 452
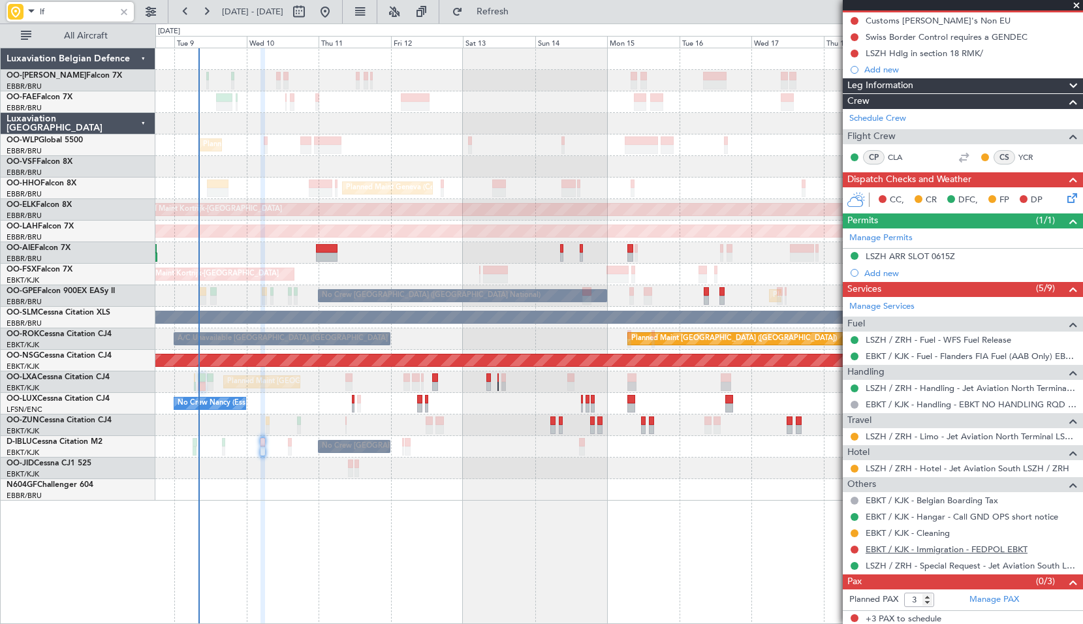
type input "lf"
drag, startPoint x: 1075, startPoint y: 4, endPoint x: 1072, endPoint y: 16, distance: 12.0
click at [1076, 4] on span at bounding box center [1076, 6] width 13 height 12
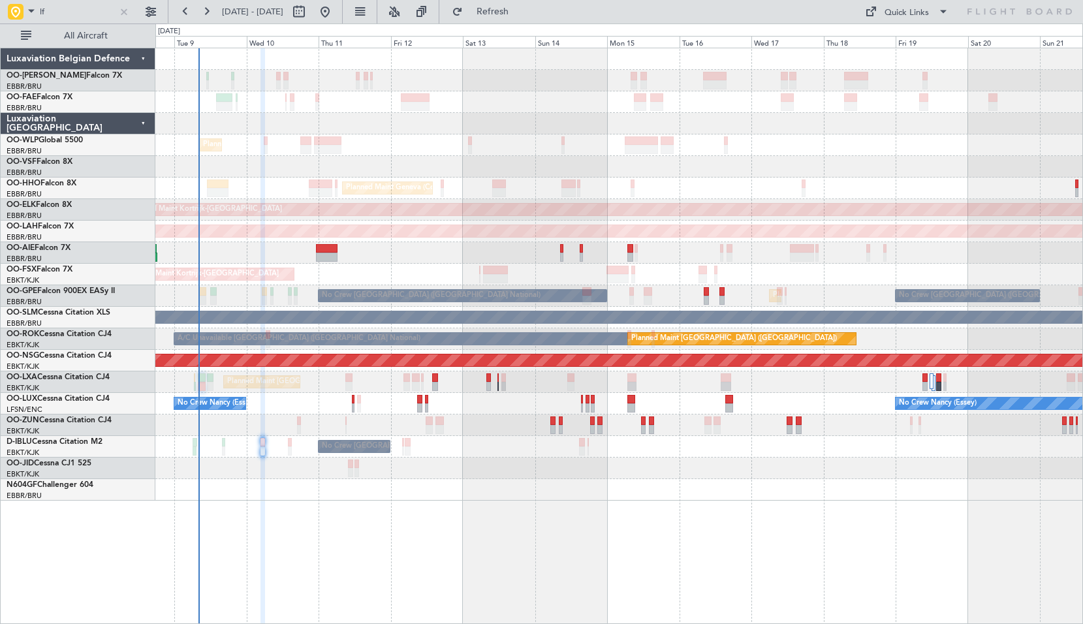
type input "0"
click at [123, 14] on div at bounding box center [124, 12] width 14 height 14
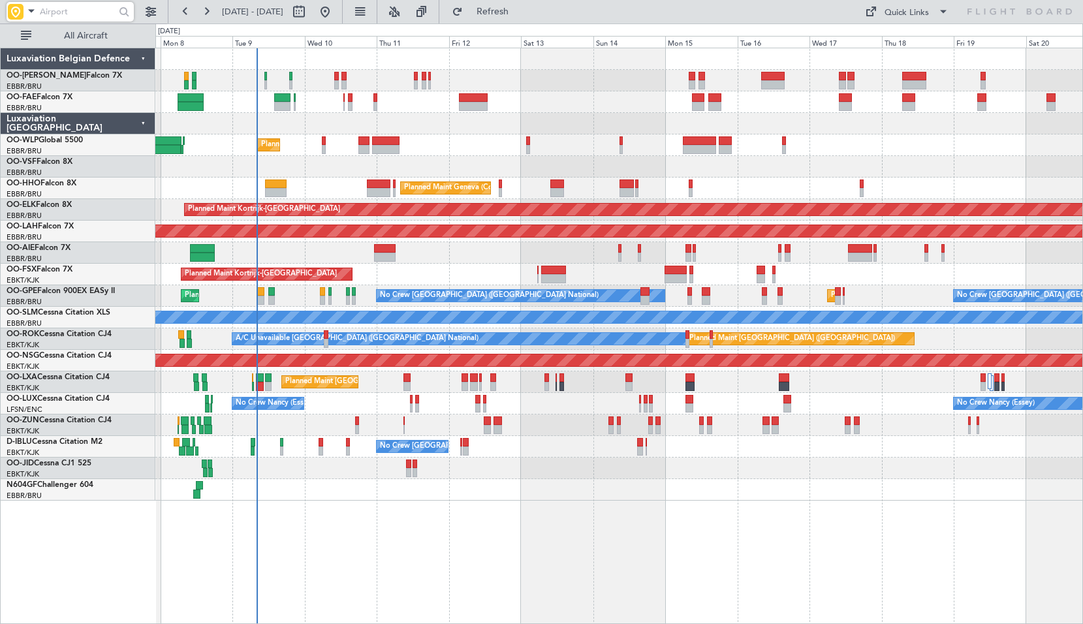
click at [428, 272] on div "Planned Maint Kortrijk-Wevelgem" at bounding box center [618, 275] width 927 height 22
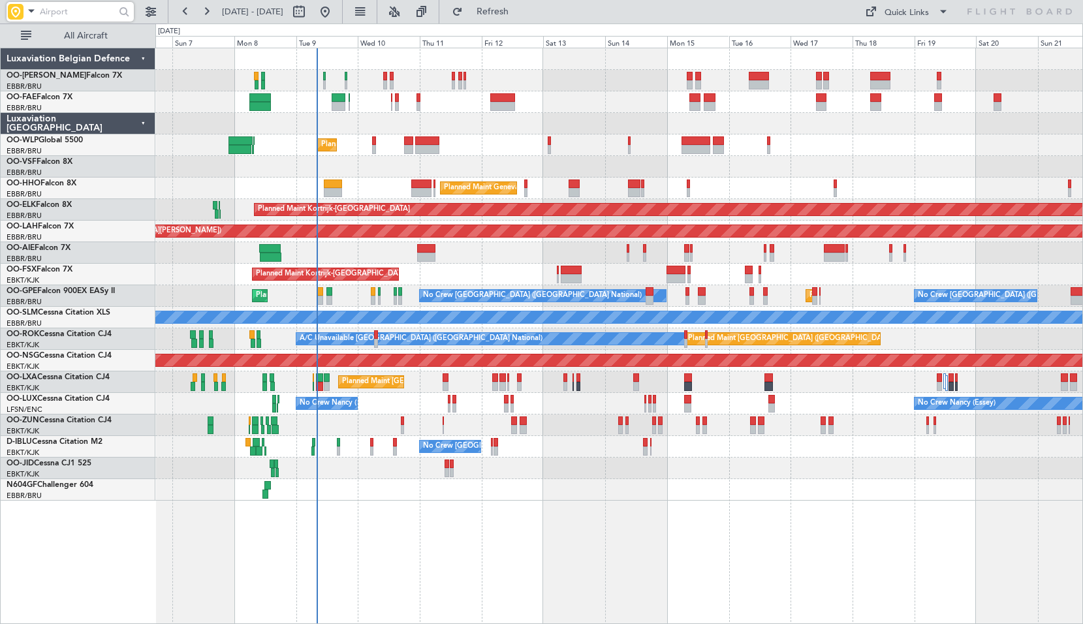
click at [878, 290] on div "Planned Maint Brussels (Brussels National) No Crew Brussels (Brussels National)…" at bounding box center [618, 296] width 927 height 22
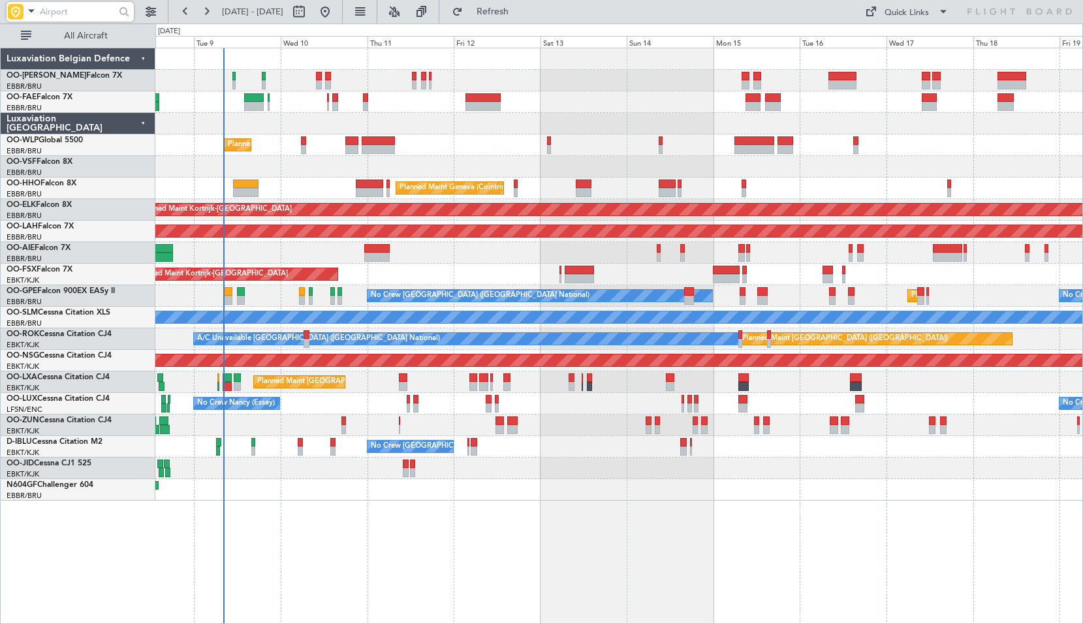
click at [804, 544] on div "Planned Maint Liege Planned Maint Geneva (Cointrin) Planned Maint Kortrijk-Weve…" at bounding box center [619, 336] width 928 height 576
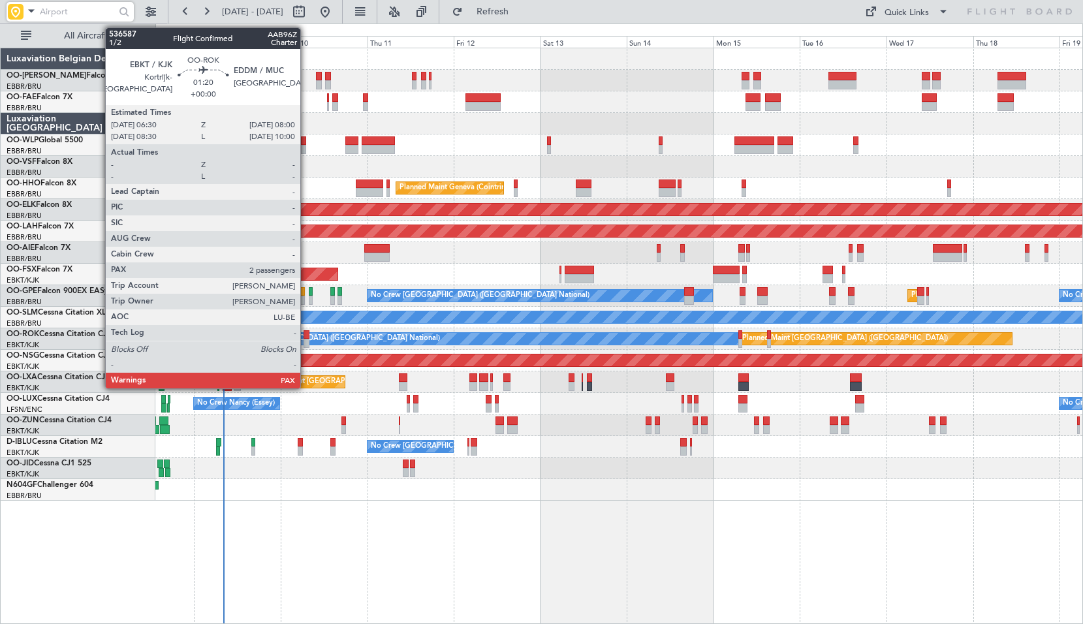
click at [306, 339] on div at bounding box center [307, 343] width 6 height 9
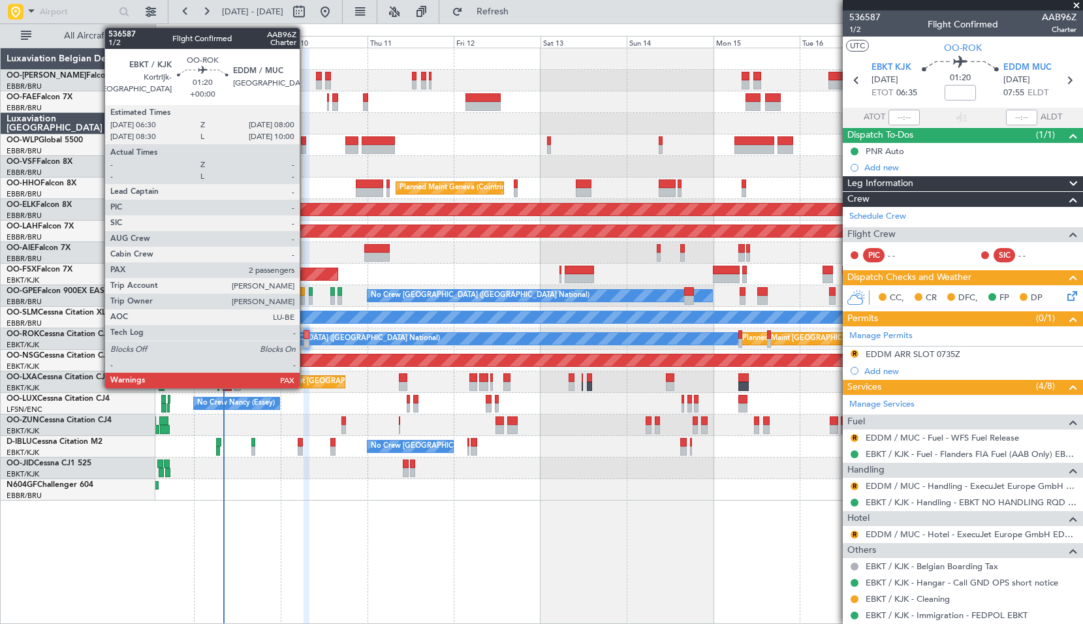
click at [306, 338] on div at bounding box center [307, 334] width 6 height 9
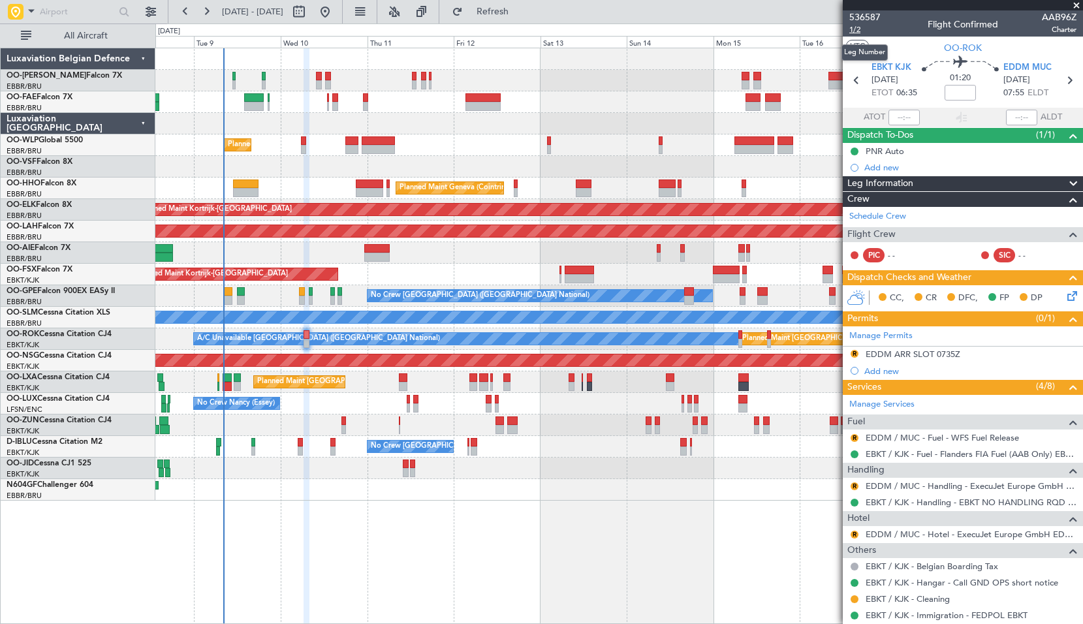
click at [855, 31] on span "1/2" at bounding box center [864, 29] width 31 height 11
click at [509, 5] on button "Refresh" at bounding box center [485, 11] width 78 height 21
click at [508, 15] on span "Refresh" at bounding box center [492, 11] width 55 height 9
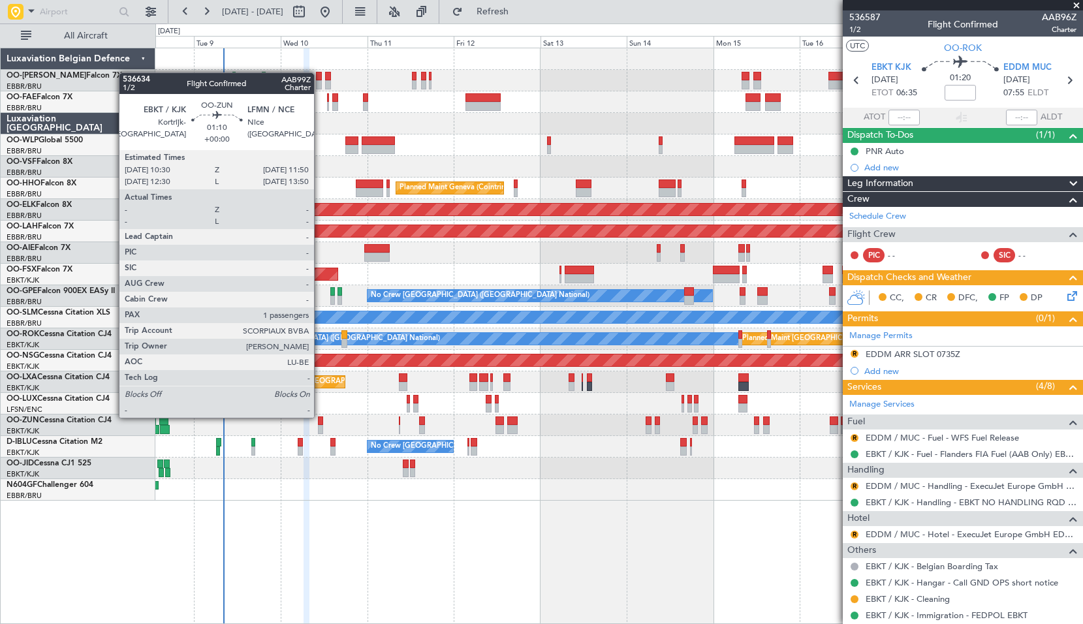
click at [320, 417] on div at bounding box center [320, 421] width 5 height 9
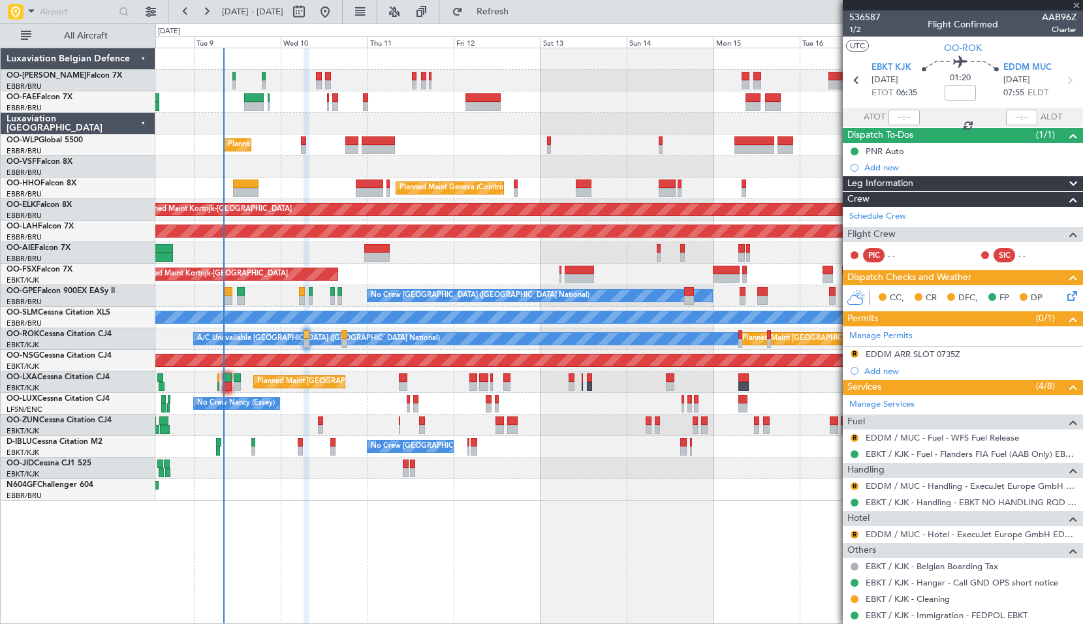
click at [345, 417] on div at bounding box center [618, 426] width 927 height 22
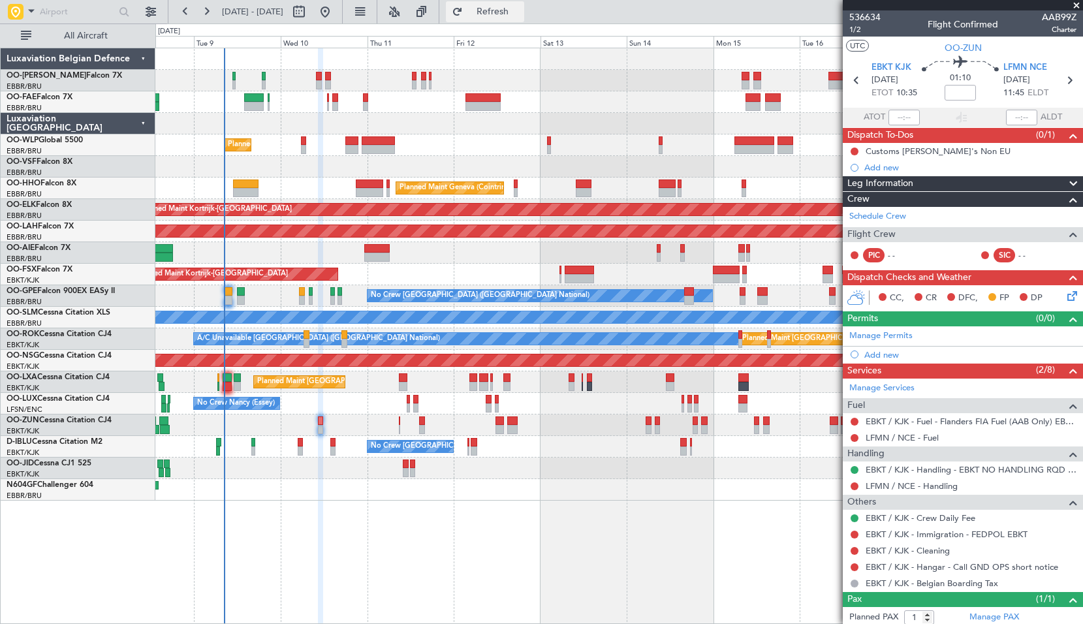
click at [520, 16] on span "Refresh" at bounding box center [492, 11] width 55 height 9
click at [1078, 8] on span at bounding box center [1076, 6] width 13 height 12
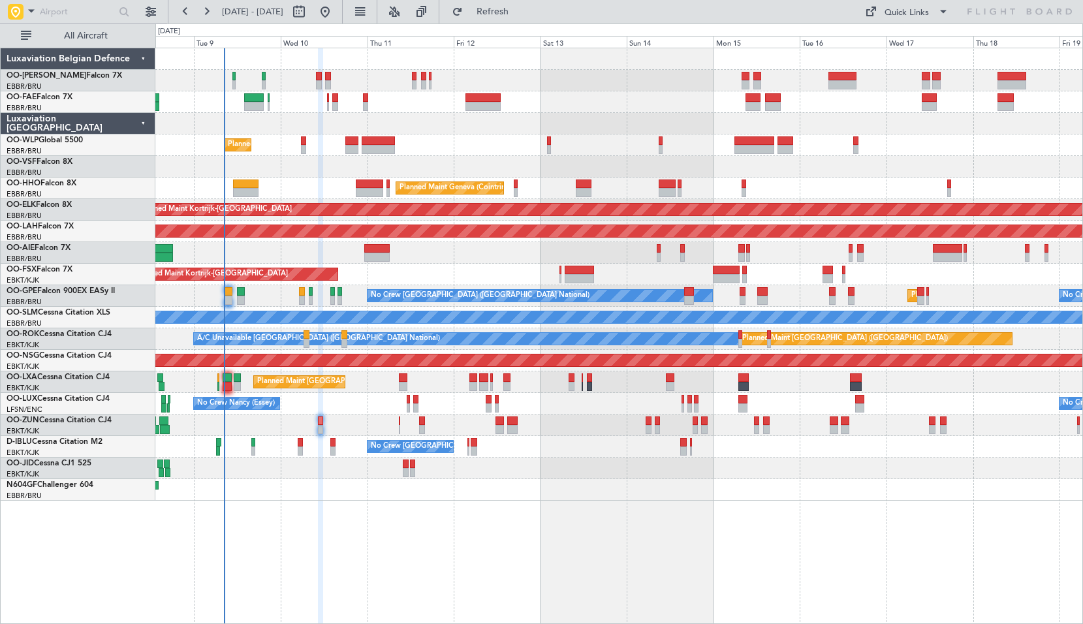
type input "0"
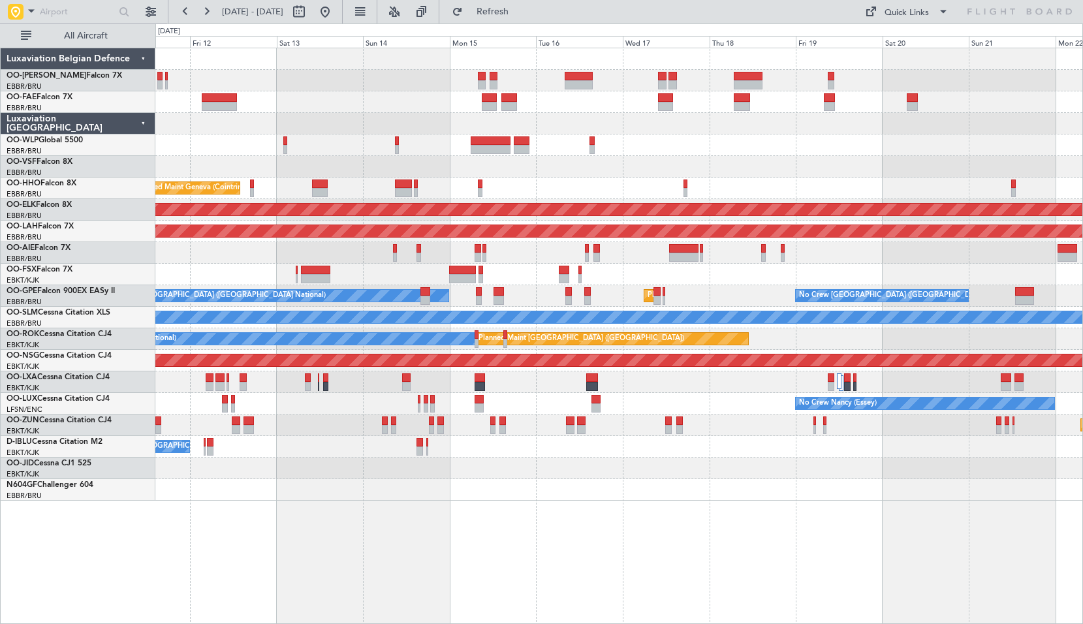
click at [764, 152] on div "Planned Maint Liege" at bounding box center [618, 145] width 927 height 22
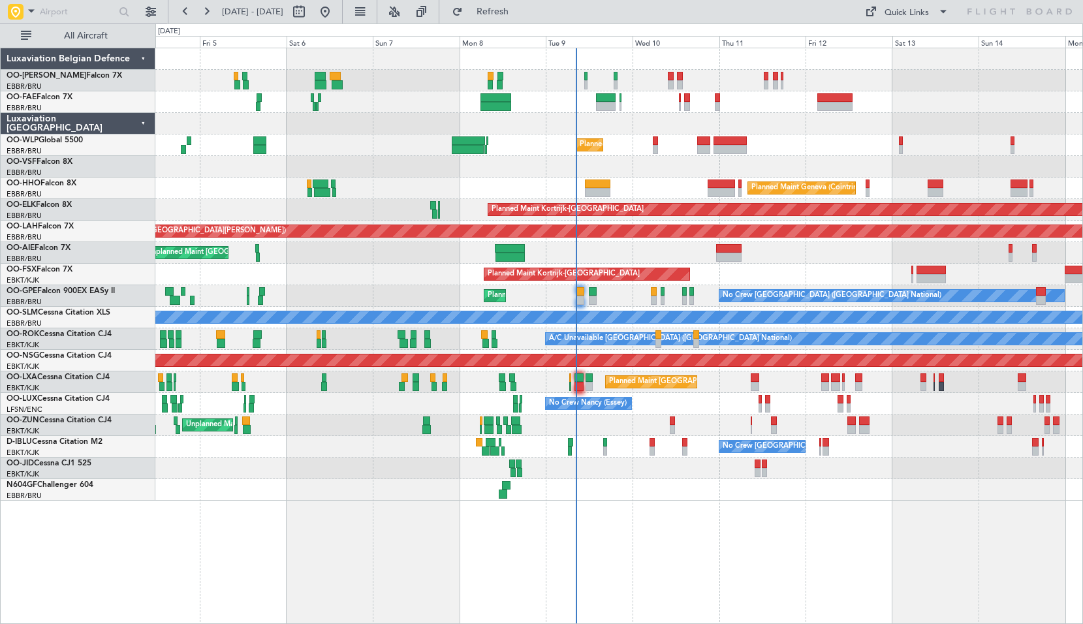
click at [905, 501] on div "Owner Melsbroek Air Base Planned Maint Brussels (Brussels National) Owner Melsb…" at bounding box center [619, 336] width 928 height 576
click at [520, 12] on span "Refresh" at bounding box center [492, 11] width 55 height 9
click at [520, 7] on span "Refresh" at bounding box center [492, 11] width 55 height 9
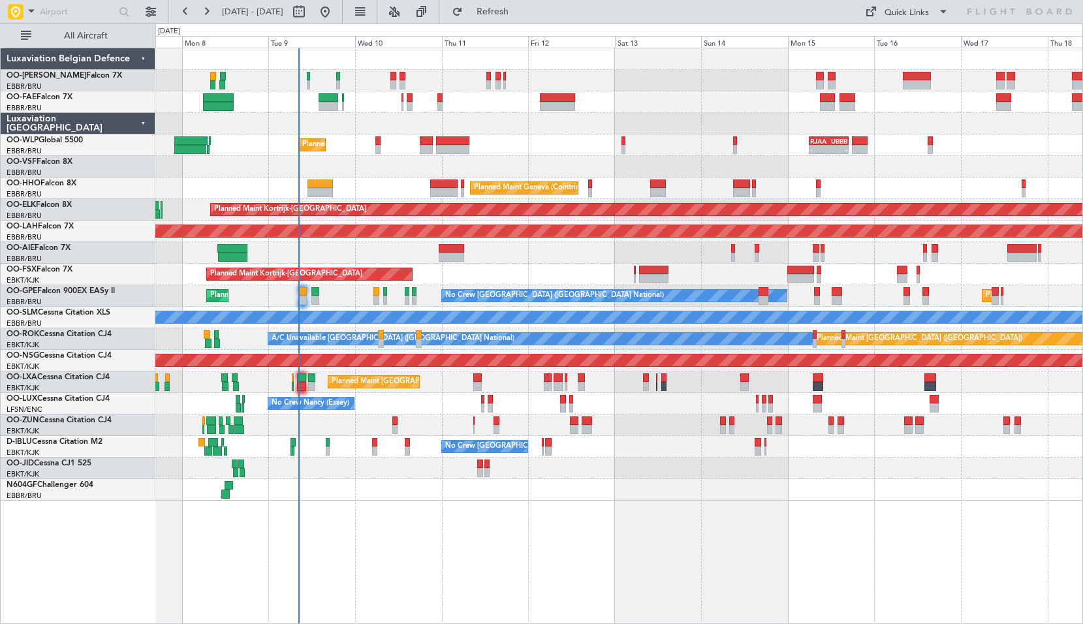
click at [549, 547] on div "Planned Maint Liege - - RJAA 06:00 Z UBBB 16:55 Z Planned Maint Geneva (Cointri…" at bounding box center [619, 336] width 928 height 576
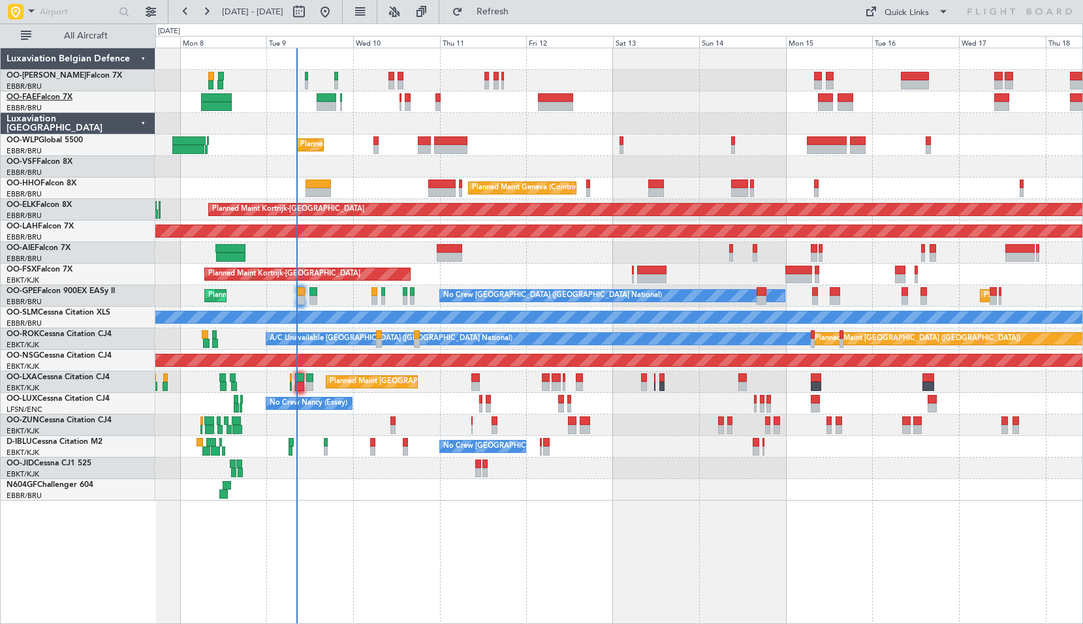
click at [55, 97] on link "OO-FAE Falcon 7X" at bounding box center [40, 97] width 66 height 8
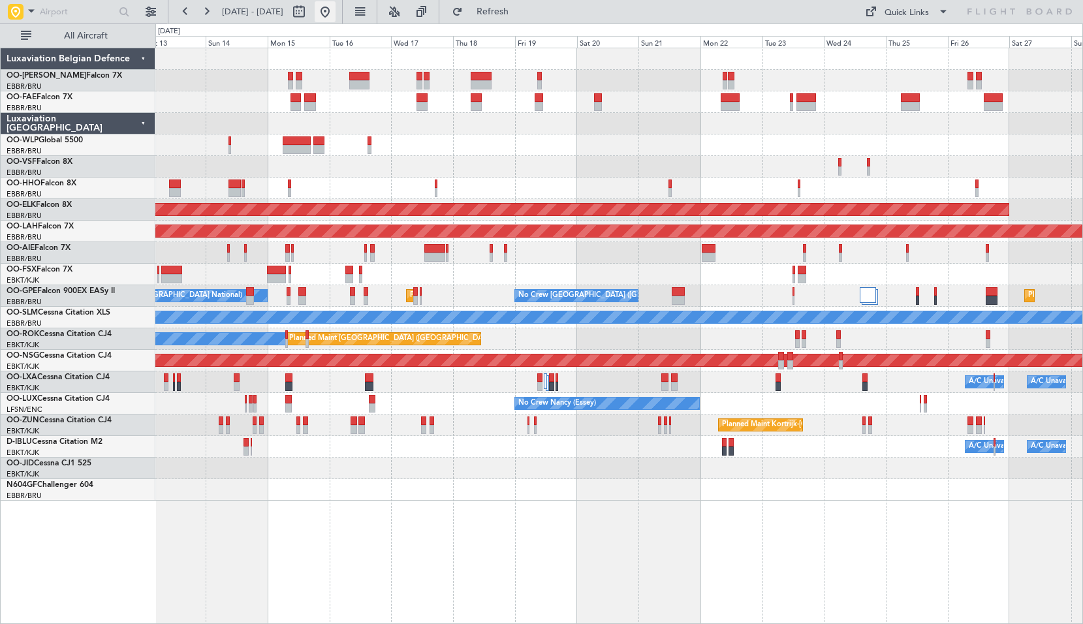
click at [336, 20] on button at bounding box center [325, 11] width 21 height 21
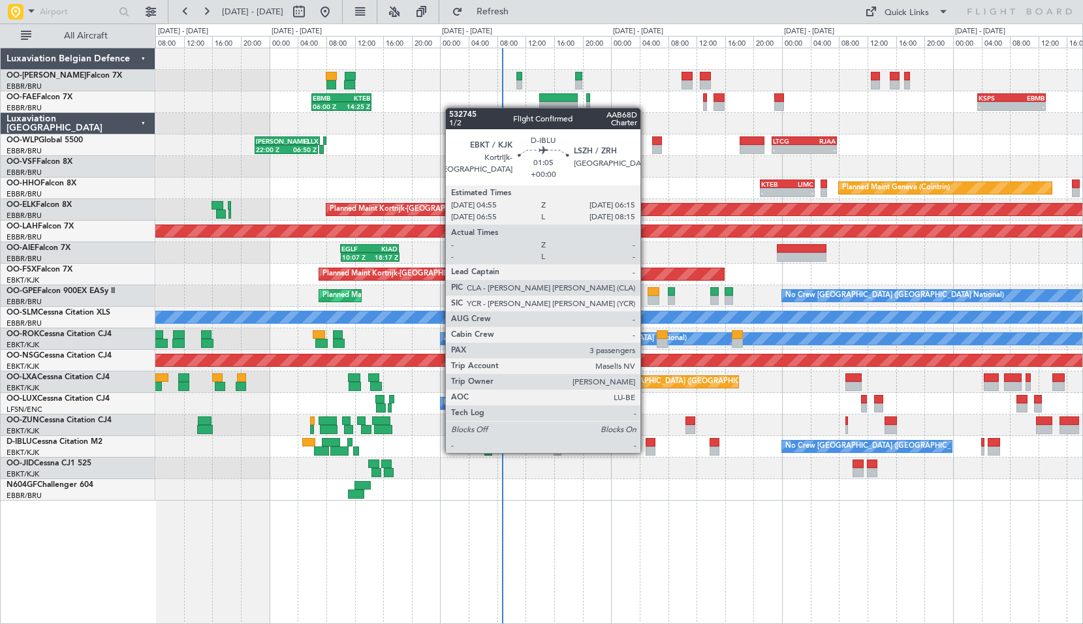
click at [648, 454] on div at bounding box center [651, 451] width 10 height 9
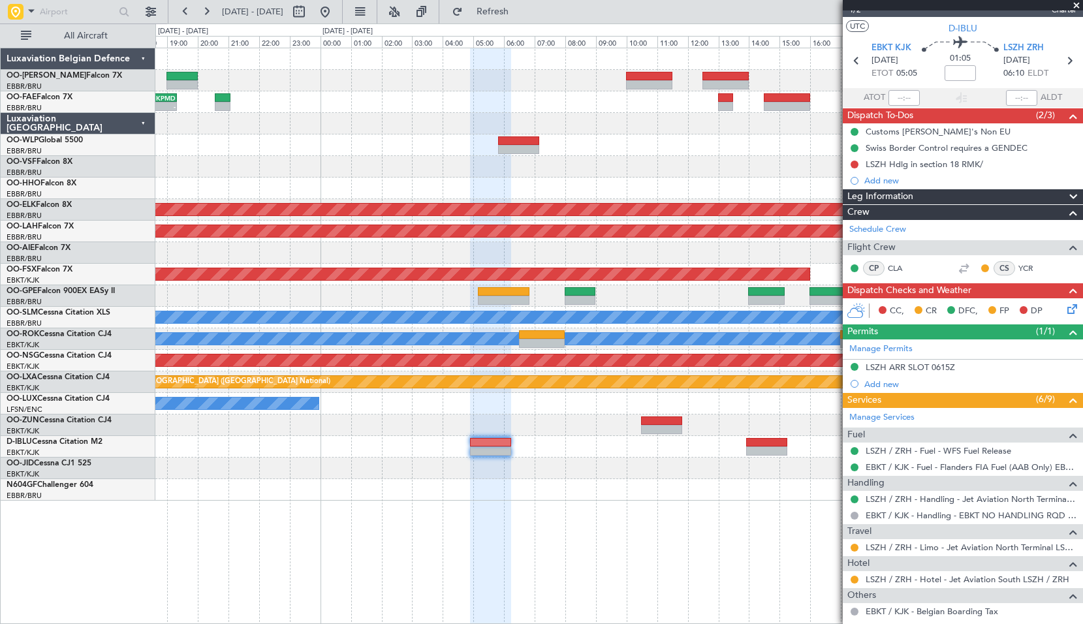
scroll to position [9, 0]
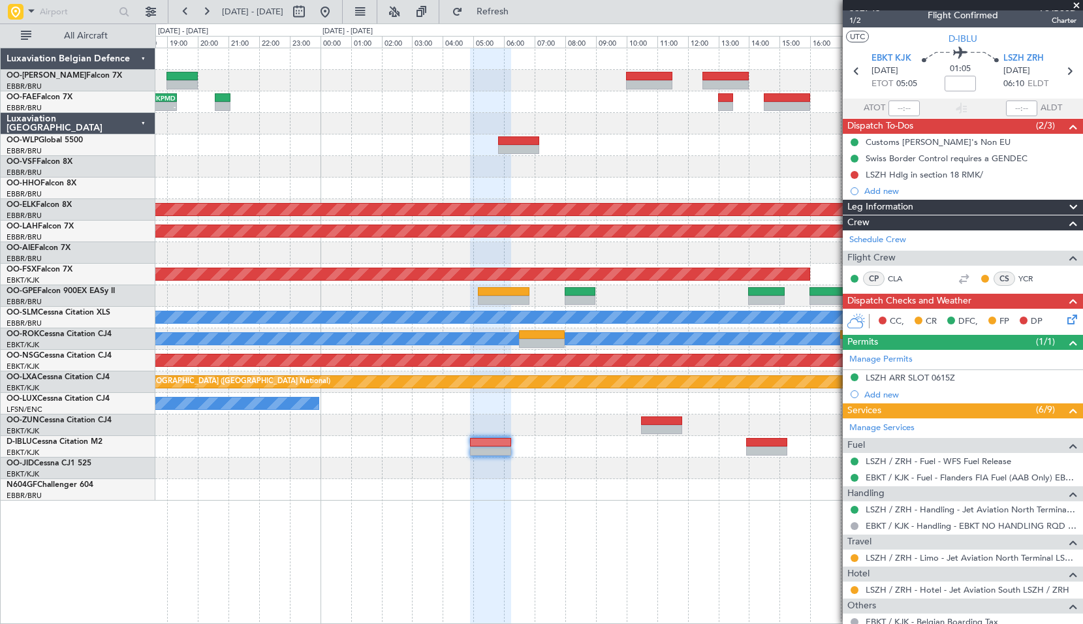
click at [761, 457] on div "No Crew [GEOGRAPHIC_DATA] ([GEOGRAPHIC_DATA] National)" at bounding box center [618, 447] width 927 height 22
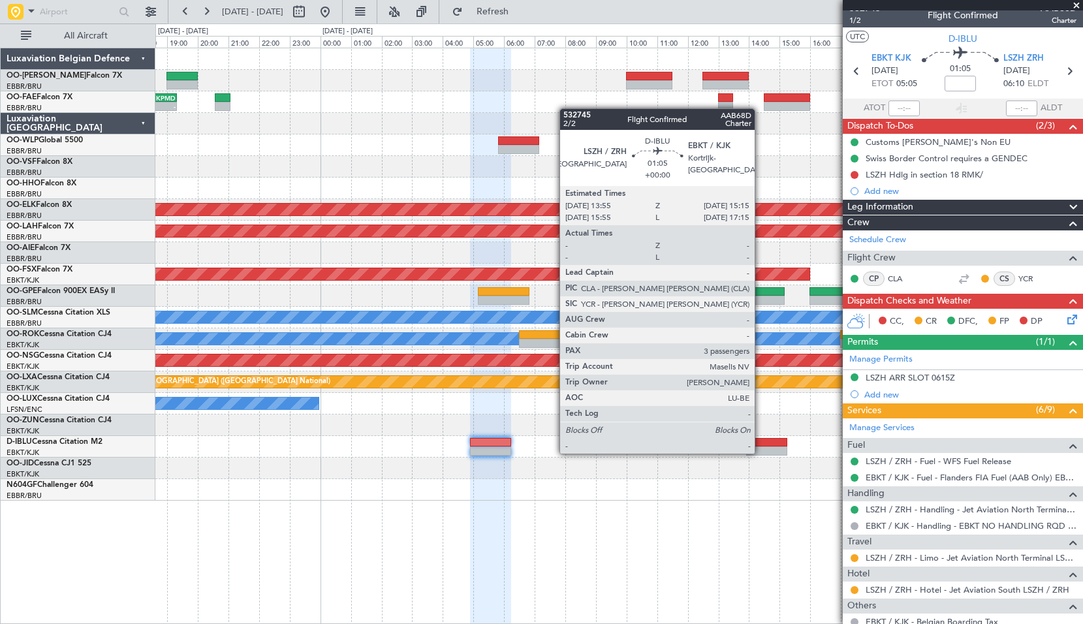
click at [761, 452] on div at bounding box center [766, 451] width 41 height 9
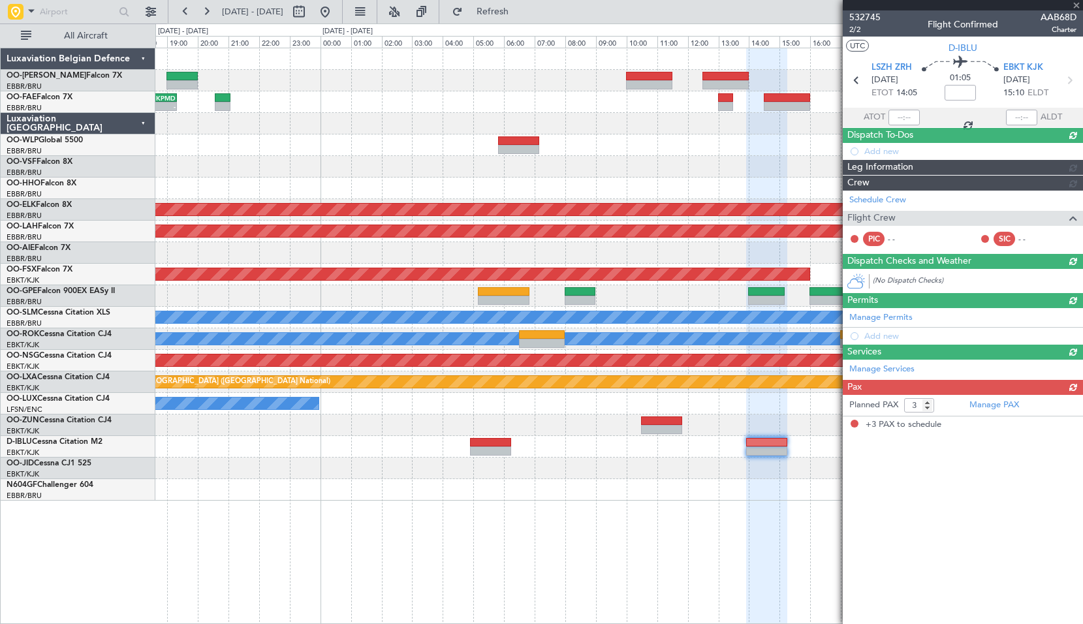
scroll to position [0, 0]
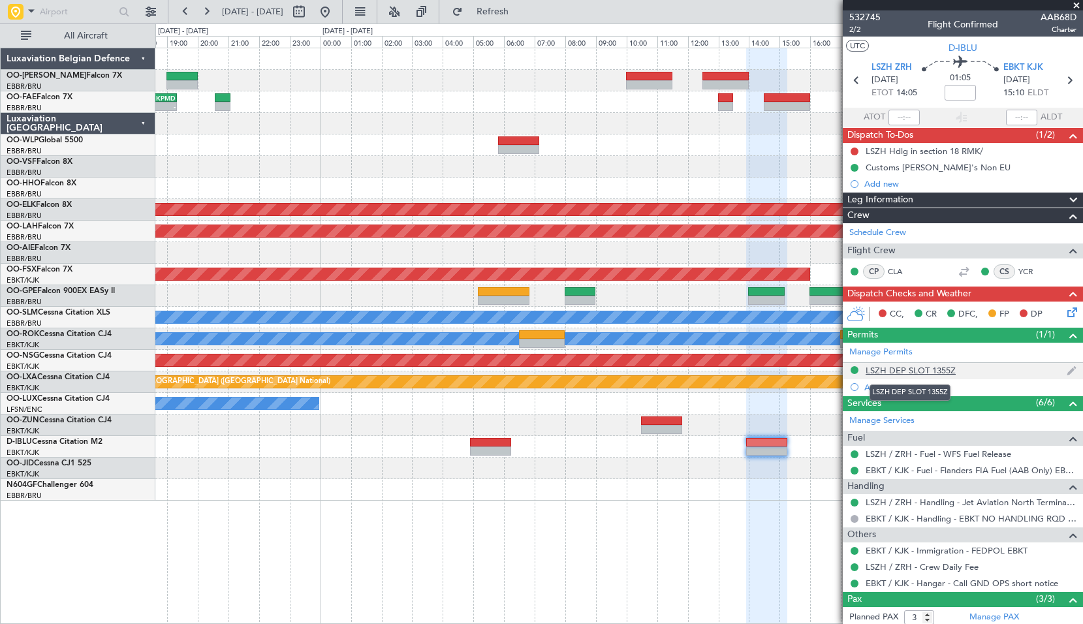
click at [894, 369] on div "LSZH DEP SLOT 1355Z" at bounding box center [911, 370] width 90 height 11
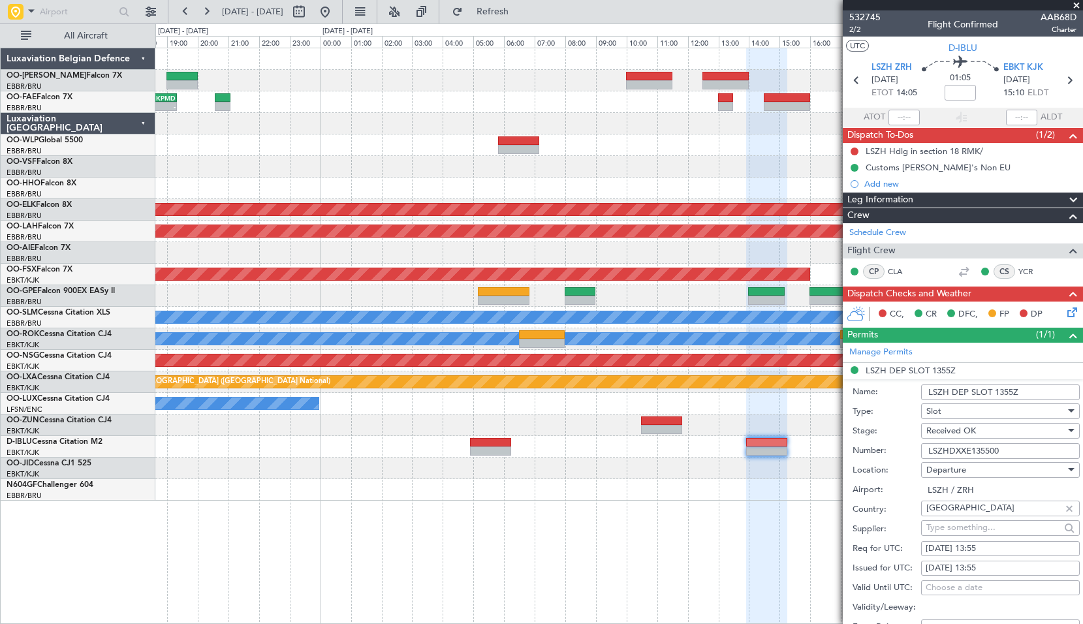
scroll to position [261, 0]
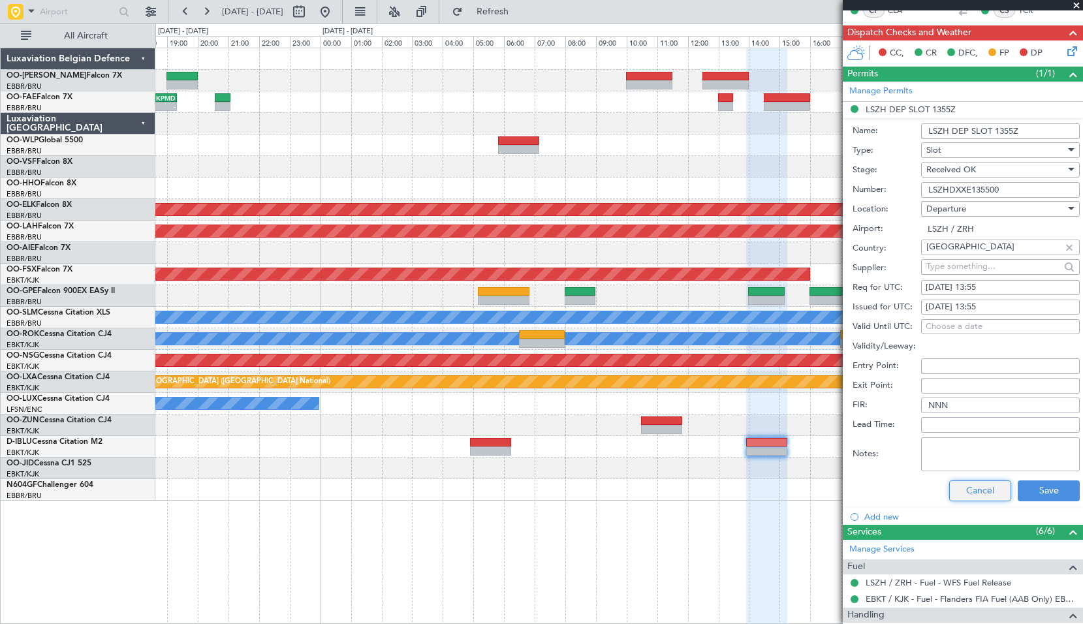
click at [976, 490] on button "Cancel" at bounding box center [980, 490] width 62 height 21
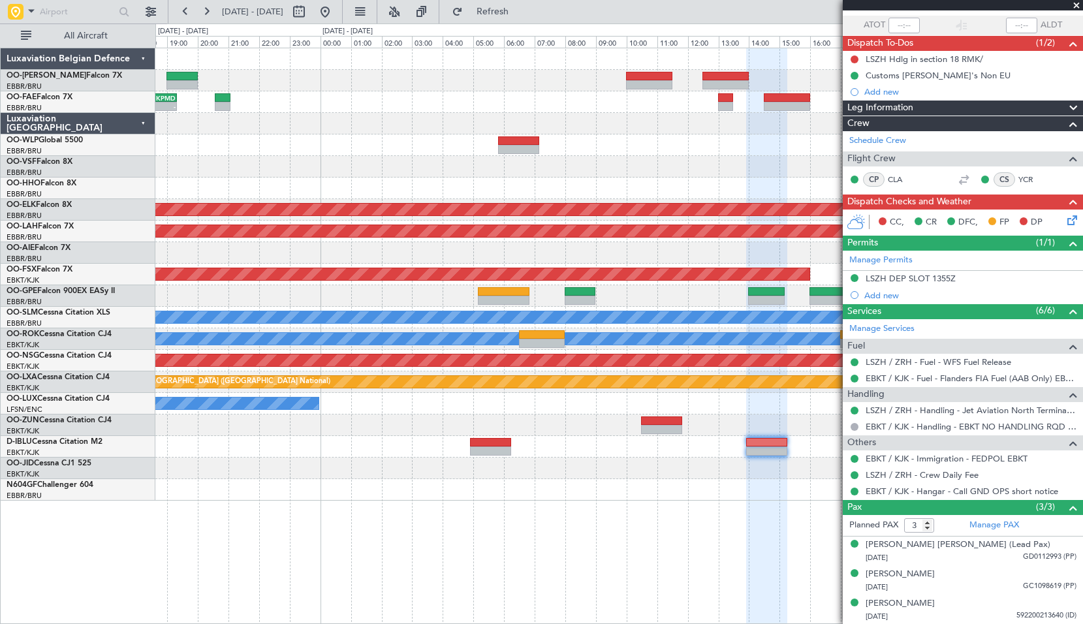
click at [505, 432] on div at bounding box center [618, 426] width 927 height 22
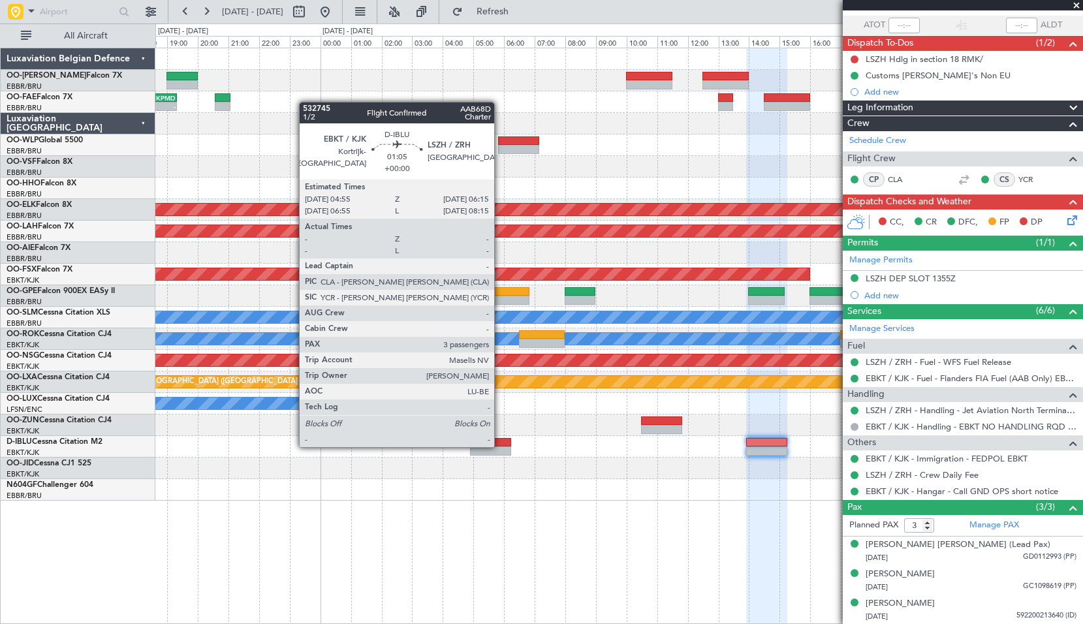
click at [500, 446] on div at bounding box center [490, 442] width 41 height 9
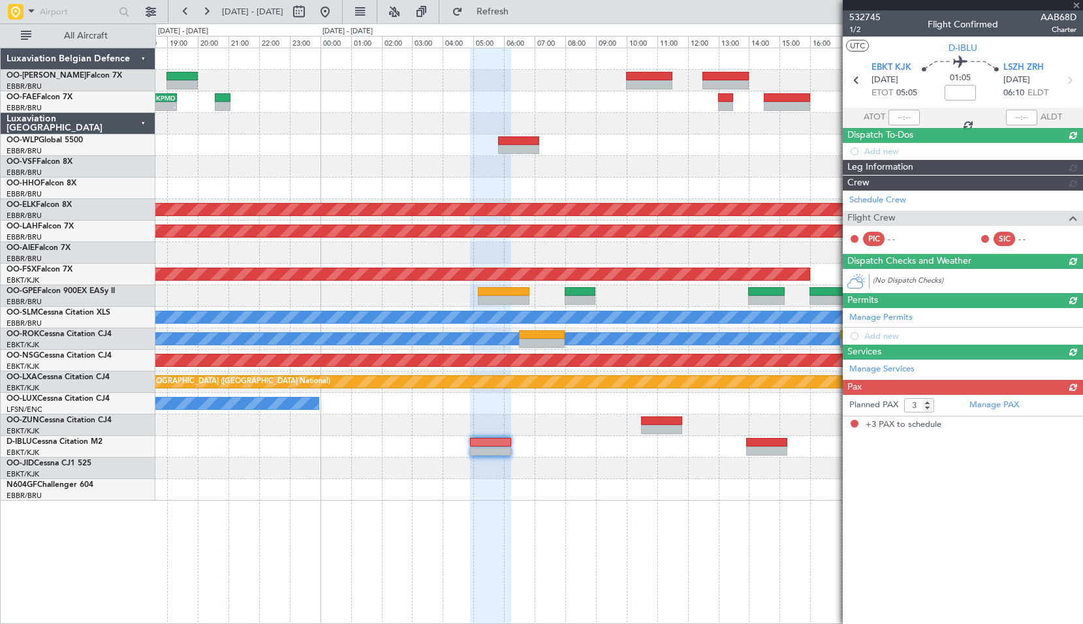
scroll to position [0, 0]
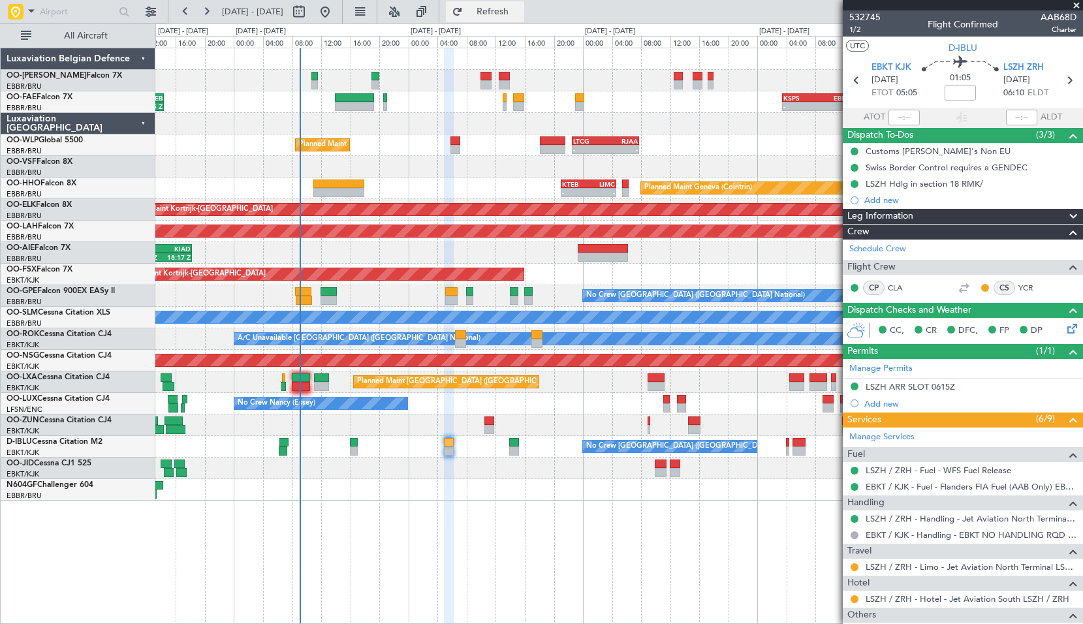
click at [520, 16] on span "Refresh" at bounding box center [492, 11] width 55 height 9
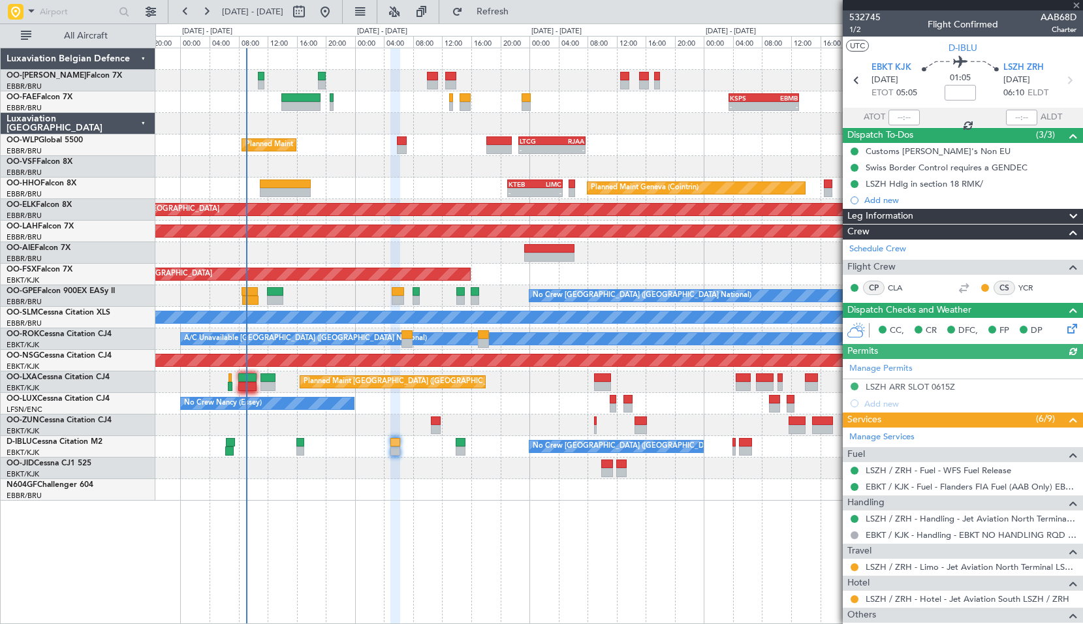
click at [482, 541] on div "- - KSPS 03:30 Z EBMB 13:05 Z EBMB 06:00 Z KTEB 14:25 Z 06:00 Z 14:25 Z Planned…" at bounding box center [619, 336] width 928 height 576
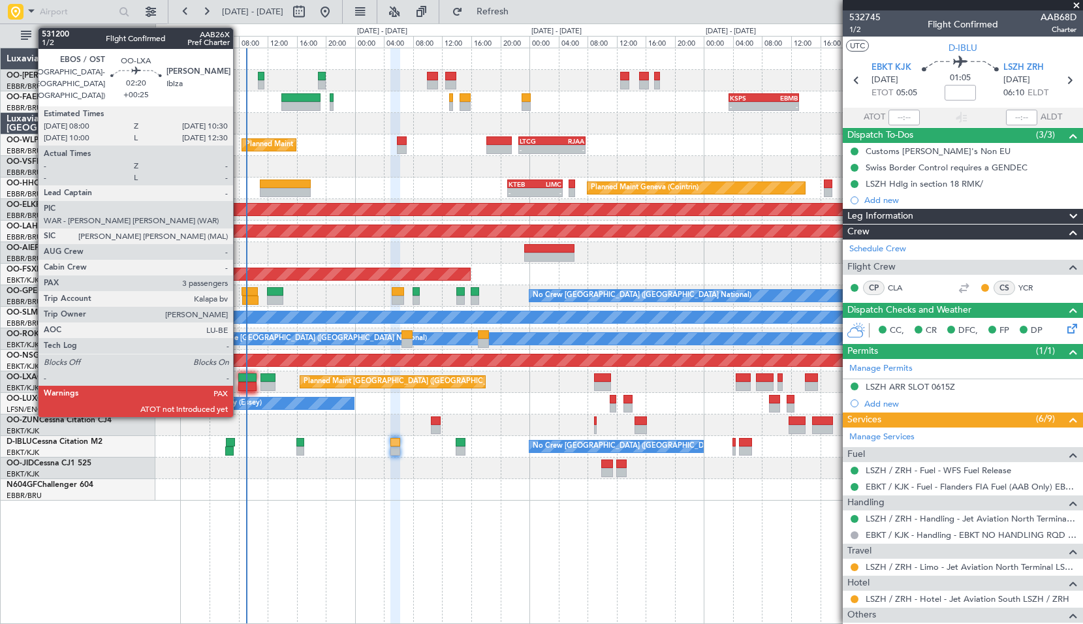
click at [239, 386] on div at bounding box center [247, 386] width 18 height 9
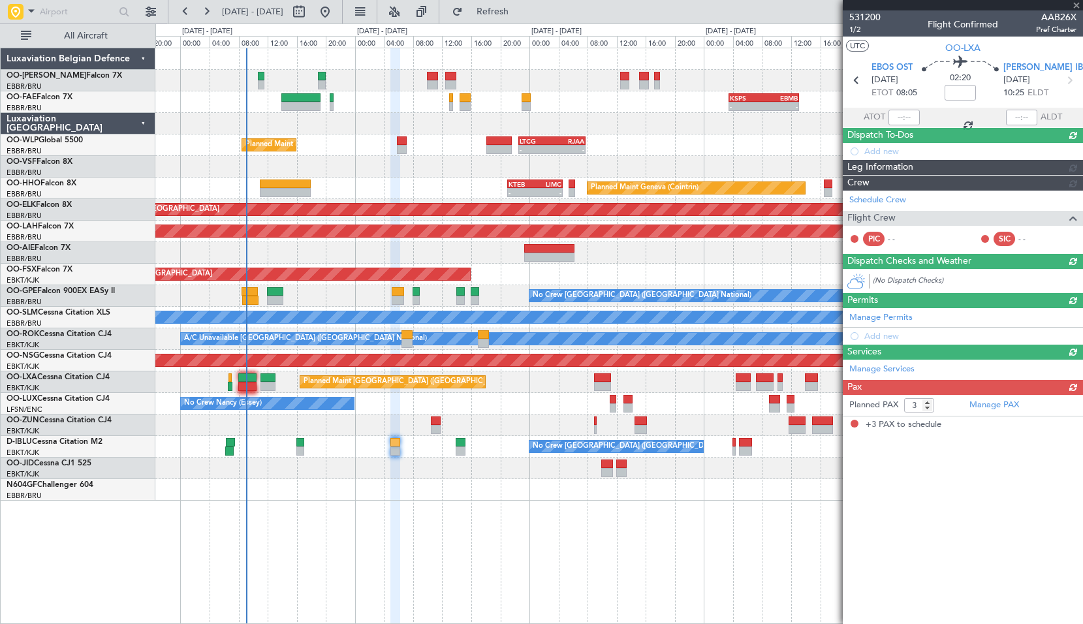
type input "+00:25"
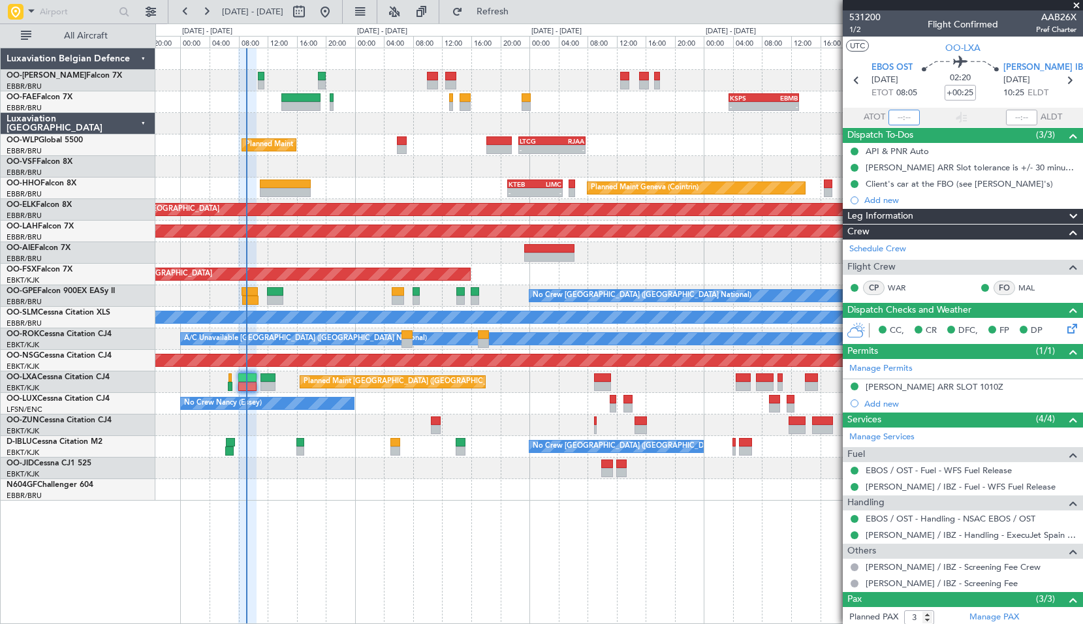
click at [900, 110] on input "text" at bounding box center [903, 118] width 31 height 16
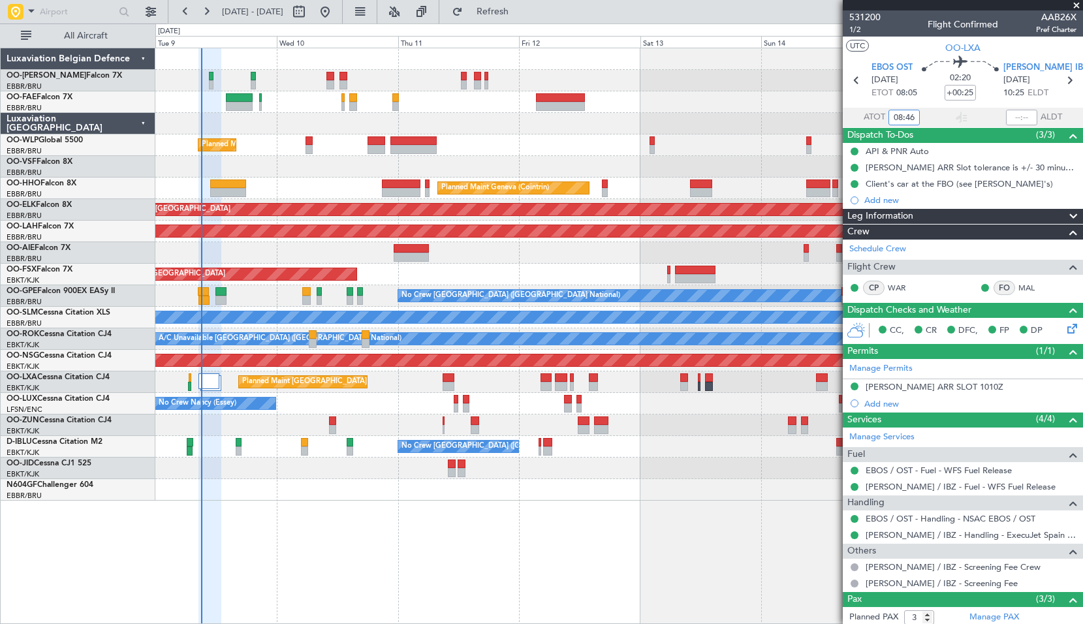
click at [584, 509] on div "Planned Maint Liege - - RJAA 06:00 Z UBBB 16:55 Z Planned Maint Geneva (Cointri…" at bounding box center [619, 336] width 928 height 576
type input "08:46"
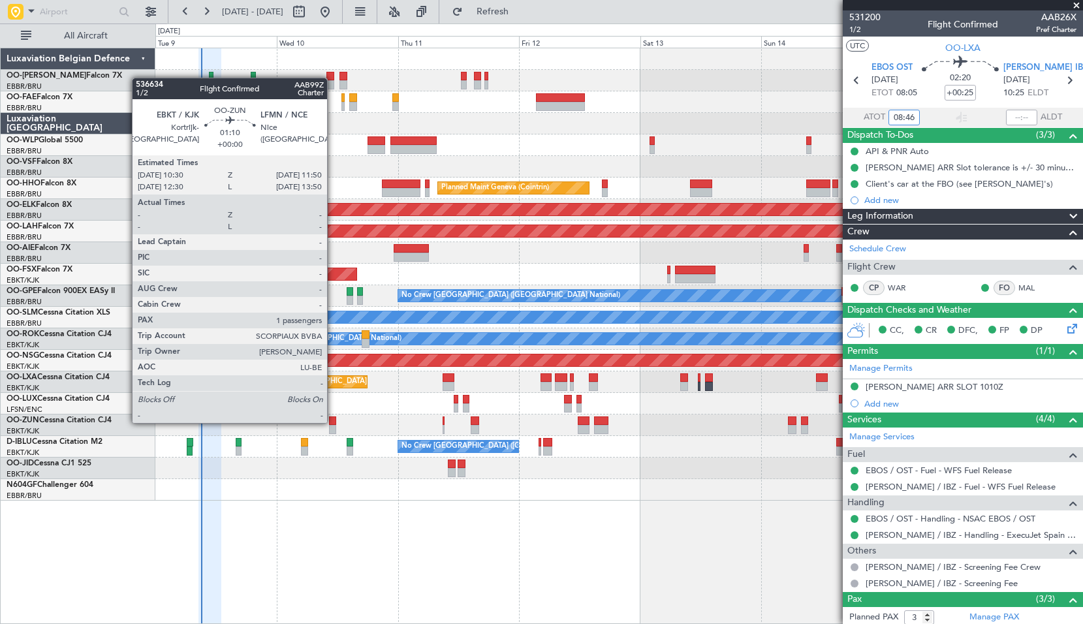
click at [333, 422] on div at bounding box center [332, 421] width 7 height 9
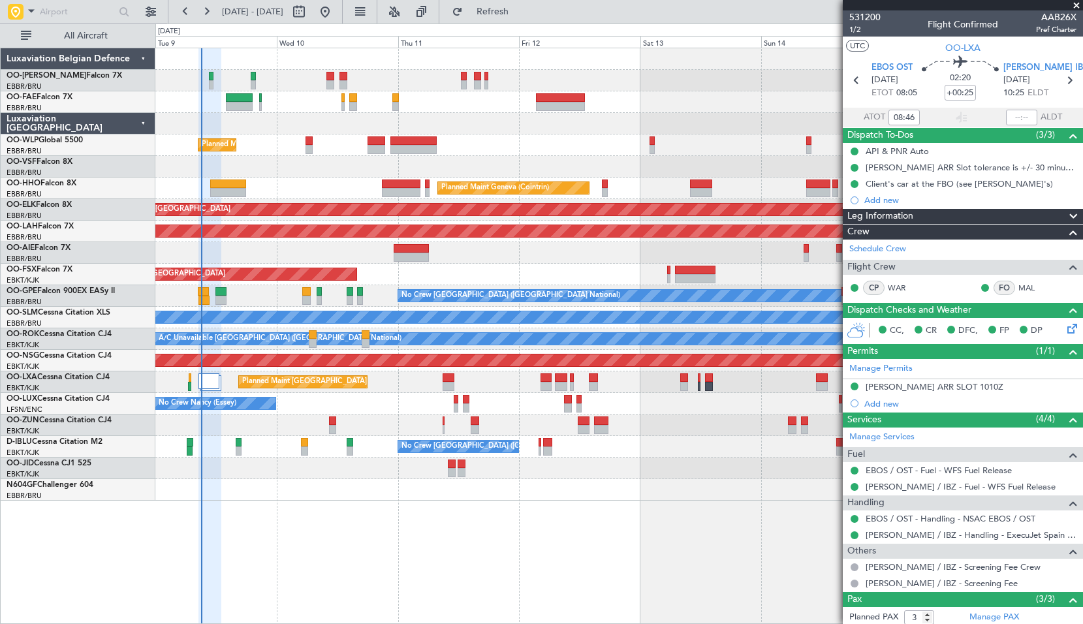
click at [393, 420] on div at bounding box center [618, 426] width 927 height 22
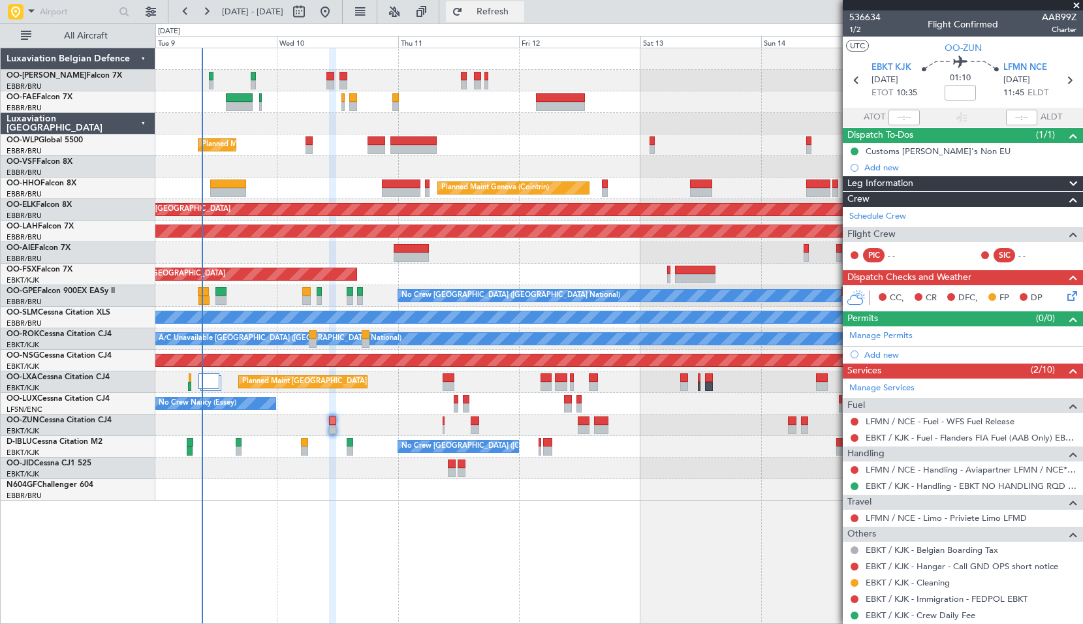
click at [506, 18] on button "Refresh" at bounding box center [485, 11] width 78 height 21
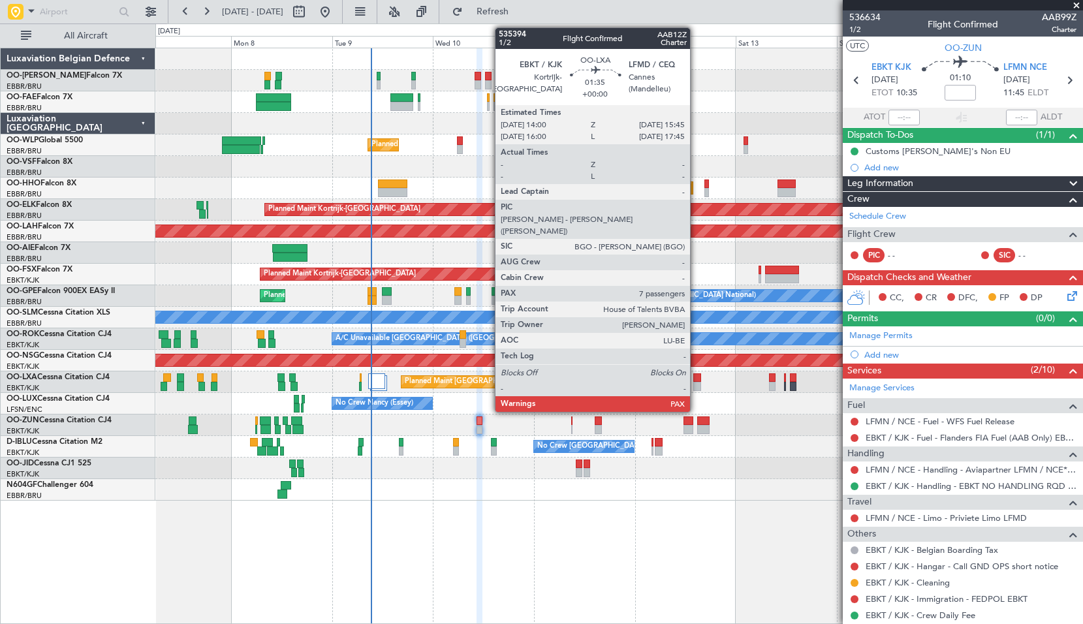
click at [696, 380] on div at bounding box center [697, 377] width 8 height 9
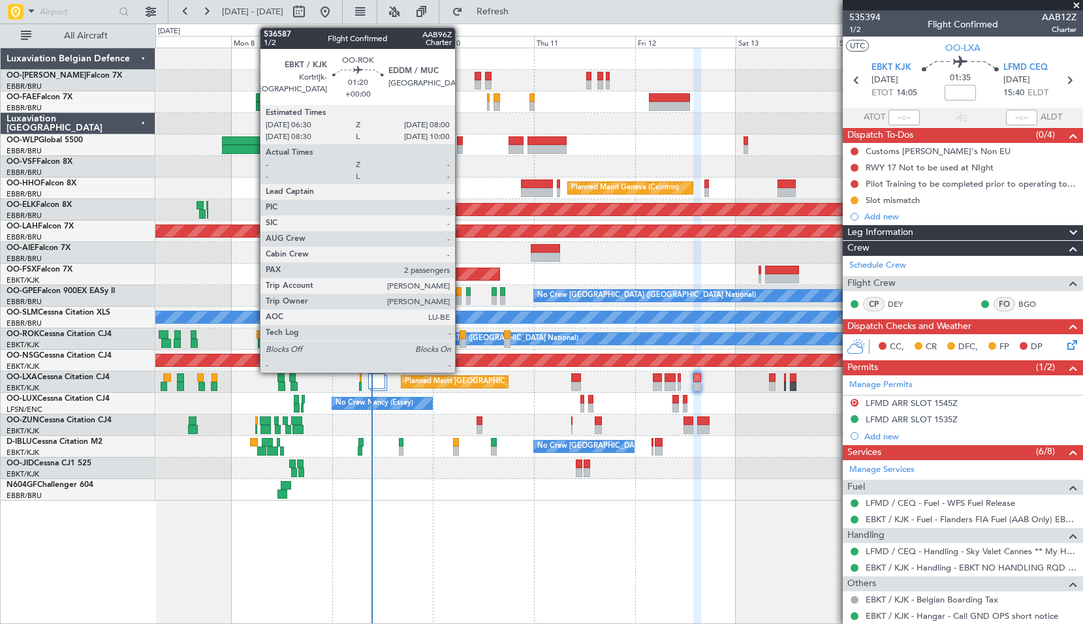
click at [461, 336] on div at bounding box center [463, 334] width 7 height 9
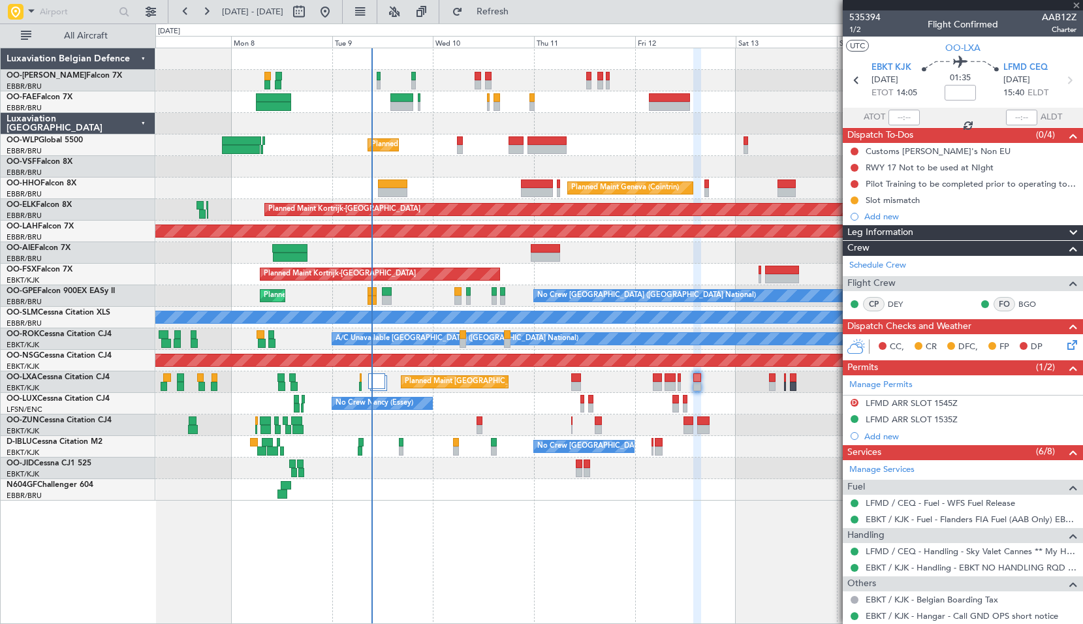
type input "2"
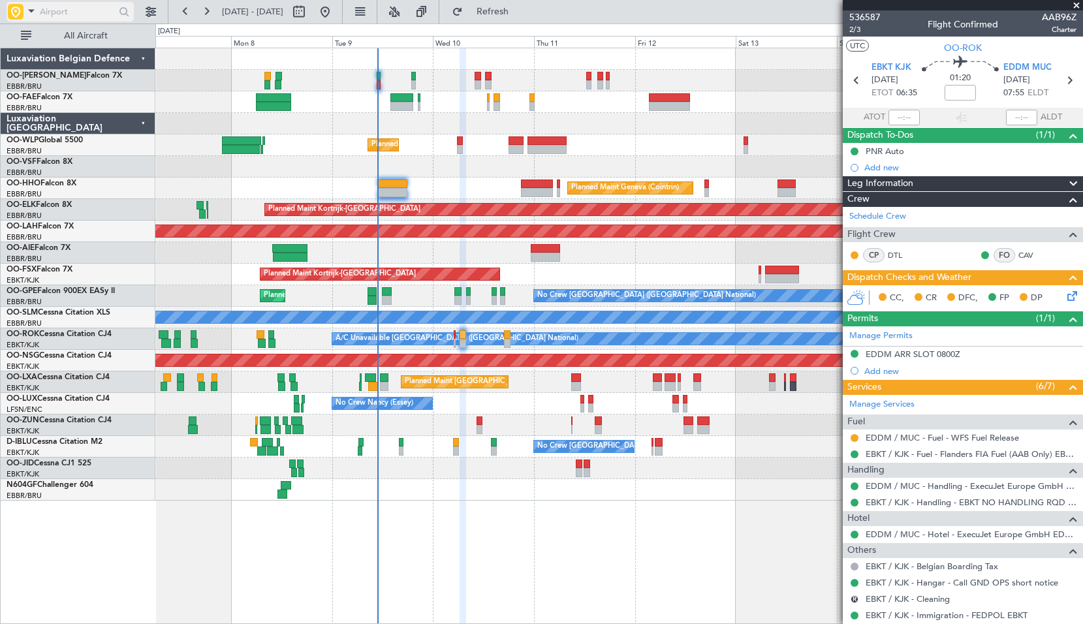
click at [29, 16] on span at bounding box center [32, 11] width 16 height 16
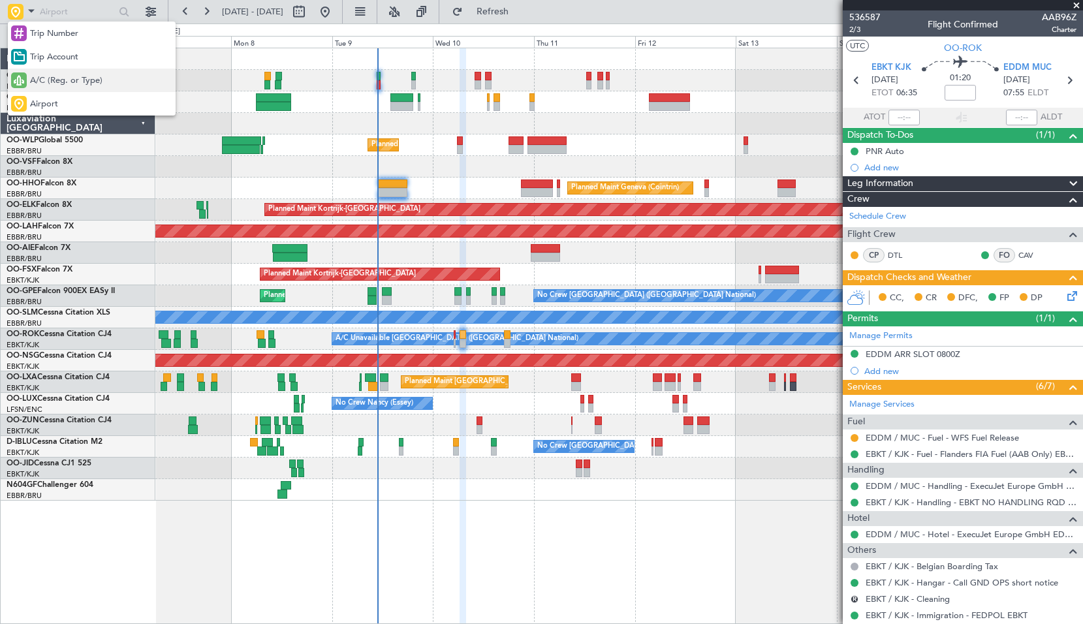
click at [70, 83] on span "A/C (Reg. or Type)" at bounding box center [66, 80] width 72 height 13
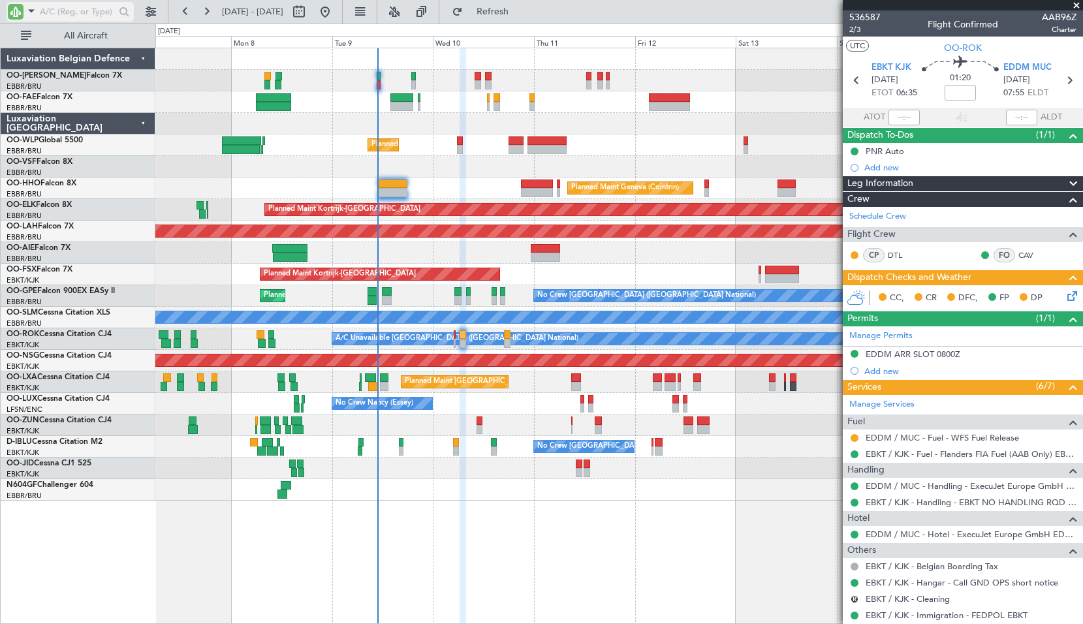
click at [64, 19] on input "text" at bounding box center [77, 12] width 75 height 20
type input "gpe"
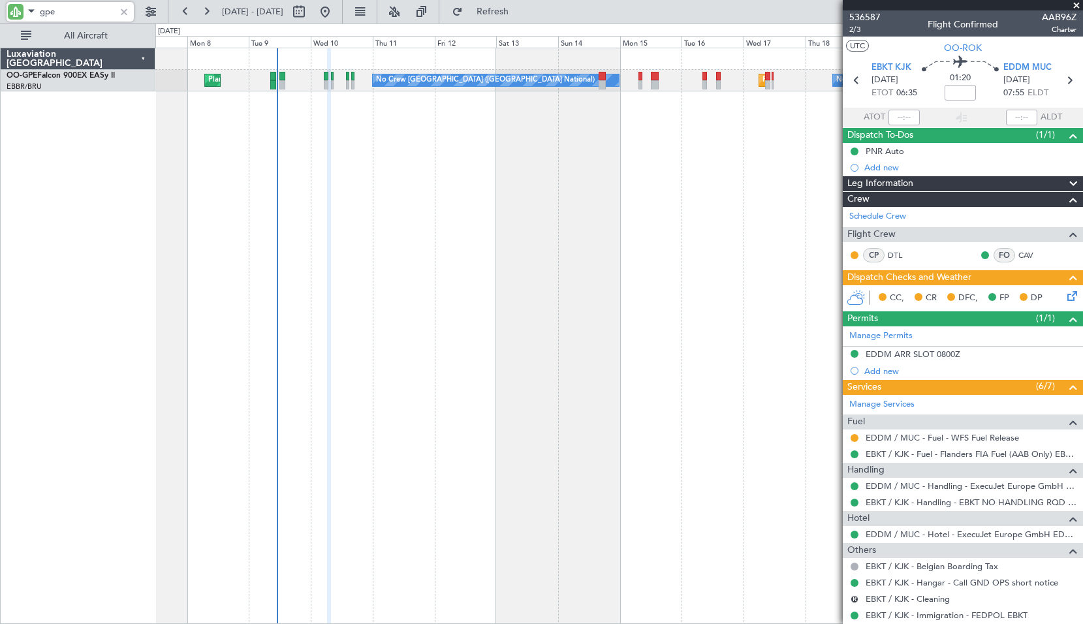
click at [497, 266] on div "Planned Maint [GEOGRAPHIC_DATA] ([GEOGRAPHIC_DATA] National) No Crew [GEOGRAPHI…" at bounding box center [619, 336] width 928 height 576
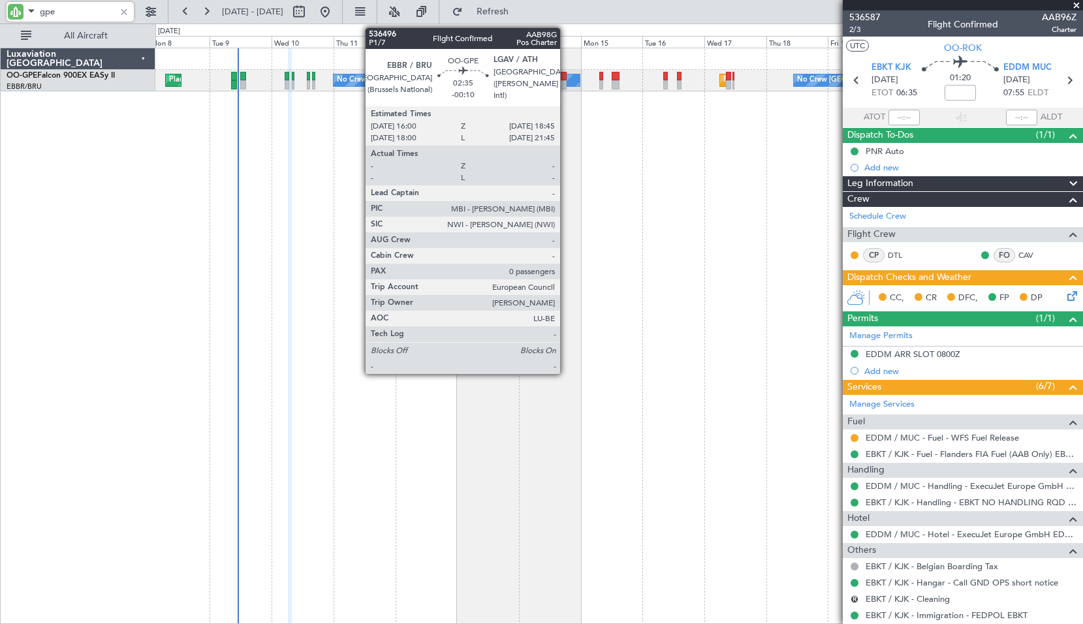
click at [566, 72] on div at bounding box center [562, 76] width 7 height 9
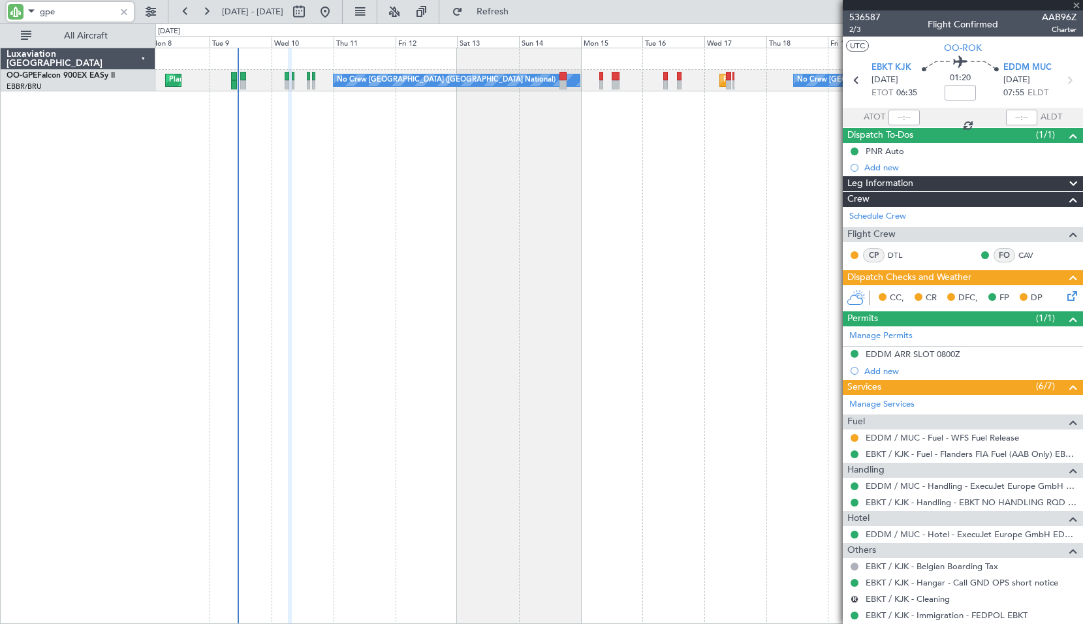
type input "-00:10"
type input "0"
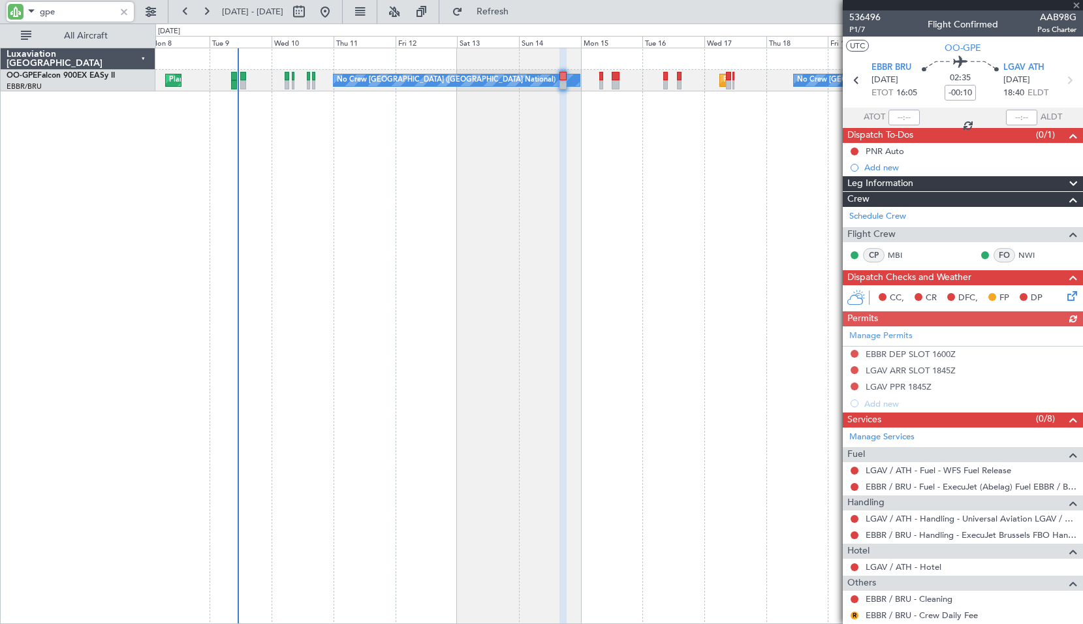
type input "gpe"
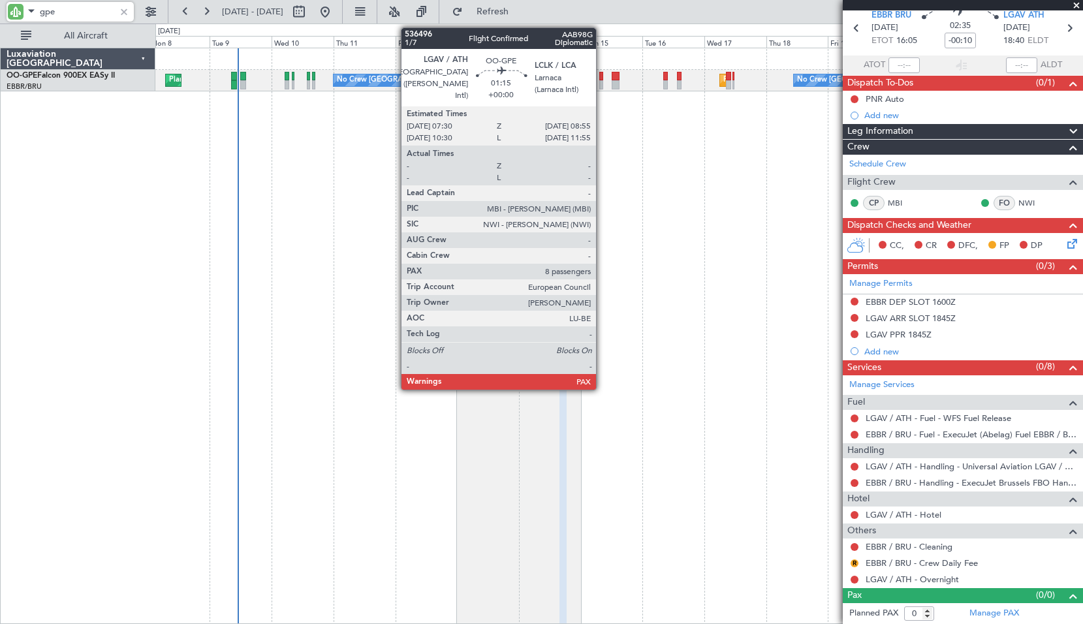
click at [602, 87] on div at bounding box center [601, 84] width 4 height 9
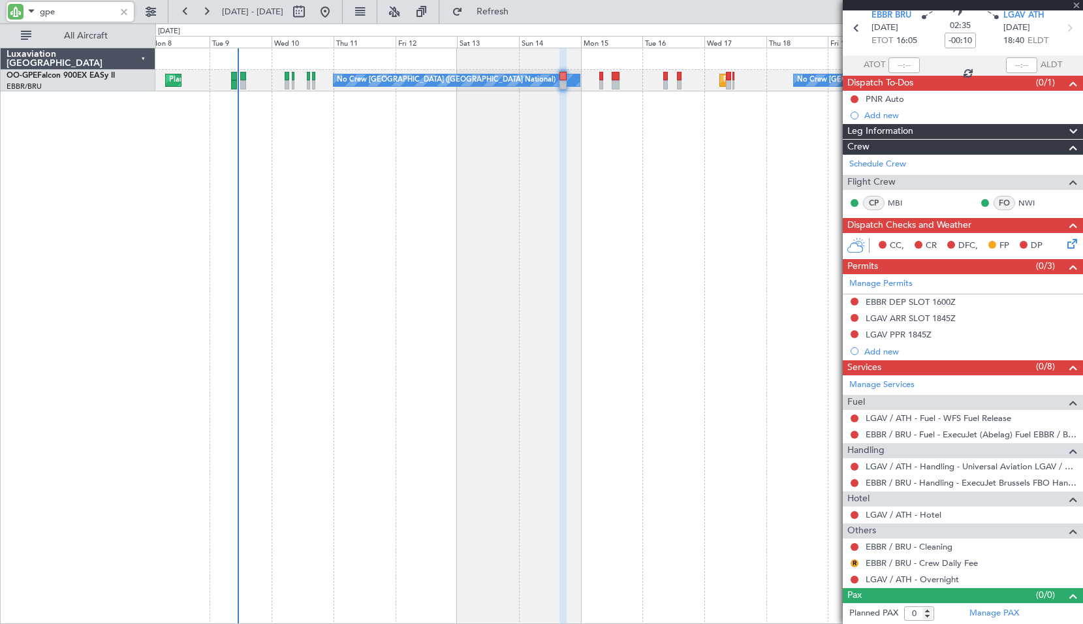
type input "8"
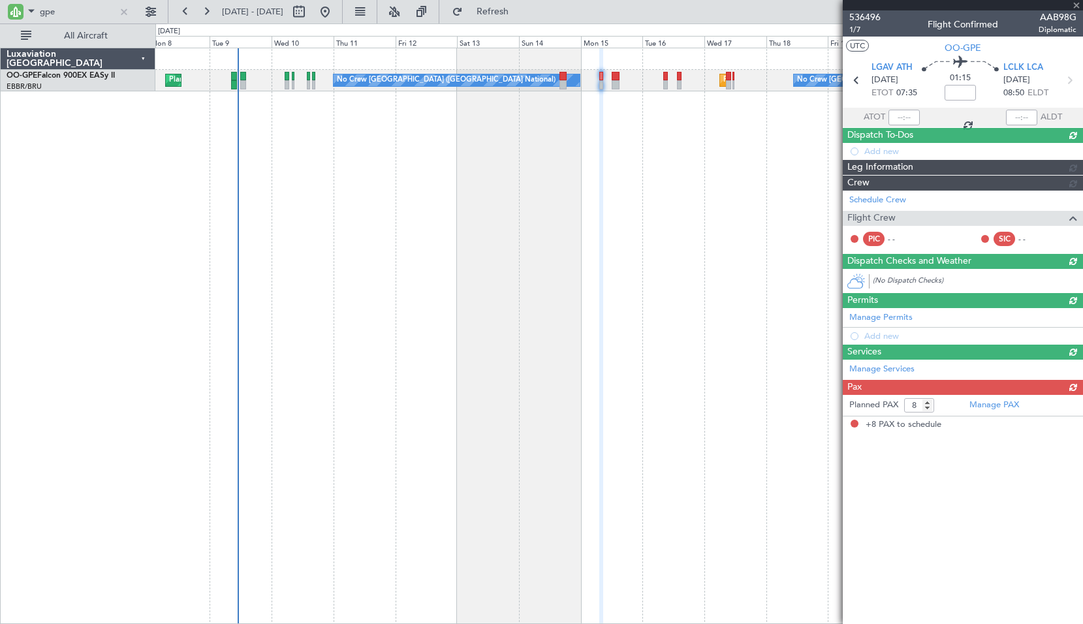
scroll to position [0, 0]
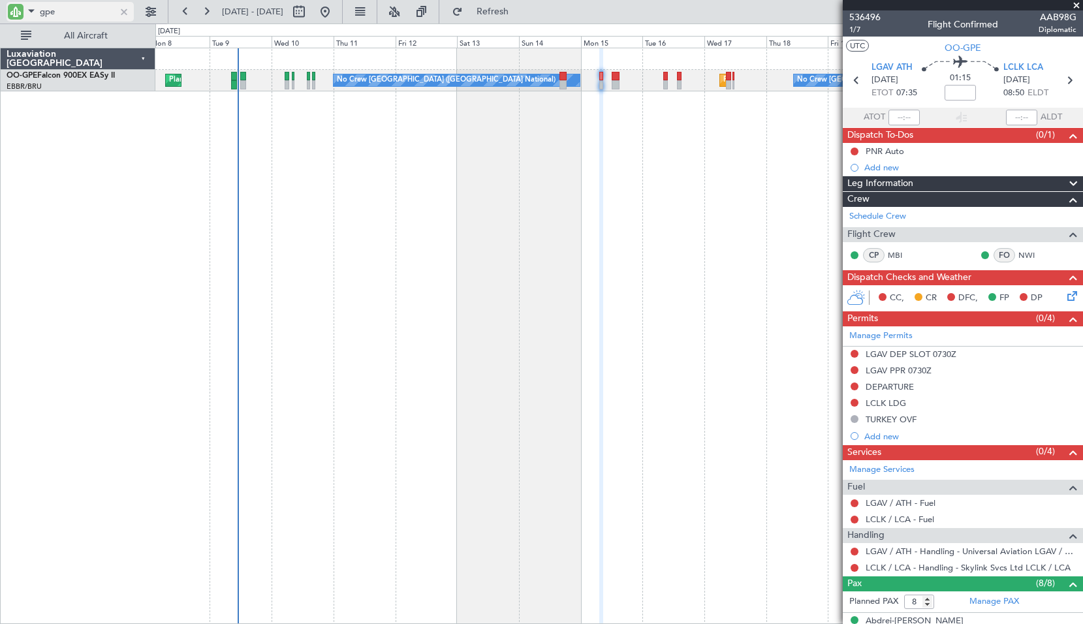
click at [123, 12] on div at bounding box center [124, 12] width 14 height 14
type input "gpe"
click at [899, 388] on div "DEPARTURE" at bounding box center [890, 386] width 48 height 11
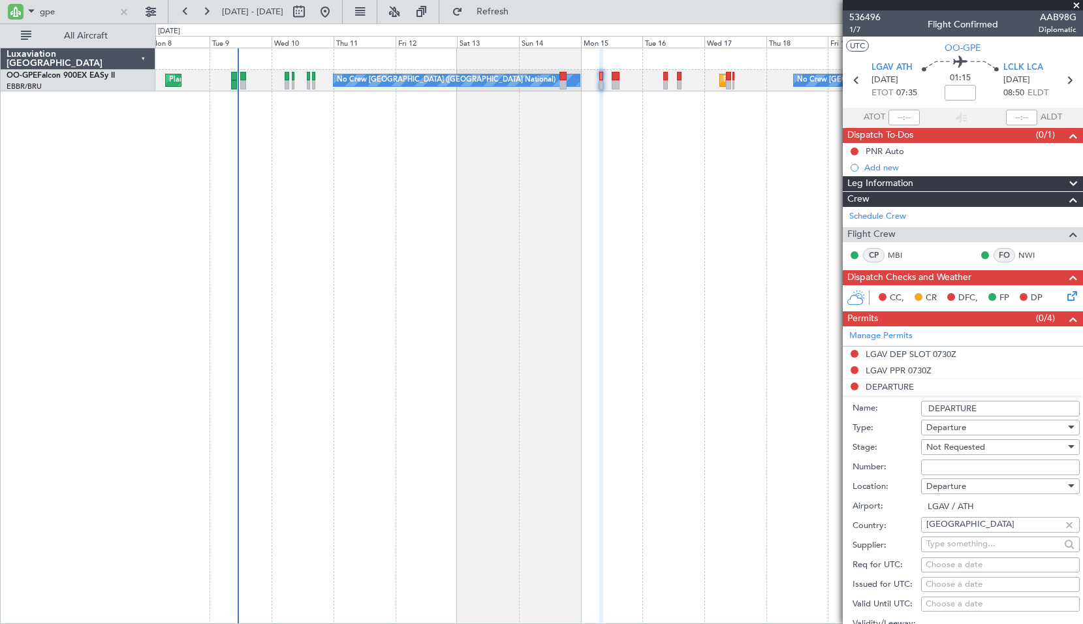
click at [929, 410] on input "DEPARTURE" at bounding box center [1000, 409] width 159 height 16
type input "LGAV DEPARTURE"
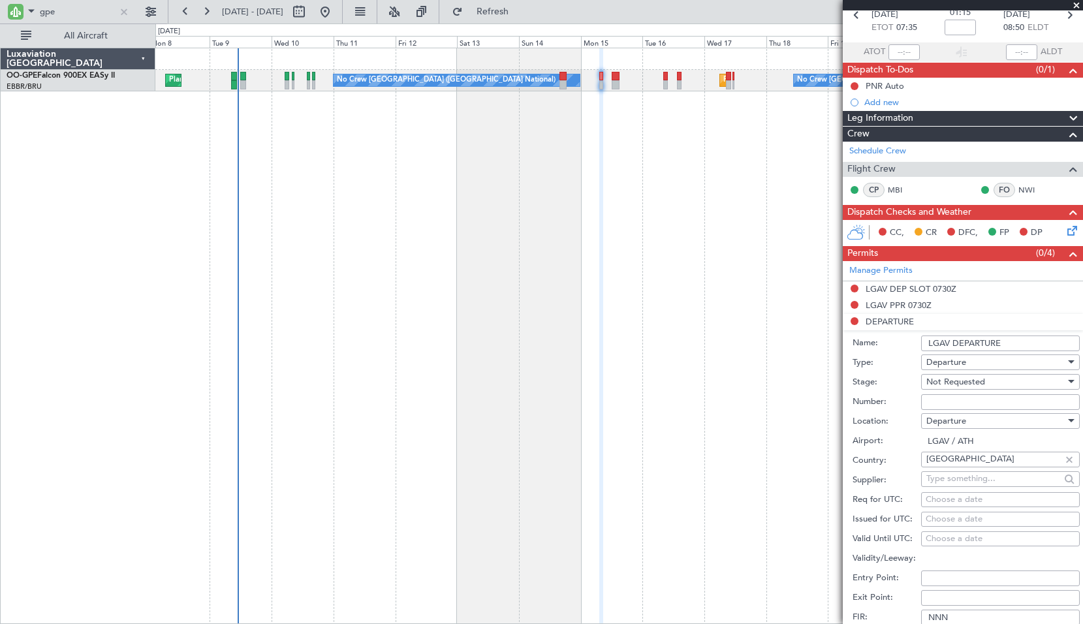
scroll to position [196, 0]
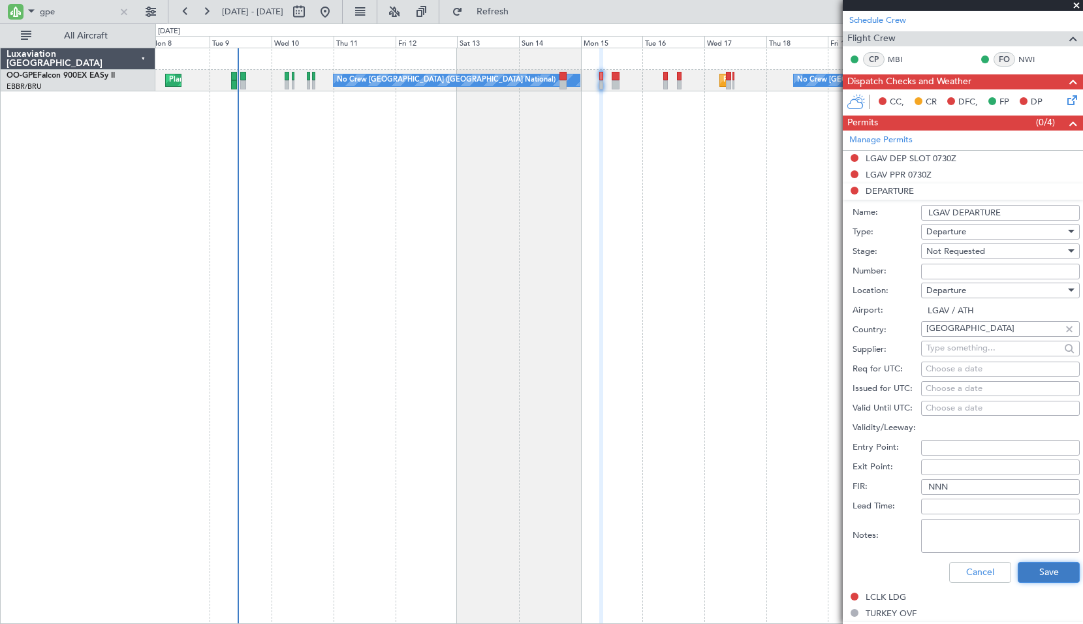
click at [1038, 571] on button "Save" at bounding box center [1049, 572] width 62 height 21
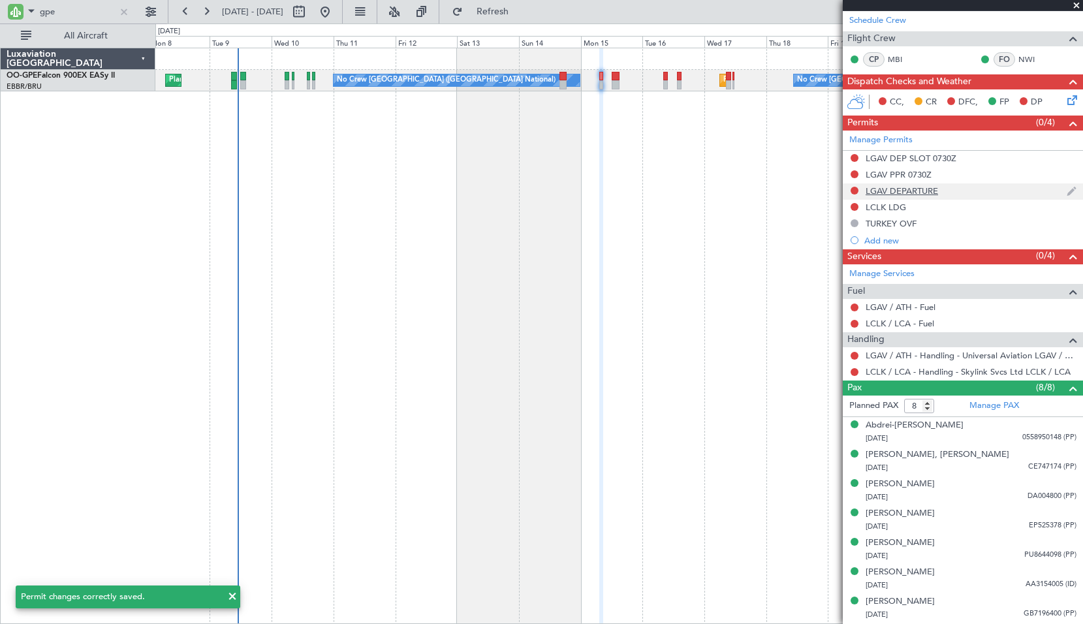
scroll to position [0, 0]
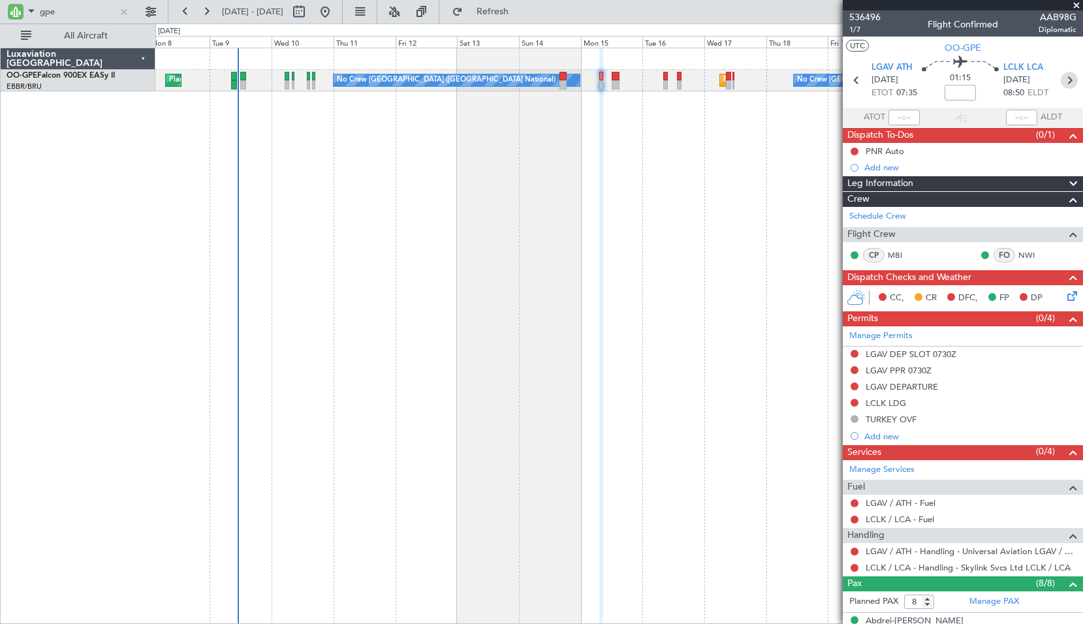
click at [1061, 77] on icon at bounding box center [1069, 80] width 17 height 17
type input "+00:05"
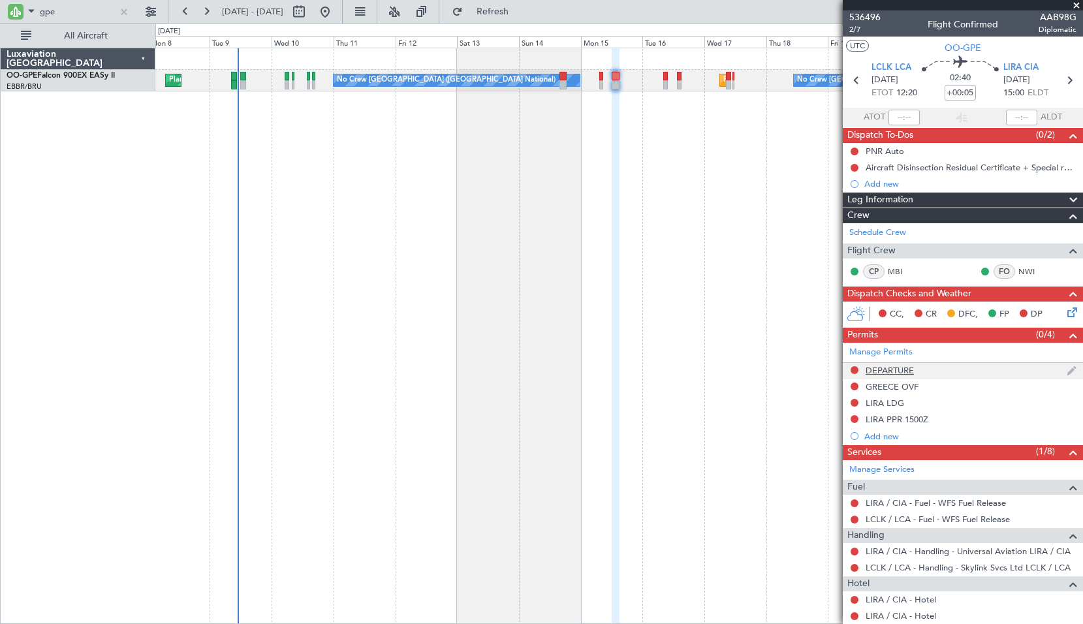
click at [890, 374] on div "DEPARTURE" at bounding box center [890, 370] width 48 height 11
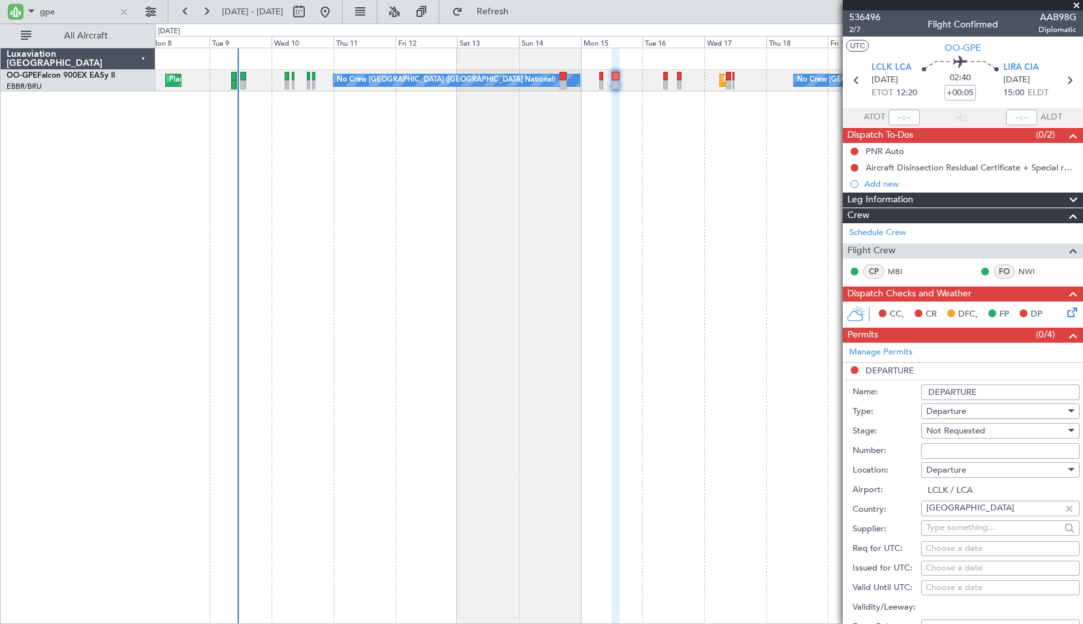
click at [924, 392] on input "DEPARTURE" at bounding box center [1000, 393] width 159 height 16
type input "LCLK DEPARTURE"
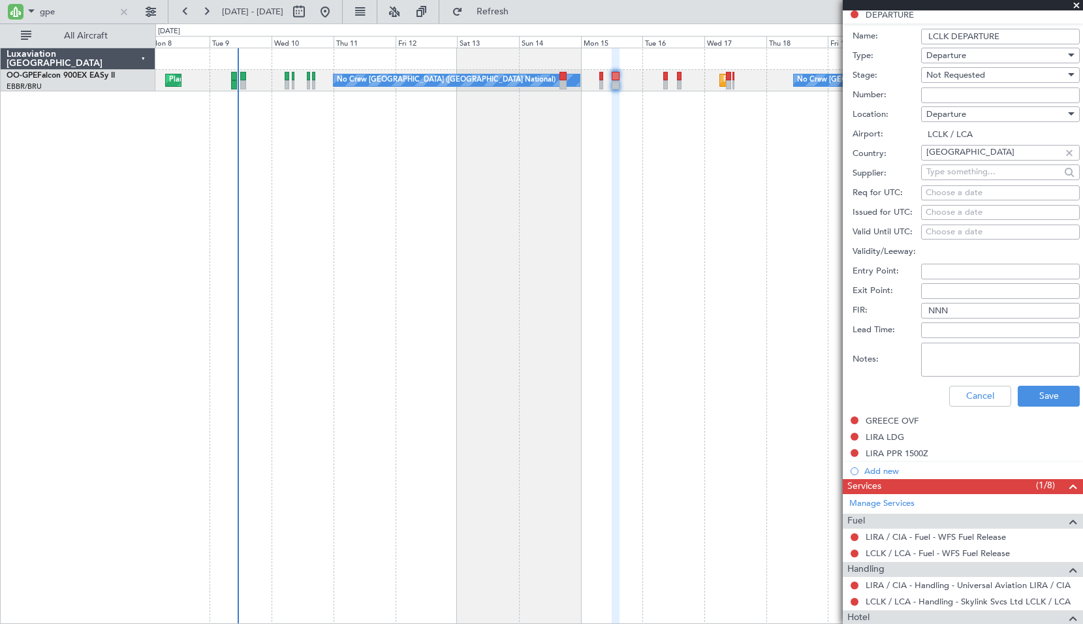
scroll to position [392, 0]
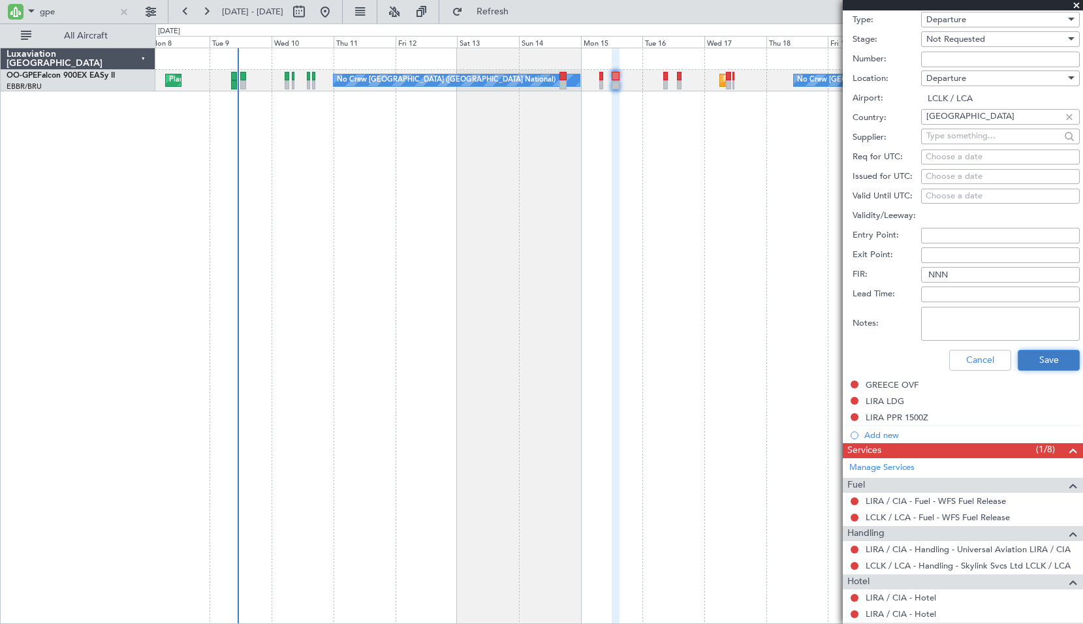
click at [1025, 360] on button "Save" at bounding box center [1049, 360] width 62 height 21
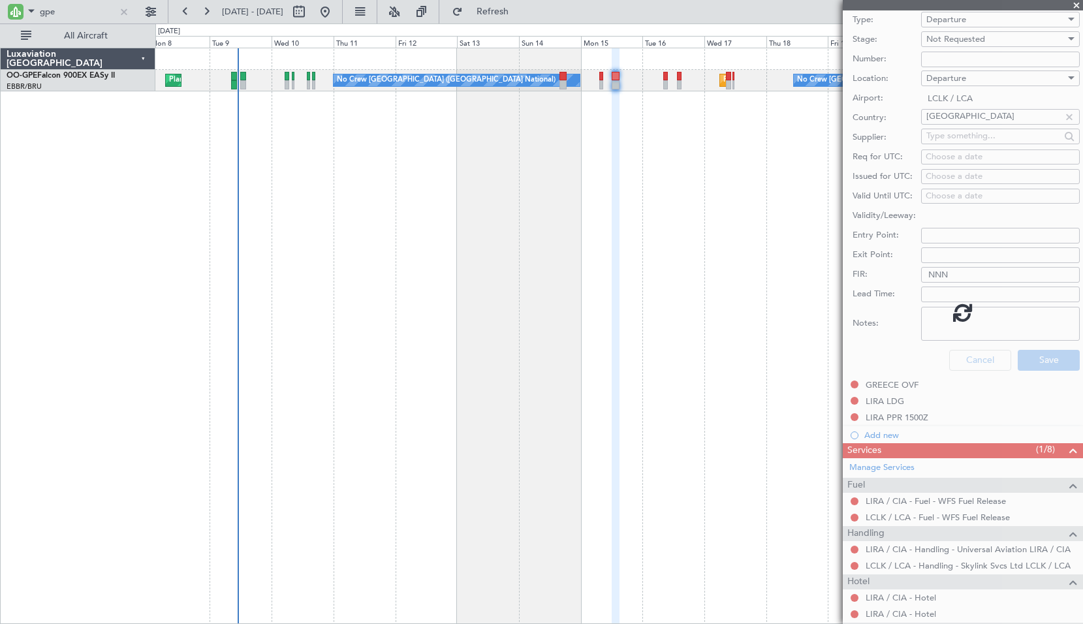
scroll to position [2, 0]
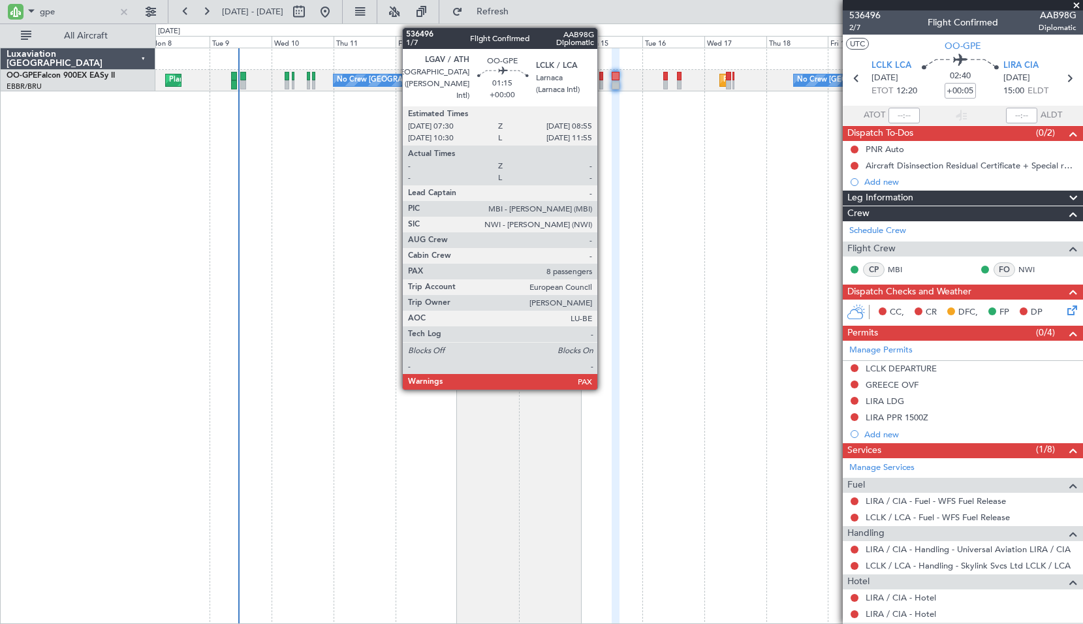
click at [603, 80] on div at bounding box center [601, 84] width 4 height 9
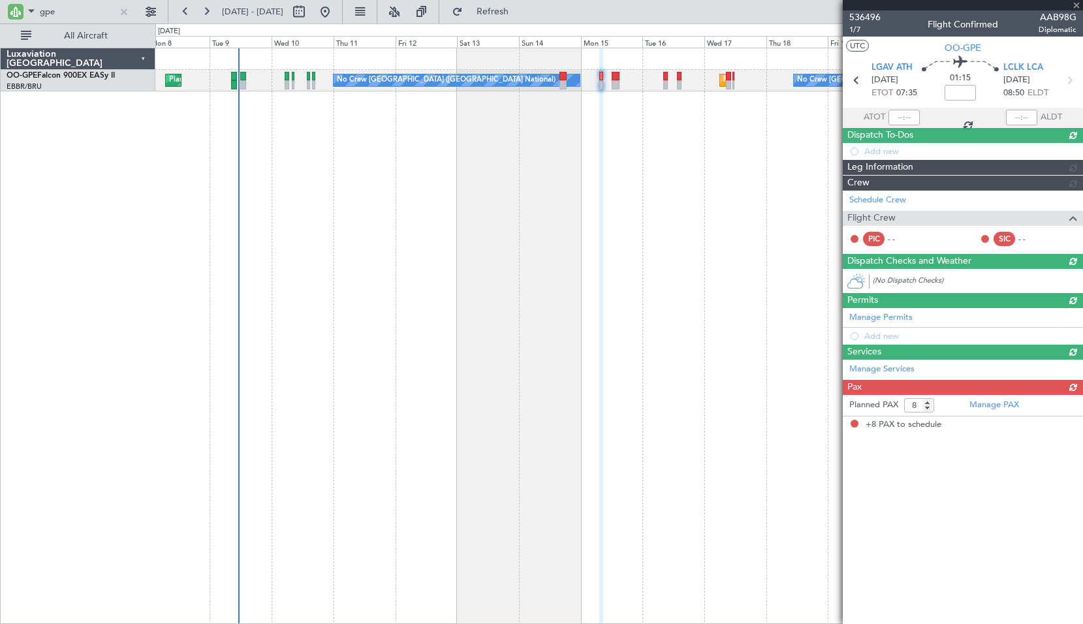
scroll to position [0, 0]
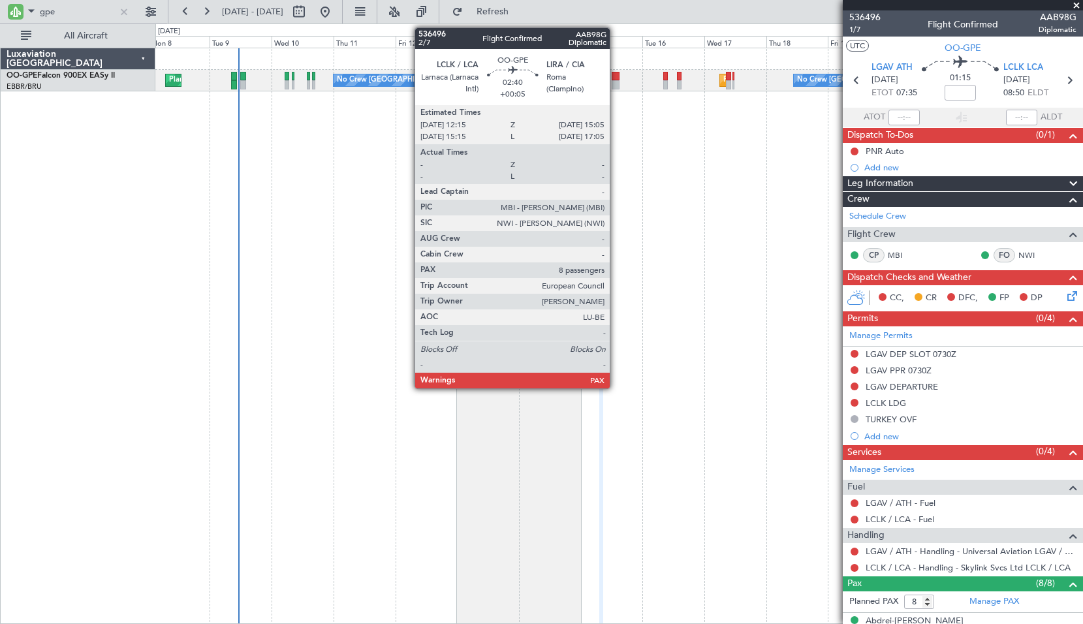
click at [616, 74] on div at bounding box center [616, 76] width 8 height 9
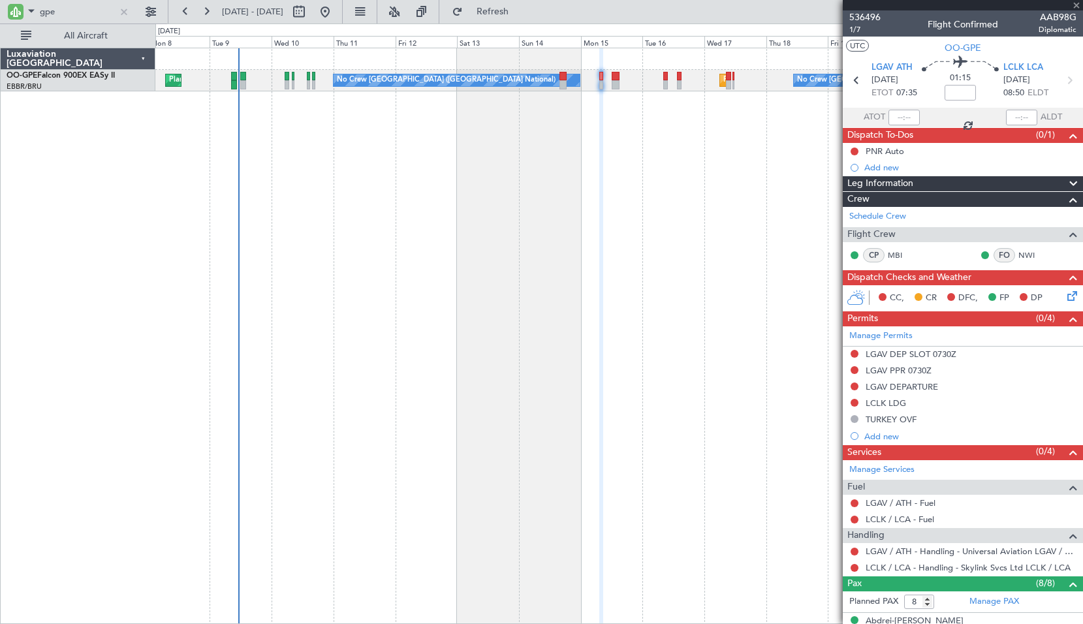
type input "+00:05"
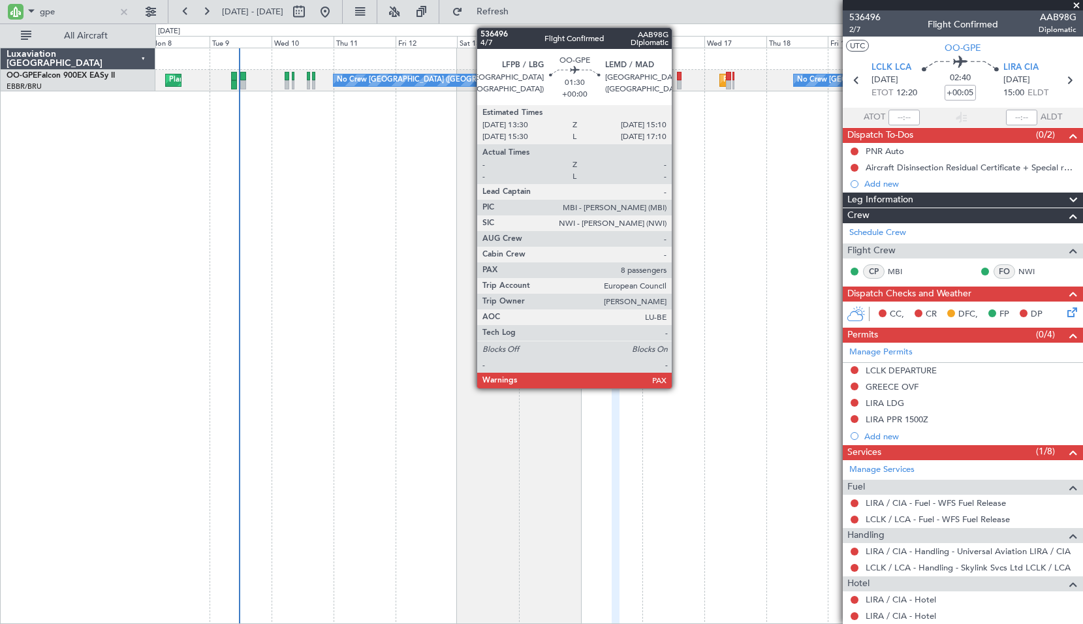
click at [678, 84] on div at bounding box center [679, 84] width 5 height 9
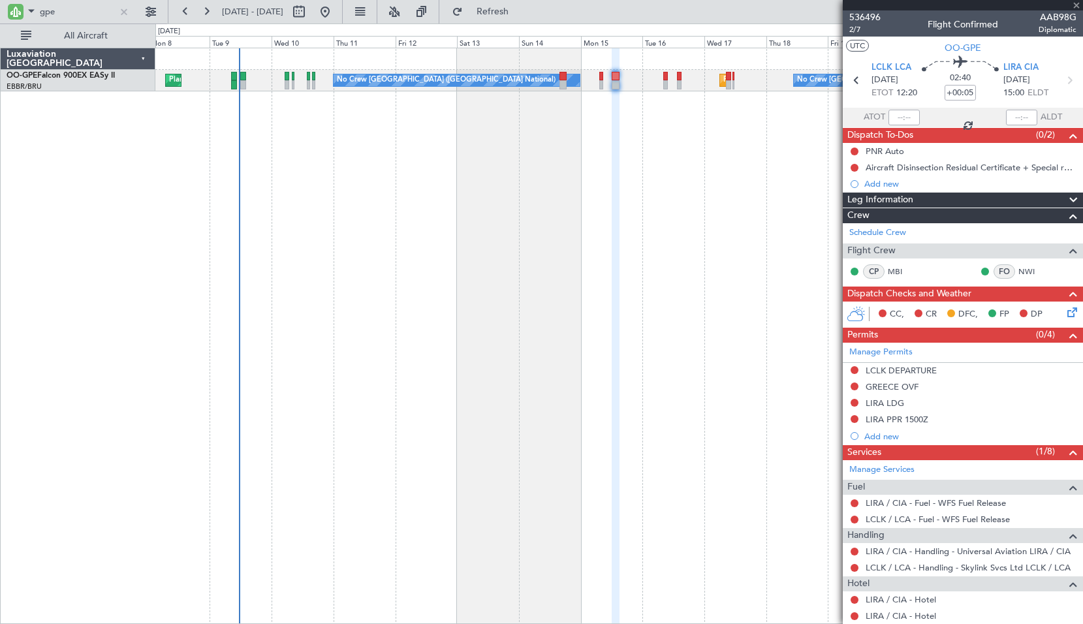
click at [682, 156] on div "Planned Maint [GEOGRAPHIC_DATA] ([GEOGRAPHIC_DATA] National) No Crew [GEOGRAPHI…" at bounding box center [619, 336] width 928 height 576
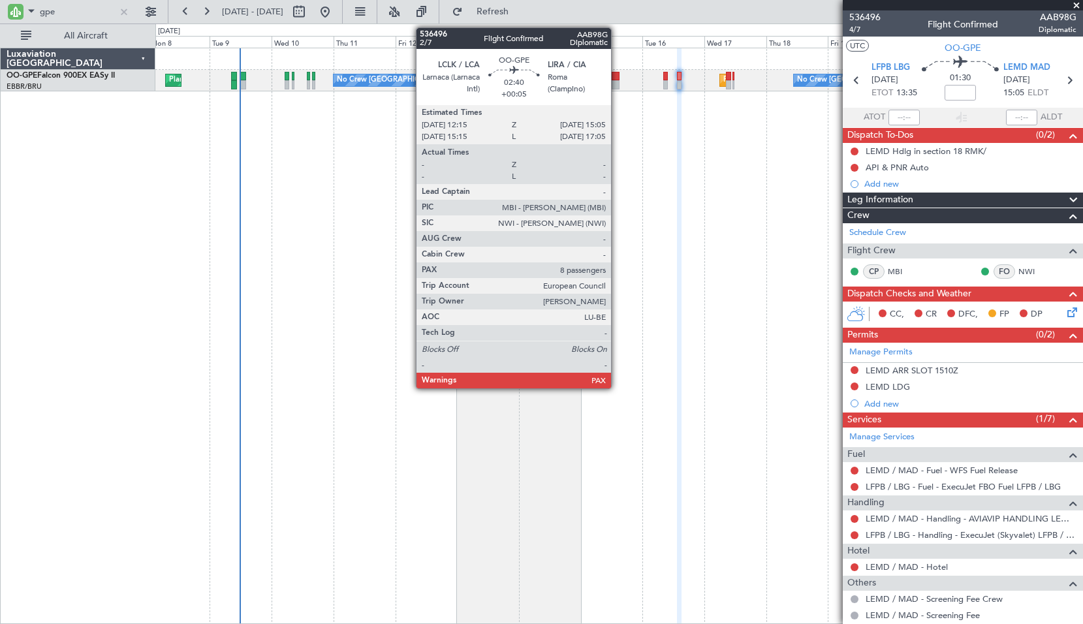
click at [617, 84] on div at bounding box center [616, 84] width 8 height 9
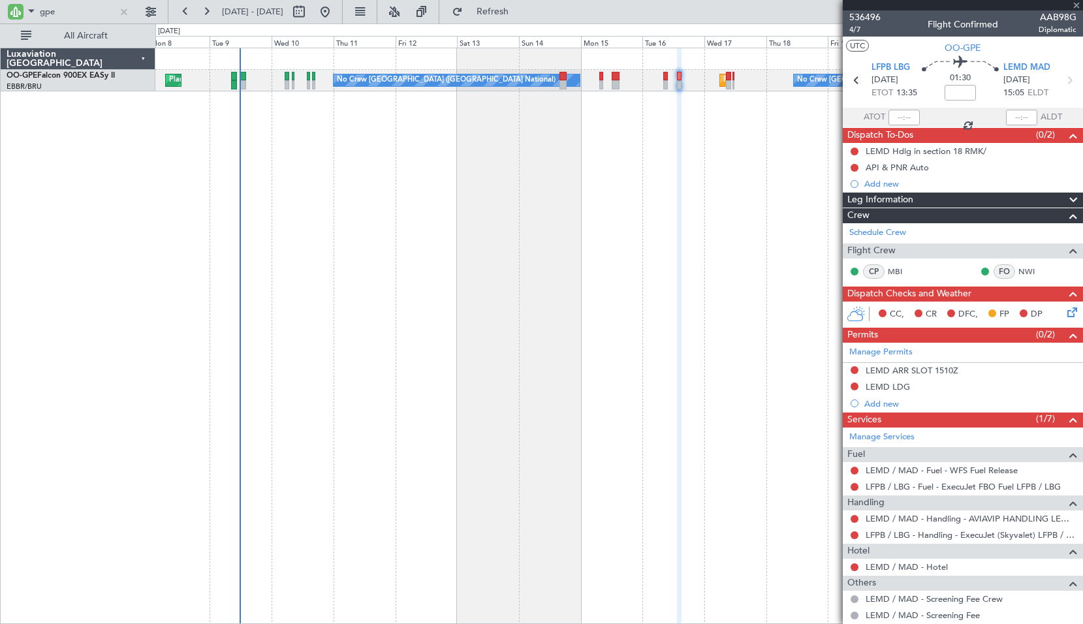
click at [620, 141] on div "Planned Maint [GEOGRAPHIC_DATA] ([GEOGRAPHIC_DATA] National) No Crew [GEOGRAPHI…" at bounding box center [619, 336] width 928 height 576
type input "+00:05"
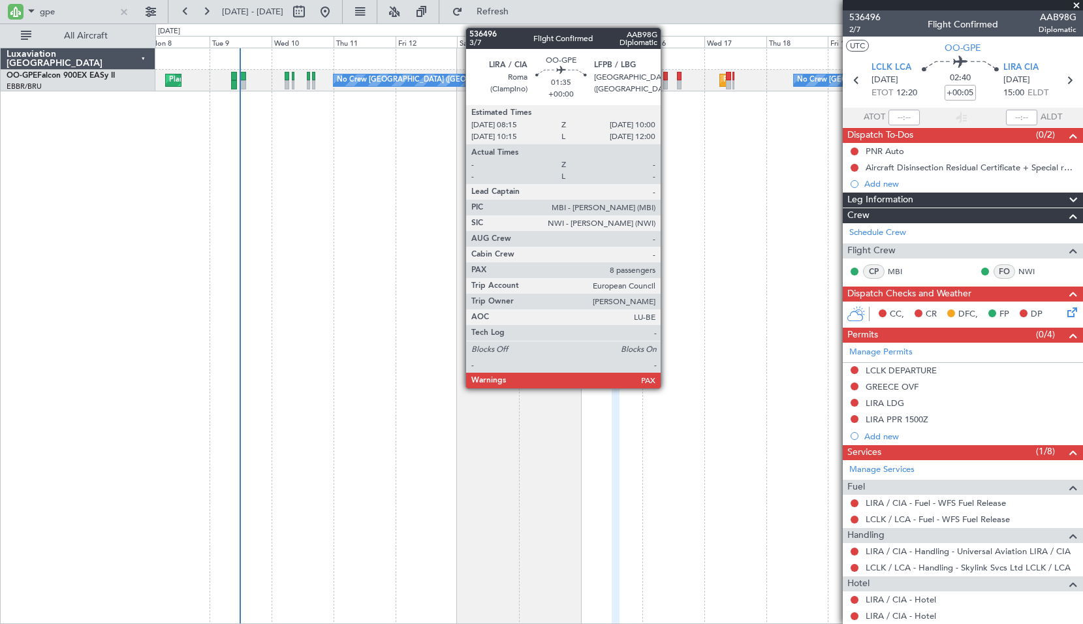
click at [667, 76] on div at bounding box center [665, 76] width 5 height 9
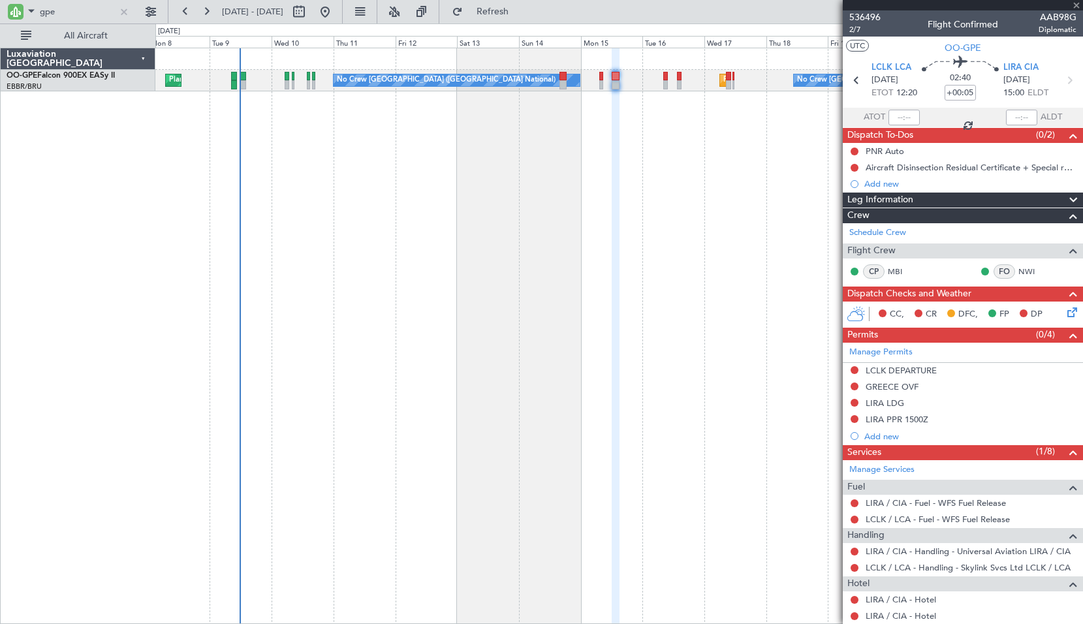
click at [668, 161] on div "Planned Maint [GEOGRAPHIC_DATA] ([GEOGRAPHIC_DATA] National) No Crew [GEOGRAPHI…" at bounding box center [619, 336] width 928 height 576
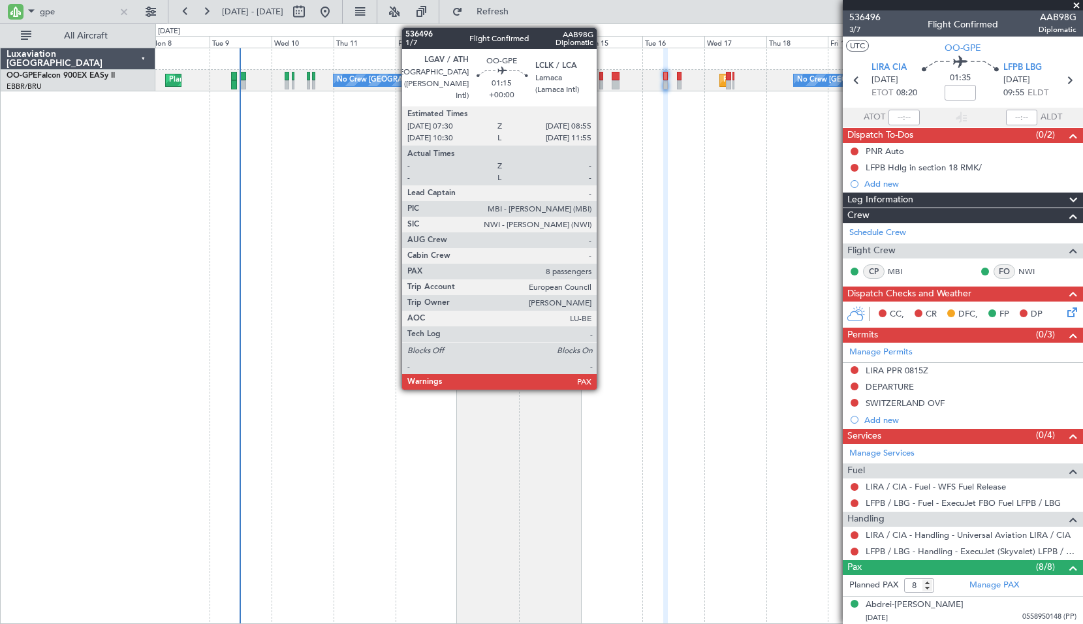
click at [603, 88] on div at bounding box center [601, 84] width 4 height 9
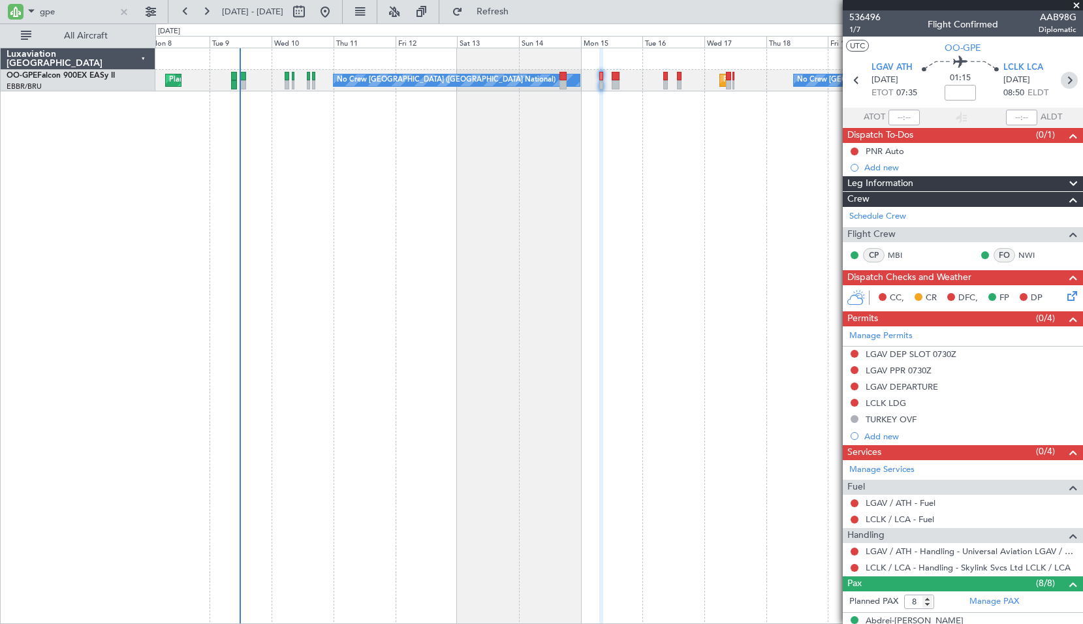
click at [1061, 85] on icon at bounding box center [1069, 80] width 17 height 17
type input "+00:05"
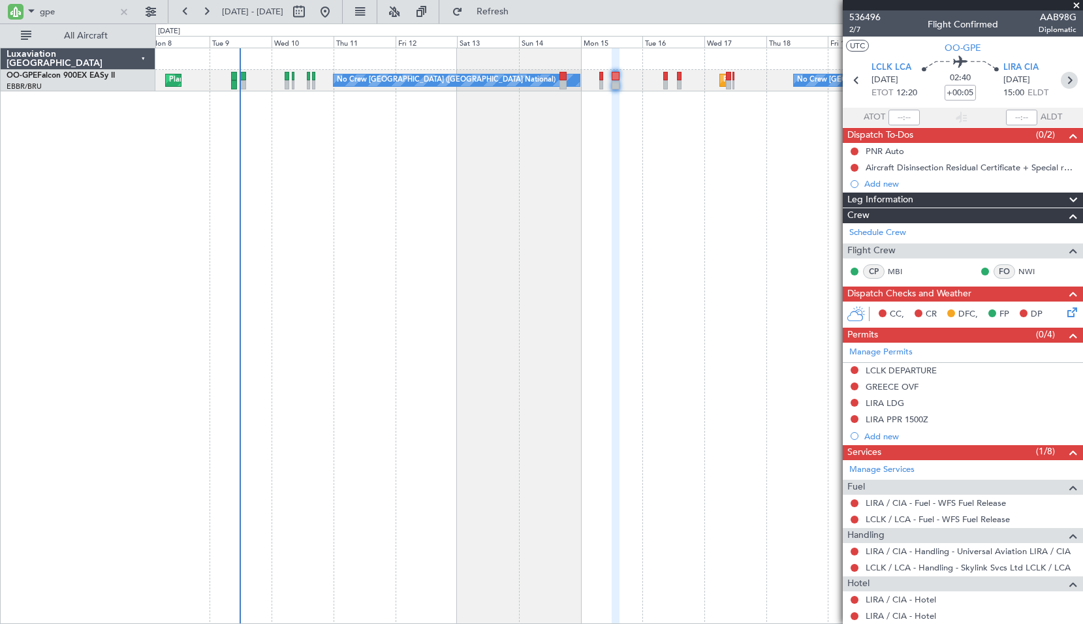
click at [1061, 80] on icon at bounding box center [1069, 80] width 17 height 17
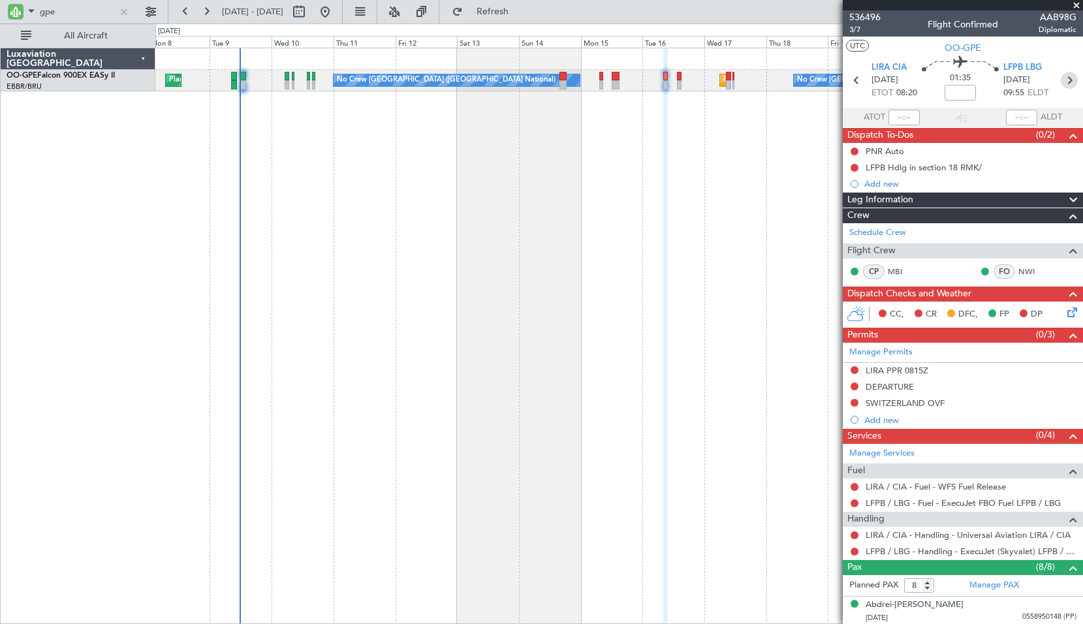
click at [1061, 76] on icon at bounding box center [1069, 80] width 17 height 17
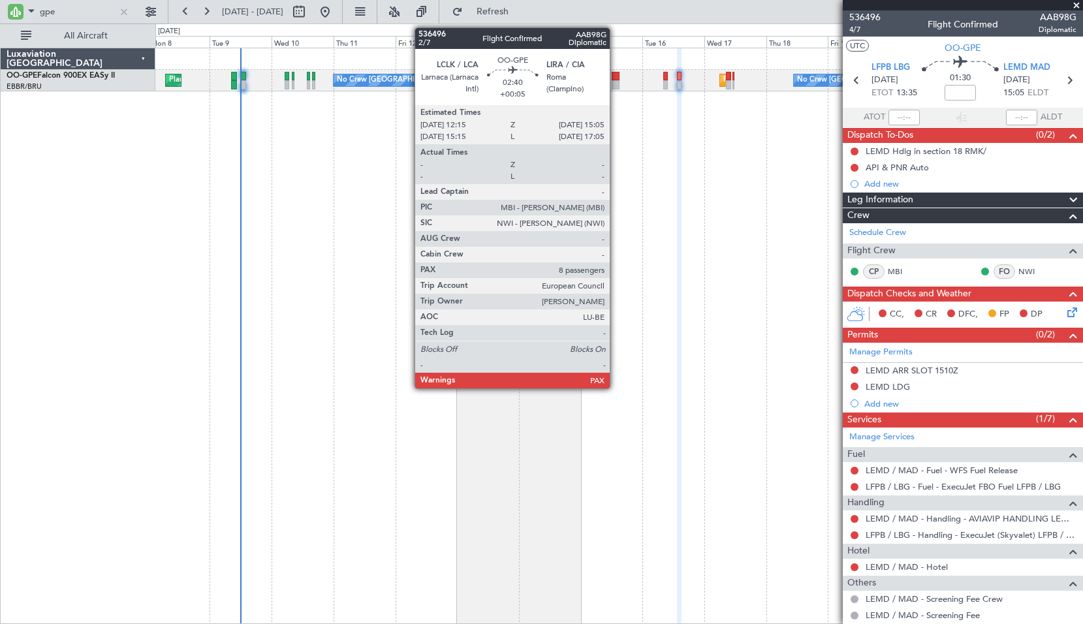
click at [616, 79] on div at bounding box center [616, 76] width 8 height 9
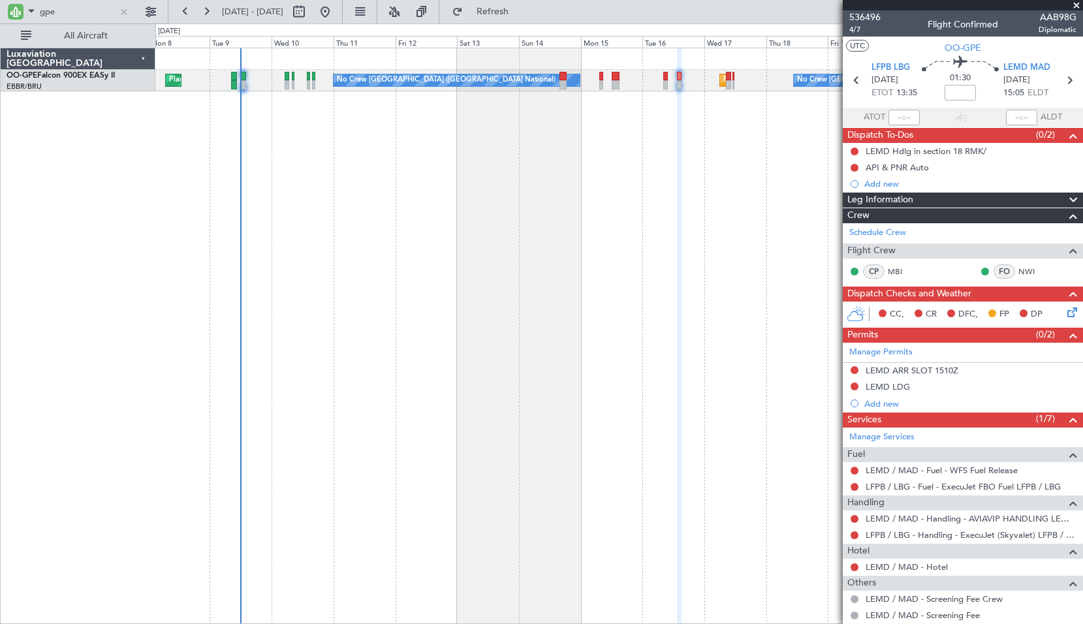
click at [631, 148] on div "Planned Maint [GEOGRAPHIC_DATA] ([GEOGRAPHIC_DATA] National) No Crew [GEOGRAPHI…" at bounding box center [619, 336] width 928 height 576
type input "+00:05"
